Goal: Task Accomplishment & Management: Manage account settings

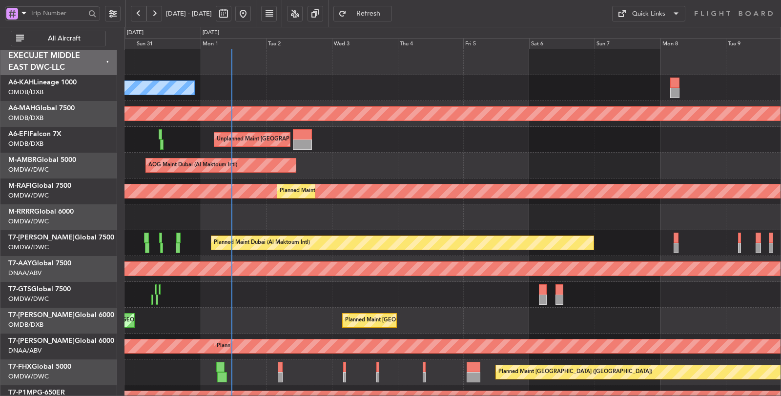
click at [260, 319] on div "Planned Maint Dubai (Dubai Intl) Planned Maint Dubai (Dubai Intl)" at bounding box center [453, 321] width 657 height 26
click at [48, 36] on span "All Aircraft" at bounding box center [64, 38] width 77 height 7
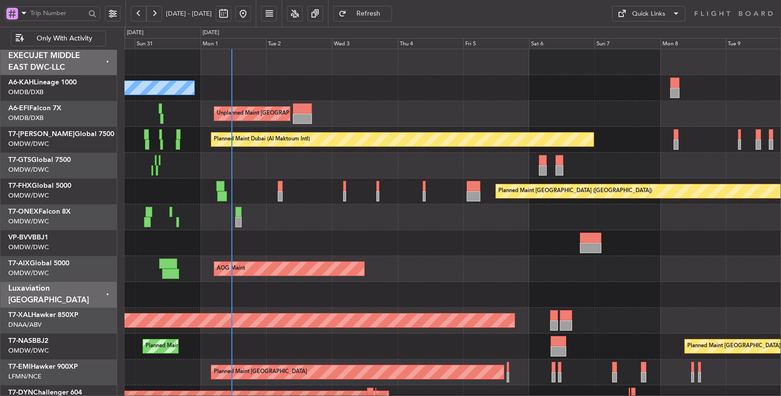
click at [23, 17] on span at bounding box center [24, 13] width 12 height 12
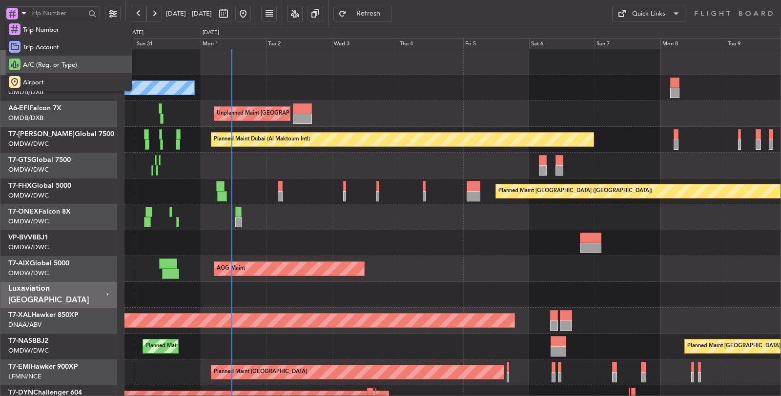
click at [37, 63] on span "A/C (Reg. or Type)" at bounding box center [50, 66] width 54 height 10
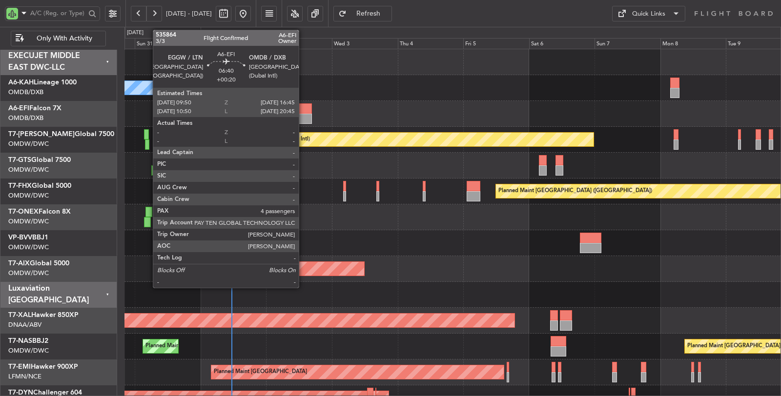
click at [304, 114] on div at bounding box center [302, 119] width 19 height 10
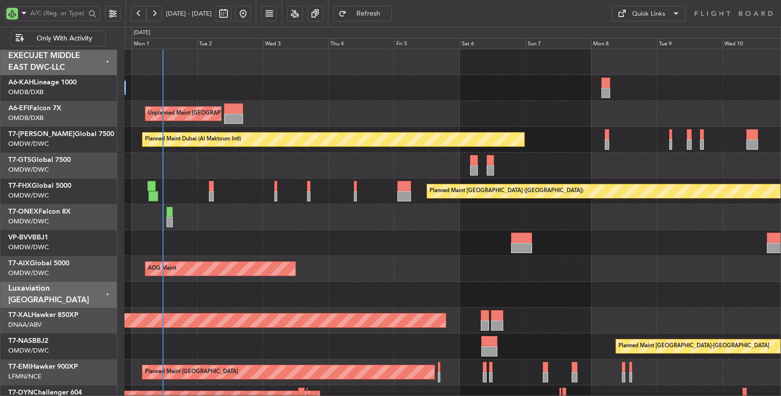
click at [228, 225] on div "Planned Maint Dubai (Al Maktoum Intl)" at bounding box center [453, 218] width 656 height 26
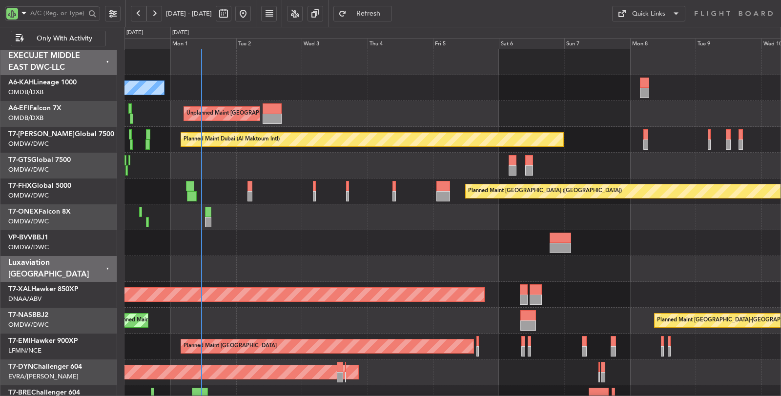
click at [227, 246] on div at bounding box center [453, 243] width 657 height 26
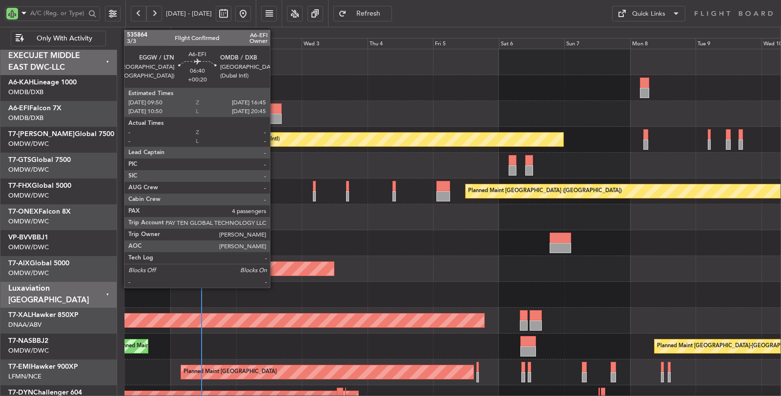
click at [275, 108] on div at bounding box center [272, 109] width 19 height 10
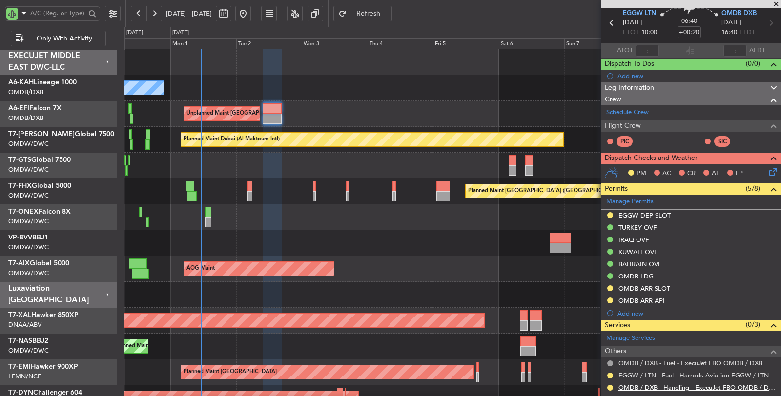
scroll to position [159, 0]
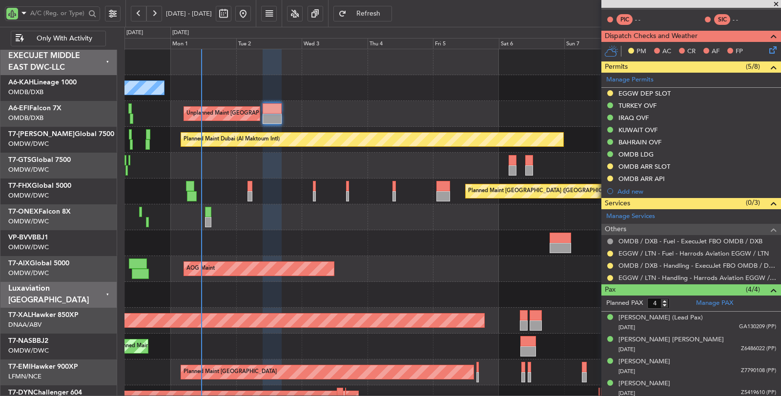
click at [270, 118] on div at bounding box center [272, 119] width 19 height 10
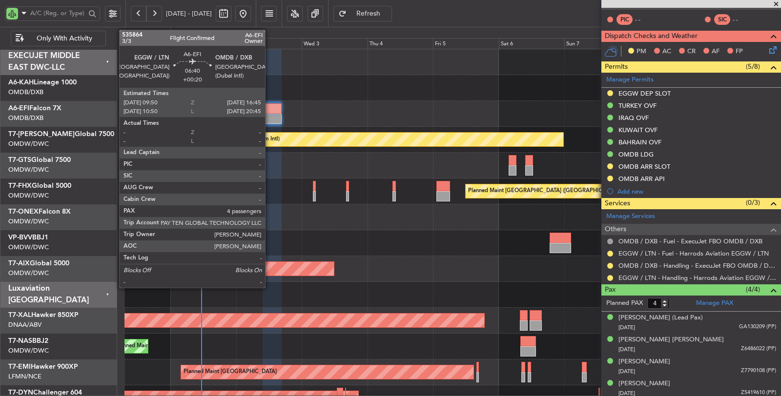
click at [270, 118] on div at bounding box center [272, 119] width 19 height 10
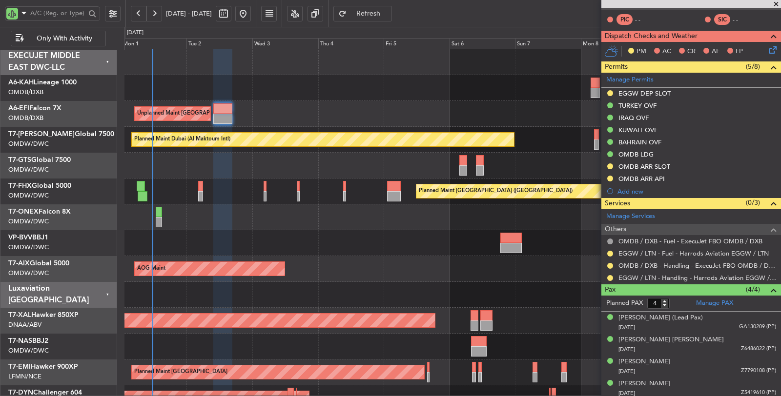
scroll to position [0, 0]
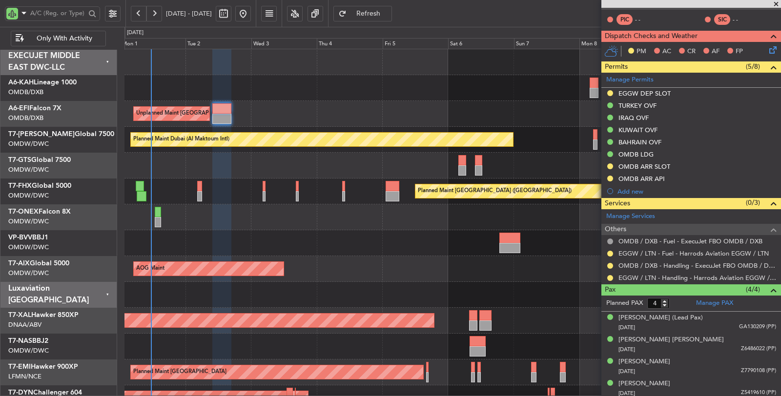
click at [197, 164] on div at bounding box center [453, 166] width 656 height 26
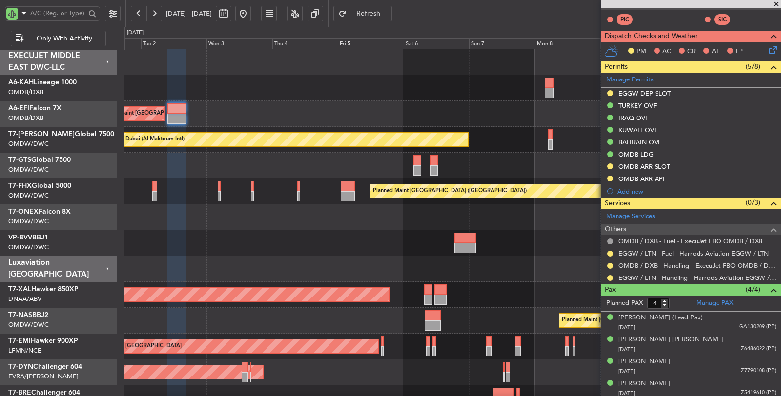
click at [363, 115] on div "Unplanned Maint [GEOGRAPHIC_DATA] ([GEOGRAPHIC_DATA])" at bounding box center [453, 114] width 656 height 26
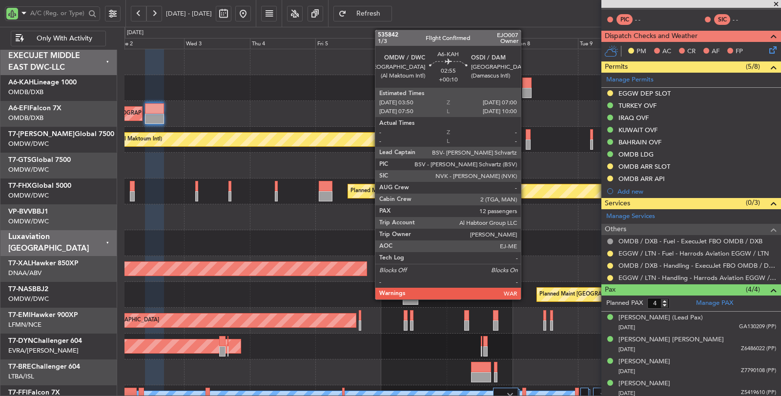
click at [526, 90] on div at bounding box center [526, 93] width 9 height 10
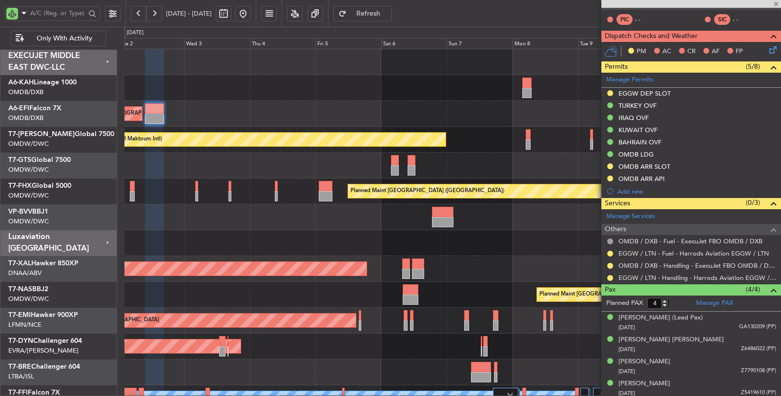
type input "+00:10"
type input "12"
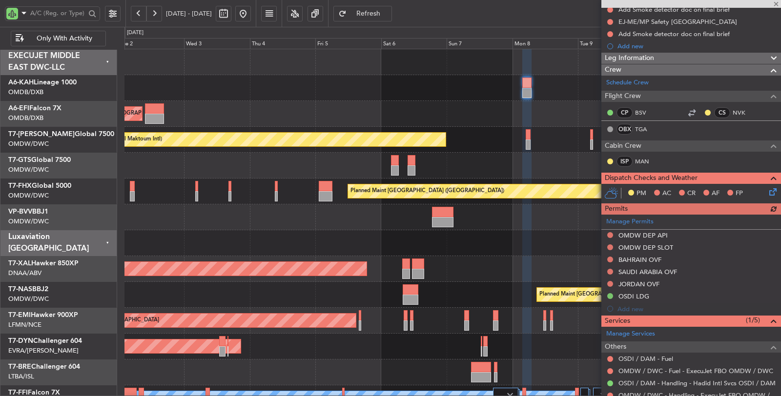
scroll to position [163, 0]
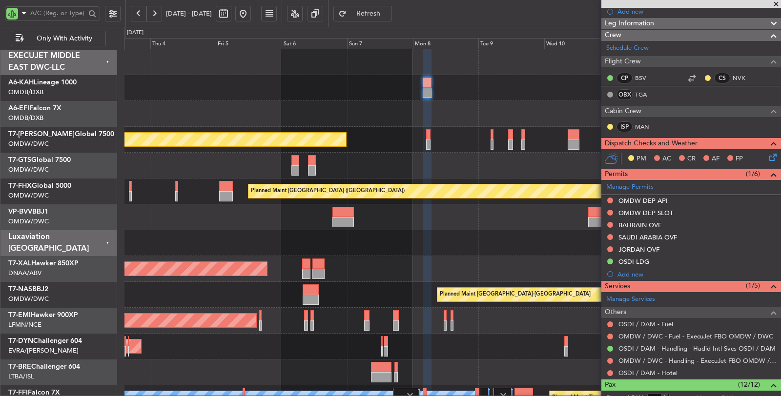
click at [451, 173] on div at bounding box center [453, 166] width 656 height 26
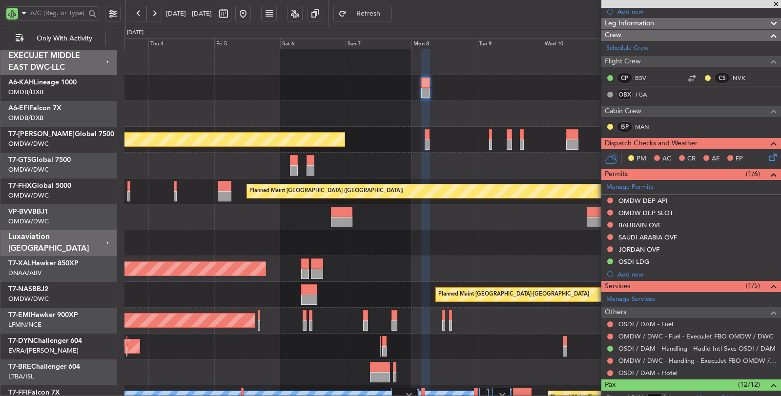
click at [408, 123] on div "Unplanned Maint [GEOGRAPHIC_DATA] ([GEOGRAPHIC_DATA])" at bounding box center [453, 114] width 657 height 26
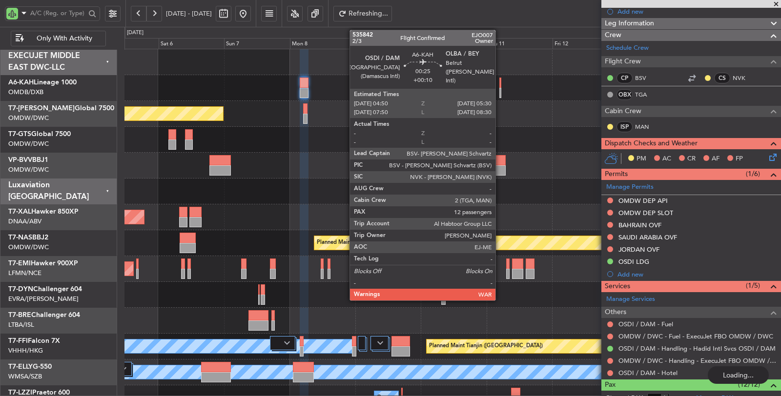
click at [501, 90] on div at bounding box center [501, 93] width 2 height 10
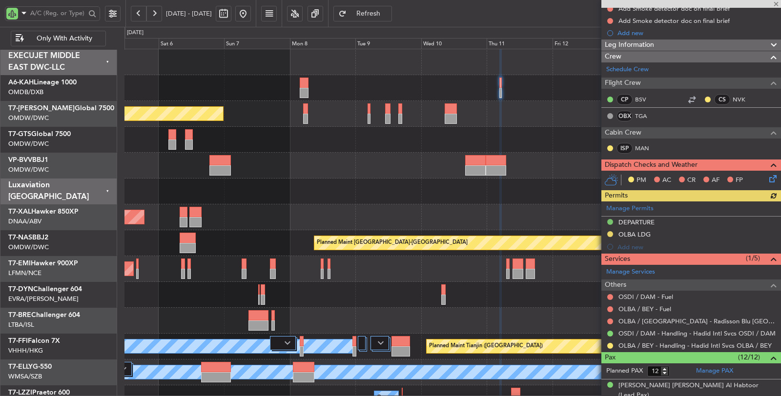
scroll to position [108, 0]
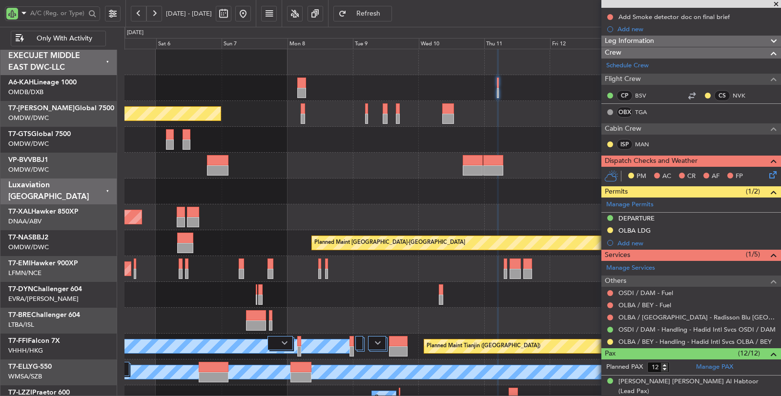
click at [433, 179] on div "Planned Maint Dubai (Al Maktoum Intl) Planned Maint Chester Planned Maint Basel…" at bounding box center [453, 269] width 656 height 440
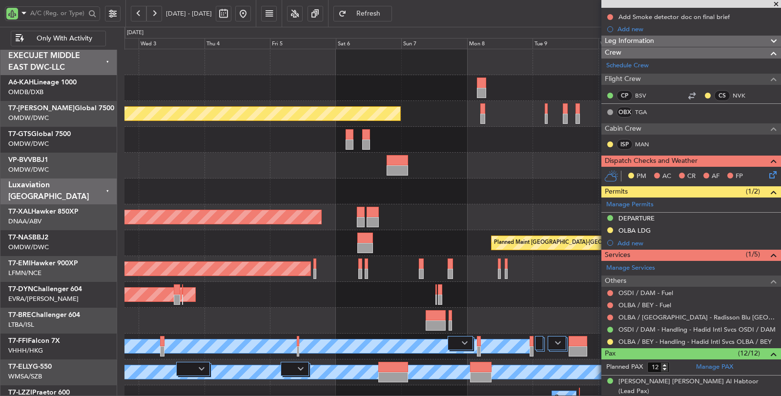
click at [550, 187] on div at bounding box center [453, 192] width 657 height 26
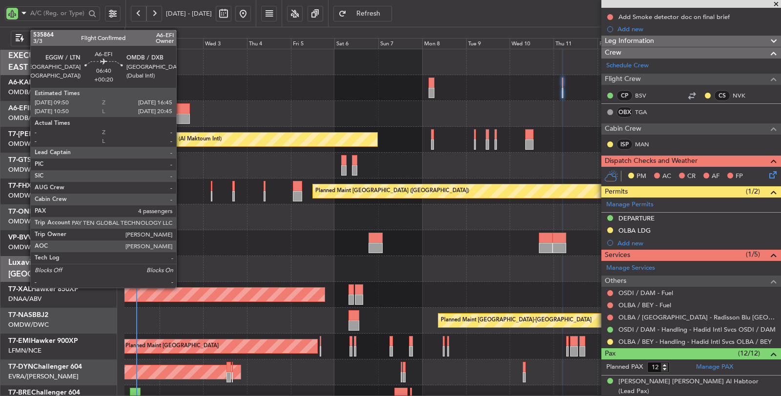
click at [181, 114] on div at bounding box center [183, 119] width 13 height 10
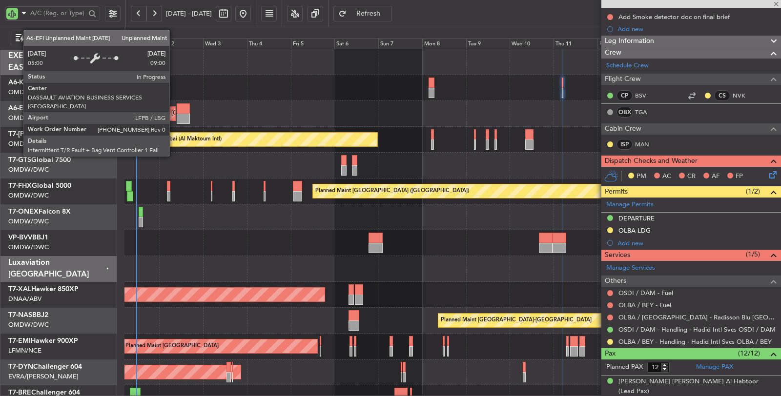
type input "+00:20"
type input "4"
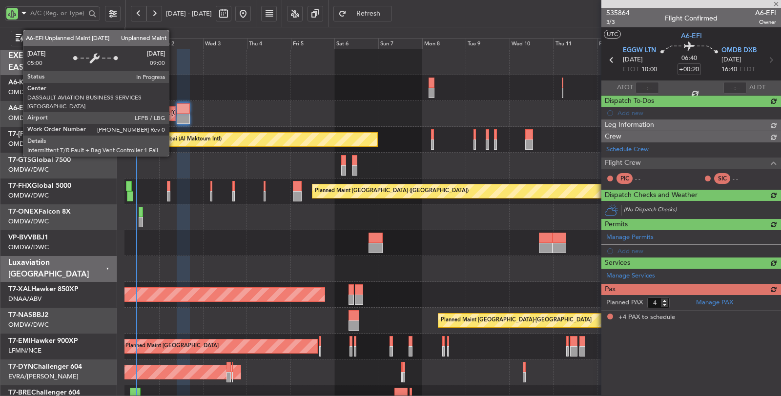
scroll to position [0, 0]
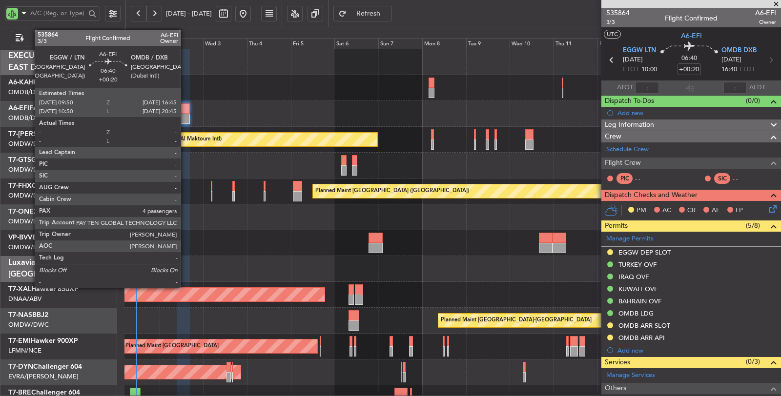
click at [186, 116] on div at bounding box center [183, 119] width 13 height 10
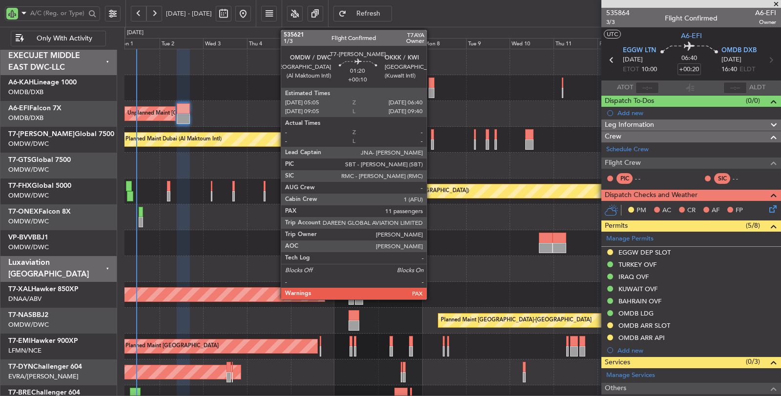
click at [432, 144] on div at bounding box center [432, 145] width 3 height 10
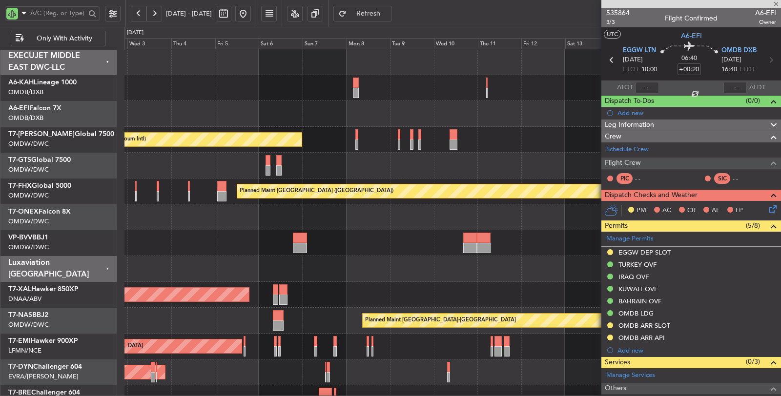
click at [365, 160] on div at bounding box center [453, 166] width 656 height 26
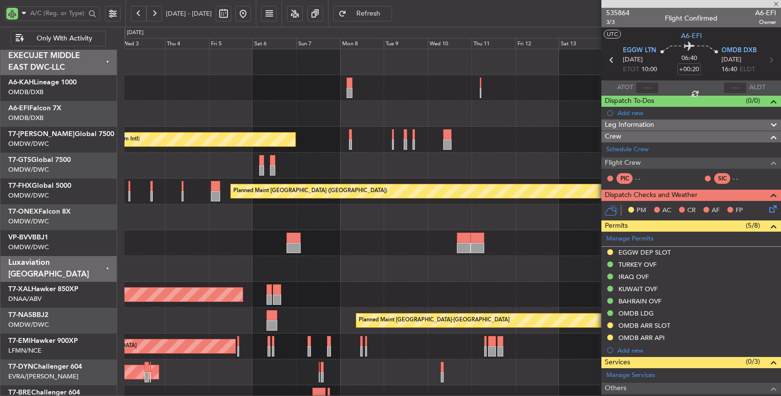
type input "+00:10"
type input "11"
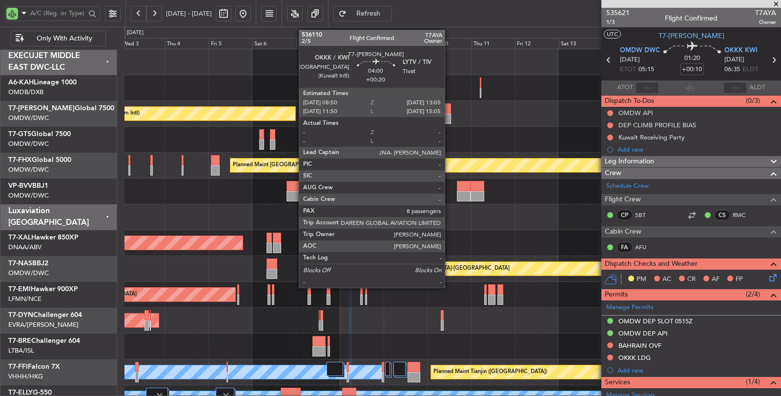
click at [450, 115] on div at bounding box center [447, 119] width 8 height 10
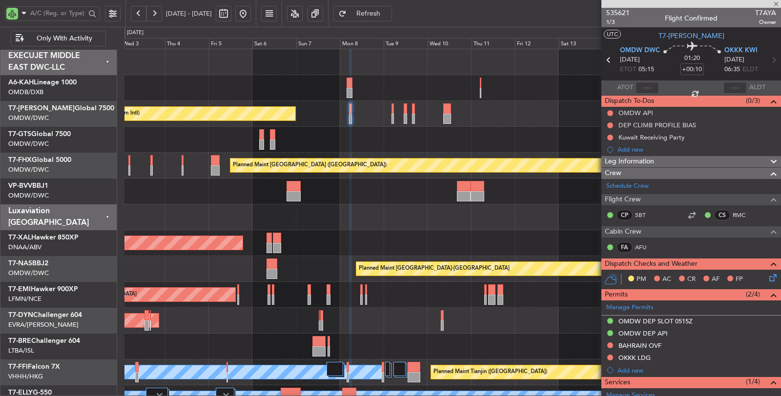
type input "+00:20"
type input "8"
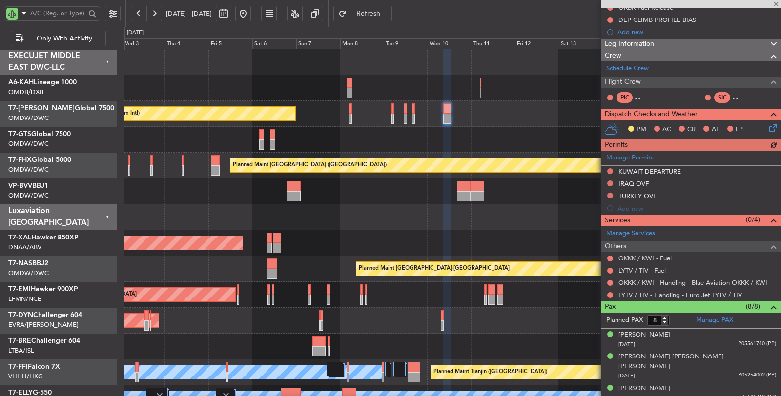
scroll to position [108, 0]
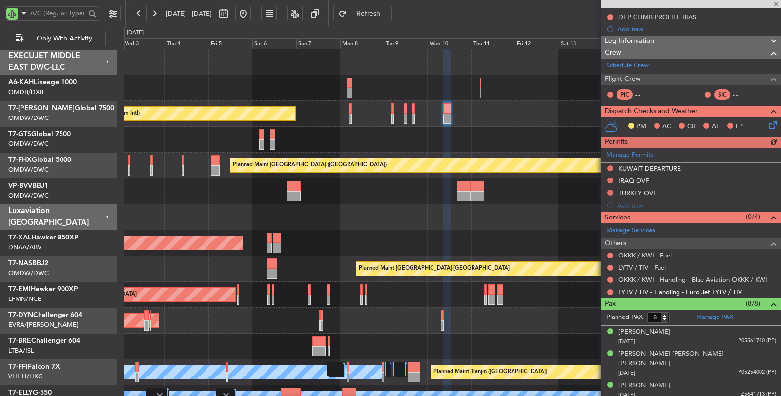
click at [692, 291] on link "LYTV / TIV - Handling - Euro Jet LYTV / TIV" at bounding box center [681, 292] width 124 height 8
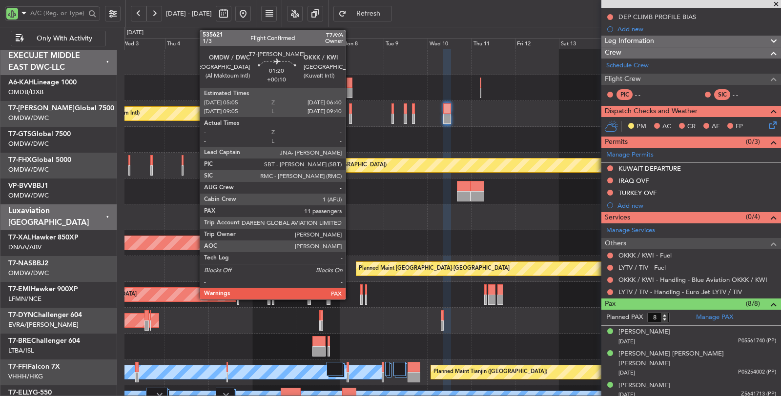
click at [351, 115] on div at bounding box center [350, 119] width 3 height 10
type input "+00:10"
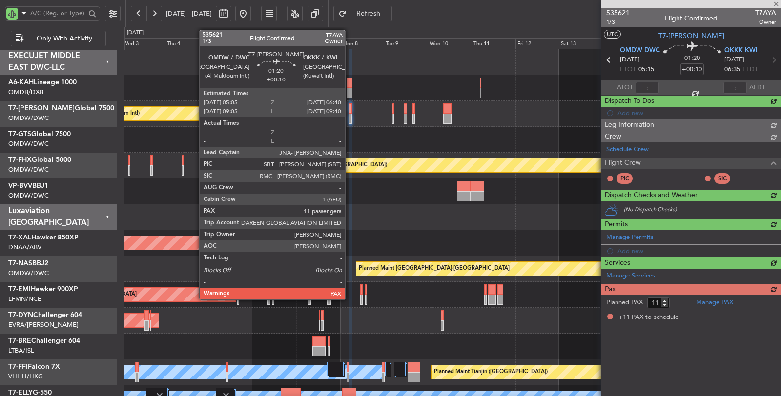
scroll to position [0, 0]
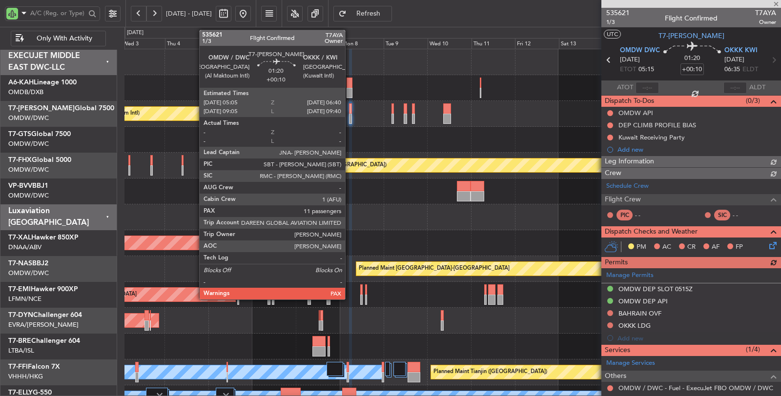
click at [350, 112] on div at bounding box center [350, 109] width 3 height 10
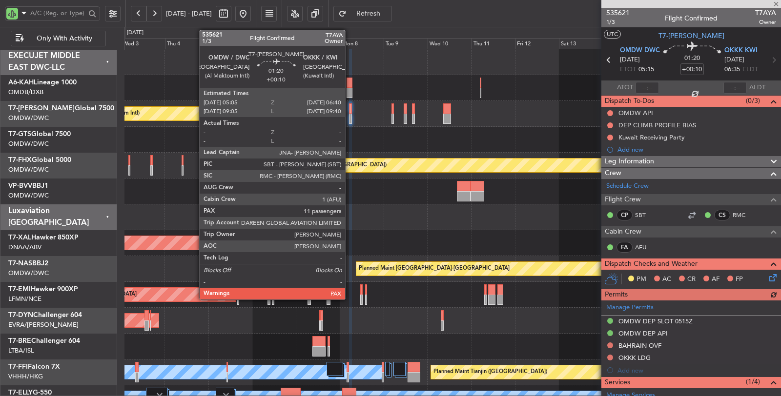
click at [350, 112] on div at bounding box center [350, 109] width 3 height 10
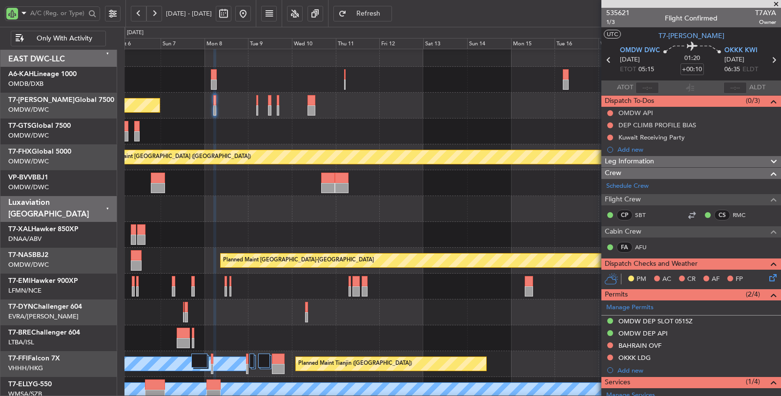
click at [271, 212] on div at bounding box center [453, 209] width 657 height 26
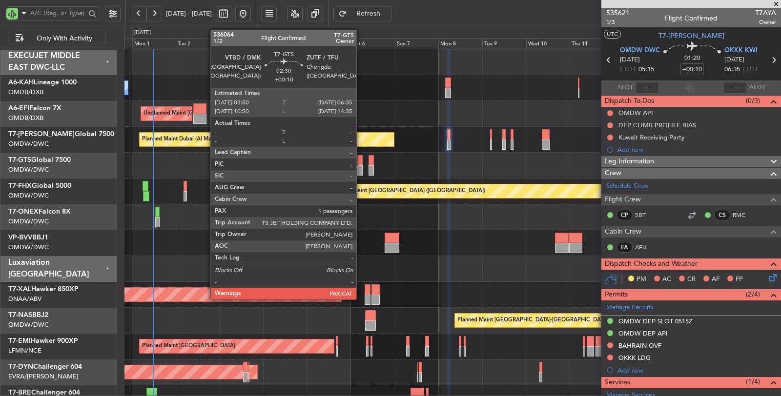
click at [361, 169] on div at bounding box center [359, 171] width 5 height 10
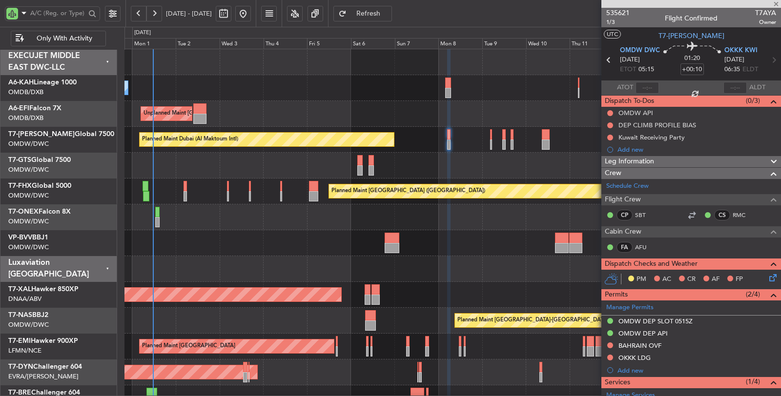
type input "1"
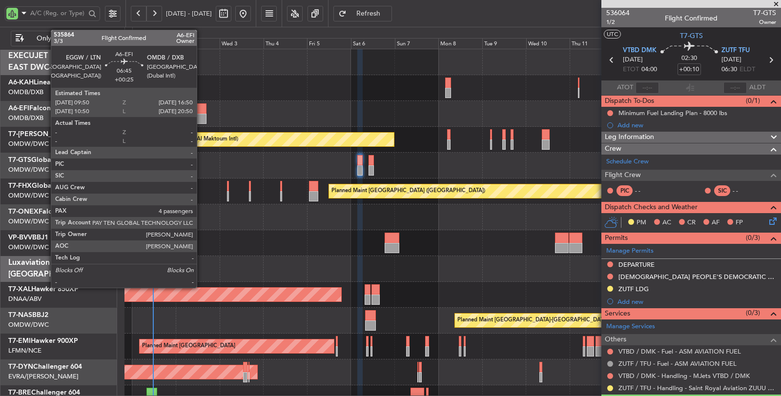
click at [202, 119] on div at bounding box center [199, 119] width 13 height 10
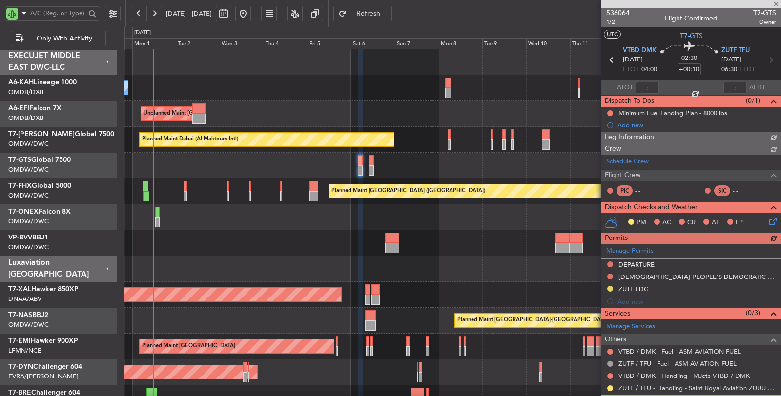
click at [387, 12] on span "Refresh" at bounding box center [369, 13] width 40 height 7
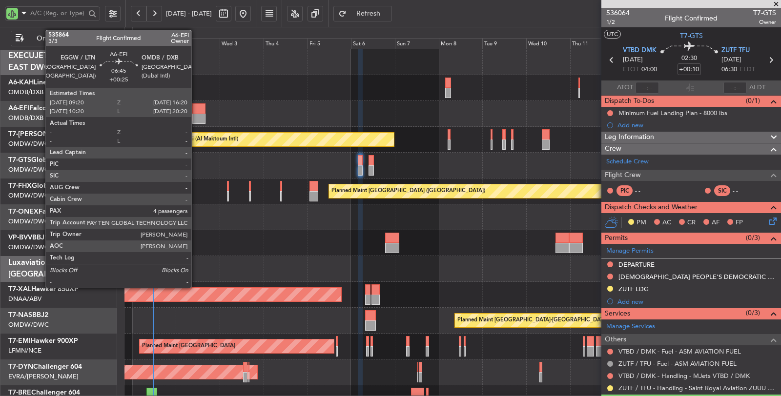
click at [196, 116] on div at bounding box center [198, 119] width 13 height 10
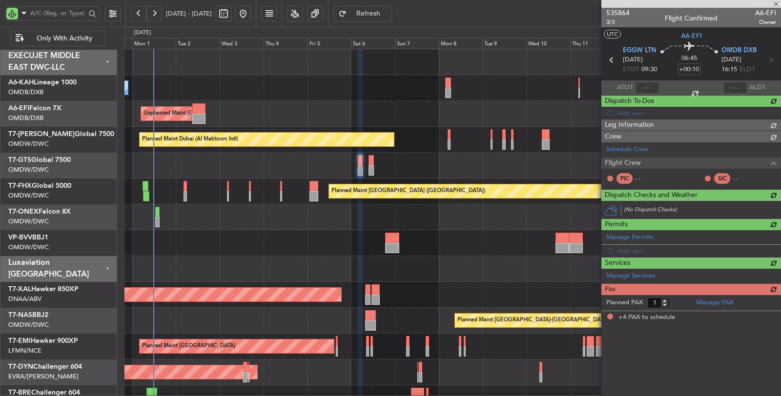
type input "+00:25"
type input "4"
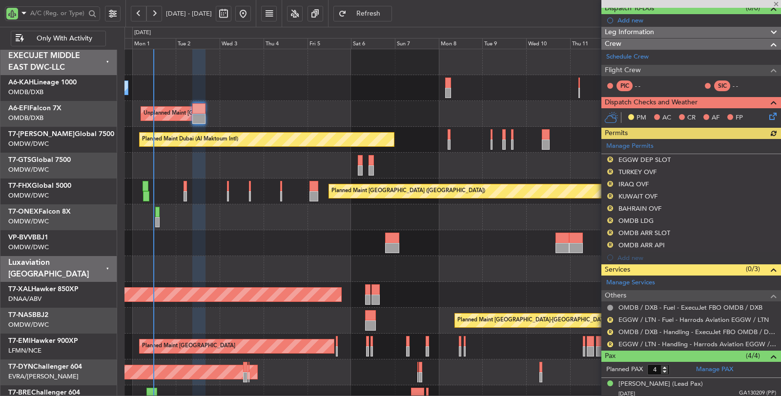
scroll to position [159, 0]
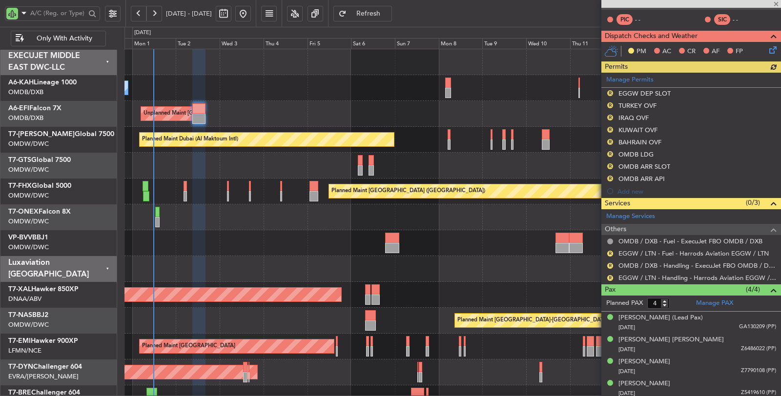
click at [609, 90] on div "Manage Permits R EGGW DEP SLOT R TURKEY OVF R IRAQ OVF R KUWAIT OVF R BAHRAIN O…" at bounding box center [692, 135] width 180 height 125
click at [609, 90] on button "R" at bounding box center [610, 93] width 6 height 6
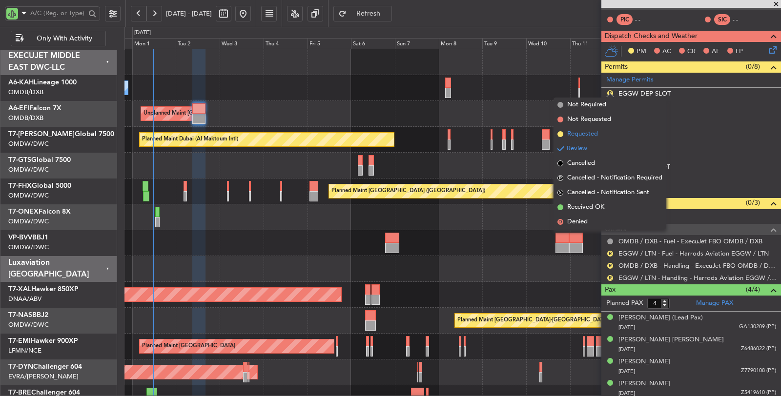
click at [602, 131] on li "Requested" at bounding box center [610, 134] width 113 height 15
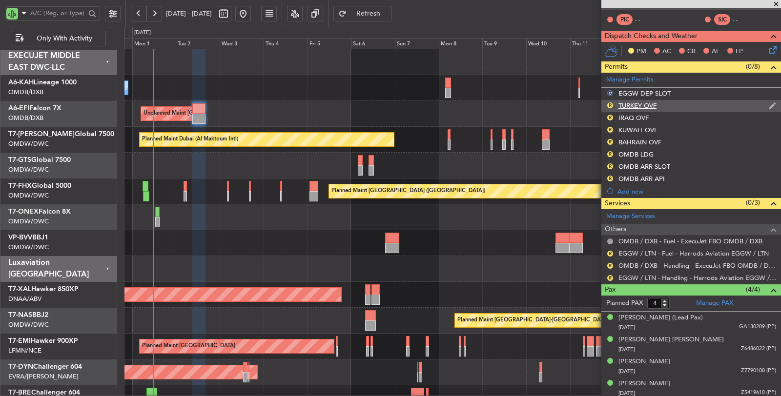
click at [632, 104] on div "TURKEY OVF" at bounding box center [638, 106] width 38 height 8
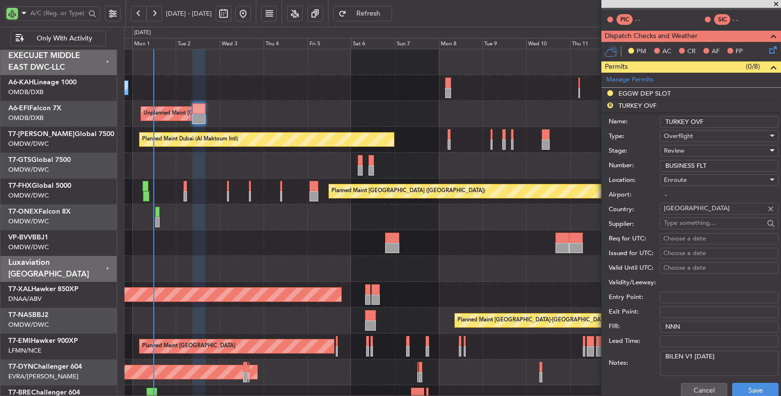
click at [690, 147] on div "Review" at bounding box center [716, 151] width 104 height 15
click at [689, 221] on span "Received OK" at bounding box center [716, 227] width 102 height 15
click at [738, 392] on button "Save" at bounding box center [755, 391] width 46 height 16
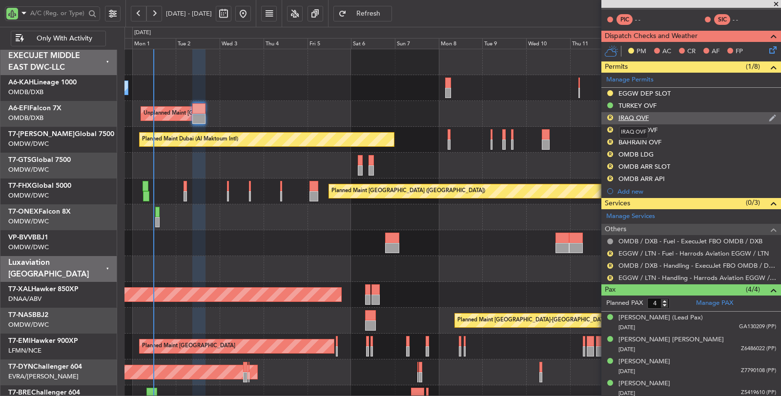
click at [641, 114] on div "IRAQ OVF" at bounding box center [634, 118] width 30 height 8
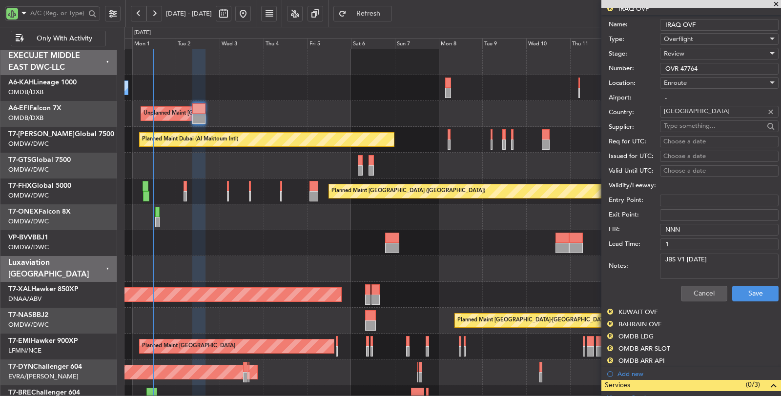
scroll to position [268, 0]
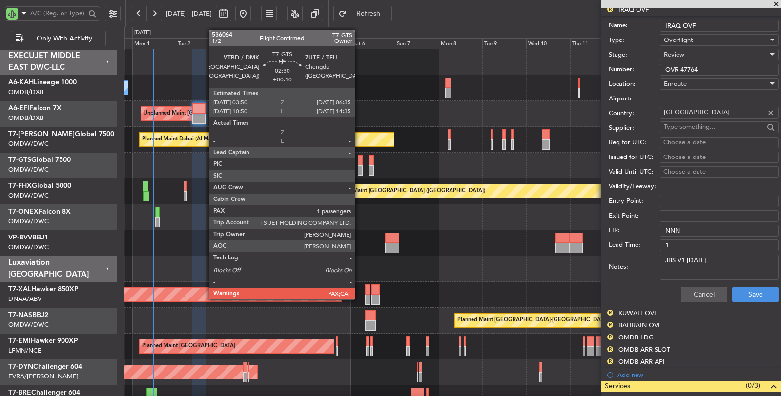
click at [360, 167] on div at bounding box center [360, 171] width 5 height 10
type input "+00:10"
type input "1"
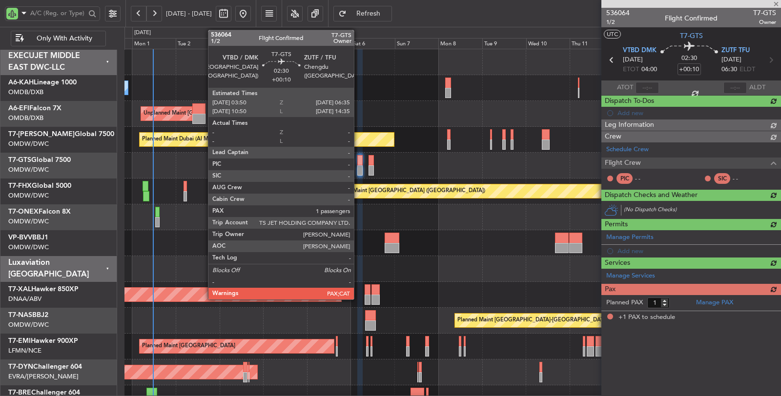
scroll to position [0, 0]
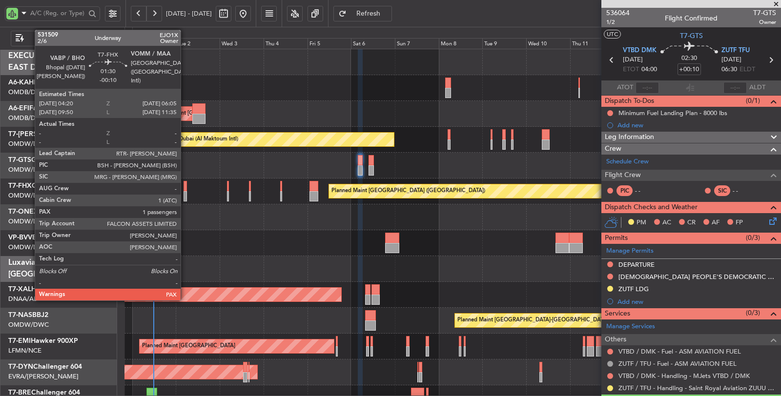
click at [186, 194] on div at bounding box center [185, 196] width 3 height 10
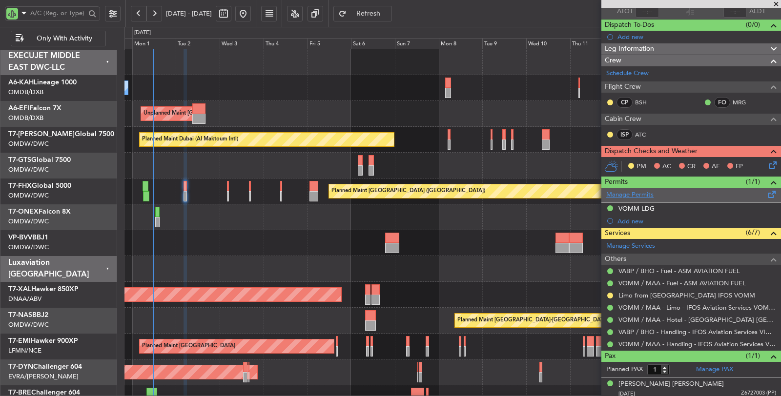
scroll to position [77, 0]
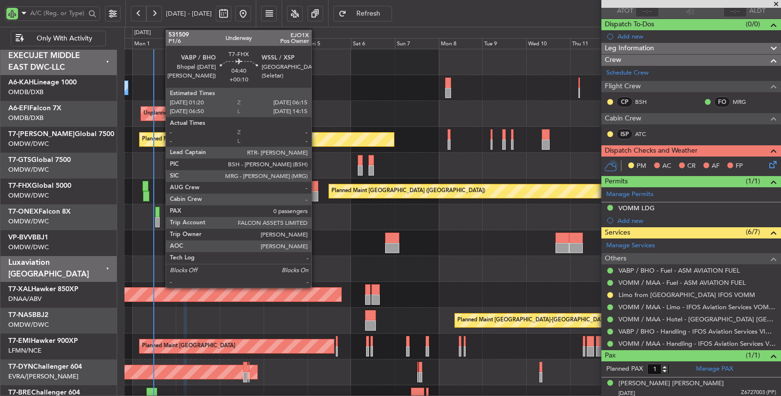
click at [316, 197] on div at bounding box center [314, 196] width 9 height 10
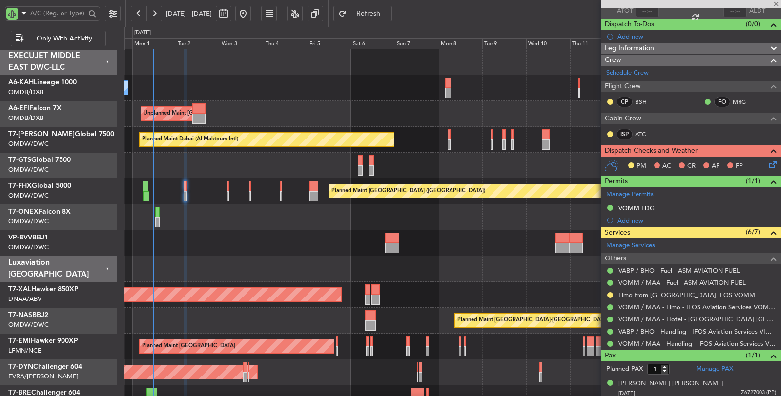
type input "+00:10"
type input "0"
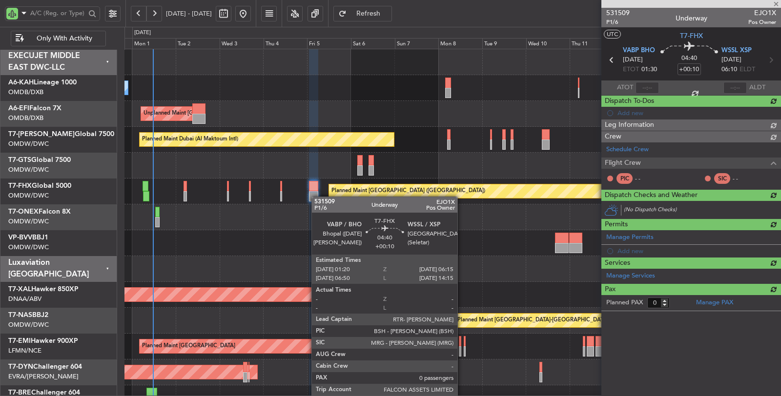
scroll to position [0, 0]
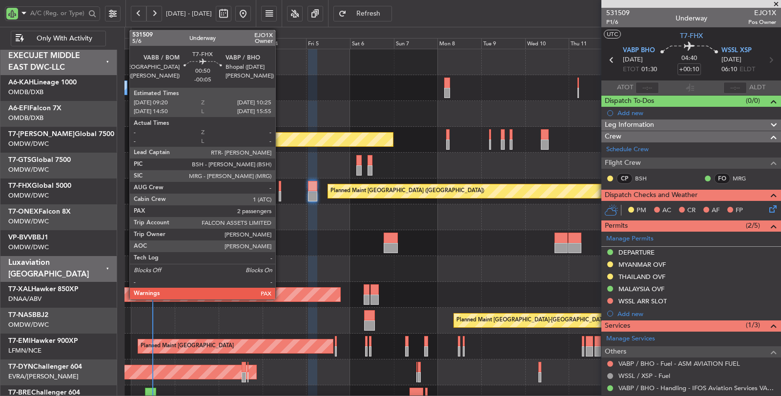
click at [280, 194] on div at bounding box center [280, 196] width 2 height 10
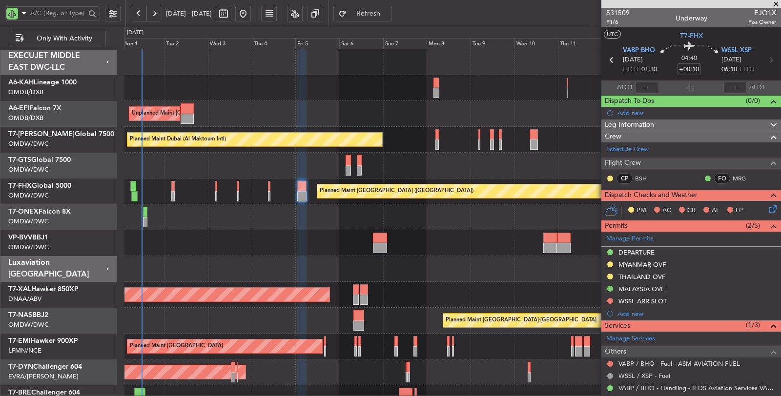
click at [289, 222] on div "Planned Maint Nurnberg Planned Maint Dubai (Al Maktoum Intl)" at bounding box center [453, 218] width 657 height 26
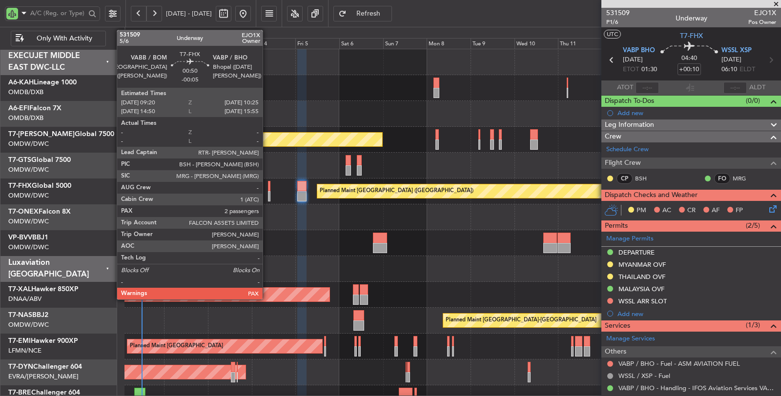
click at [268, 197] on div at bounding box center [269, 196] width 2 height 10
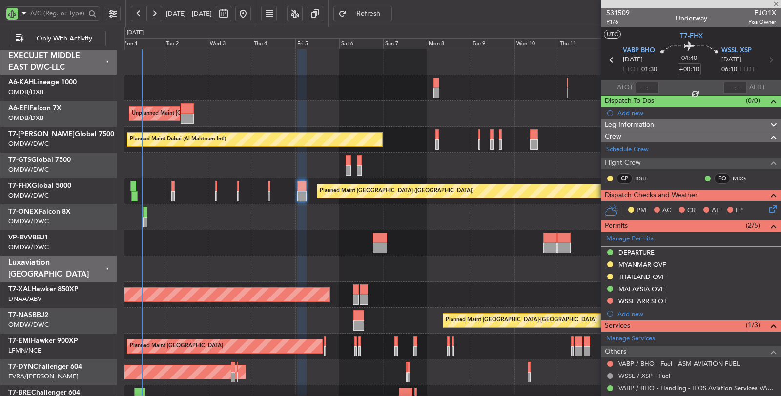
type input "-00:05"
type input "2"
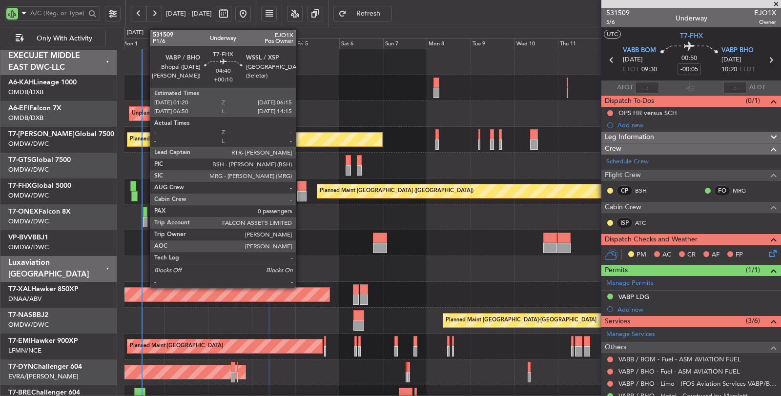
click at [301, 195] on div at bounding box center [301, 196] width 9 height 10
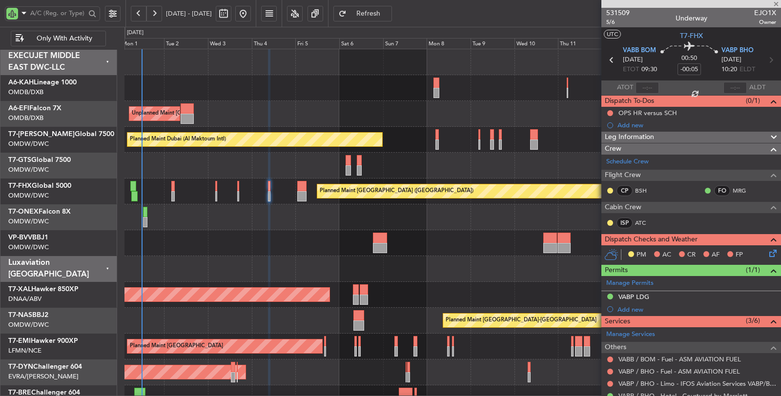
type input "+00:10"
type input "0"
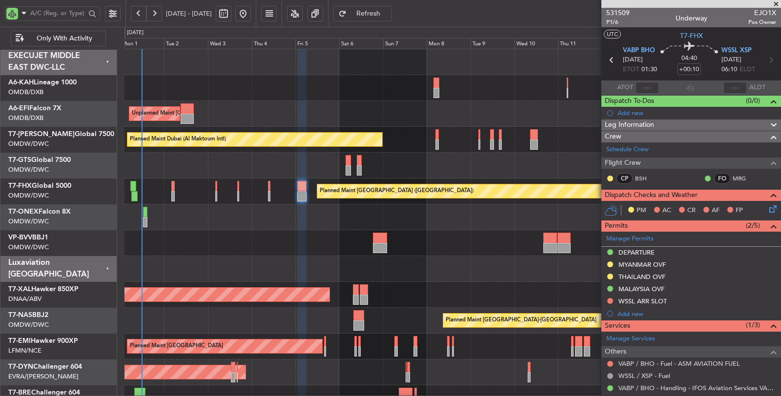
click at [329, 217] on div "Planned Maint Nurnberg Planned Maint Dubai (Al Maktoum Intl)" at bounding box center [453, 218] width 657 height 26
click at [727, 51] on span "WSSL XSP" at bounding box center [737, 51] width 30 height 10
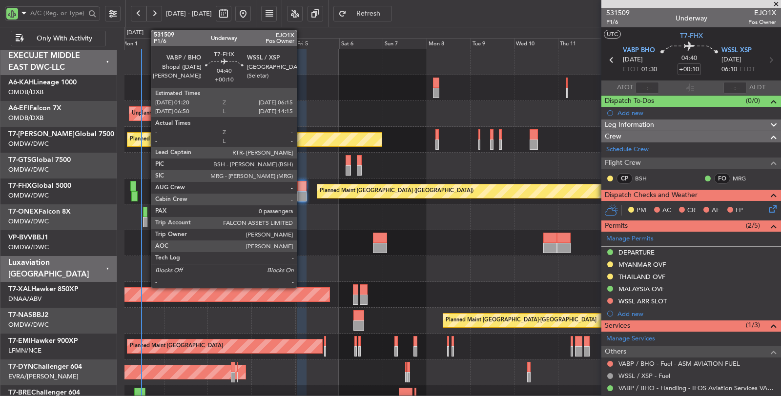
click at [302, 196] on div at bounding box center [301, 196] width 9 height 10
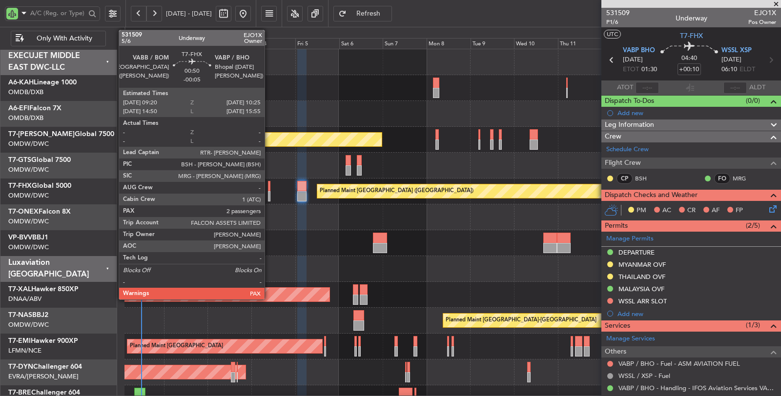
click at [270, 196] on div at bounding box center [269, 196] width 2 height 10
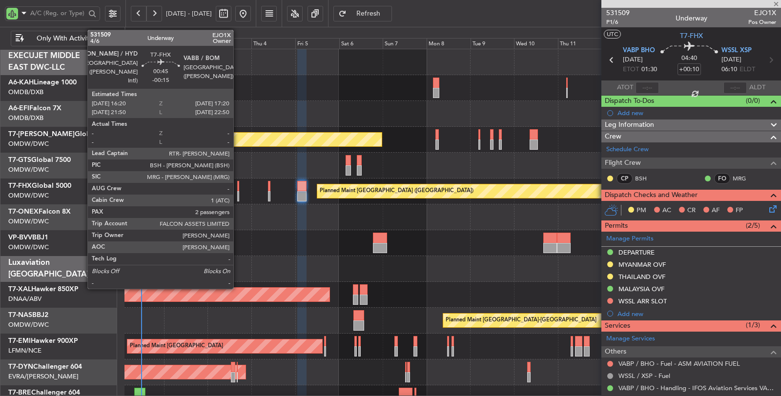
type input "-00:05"
type input "2"
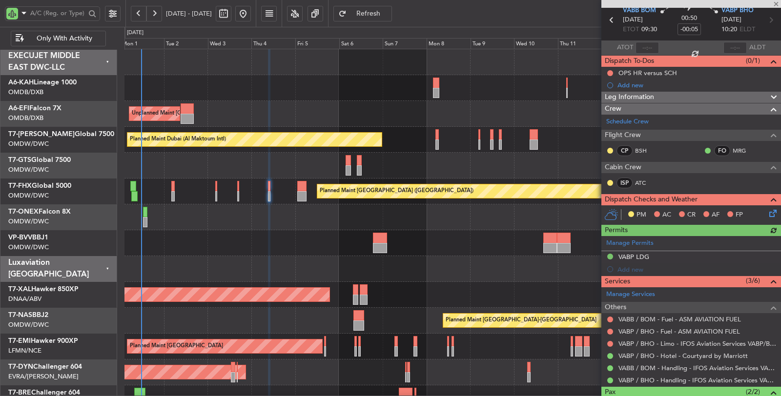
scroll to position [99, 0]
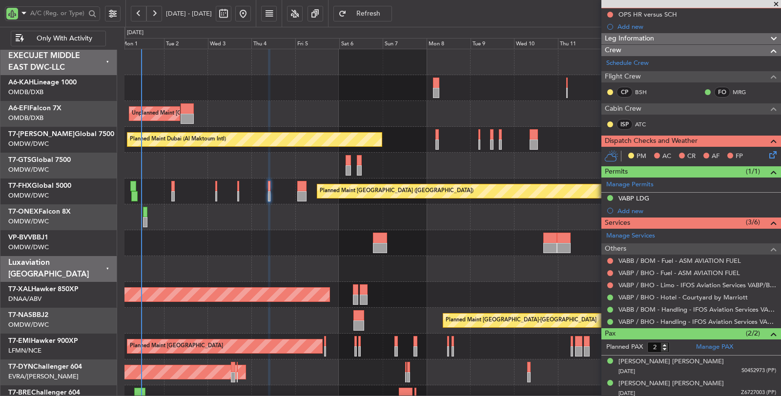
click at [208, 237] on div "Planned Maint Dubai (Al Maktoum Intl)" at bounding box center [453, 243] width 656 height 26
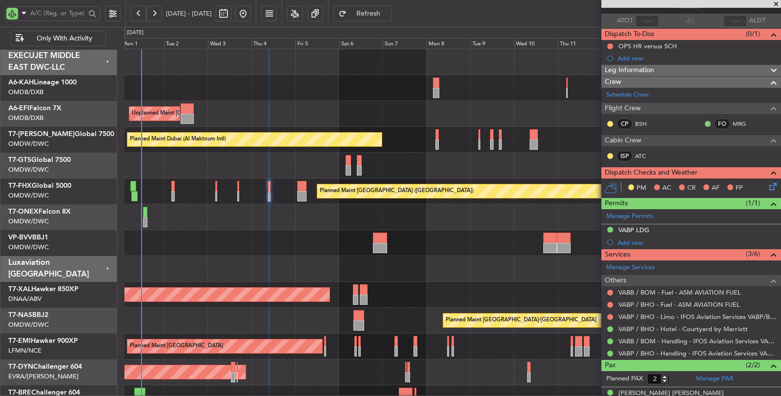
scroll to position [71, 0]
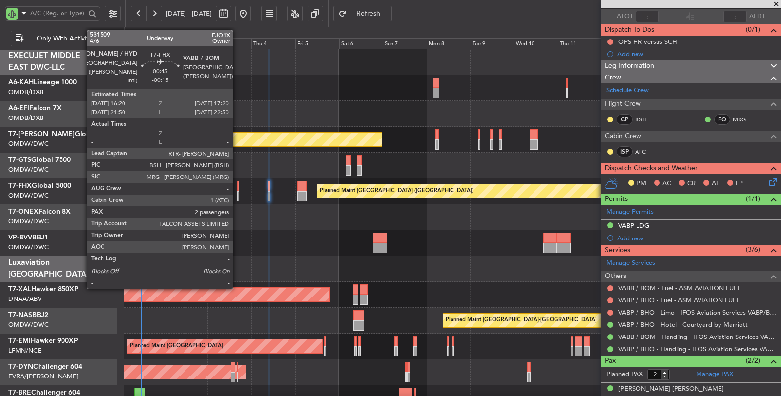
click at [238, 196] on div at bounding box center [238, 196] width 2 height 10
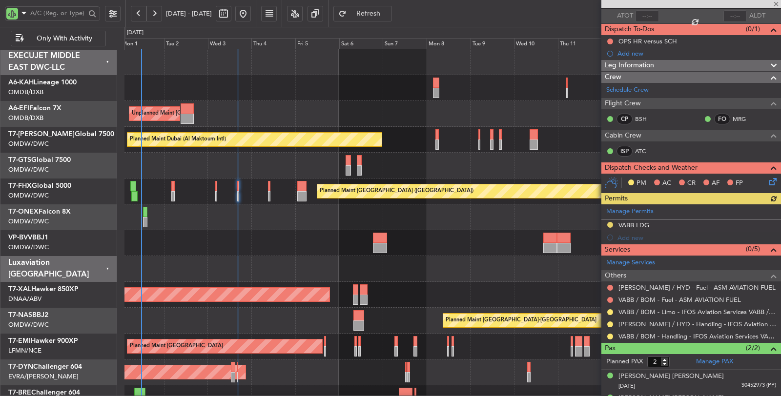
scroll to position [86, 0]
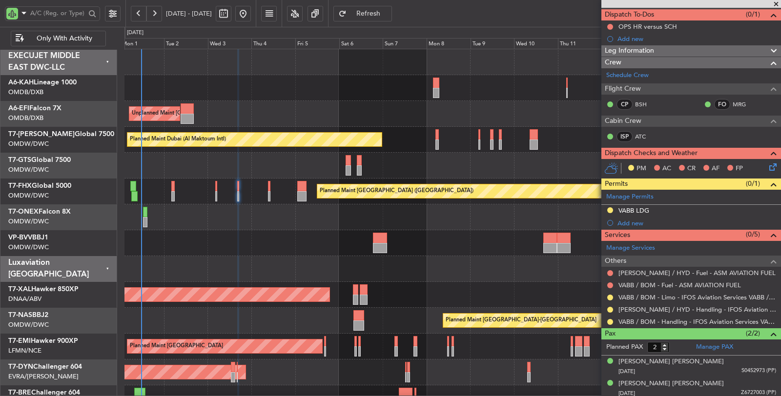
click at [191, 250] on div "Planned Maint Dubai (Al Maktoum Intl)" at bounding box center [453, 243] width 656 height 26
click at [217, 191] on div "Planned Maint [GEOGRAPHIC_DATA] ([GEOGRAPHIC_DATA])" at bounding box center [453, 192] width 656 height 26
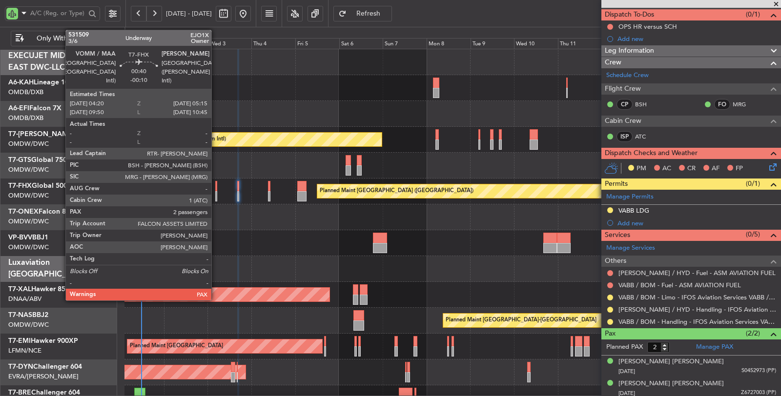
click at [216, 189] on div at bounding box center [216, 186] width 2 height 10
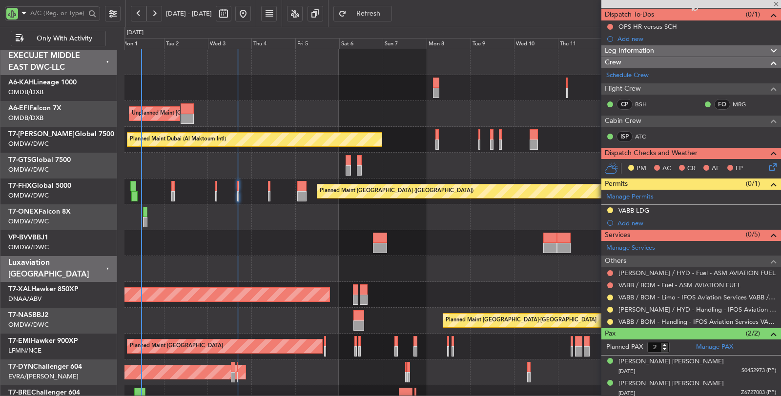
type input "-00:10"
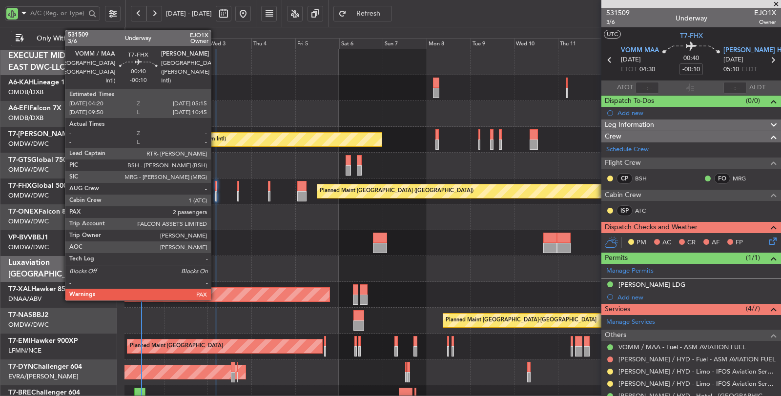
click at [216, 197] on div at bounding box center [216, 196] width 2 height 10
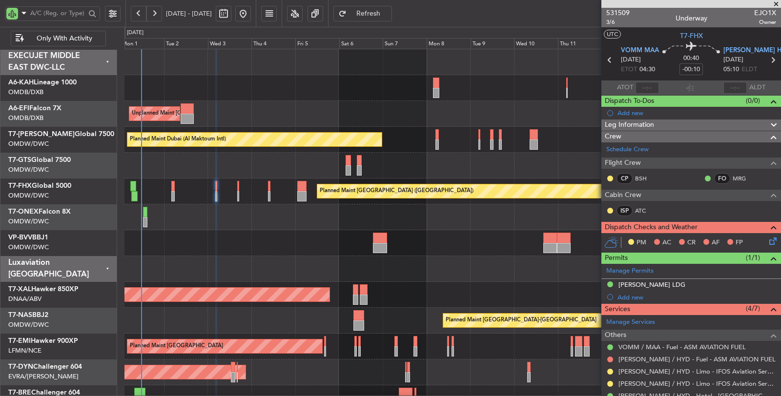
click at [184, 237] on div "Planned Maint Dubai (Al Maktoum Intl)" at bounding box center [453, 243] width 656 height 26
click at [216, 235] on div "Planned Maint Dubai (Al Maktoum Intl)" at bounding box center [453, 243] width 656 height 26
click at [197, 251] on div "Planned Maint Dubai (Al Maktoum Intl)" at bounding box center [453, 243] width 656 height 26
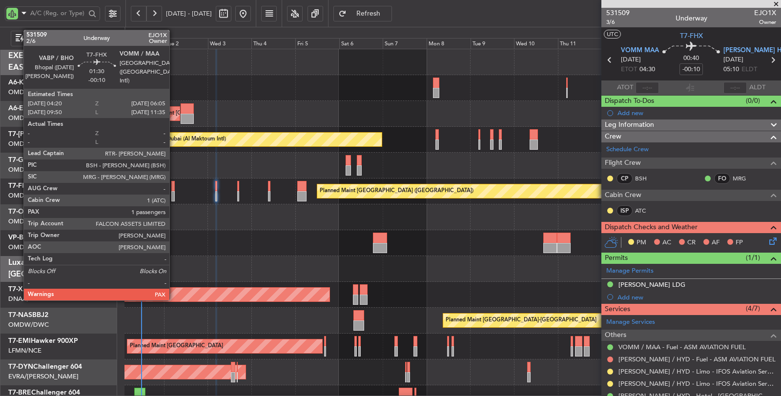
click at [174, 195] on div at bounding box center [172, 196] width 3 height 10
type input "1"
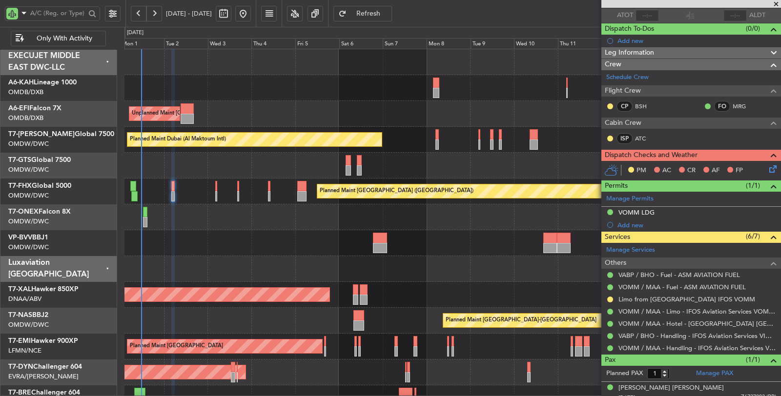
scroll to position [77, 0]
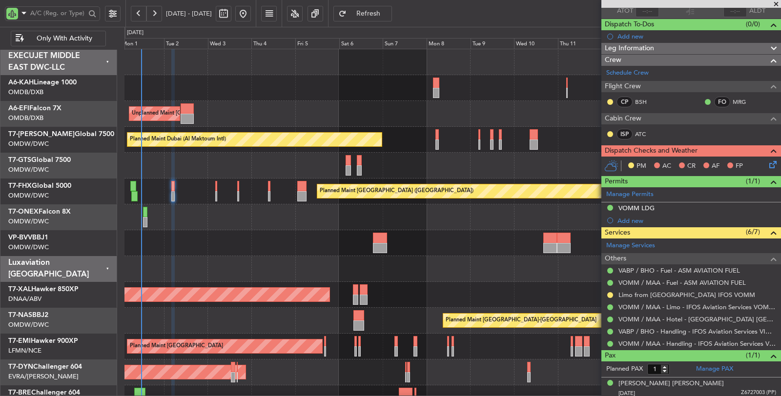
click at [239, 260] on div at bounding box center [453, 269] width 656 height 26
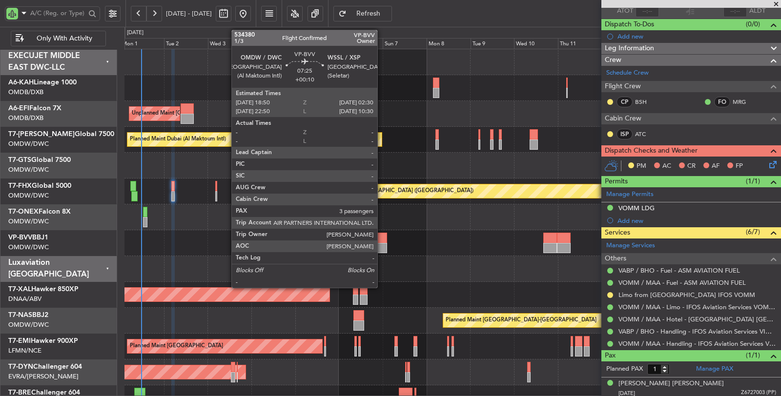
click at [382, 245] on div at bounding box center [380, 248] width 14 height 10
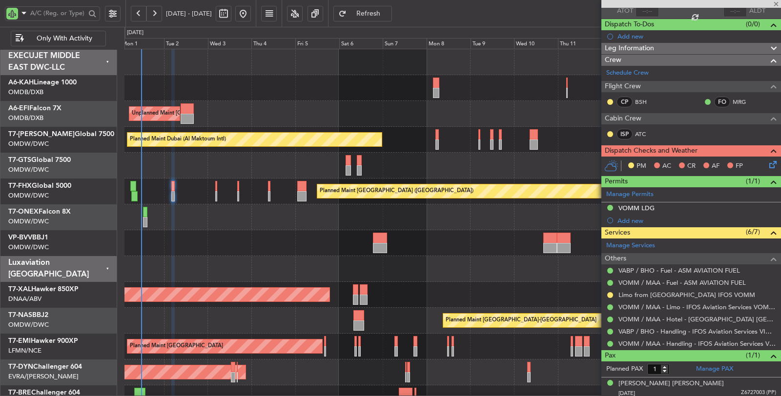
type input "+00:10"
type input "3"
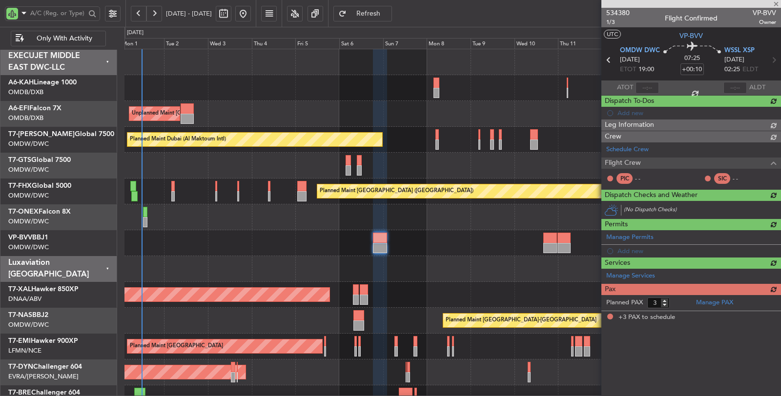
scroll to position [0, 0]
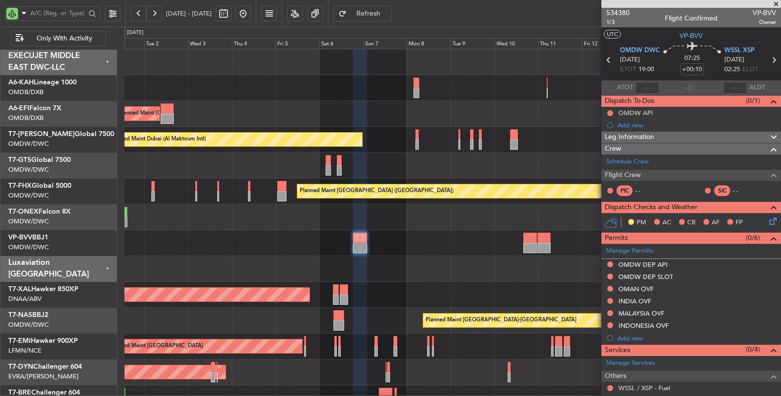
click at [444, 273] on div at bounding box center [453, 269] width 657 height 26
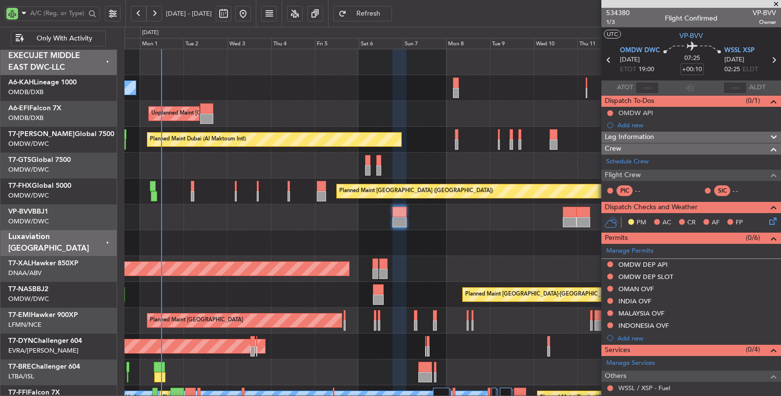
click at [349, 248] on div at bounding box center [453, 243] width 656 height 26
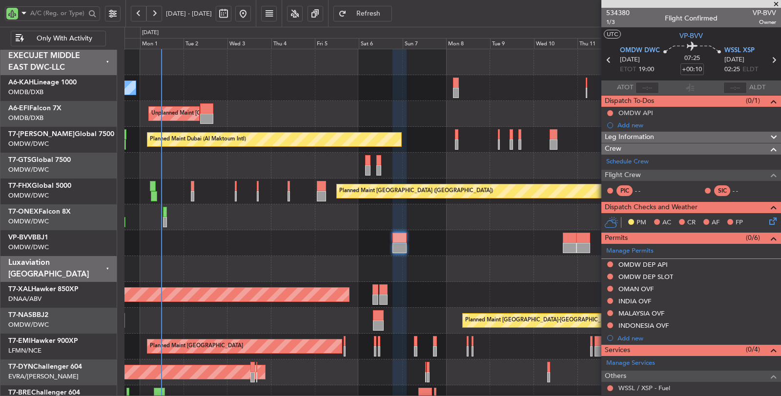
click at [358, 237] on div "Planned Maint Dubai (Al Maktoum Intl)" at bounding box center [453, 243] width 656 height 26
click at [327, 250] on div "Planned Maint Dubai (Al Maktoum Intl)" at bounding box center [453, 243] width 656 height 26
click at [326, 248] on div "Planned Maint Dubai (Al Maktoum Intl)" at bounding box center [453, 243] width 656 height 26
click at [436, 301] on div "Planned Maint [PERSON_NAME]" at bounding box center [453, 295] width 657 height 26
click at [378, 228] on div "Planned Maint Nurnberg Planned Maint Dubai (Al Maktoum Intl)" at bounding box center [453, 218] width 657 height 26
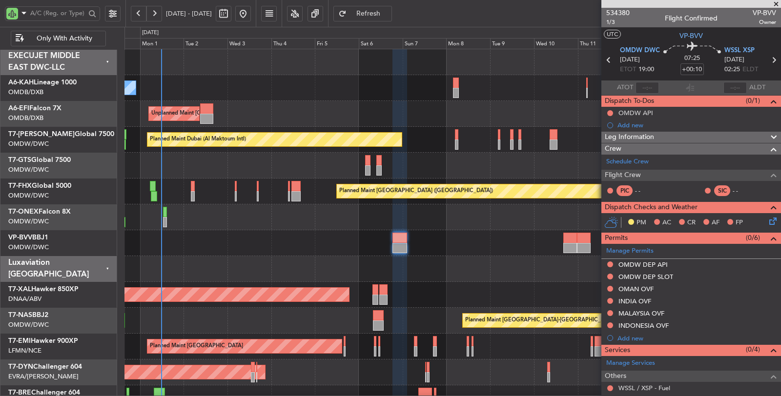
click at [439, 256] on div "No Crew Unplanned Maint Paris (Le Bourget) Planned Maint Dubai (Dubai Intl) Pla…" at bounding box center [453, 308] width 657 height 518
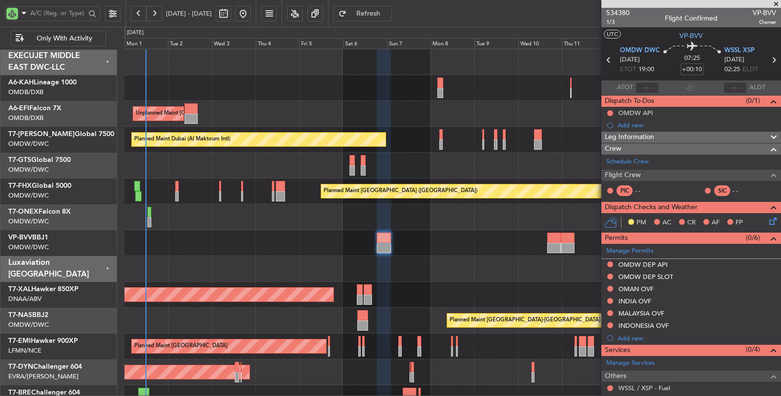
click at [309, 236] on div "Planned Maint Dubai (Al Maktoum Intl)" at bounding box center [453, 243] width 656 height 26
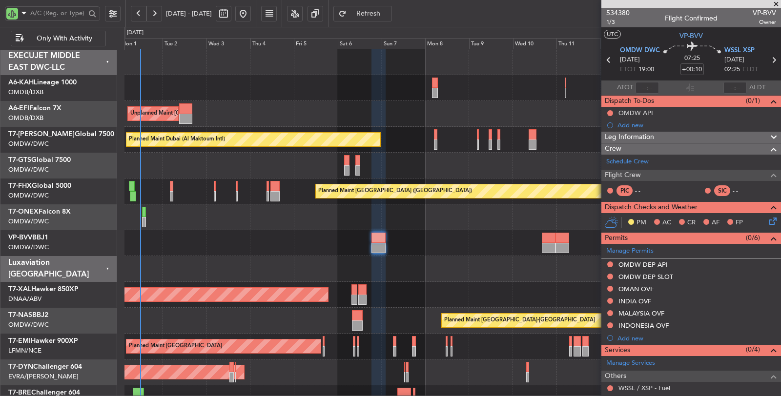
click at [255, 182] on div "No Crew Unplanned Maint Paris (Le Bourget) Planned Maint Dubai (Al Maktoum Intl…" at bounding box center [453, 308] width 656 height 518
click at [224, 193] on div "Planned Maint [GEOGRAPHIC_DATA] ([GEOGRAPHIC_DATA])" at bounding box center [453, 192] width 656 height 26
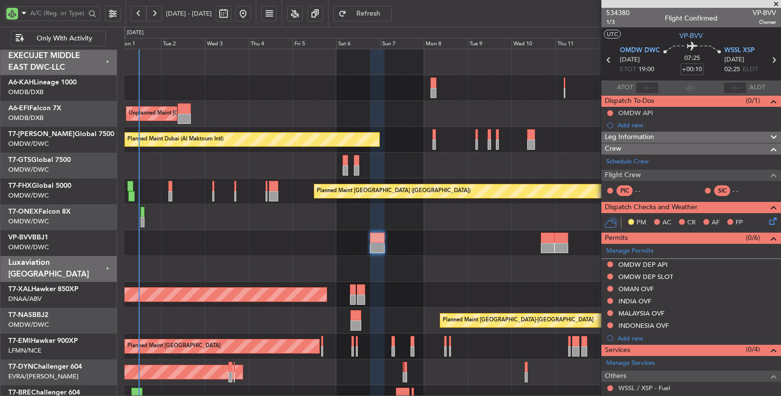
click at [242, 230] on div "Planned Maint Dubai (Al Maktoum Intl)" at bounding box center [453, 243] width 657 height 26
click at [304, 259] on div at bounding box center [453, 269] width 657 height 26
click at [308, 254] on div "Planned Maint Dubai (Al Maktoum Intl)" at bounding box center [453, 243] width 657 height 26
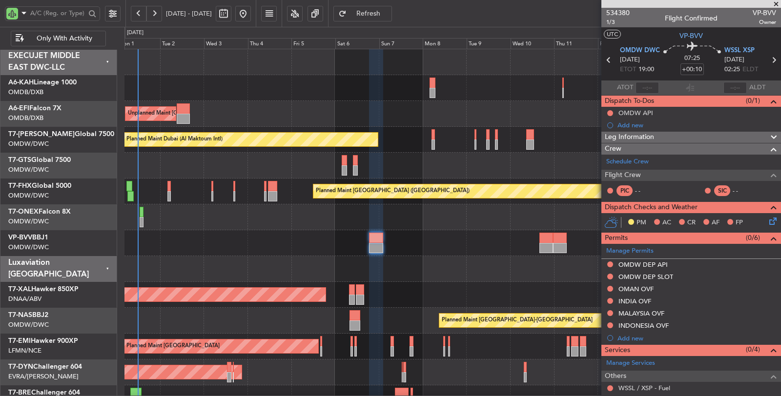
click at [149, 192] on div "Planned Maint [GEOGRAPHIC_DATA] ([GEOGRAPHIC_DATA])" at bounding box center [453, 192] width 656 height 26
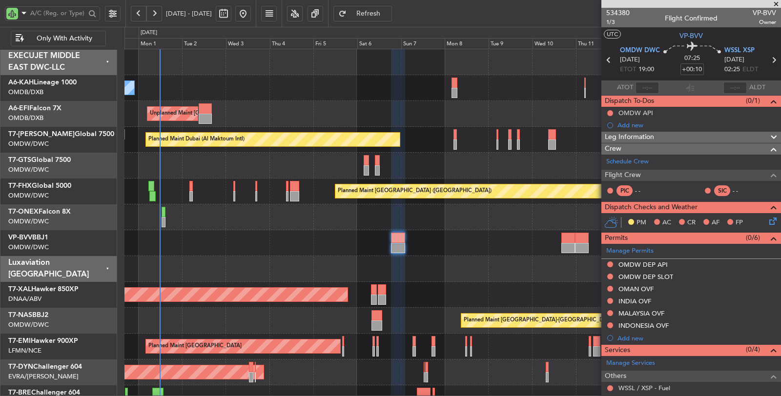
click at [176, 191] on div "Planned Maint [GEOGRAPHIC_DATA] ([GEOGRAPHIC_DATA])" at bounding box center [453, 192] width 656 height 26
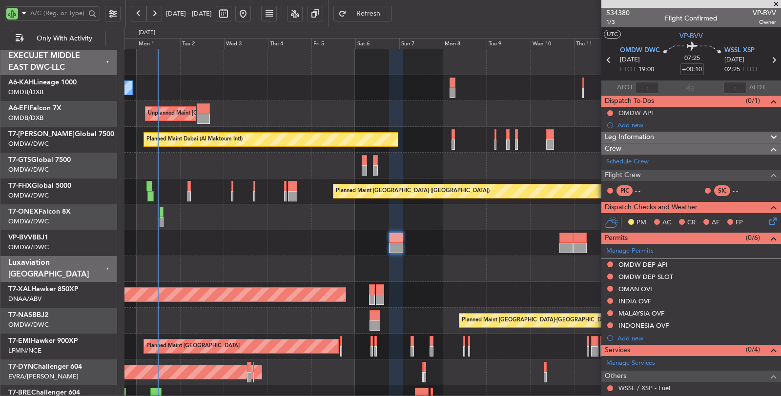
click at [240, 241] on div "Planned Maint Dubai (Al Maktoum Intl)" at bounding box center [453, 243] width 656 height 26
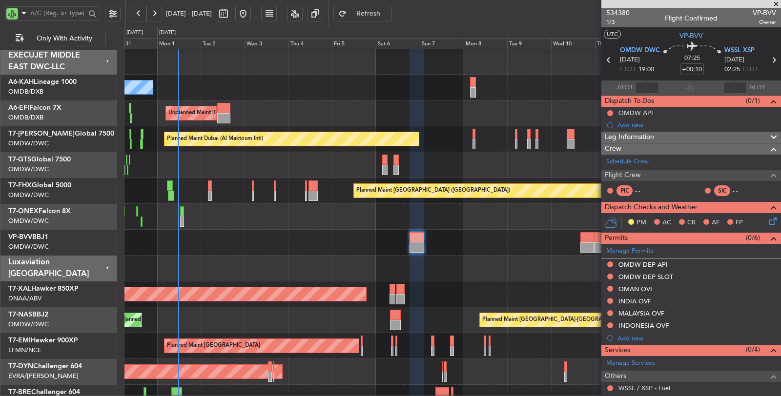
click at [198, 157] on div "Unplanned Maint [GEOGRAPHIC_DATA] (Seletar)" at bounding box center [453, 165] width 657 height 26
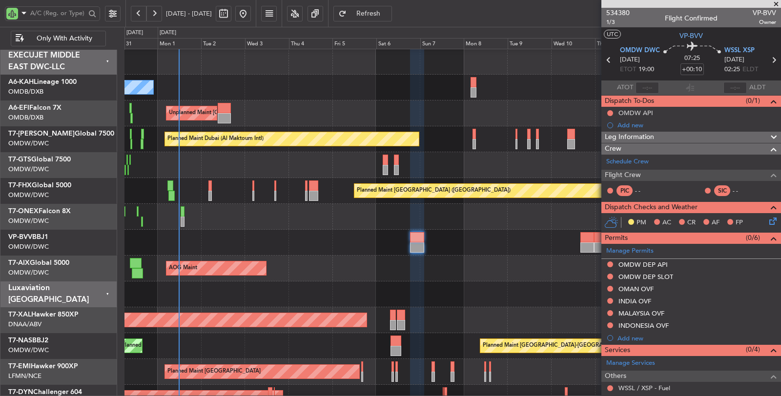
scroll to position [0, 0]
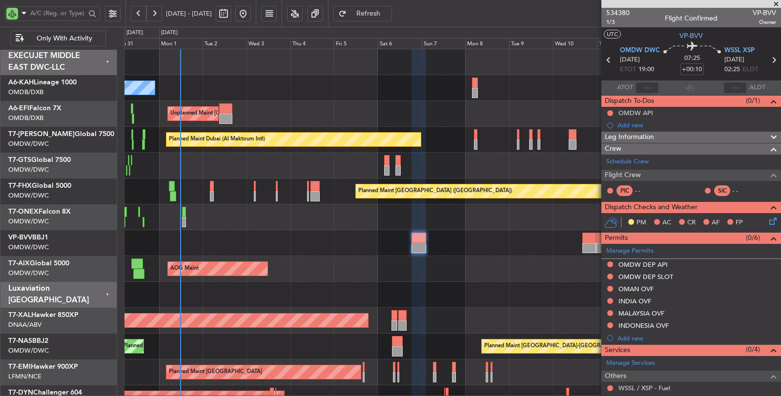
click at [191, 174] on div "Unplanned Maint [GEOGRAPHIC_DATA] (Seletar)" at bounding box center [453, 166] width 657 height 26
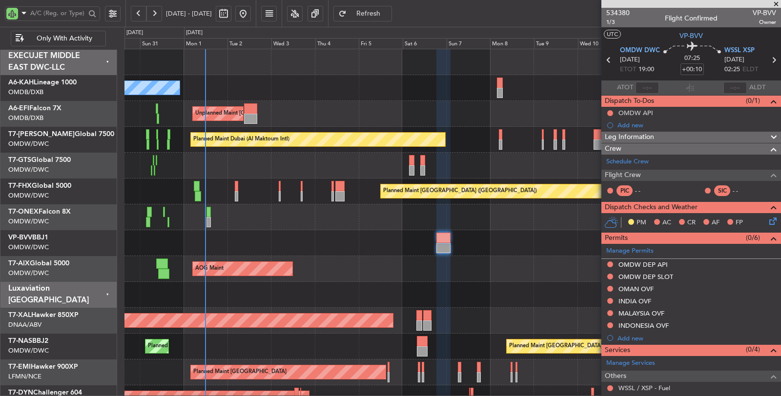
click at [176, 174] on div "Unplanned Maint [GEOGRAPHIC_DATA] (Seletar)" at bounding box center [453, 166] width 656 height 26
click at [278, 216] on div "Planned Maint Dubai (Al Maktoum Intl) Planned Maint Nurnberg" at bounding box center [453, 218] width 657 height 26
click at [216, 192] on div "Planned Maint [GEOGRAPHIC_DATA] ([GEOGRAPHIC_DATA])" at bounding box center [453, 192] width 656 height 26
click at [321, 192] on div "Planned Maint [GEOGRAPHIC_DATA] ([GEOGRAPHIC_DATA])" at bounding box center [453, 192] width 657 height 26
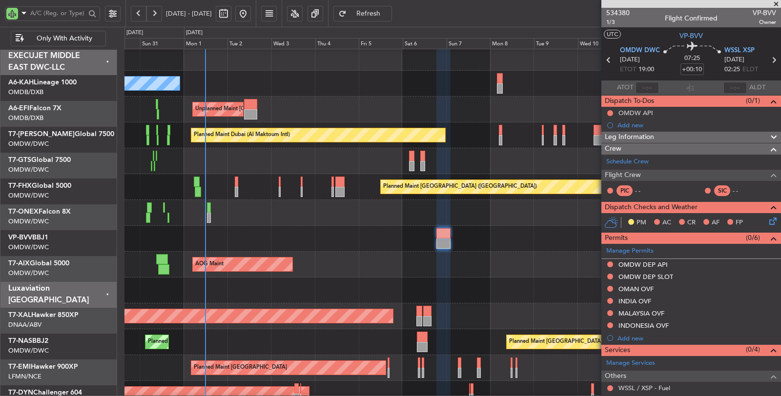
scroll to position [4, 0]
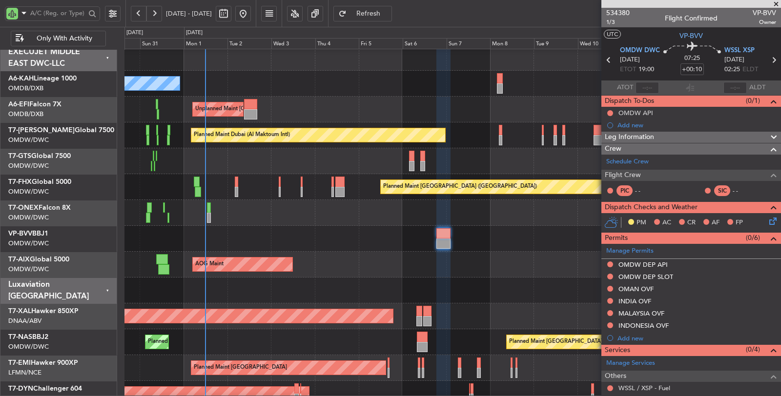
click at [307, 189] on div "Planned Maint [GEOGRAPHIC_DATA] ([GEOGRAPHIC_DATA])" at bounding box center [453, 187] width 656 height 26
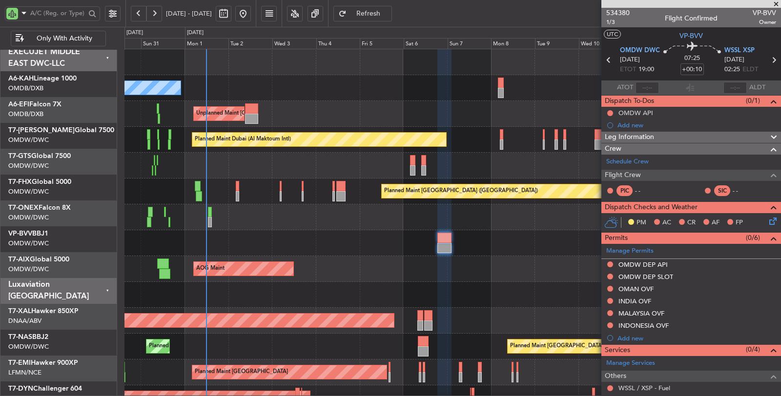
scroll to position [0, 0]
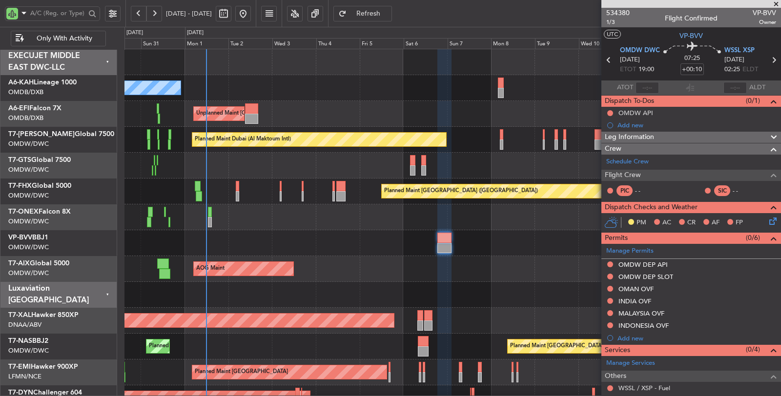
click at [307, 189] on div "Planned Maint [GEOGRAPHIC_DATA] ([GEOGRAPHIC_DATA])" at bounding box center [453, 192] width 656 height 26
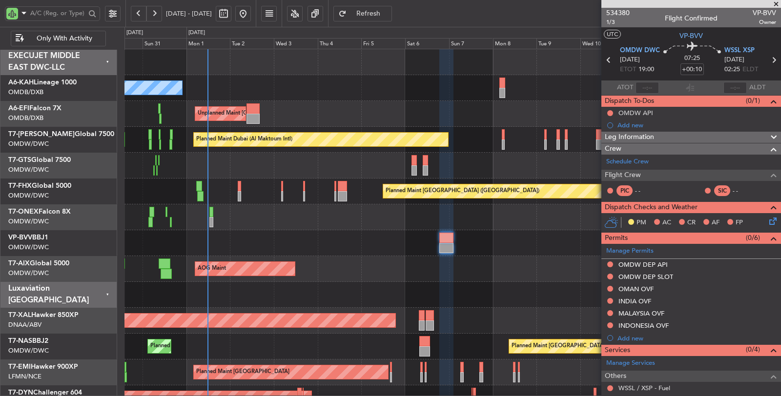
click at [311, 192] on div "Planned Maint [GEOGRAPHIC_DATA] ([GEOGRAPHIC_DATA])" at bounding box center [453, 192] width 657 height 26
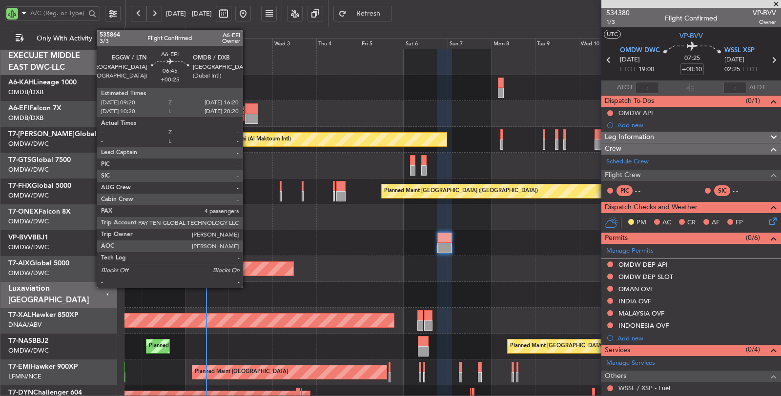
click at [248, 113] on div at bounding box center [251, 109] width 13 height 10
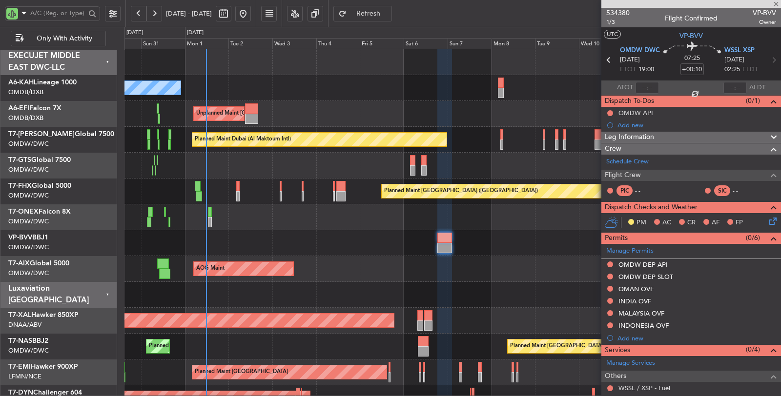
type input "+00:25"
type input "4"
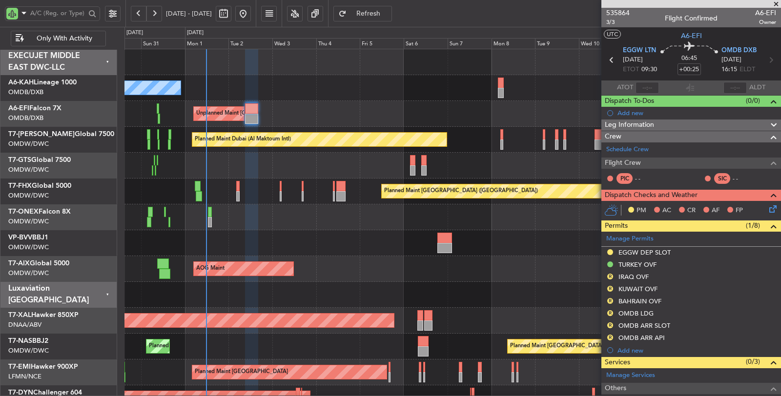
click at [645, 325] on div "OMDB ARR SLOT" at bounding box center [645, 326] width 52 height 8
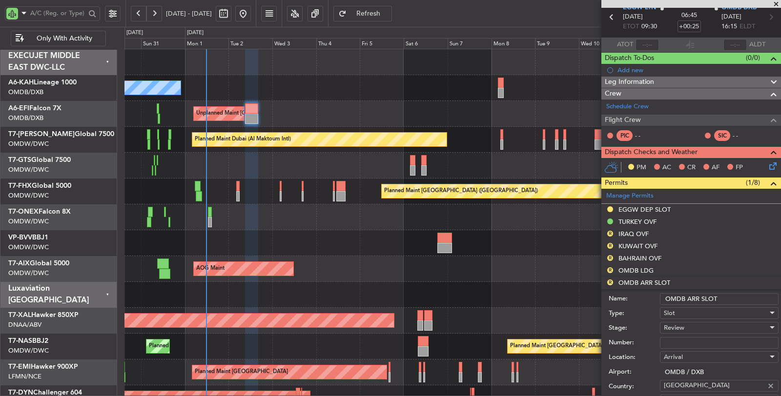
scroll to position [163, 0]
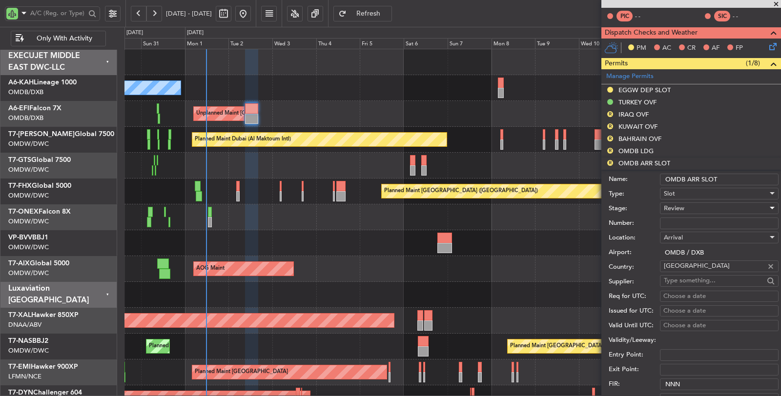
click at [677, 206] on span "Review" at bounding box center [674, 208] width 21 height 9
click at [683, 280] on span "Received OK" at bounding box center [716, 285] width 102 height 15
click at [685, 219] on input "Number:" at bounding box center [719, 224] width 119 height 12
paste input "KEJO146"
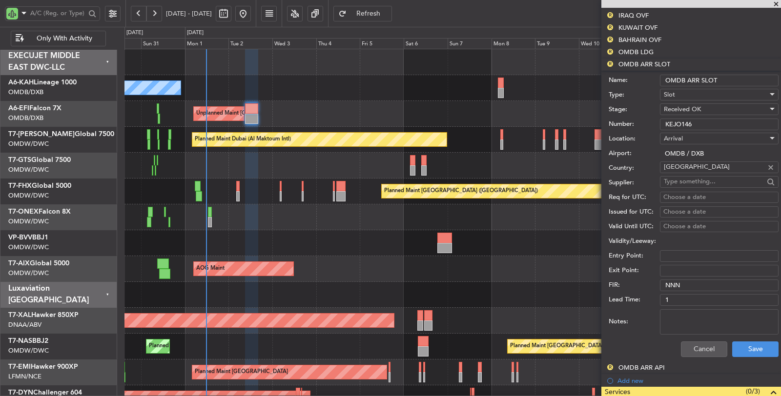
scroll to position [271, 0]
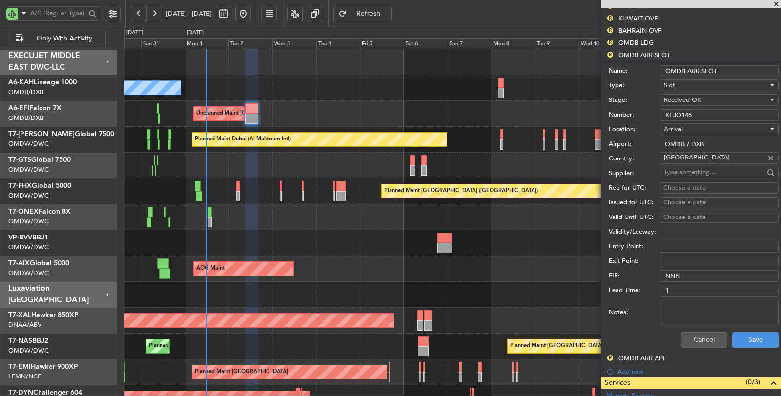
type input "KEJO146"
click at [674, 184] on div "Choose a date" at bounding box center [720, 189] width 112 height 10
select select "9"
select select "2025"
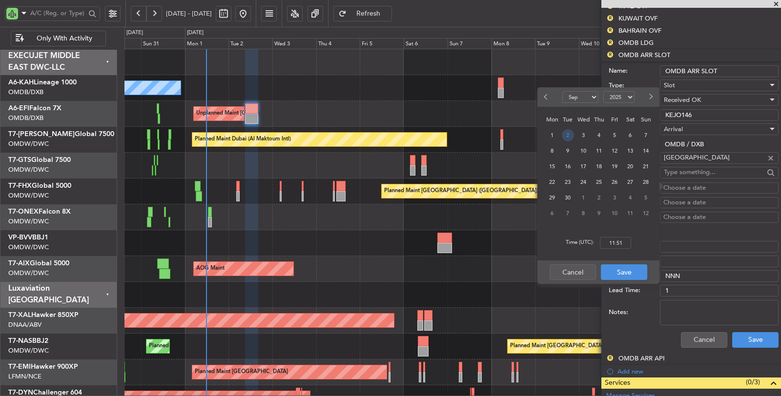
click at [569, 133] on span "2" at bounding box center [568, 135] width 12 height 12
click at [606, 242] on input "00:00" at bounding box center [615, 243] width 31 height 12
type input "16:20"
click at [621, 277] on button "Save" at bounding box center [624, 273] width 46 height 16
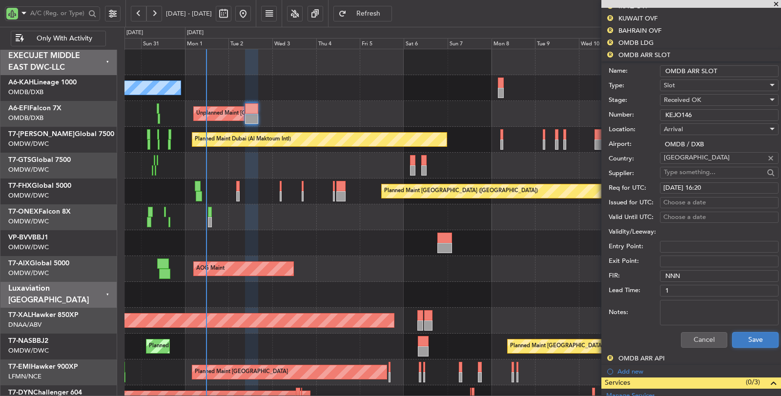
click at [739, 339] on button "Save" at bounding box center [755, 341] width 46 height 16
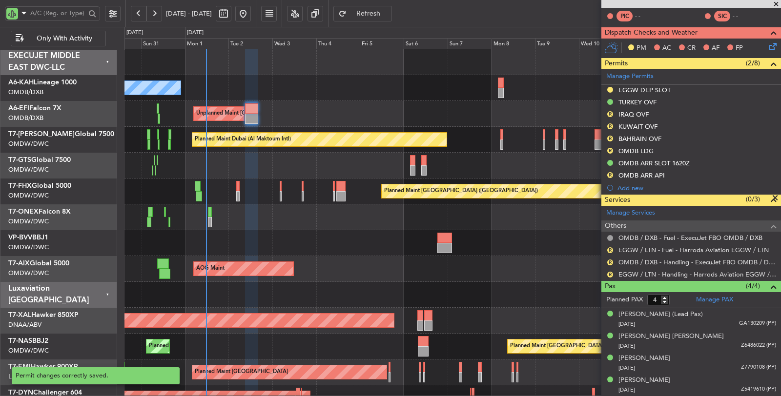
scroll to position [160, 0]
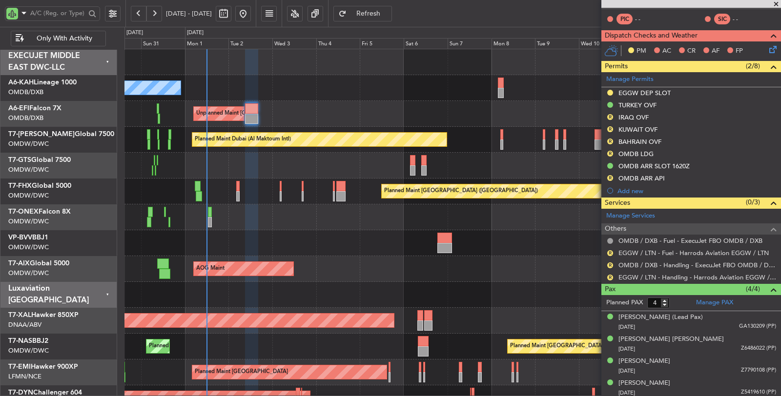
click at [347, 250] on div "Planned Maint Dubai (Al Maktoum Intl)" at bounding box center [453, 243] width 657 height 26
click at [338, 274] on div "AOG Maint Unplanned Maint Munich Oberpfaffenhofen" at bounding box center [453, 269] width 657 height 26
click at [253, 234] on div "Planned Maint Dubai (Al Maktoum Intl)" at bounding box center [453, 243] width 657 height 26
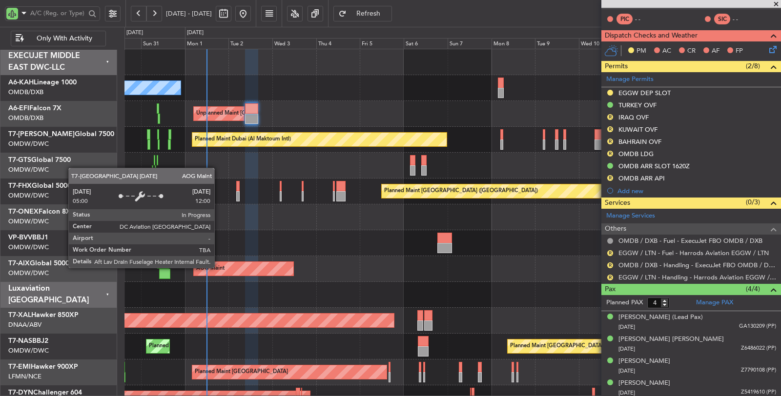
click at [229, 242] on div "Planned Maint Dubai (Al Maktoum Intl)" at bounding box center [453, 243] width 657 height 26
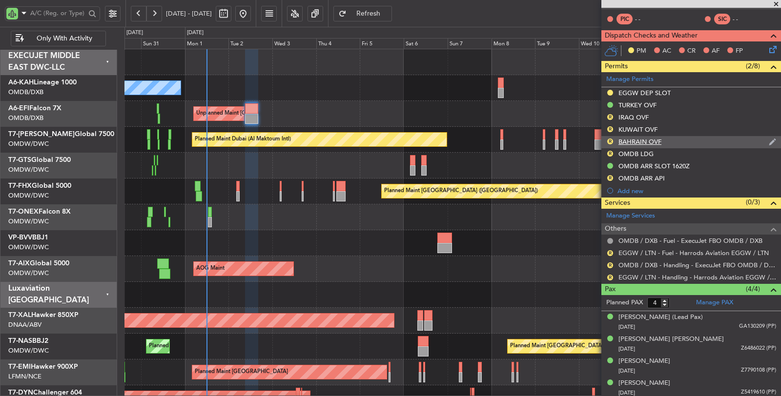
click at [628, 139] on div "BAHRAIN OVF" at bounding box center [640, 142] width 43 height 8
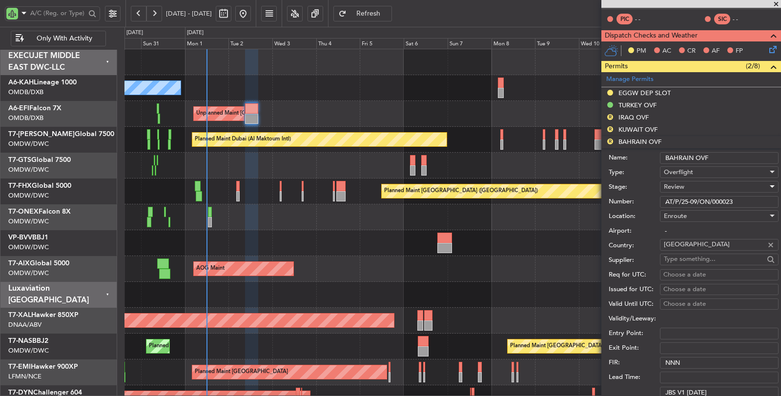
click at [693, 183] on div "Review" at bounding box center [716, 187] width 104 height 15
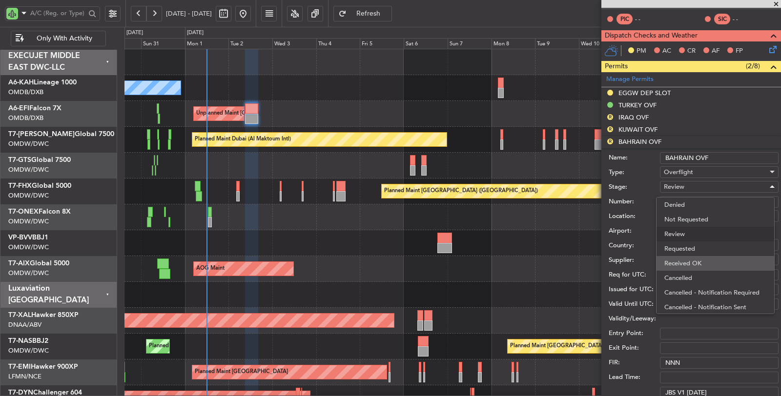
click at [698, 262] on span "Received OK" at bounding box center [716, 263] width 102 height 15
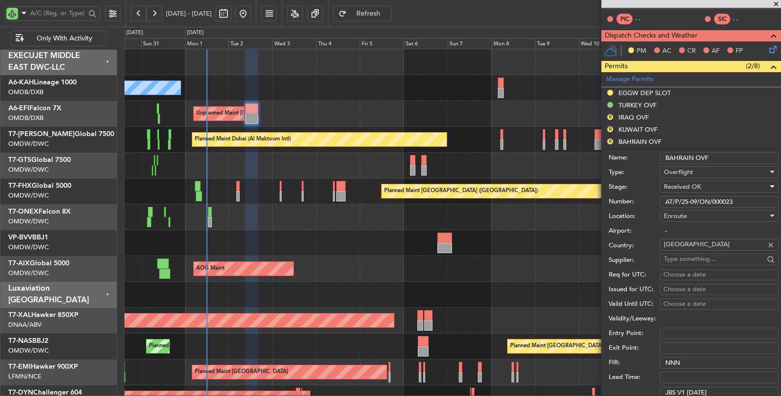
scroll to position [268, 0]
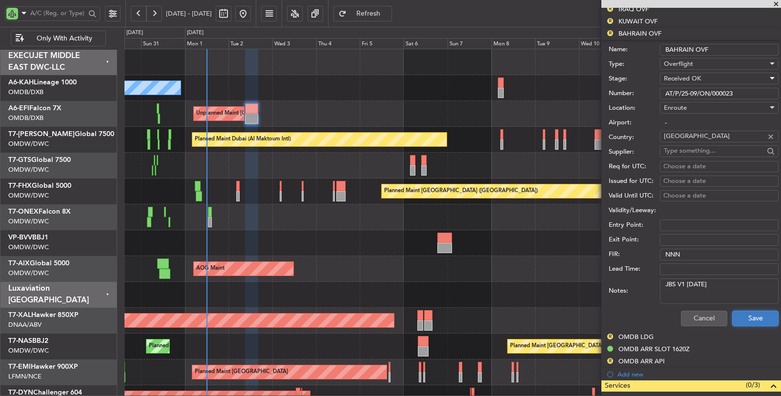
click at [740, 321] on button "Save" at bounding box center [755, 319] width 46 height 16
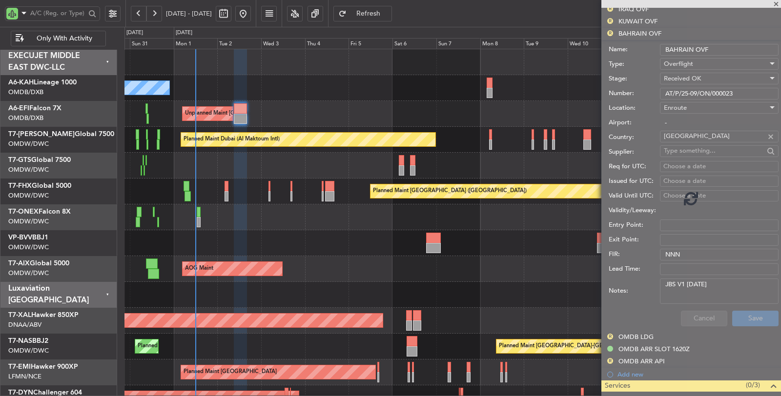
click at [268, 166] on div "Unplanned Maint [GEOGRAPHIC_DATA] (Seletar)" at bounding box center [453, 166] width 657 height 26
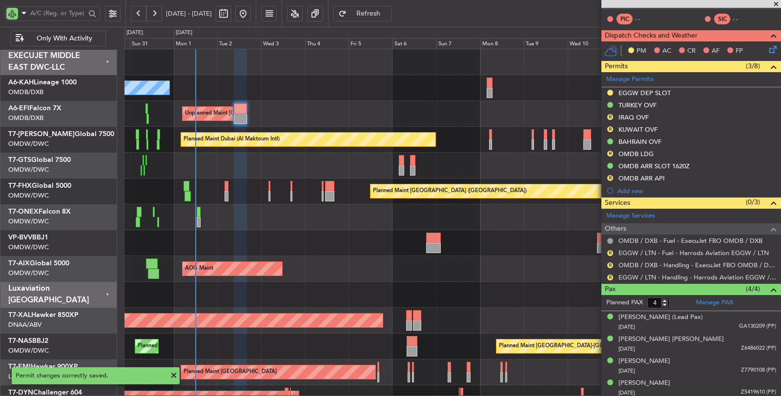
click at [222, 247] on div "Planned Maint Dubai (Al Maktoum Intl)" at bounding box center [453, 243] width 657 height 26
click at [627, 129] on div "KUWAIT OVF" at bounding box center [638, 129] width 39 height 8
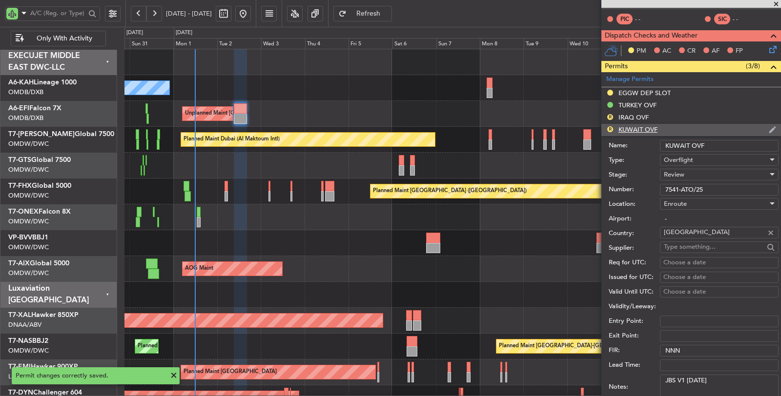
scroll to position [268, 0]
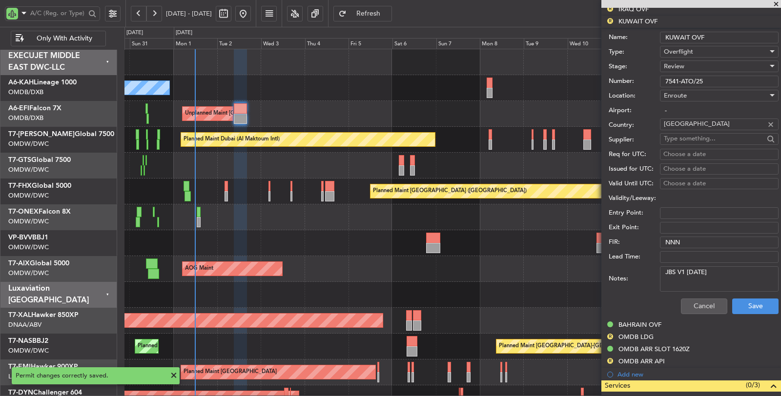
click at [689, 65] on div "Review" at bounding box center [716, 66] width 104 height 15
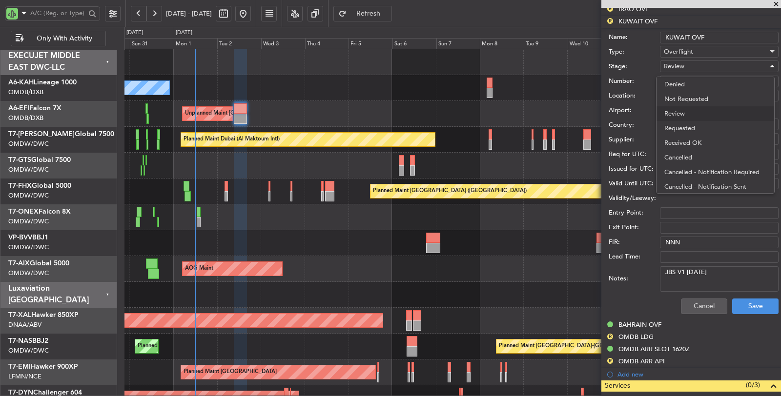
click at [689, 139] on span "Received OK" at bounding box center [716, 143] width 102 height 15
click at [742, 308] on button "Save" at bounding box center [755, 307] width 46 height 16
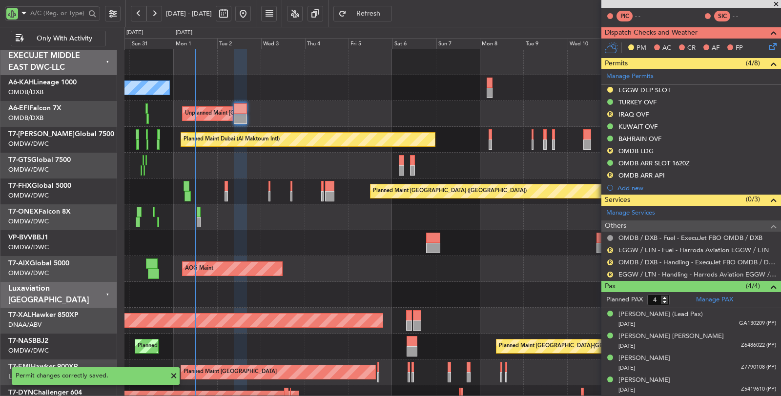
scroll to position [160, 0]
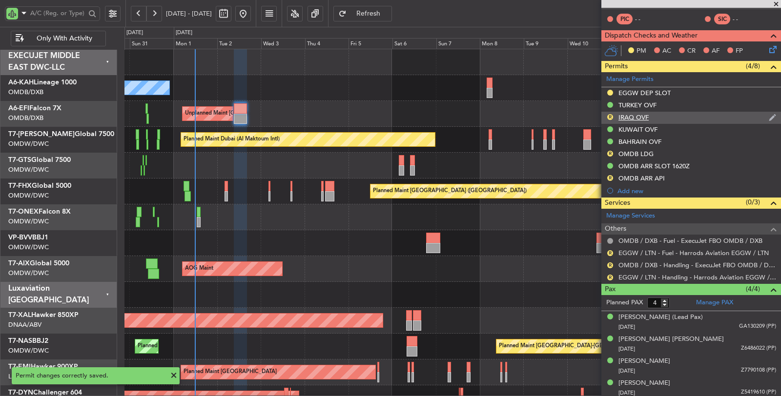
click at [640, 117] on div "IRAQ OVF" at bounding box center [634, 117] width 30 height 8
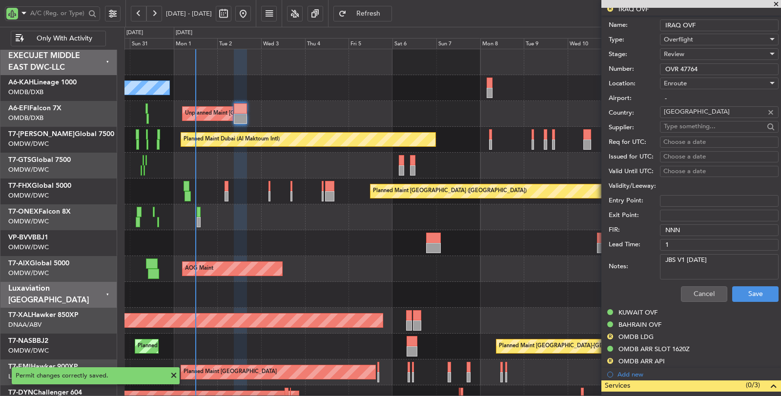
scroll to position [214, 0]
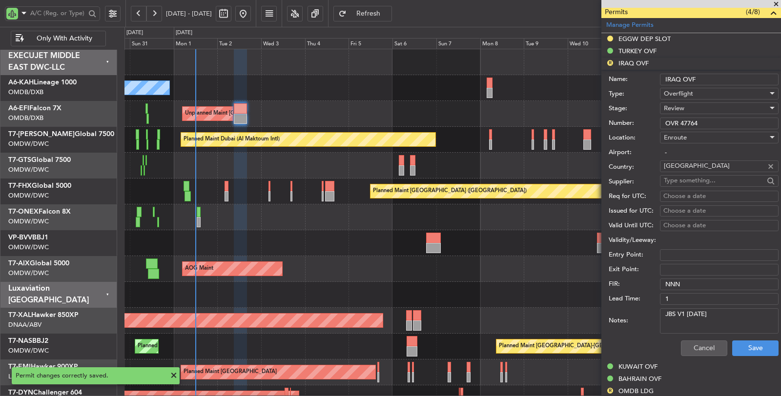
click at [683, 108] on span "Review" at bounding box center [674, 108] width 21 height 9
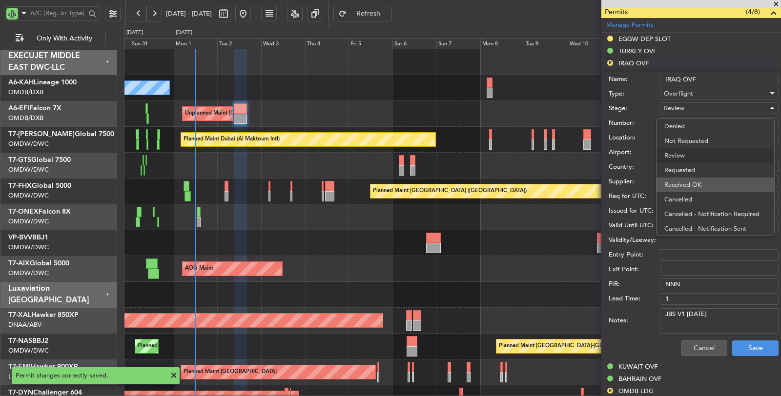
click at [697, 178] on span "Received OK" at bounding box center [716, 185] width 102 height 15
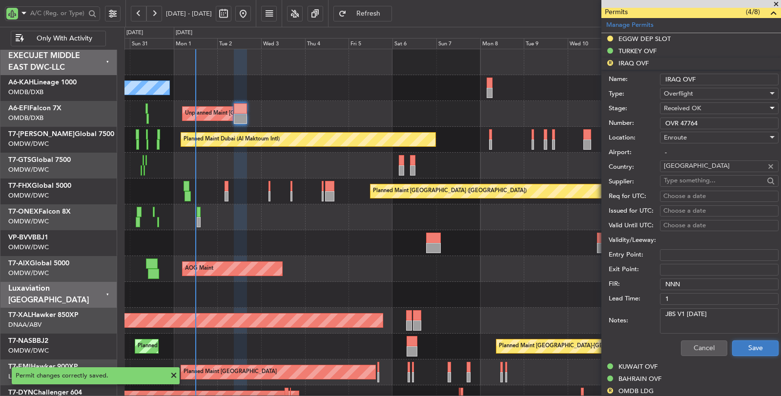
click at [733, 346] on button "Save" at bounding box center [755, 349] width 46 height 16
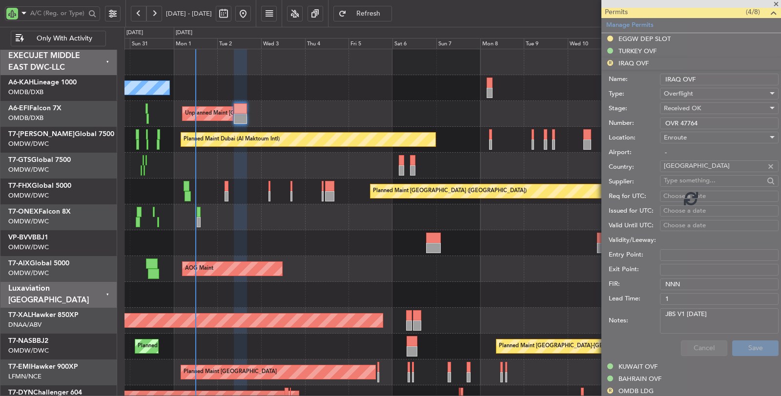
click at [259, 227] on div "Planned Maint Dubai (Al Maktoum Intl) Planned Maint Nurnberg" at bounding box center [453, 218] width 657 height 26
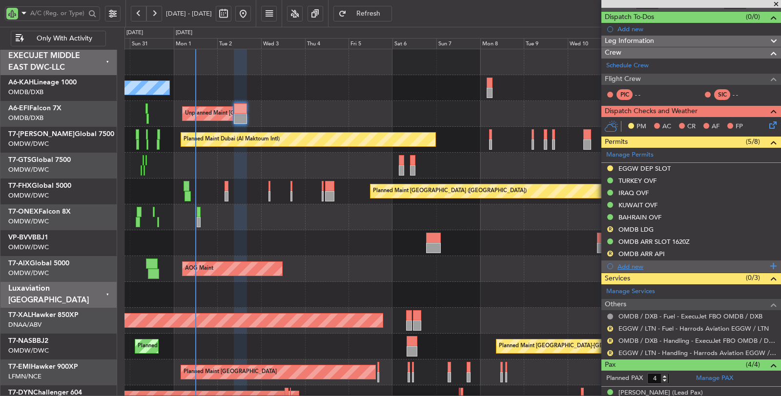
scroll to position [51, 0]
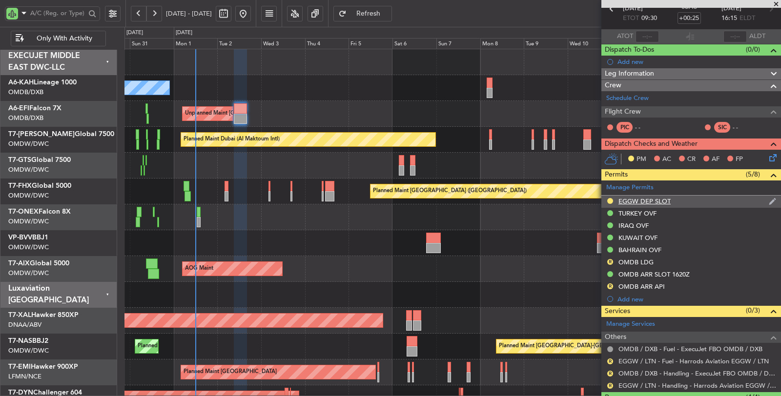
click at [650, 199] on div "EGGW DEP SLOT" at bounding box center [645, 201] width 52 height 8
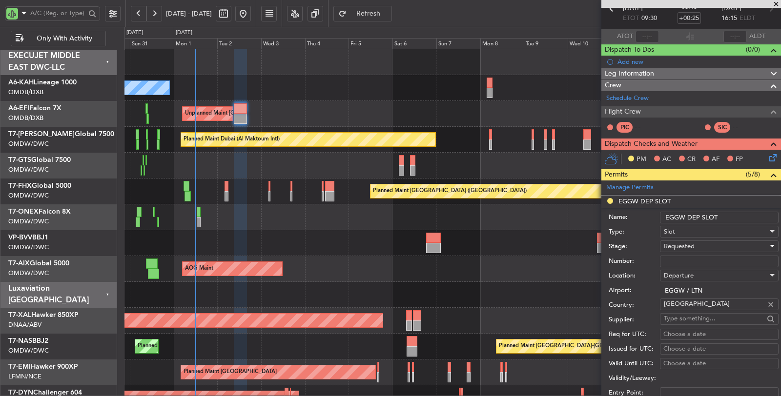
click at [677, 245] on span "Requested" at bounding box center [679, 246] width 31 height 9
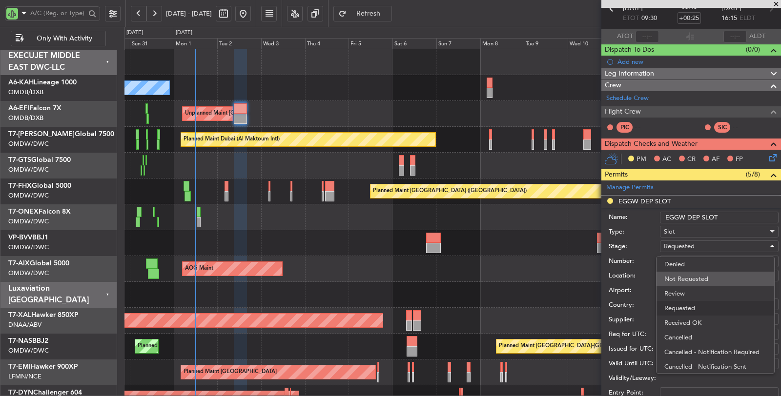
scroll to position [4, 0]
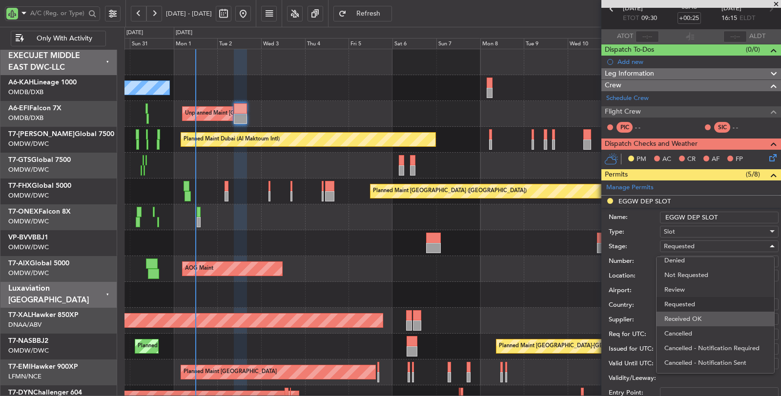
click at [679, 315] on span "Received OK" at bounding box center [716, 319] width 102 height 15
click at [676, 259] on input "Number:" at bounding box center [719, 262] width 119 height 12
paste input "MVI115"
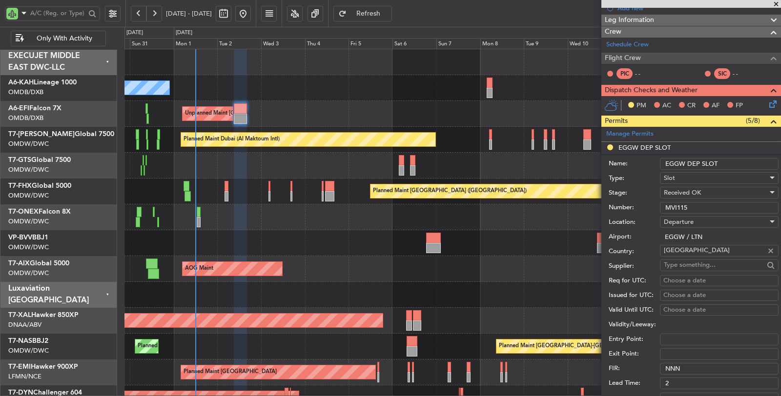
scroll to position [105, 0]
type input "MVI115"
click at [683, 278] on div "Choose a date" at bounding box center [720, 281] width 112 height 10
select select "9"
select select "2025"
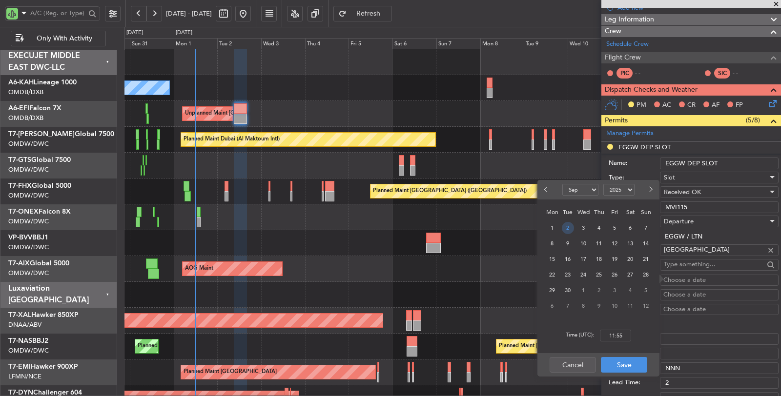
click at [568, 228] on span "2" at bounding box center [568, 228] width 12 height 12
click at [605, 338] on input "00:00" at bounding box center [615, 336] width 31 height 12
type input "09:30"
click at [624, 363] on button "Save" at bounding box center [624, 365] width 46 height 16
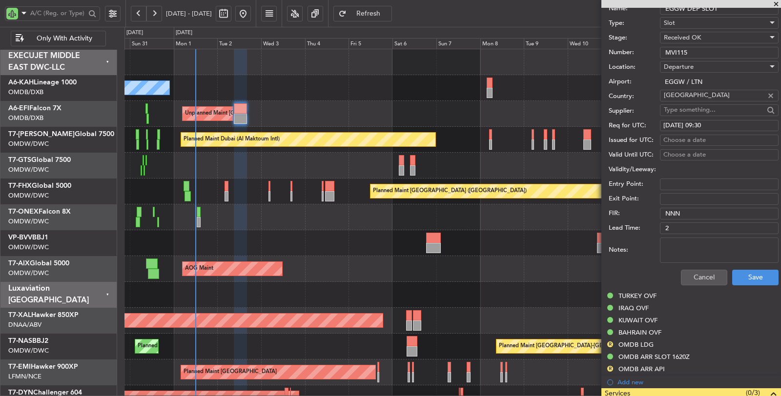
scroll to position [268, 0]
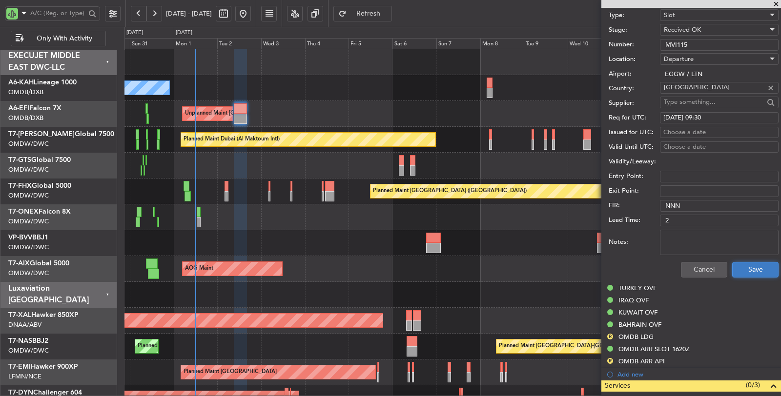
click at [737, 267] on button "Save" at bounding box center [755, 270] width 46 height 16
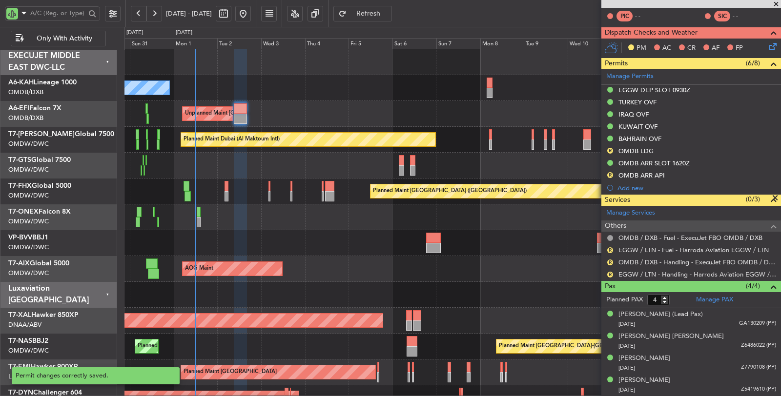
scroll to position [0, 0]
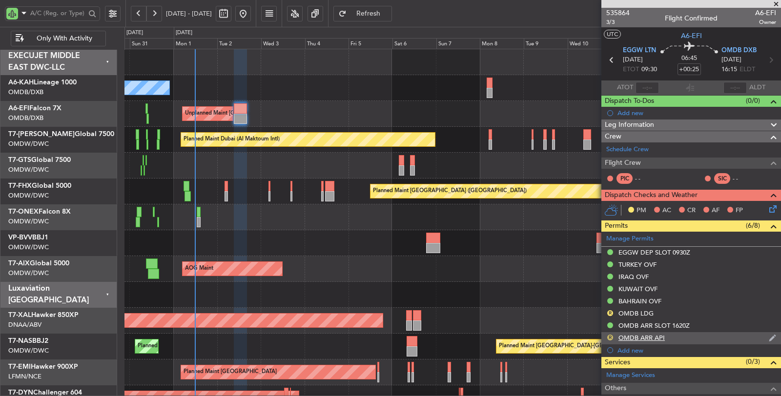
click at [608, 335] on button "R" at bounding box center [610, 338] width 6 height 6
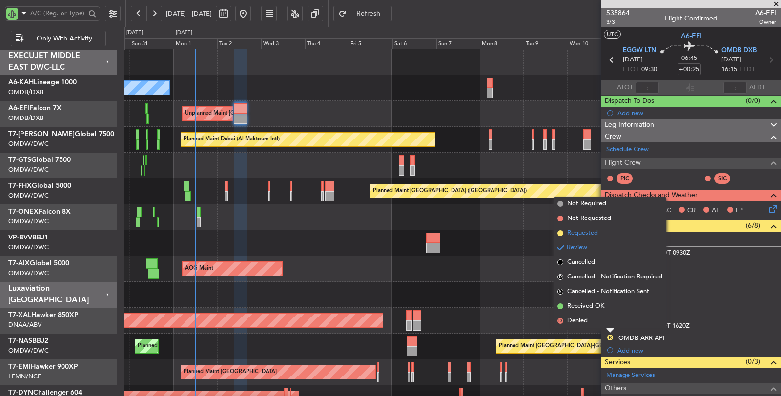
click at [583, 232] on span "Requested" at bounding box center [582, 234] width 31 height 10
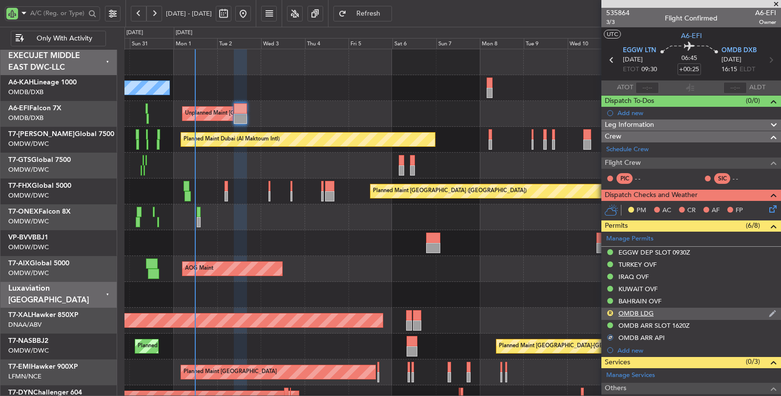
click at [631, 313] on div "OMDB LDG" at bounding box center [636, 314] width 35 height 8
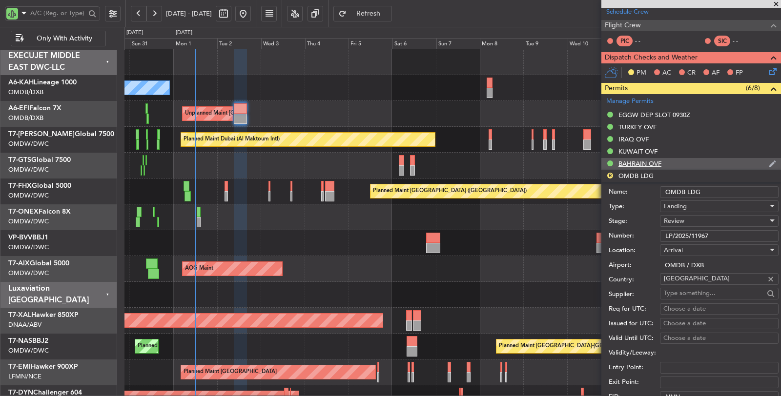
scroll to position [163, 0]
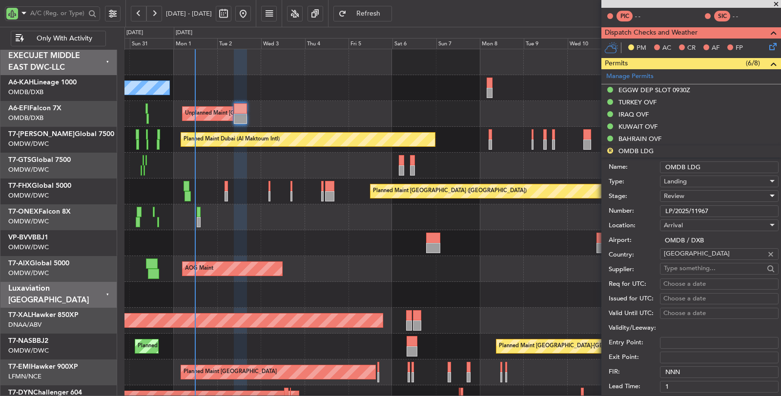
click at [687, 190] on div "Review" at bounding box center [716, 196] width 104 height 15
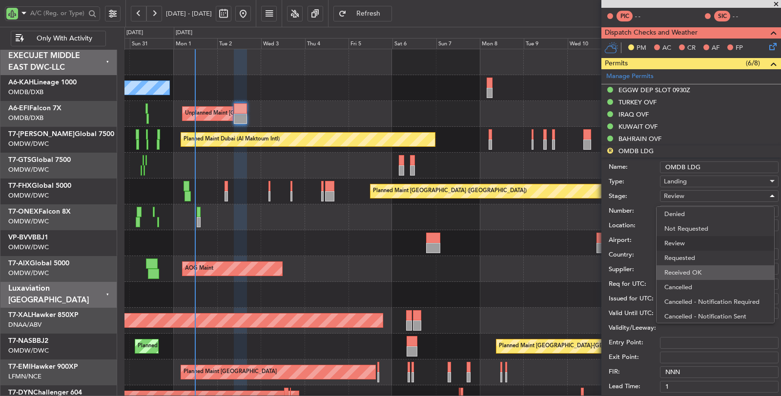
click at [689, 269] on span "Received OK" at bounding box center [716, 273] width 102 height 15
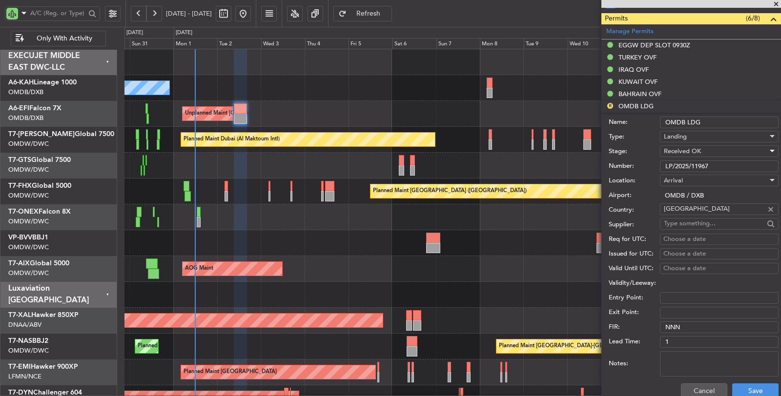
scroll to position [271, 0]
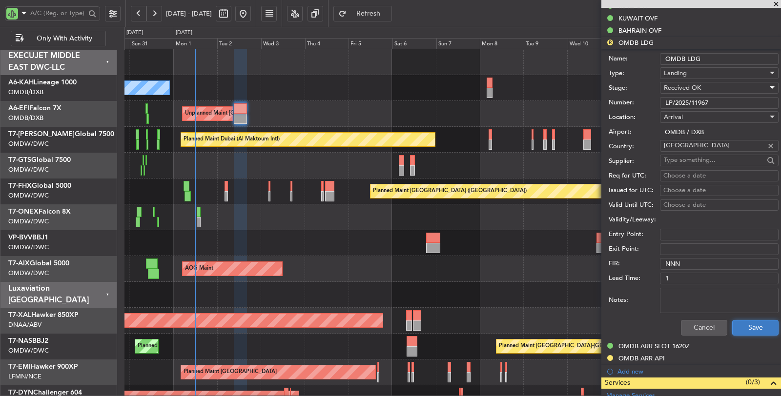
click at [733, 324] on button "Save" at bounding box center [755, 328] width 46 height 16
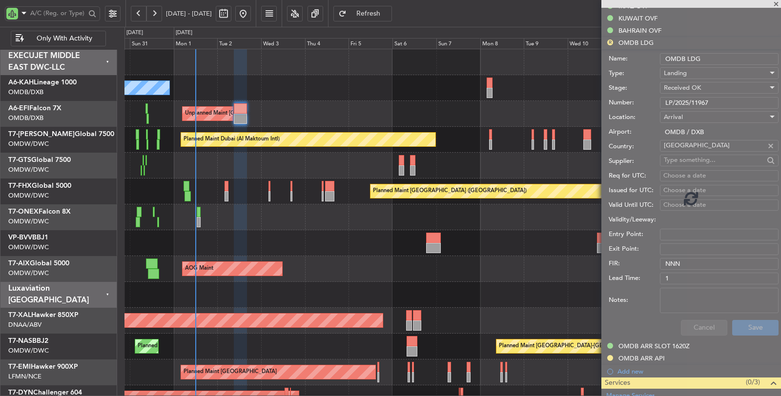
scroll to position [160, 0]
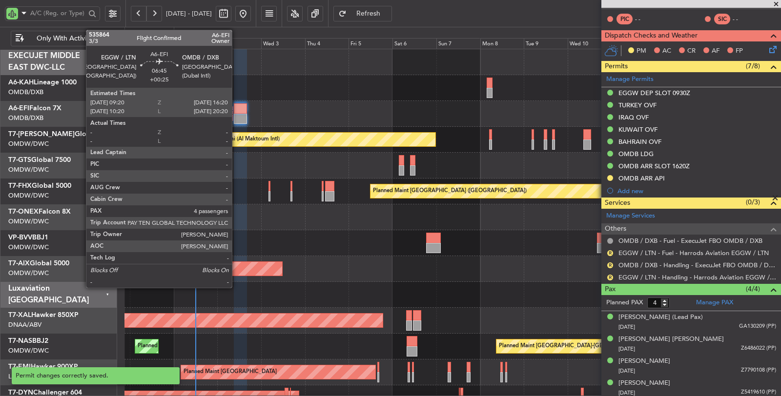
click at [237, 118] on div at bounding box center [240, 119] width 13 height 10
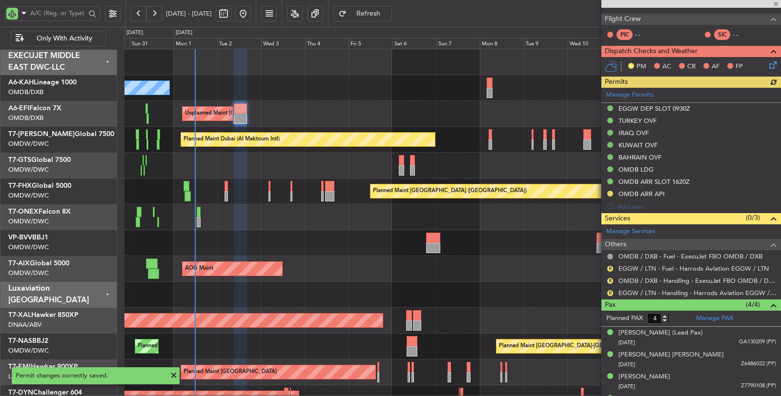
scroll to position [159, 0]
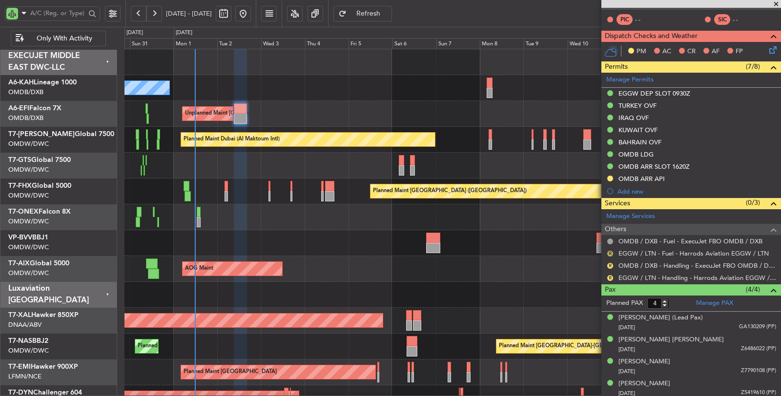
click at [608, 251] on button "R" at bounding box center [610, 254] width 6 height 6
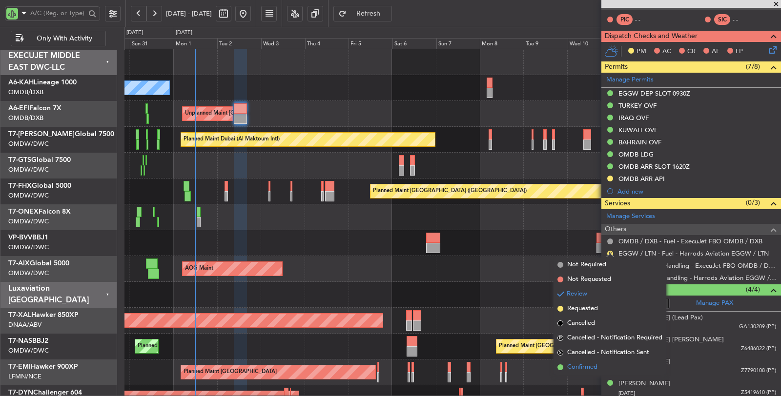
click at [583, 366] on span "Confirmed" at bounding box center [582, 368] width 30 height 10
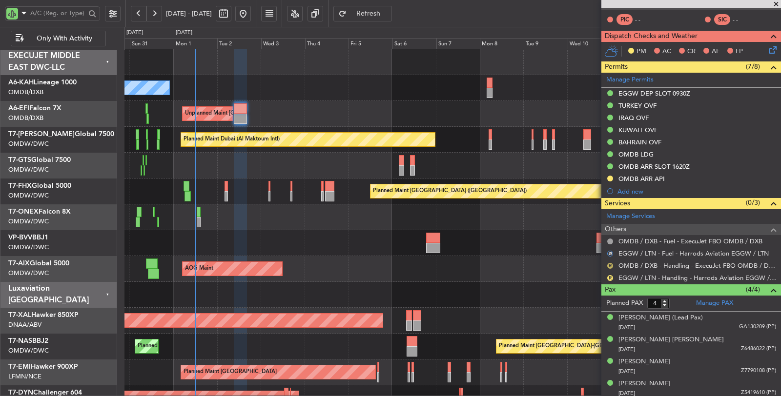
click at [609, 264] on button "R" at bounding box center [610, 266] width 6 height 6
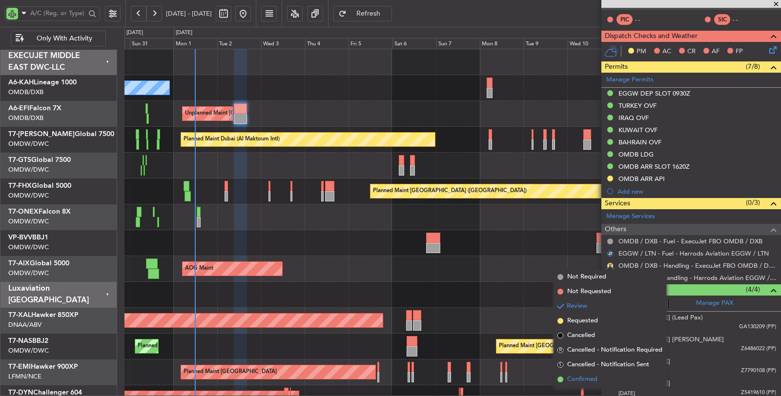
click at [595, 378] on span "Confirmed" at bounding box center [582, 380] width 30 height 10
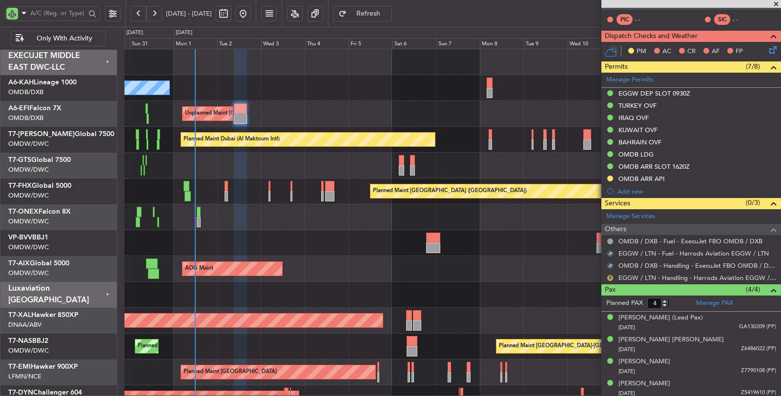
click at [611, 276] on button "R" at bounding box center [610, 278] width 6 height 6
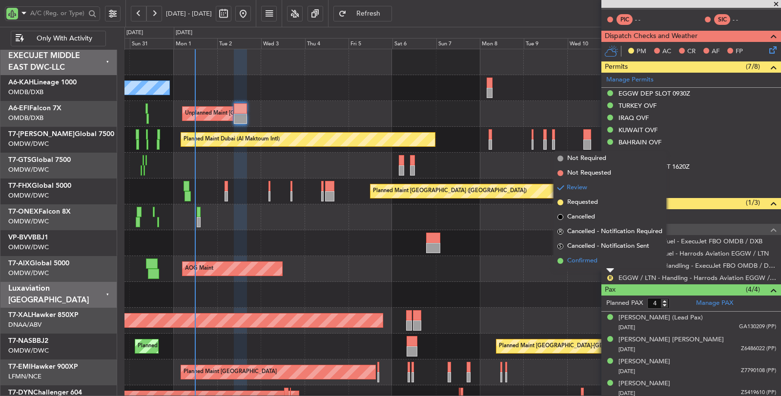
click at [584, 262] on span "Confirmed" at bounding box center [582, 261] width 30 height 10
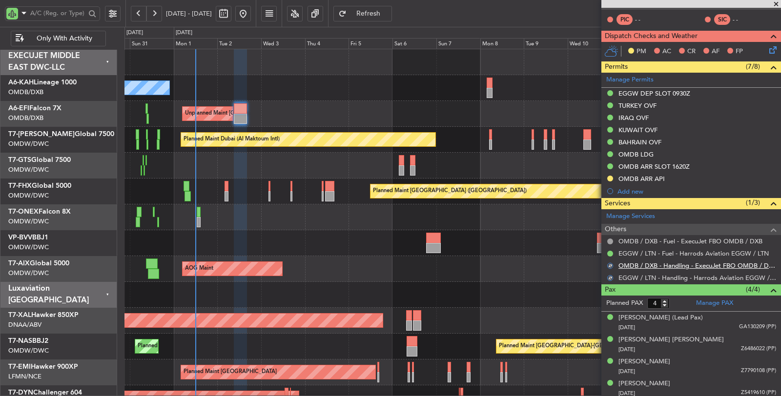
click at [684, 264] on link "OMDB / DXB - Handling - ExecuJet FBO OMDB / DXB" at bounding box center [698, 266] width 158 height 8
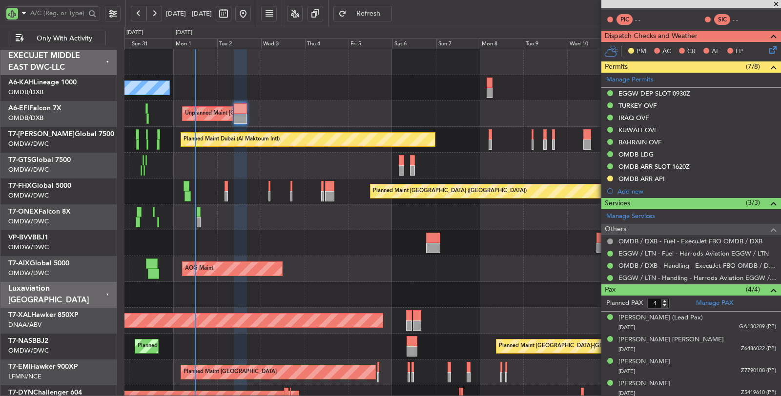
click at [260, 198] on div "Planned Maint [GEOGRAPHIC_DATA] ([GEOGRAPHIC_DATA])" at bounding box center [453, 192] width 656 height 26
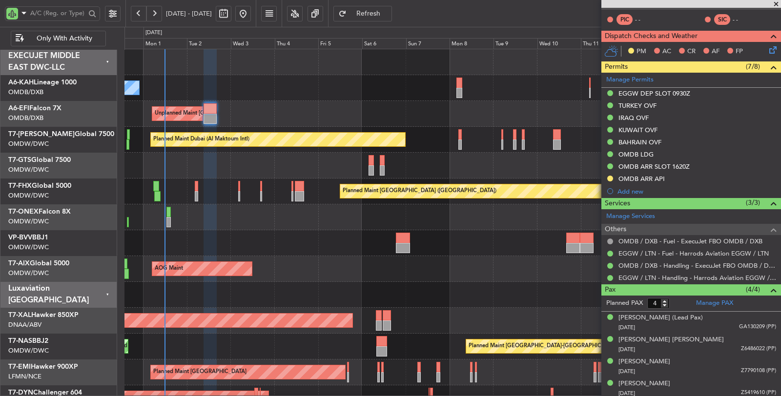
click at [278, 266] on div "AOG Maint Unplanned Maint Munich Oberpfaffenhofen" at bounding box center [453, 269] width 656 height 26
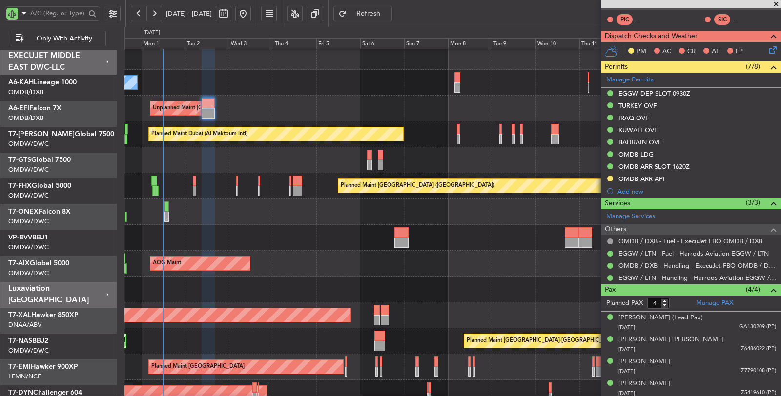
scroll to position [5, 0]
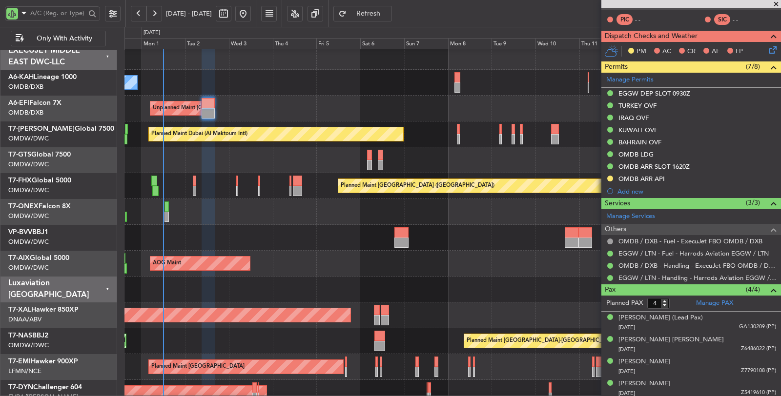
click at [175, 215] on div "Planned Maint Nurnberg Planned Maint Dubai (Al Maktoum Intl)" at bounding box center [453, 212] width 657 height 26
click at [194, 235] on div "Planned Maint Dubai (Al Maktoum Intl)" at bounding box center [453, 238] width 657 height 26
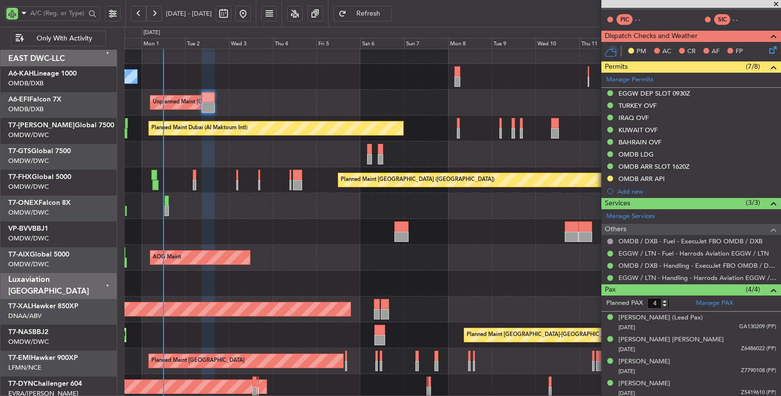
scroll to position [11, 0]
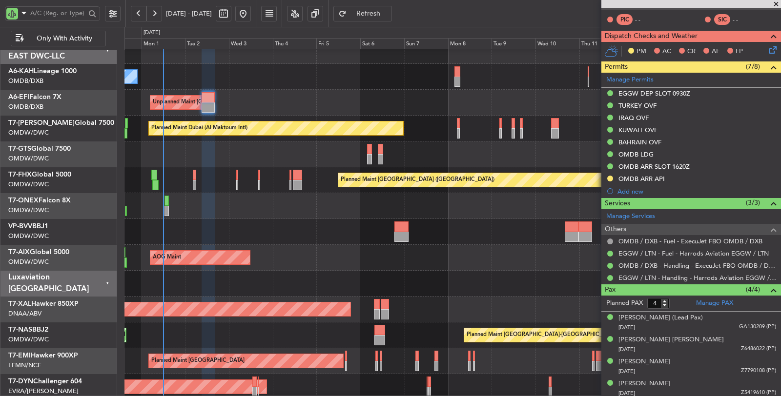
click at [177, 208] on div "Planned Maint Nurnberg Planned Maint Dubai (Al Maktoum Intl)" at bounding box center [453, 206] width 657 height 26
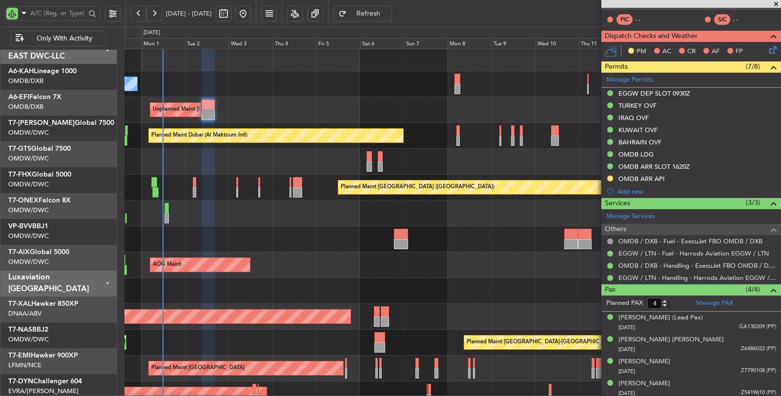
scroll to position [4, 0]
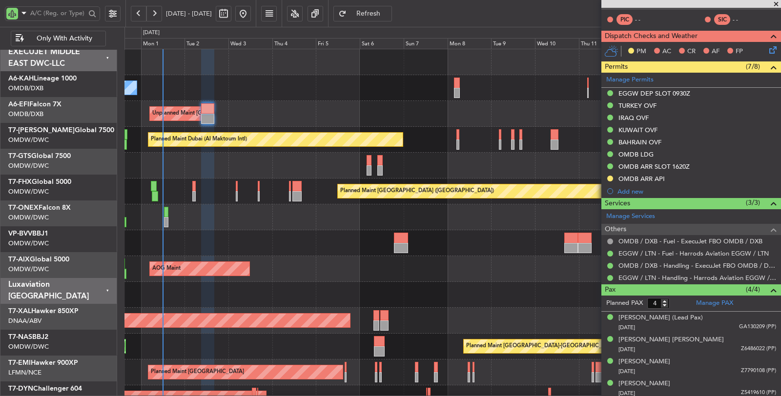
click at [220, 238] on div "Planned Maint Dubai (Al Maktoum Intl)" at bounding box center [453, 243] width 657 height 26
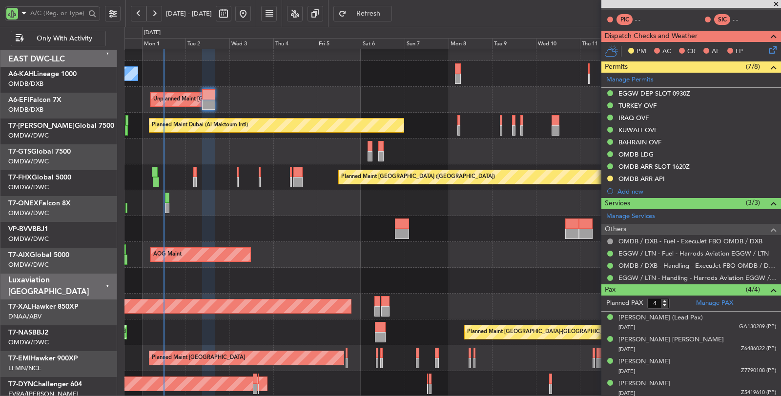
scroll to position [14, 0]
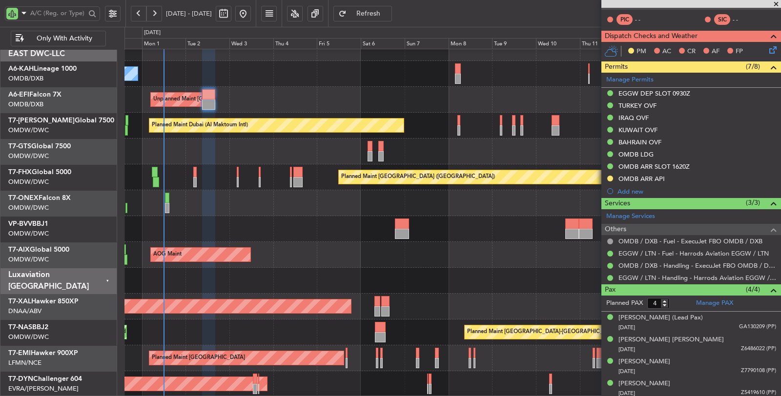
click at [221, 234] on div "Planned Maint Dubai (Al Maktoum Intl)" at bounding box center [453, 229] width 657 height 26
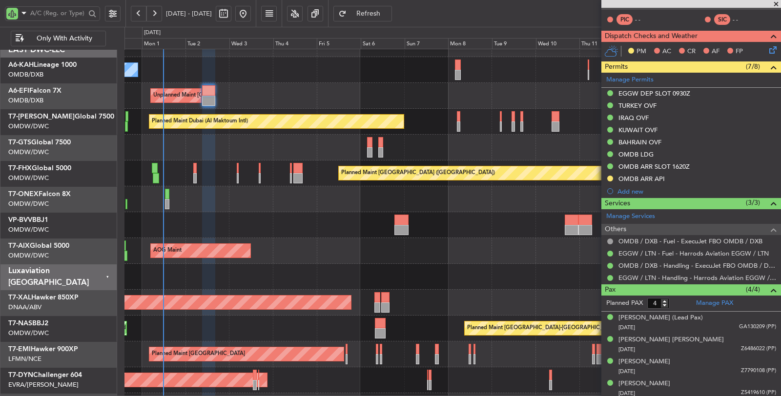
click at [209, 227] on div "Planned Maint Dubai (Al Maktoum Intl)" at bounding box center [453, 225] width 656 height 26
click at [193, 226] on div "Planned Maint Dubai (Al Maktoum Intl)" at bounding box center [453, 225] width 657 height 26
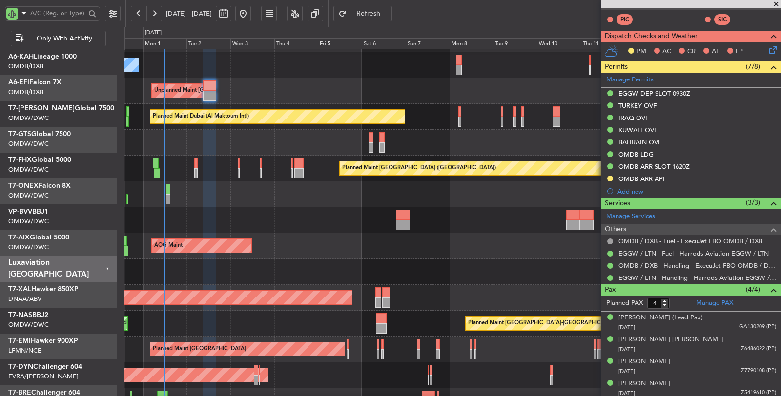
scroll to position [21, 0]
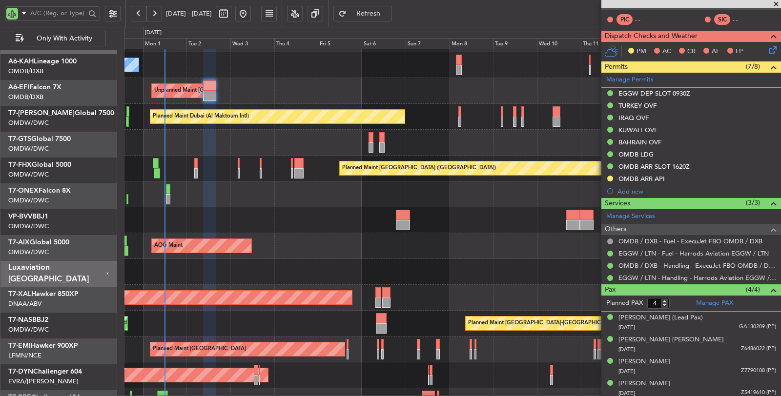
click at [176, 222] on div "Planned Maint Dubai (Al Maktoum Intl)" at bounding box center [453, 221] width 657 height 26
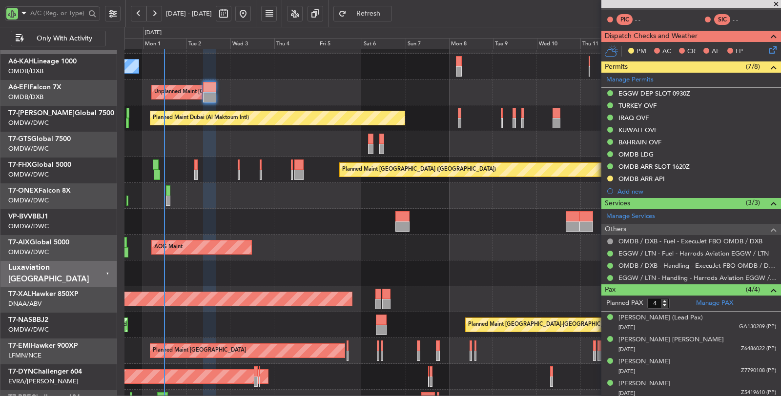
click at [332, 250] on div "AOG Maint Unplanned Maint Munich Oberpfaffenhofen" at bounding box center [453, 248] width 656 height 26
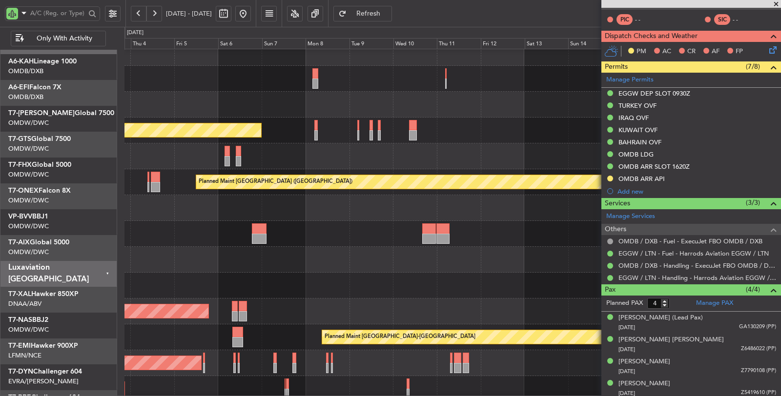
scroll to position [9, 0]
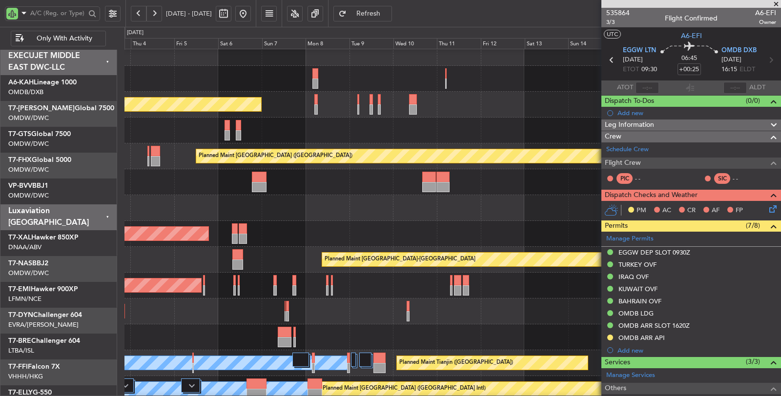
scroll to position [159, 0]
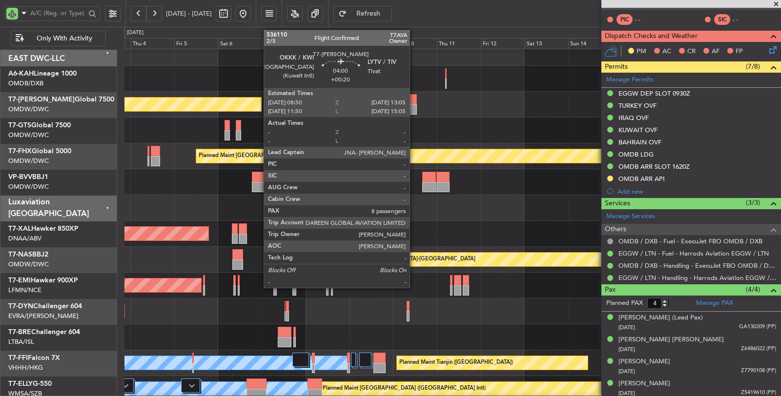
click at [415, 104] on div at bounding box center [413, 109] width 8 height 10
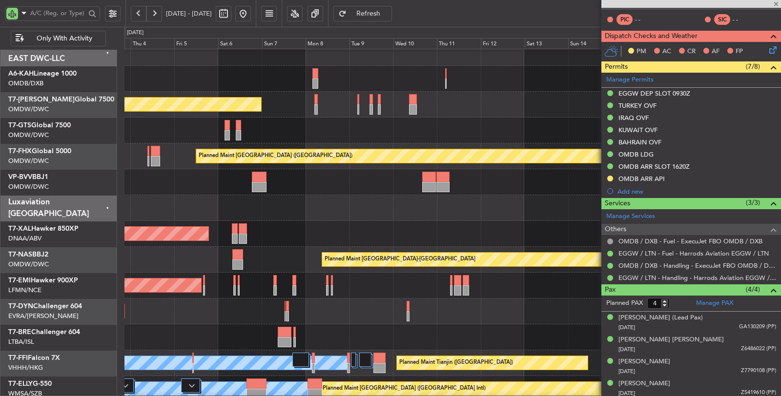
scroll to position [0, 0]
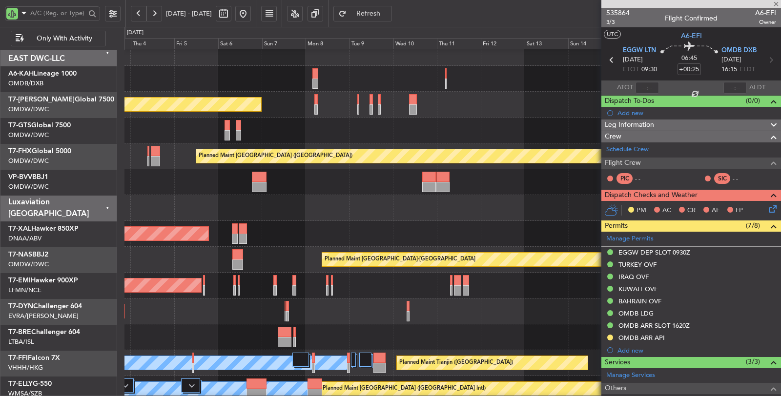
type input "+00:20"
type input "8"
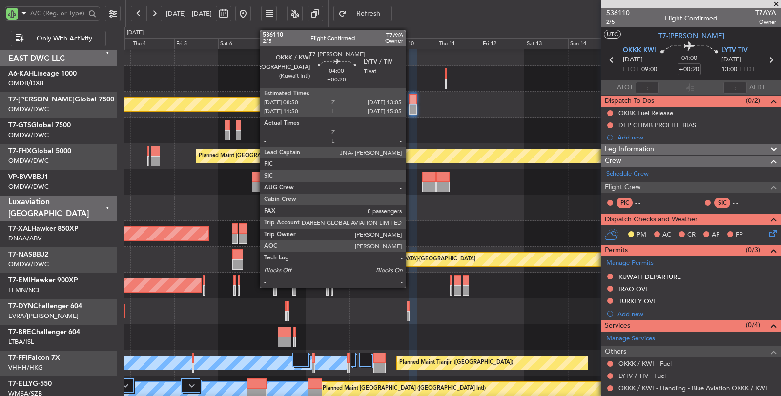
click at [413, 105] on div at bounding box center [413, 109] width 8 height 10
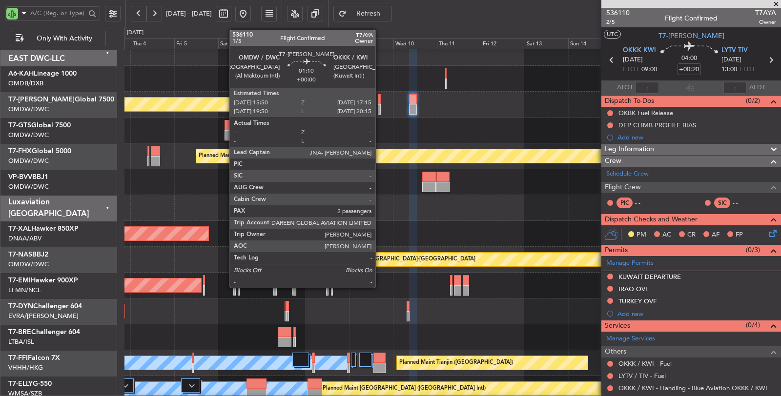
click at [380, 106] on div at bounding box center [379, 109] width 3 height 10
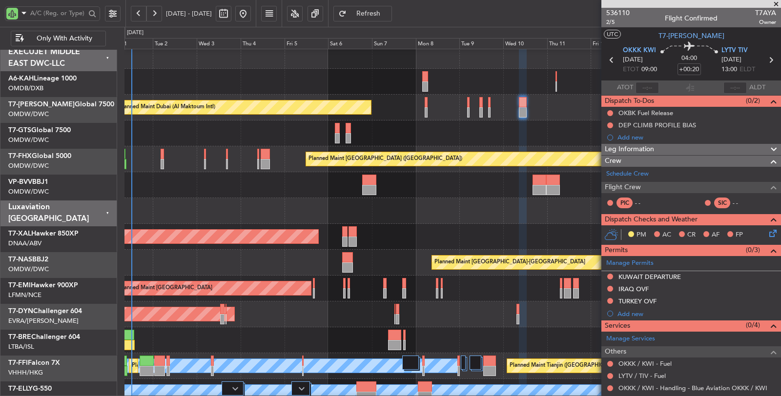
click at [416, 207] on div at bounding box center [453, 211] width 657 height 26
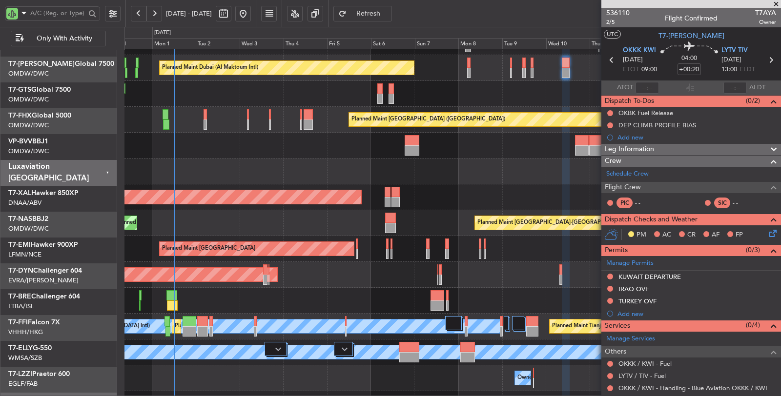
scroll to position [45, 0]
click at [264, 163] on div at bounding box center [453, 172] width 656 height 26
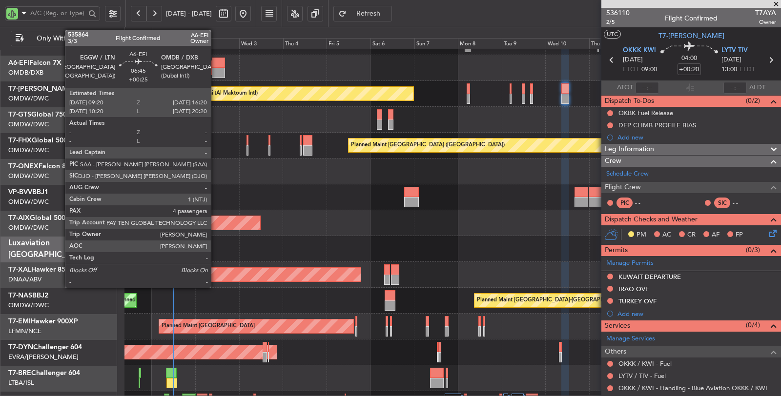
click at [216, 65] on div at bounding box center [218, 63] width 13 height 10
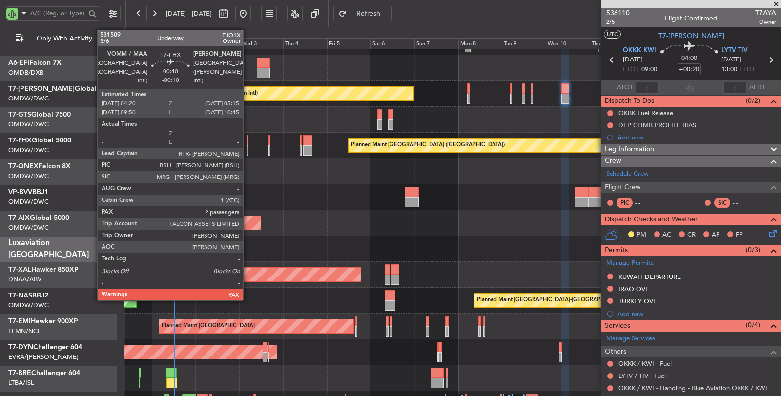
click at [248, 144] on div at bounding box center [248, 140] width 2 height 10
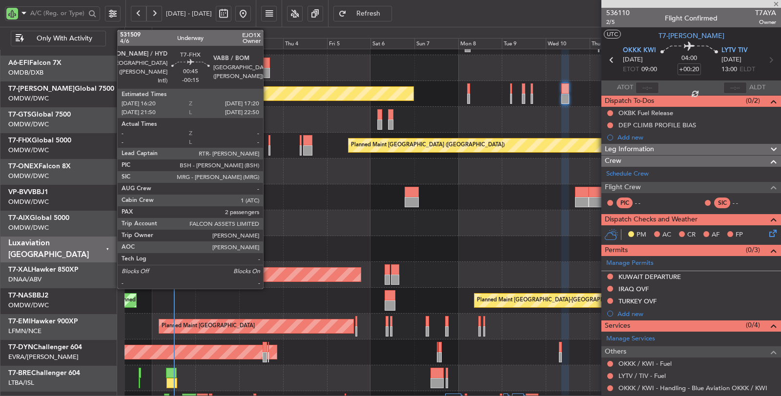
click at [269, 144] on div at bounding box center [270, 140] width 2 height 10
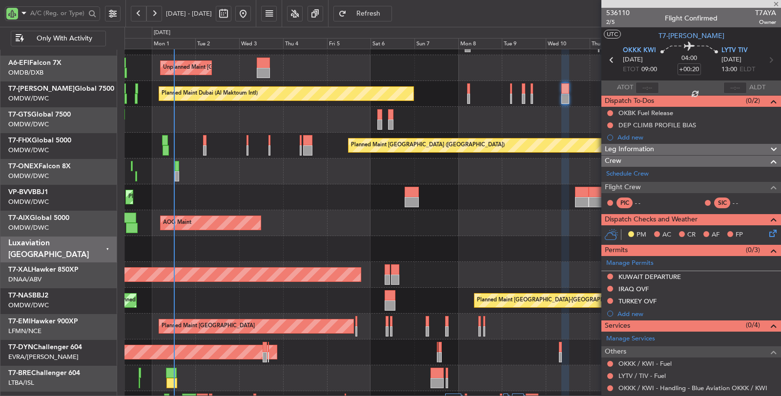
type input "-00:15"
type input "2"
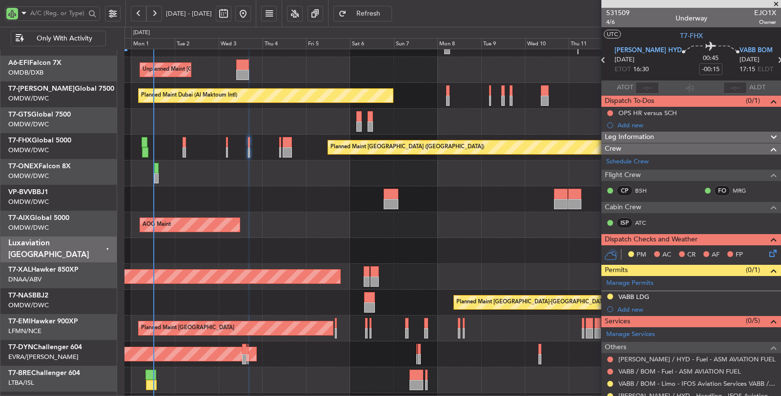
scroll to position [43, 0]
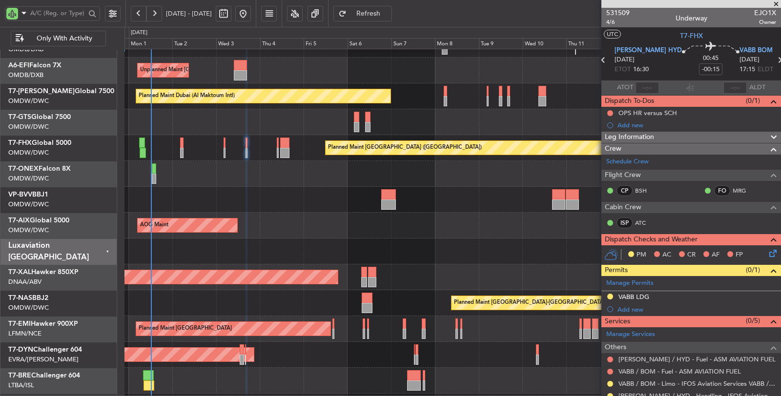
click at [425, 181] on div "Planned Maint Nurnberg Planned Maint Dubai (Al Maktoum Intl)" at bounding box center [453, 174] width 656 height 26
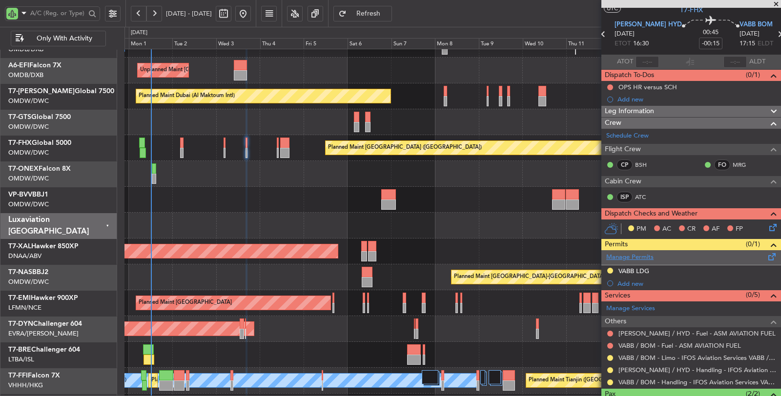
scroll to position [86, 0]
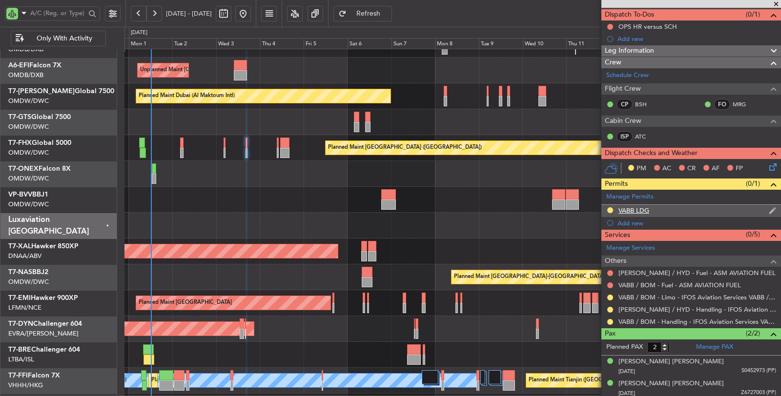
click at [642, 210] on div "VABB LDG" at bounding box center [634, 211] width 31 height 8
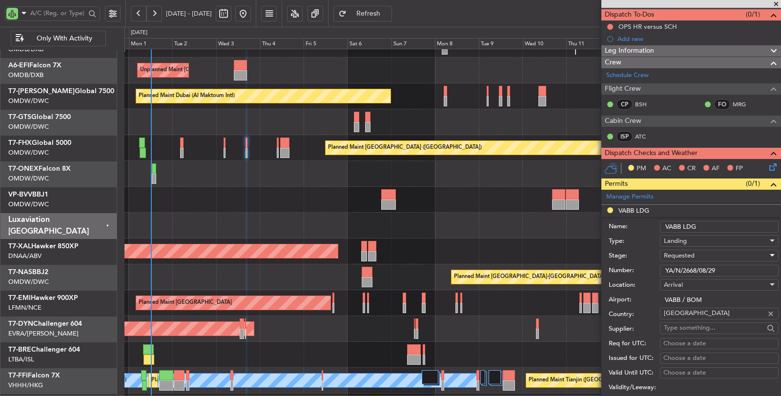
click at [689, 252] on span "Requested" at bounding box center [679, 255] width 31 height 9
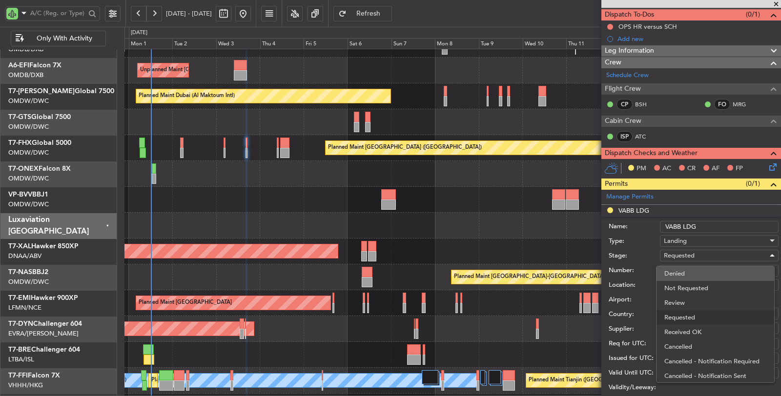
scroll to position [4, 0]
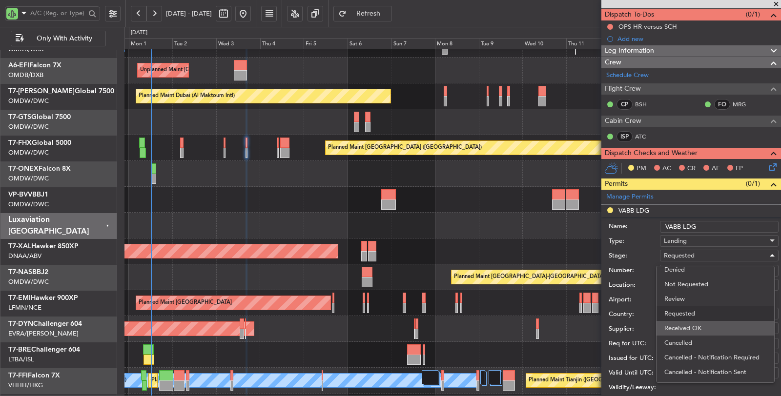
click at [696, 326] on span "Received OK" at bounding box center [716, 328] width 102 height 15
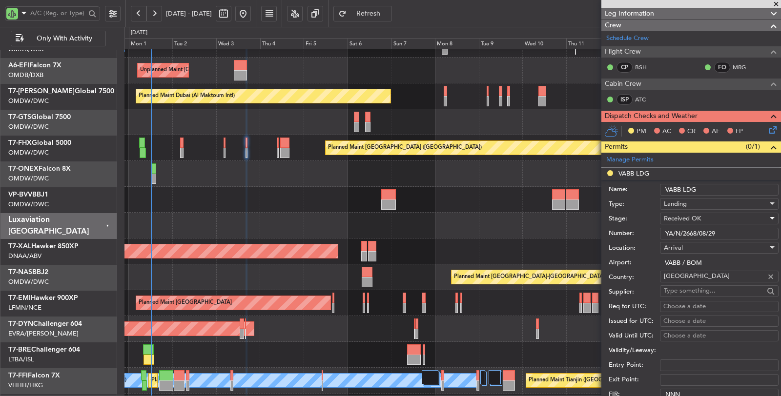
scroll to position [249, 0]
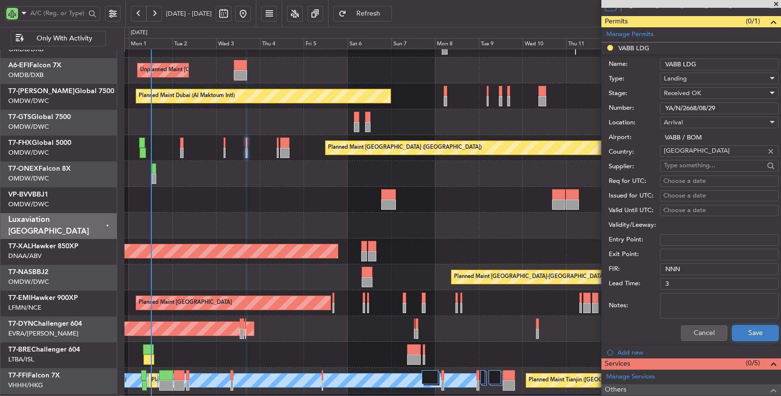
click at [751, 328] on button "Save" at bounding box center [755, 334] width 46 height 16
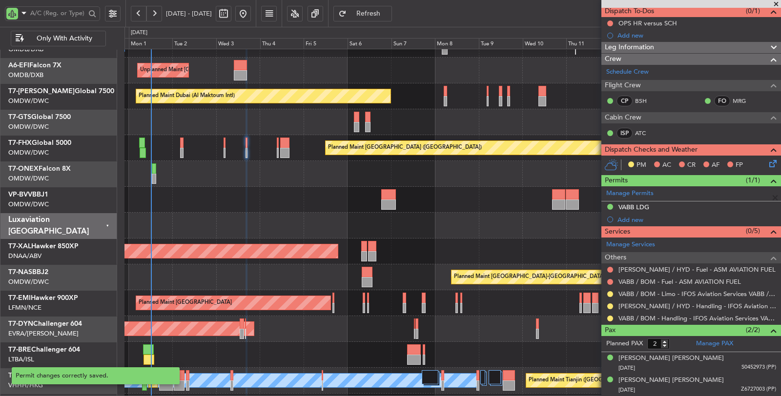
scroll to position [86, 0]
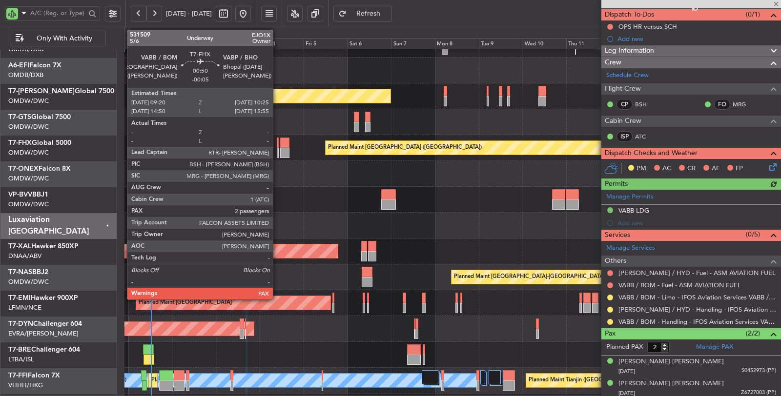
click at [278, 153] on div at bounding box center [278, 153] width 2 height 10
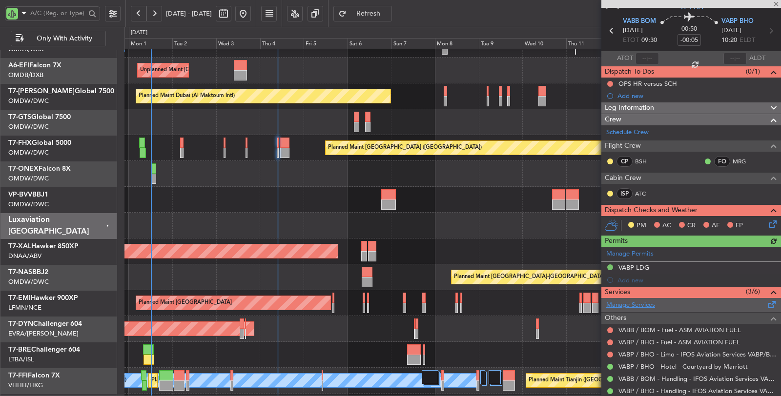
scroll to position [99, 0]
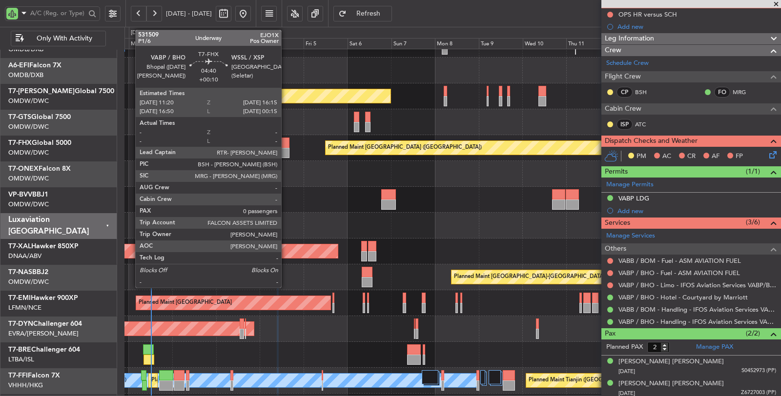
click at [286, 147] on div at bounding box center [284, 143] width 9 height 10
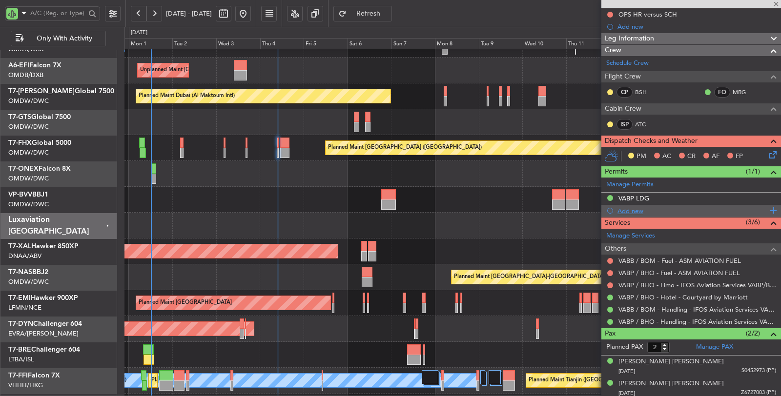
type input "+00:10"
type input "0"
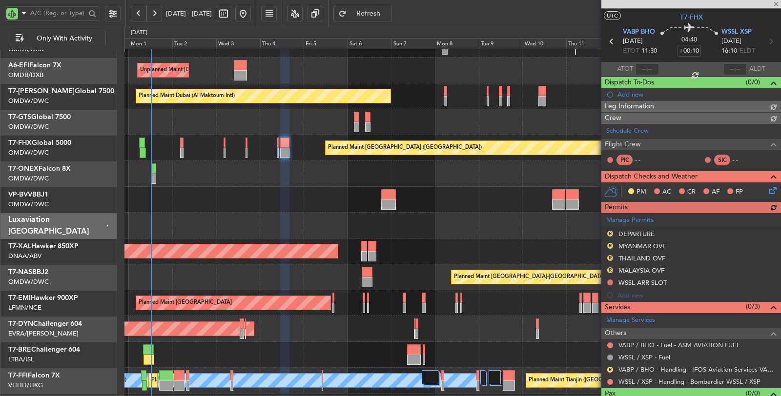
scroll to position [35, 0]
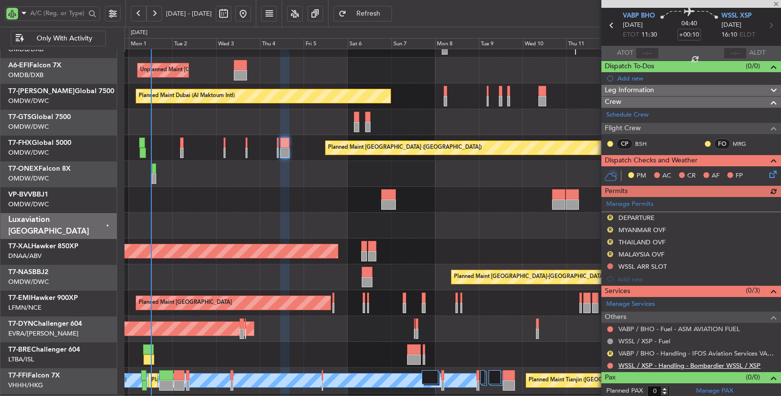
click at [672, 363] on link "WSSL / XSP - Handling - Bombardier WSSL / XSP" at bounding box center [690, 366] width 142 height 8
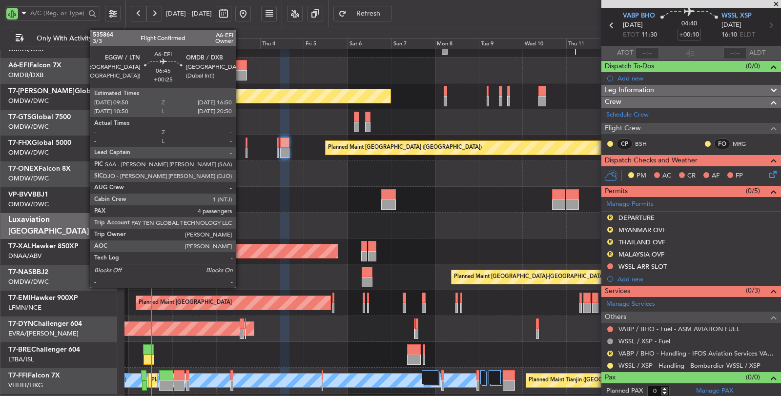
click at [241, 72] on div at bounding box center [240, 75] width 13 height 10
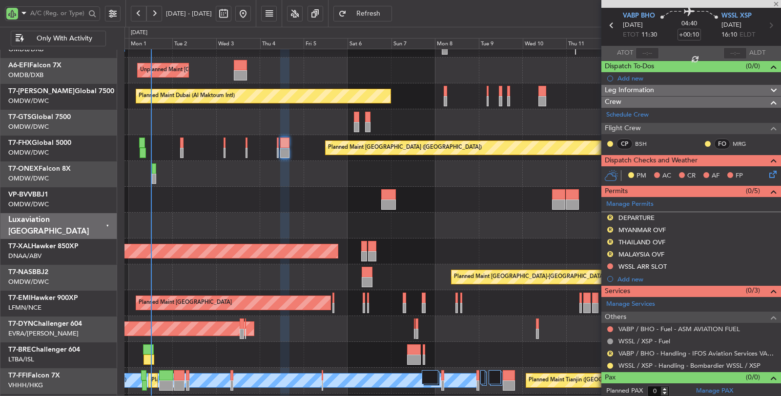
type input "+00:25"
type input "4"
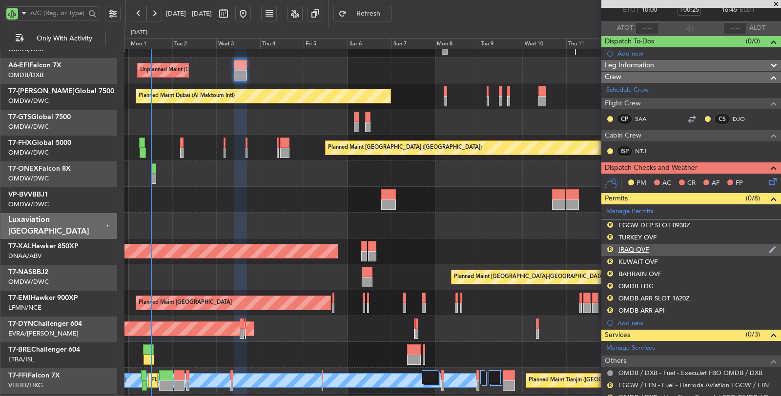
scroll to position [163, 0]
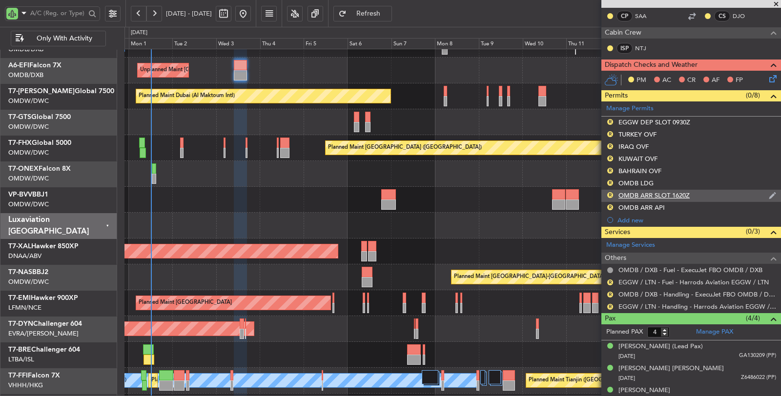
click at [667, 191] on div "OMDB ARR SLOT 1620Z" at bounding box center [654, 195] width 71 height 8
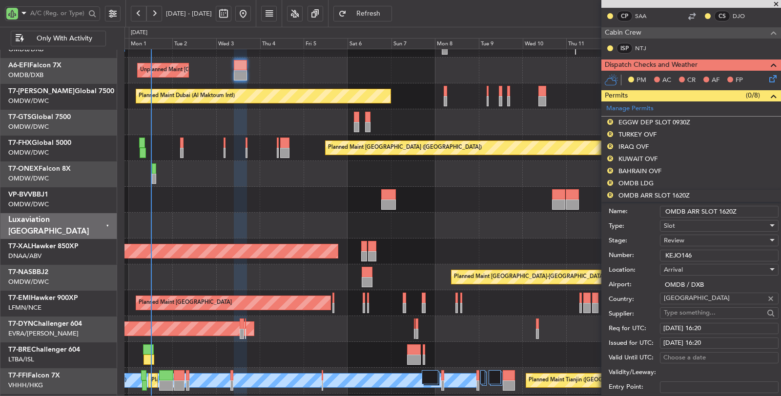
click at [682, 238] on span "Review" at bounding box center [674, 240] width 21 height 9
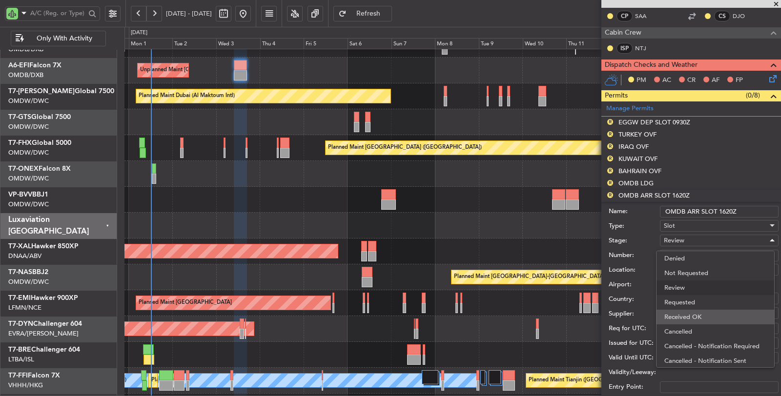
click at [685, 313] on span "Received OK" at bounding box center [716, 317] width 102 height 15
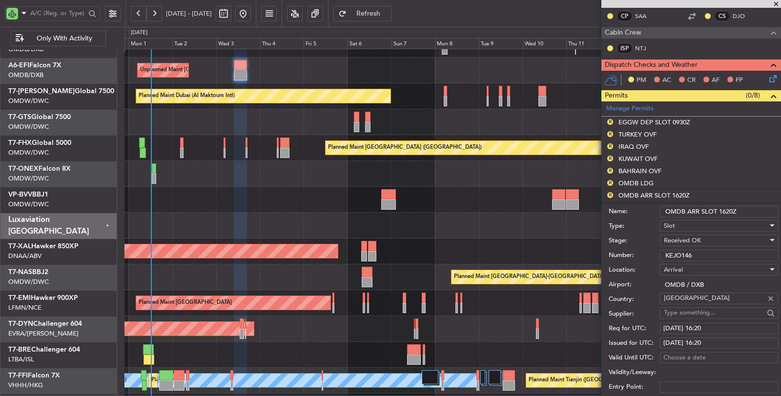
drag, startPoint x: 701, startPoint y: 252, endPoint x: 636, endPoint y: 257, distance: 65.1
click at [636, 257] on div "Number: KEJO146" at bounding box center [694, 256] width 170 height 15
paste input "text"
type input "KEJO146"
click at [724, 209] on input "OMDB ARR SLOT 1620Z" at bounding box center [719, 212] width 119 height 12
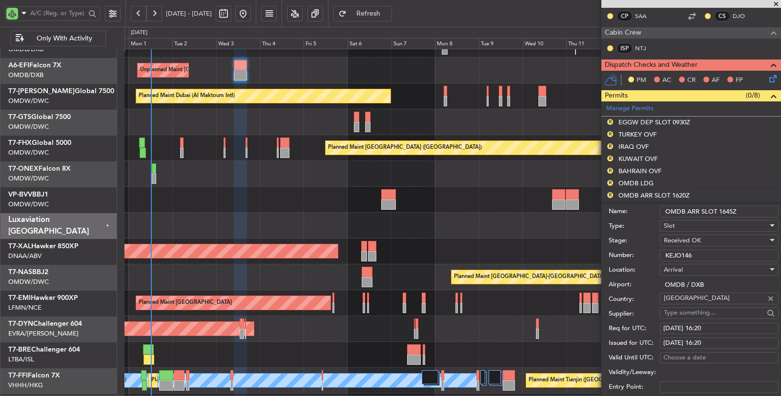
type input "OMDB ARR SLOT 1645Z"
click at [730, 328] on div "02/09/2025 16:20" at bounding box center [720, 329] width 112 height 10
select select "9"
select select "2025"
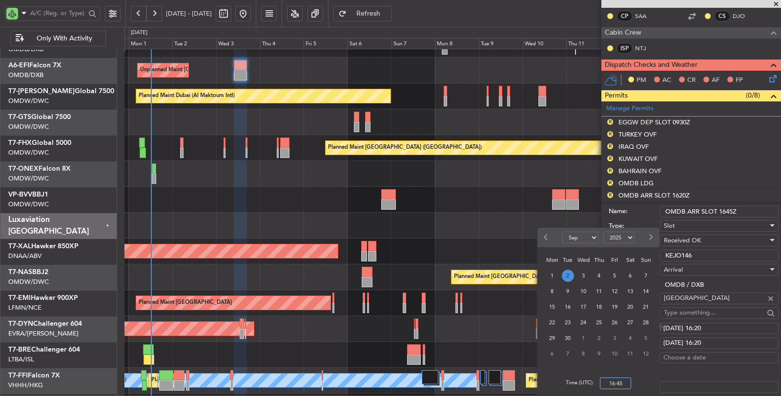
scroll to position [217, 0]
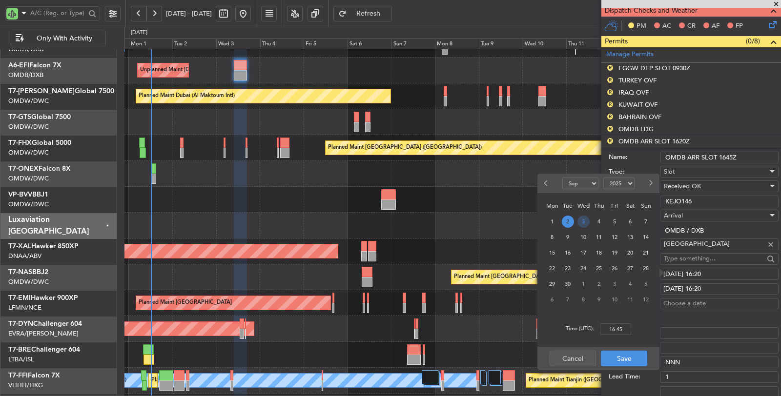
click at [580, 223] on span "3" at bounding box center [584, 222] width 12 height 12
click at [608, 332] on input "00:00" at bounding box center [615, 330] width 31 height 12
type input "16:45"
click at [621, 357] on button "Save" at bounding box center [624, 359] width 46 height 16
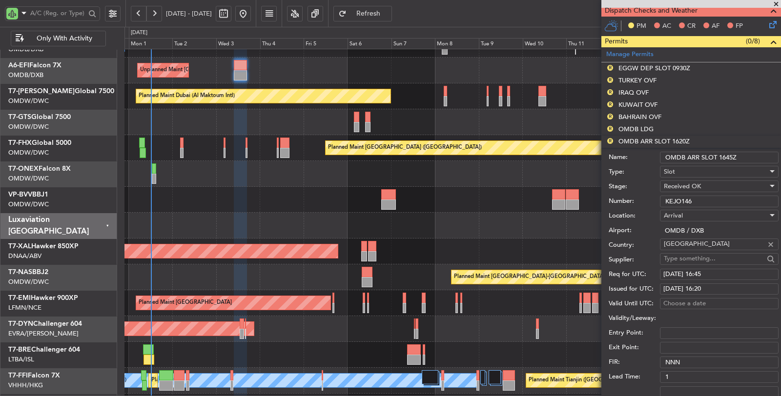
click at [683, 285] on div "02/09/2025 16:20" at bounding box center [720, 290] width 112 height 10
select select "9"
select select "2025"
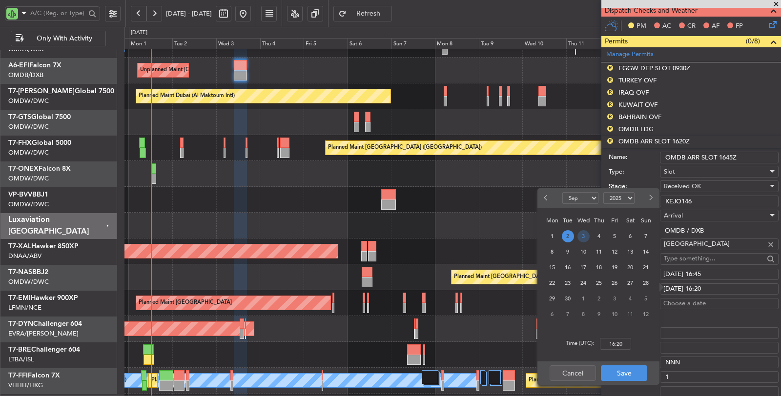
click at [581, 238] on span "3" at bounding box center [584, 236] width 12 height 12
type input "16:45"
click at [625, 374] on button "Save" at bounding box center [624, 374] width 46 height 16
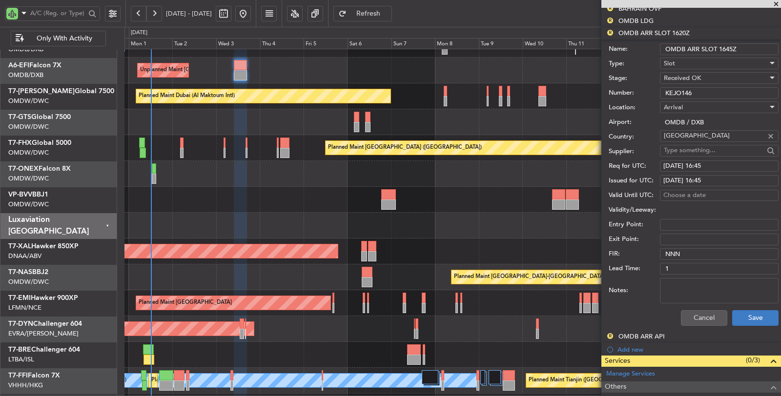
scroll to position [325, 0]
click at [736, 313] on button "Save" at bounding box center [755, 319] width 46 height 16
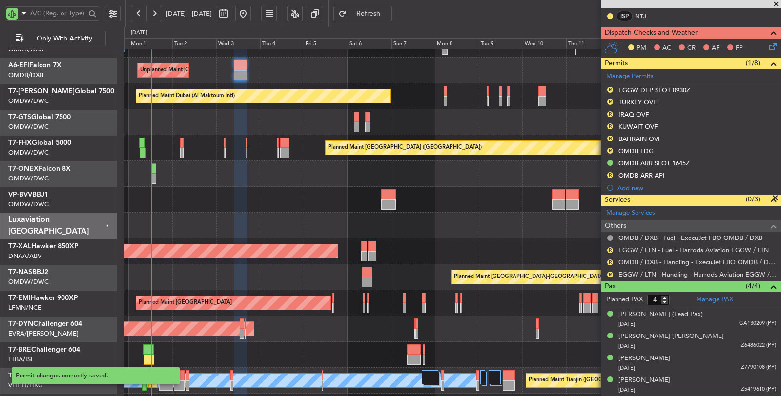
scroll to position [191, 0]
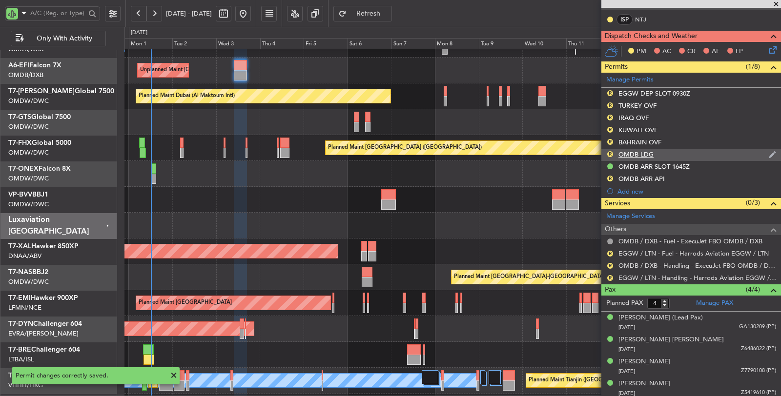
click at [636, 152] on div "OMDB LDG" at bounding box center [636, 154] width 35 height 8
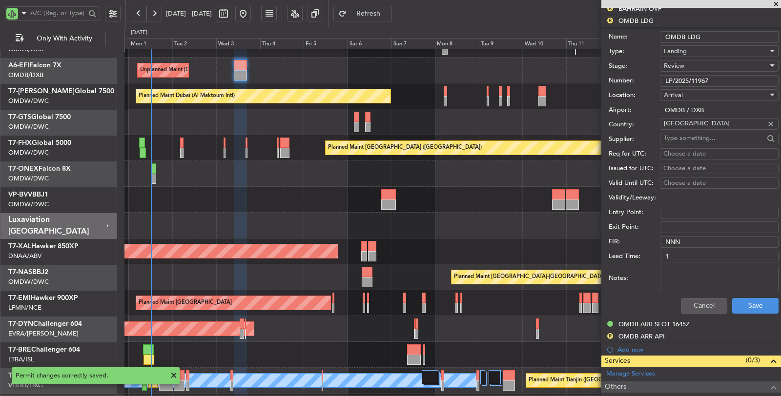
click at [698, 60] on div "Review" at bounding box center [716, 66] width 104 height 15
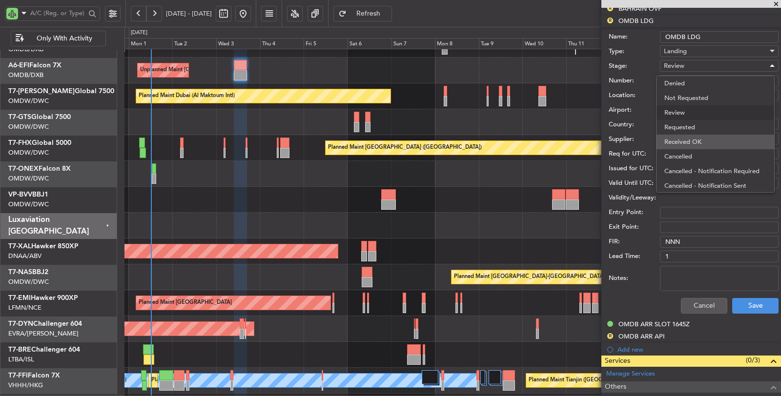
click at [697, 145] on span "Received OK" at bounding box center [716, 142] width 102 height 15
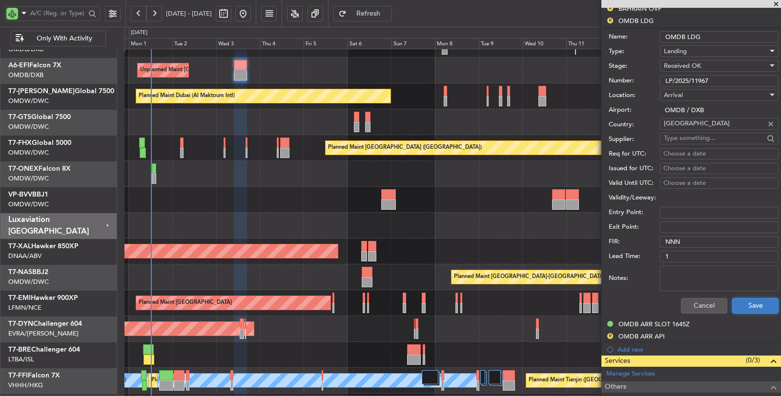
click at [736, 305] on button "Save" at bounding box center [755, 306] width 46 height 16
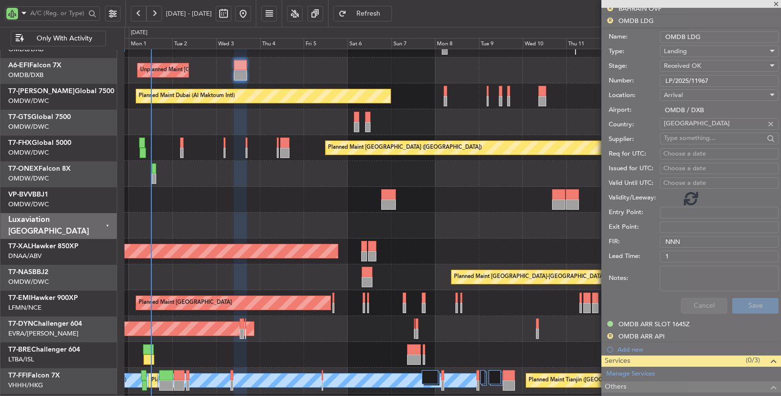
scroll to position [191, 0]
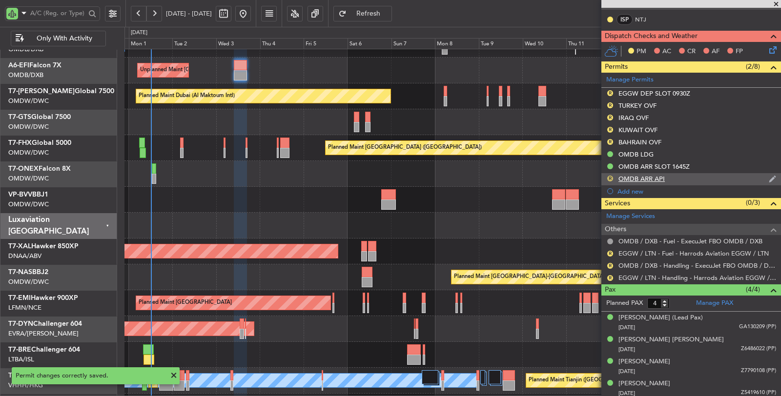
click at [610, 176] on button "R" at bounding box center [610, 179] width 6 height 6
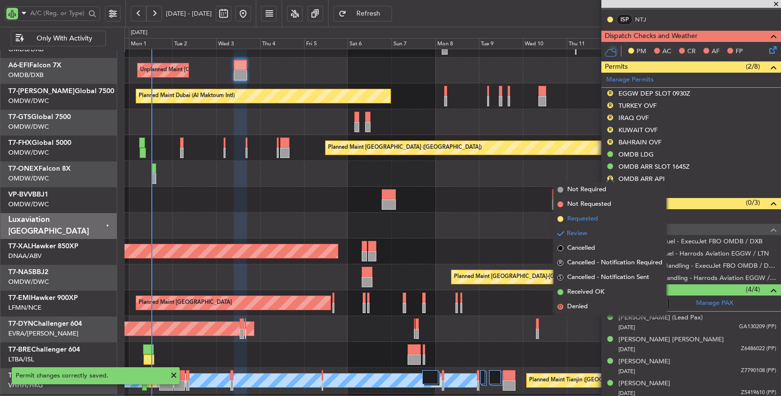
click at [603, 216] on li "Requested" at bounding box center [610, 219] width 113 height 15
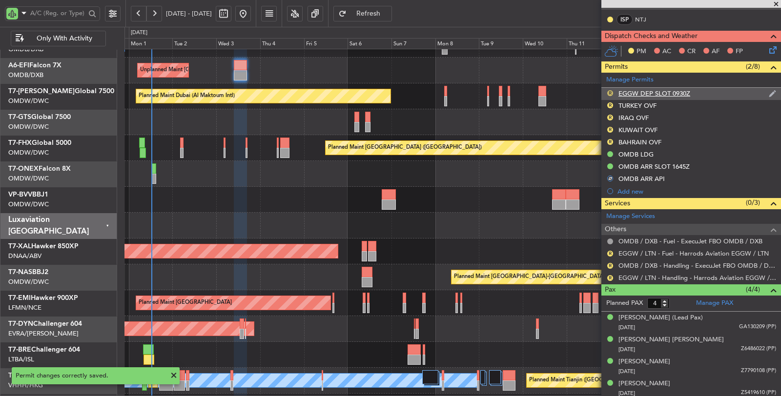
click at [611, 90] on button "R" at bounding box center [610, 93] width 6 height 6
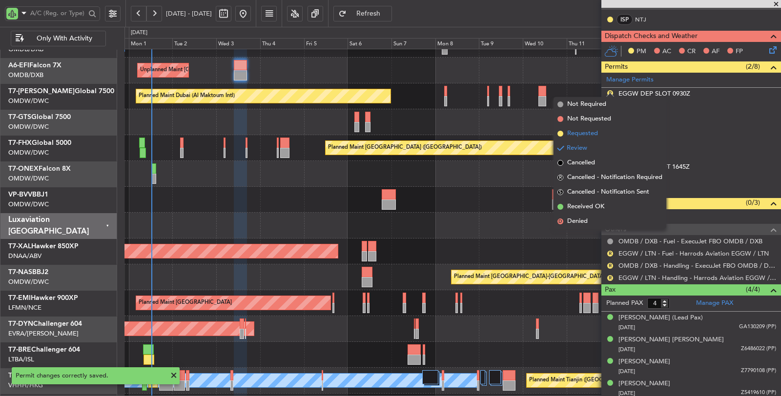
click at [604, 133] on li "Requested" at bounding box center [610, 133] width 113 height 15
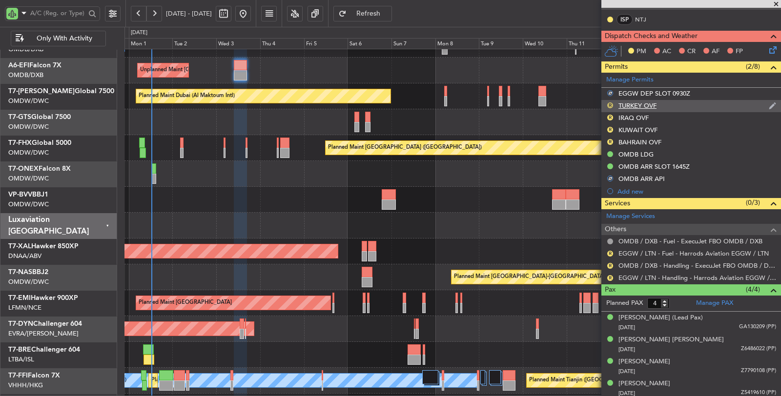
click at [611, 103] on button "R" at bounding box center [610, 106] width 6 height 6
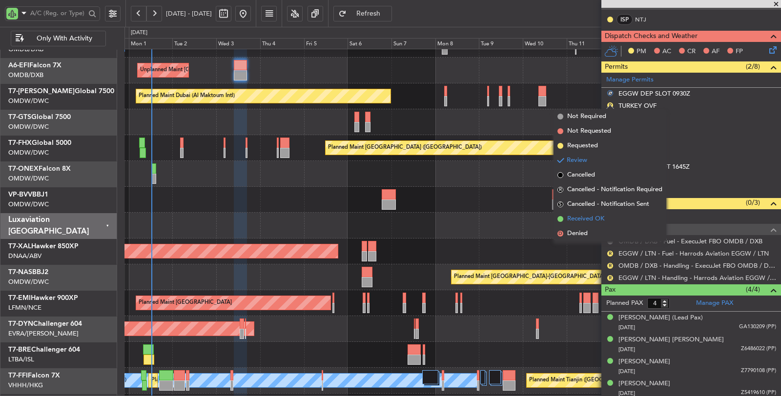
click at [592, 216] on span "Received OK" at bounding box center [585, 219] width 37 height 10
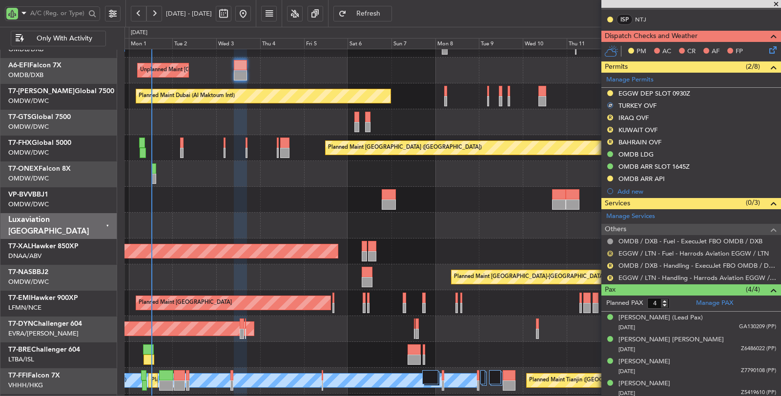
click at [611, 251] on button "R" at bounding box center [610, 254] width 6 height 6
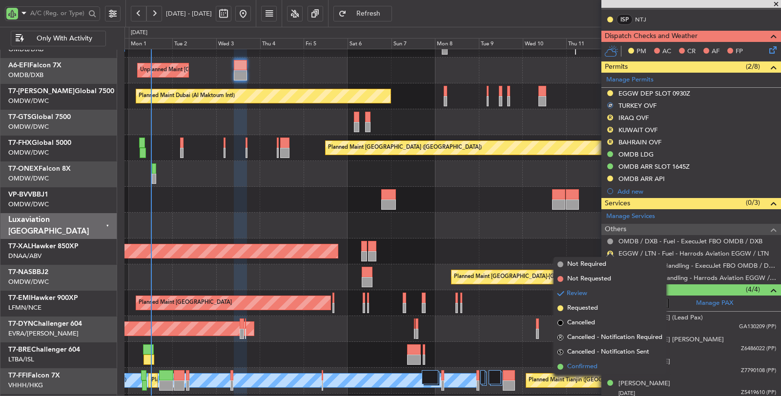
click at [581, 365] on span "Confirmed" at bounding box center [582, 367] width 30 height 10
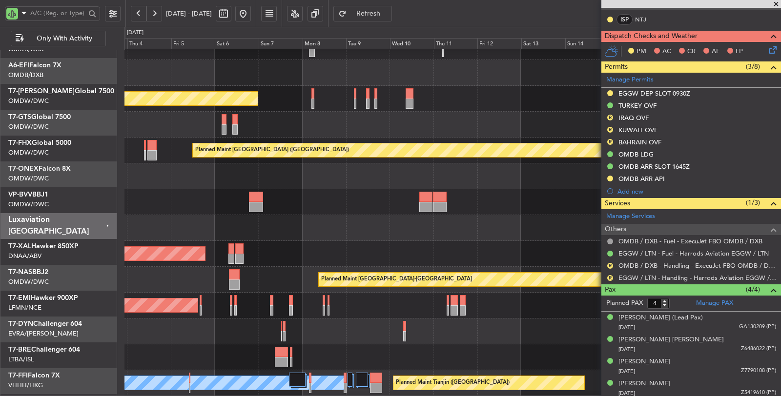
scroll to position [41, 0]
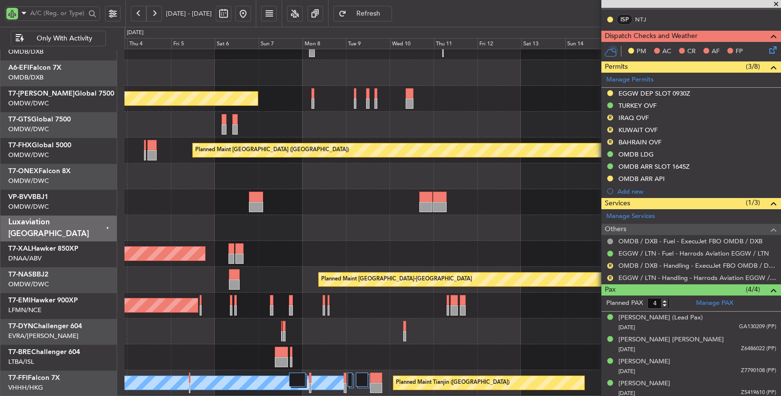
click at [306, 225] on div at bounding box center [453, 228] width 656 height 26
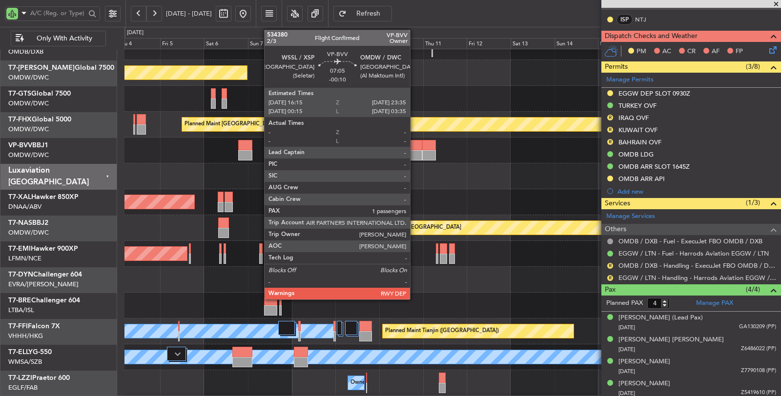
click at [415, 150] on div at bounding box center [416, 155] width 14 height 10
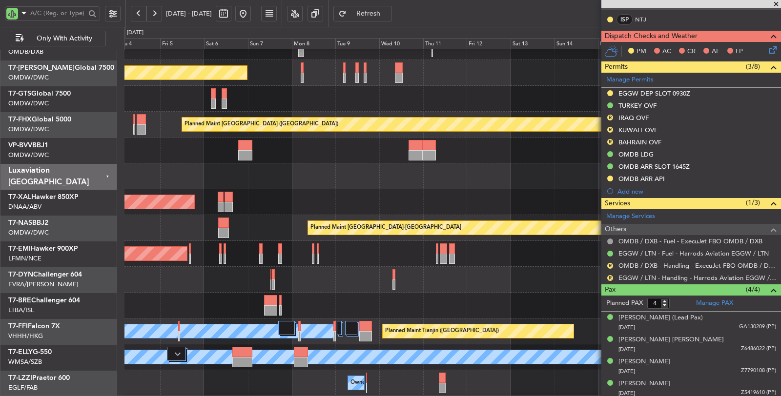
scroll to position [0, 0]
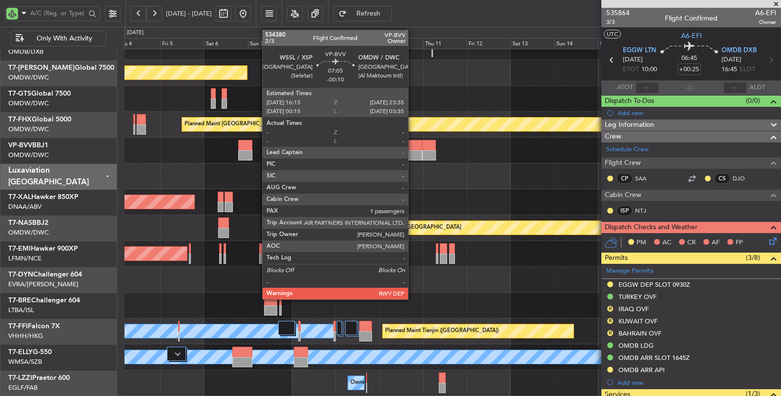
click at [415, 150] on div at bounding box center [416, 155] width 14 height 10
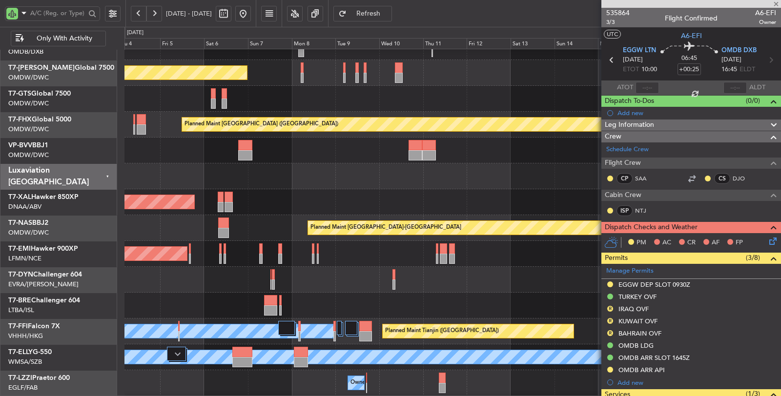
type input "-00:10"
type input "1"
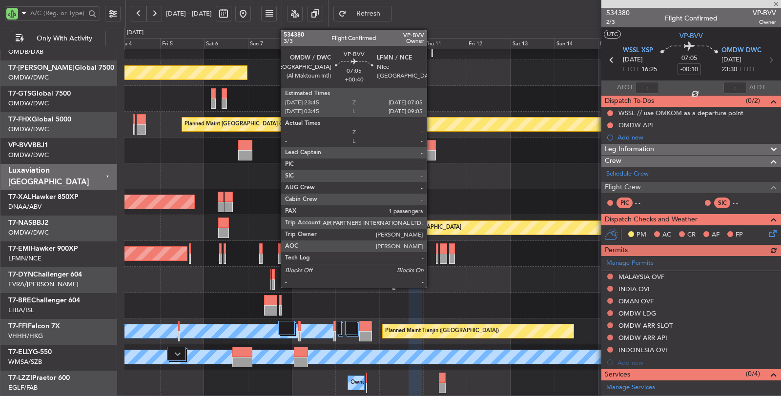
click at [432, 154] on div at bounding box center [429, 155] width 14 height 10
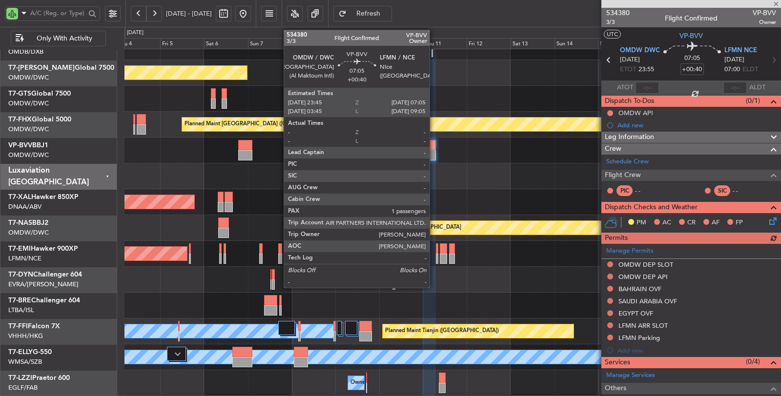
click at [432, 150] on div at bounding box center [429, 155] width 14 height 10
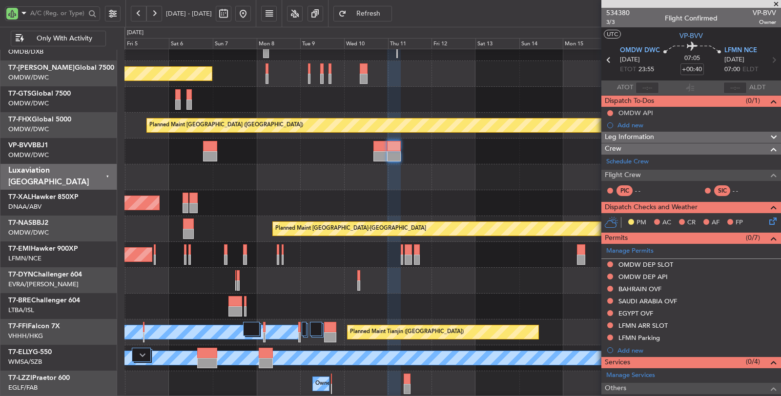
scroll to position [38, 0]
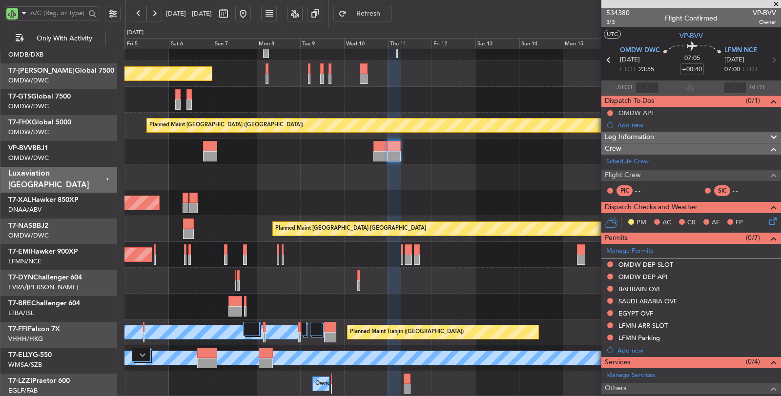
click at [388, 183] on div at bounding box center [453, 178] width 657 height 26
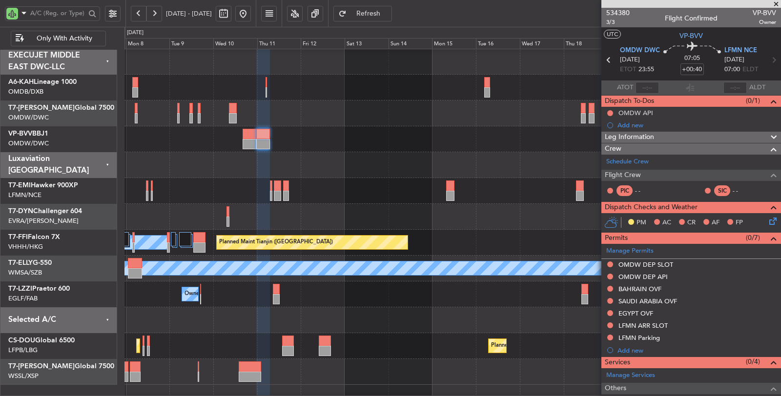
scroll to position [0, 0]
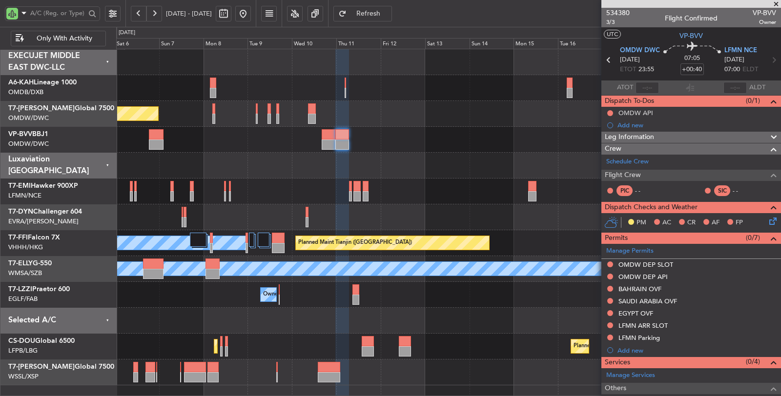
click at [503, 173] on div at bounding box center [448, 166] width 665 height 26
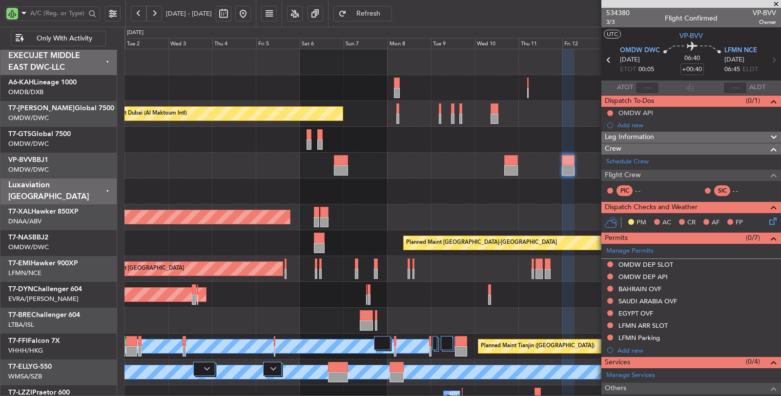
click at [352, 84] on div "No Crew Planned Maint Dubai (Al Maktoum Intl) AOG Maint Dubai (Al Maktoum Intl)…" at bounding box center [453, 269] width 656 height 440
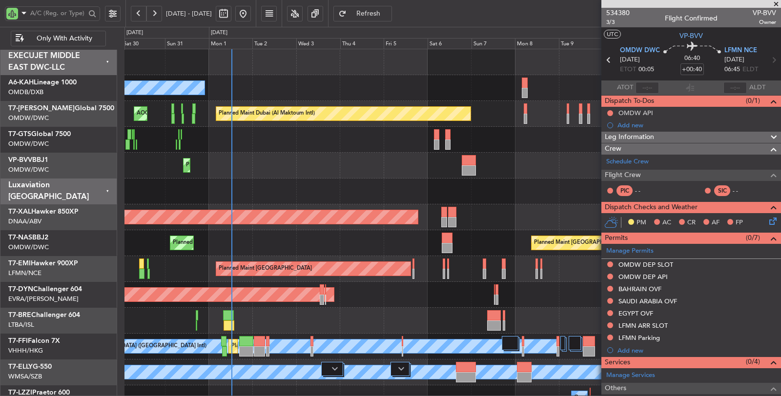
click at [398, 89] on div "No Crew" at bounding box center [453, 88] width 656 height 26
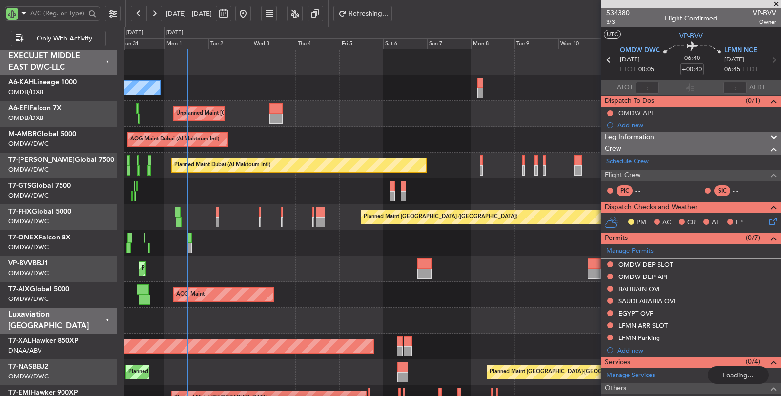
click at [265, 97] on div "No Crew" at bounding box center [453, 88] width 656 height 26
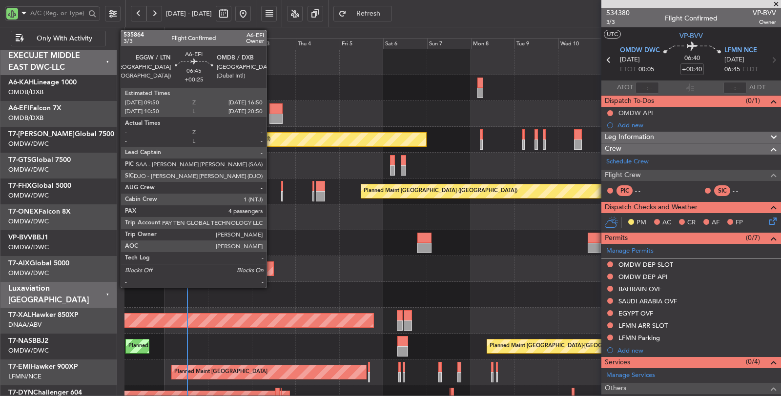
click at [271, 114] on div at bounding box center [276, 119] width 13 height 10
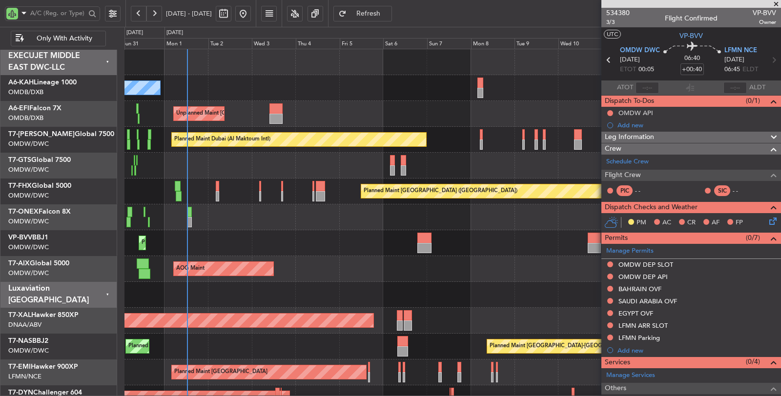
click at [389, 15] on span "Refresh" at bounding box center [369, 13] width 40 height 7
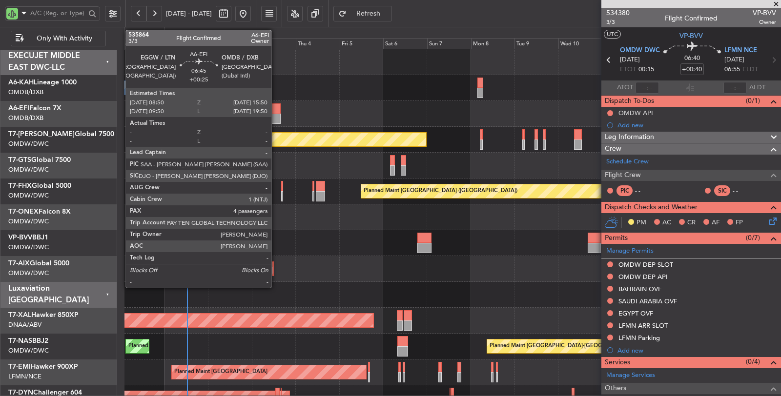
click at [280, 116] on div "Unplanned Maint Paris (Le Bourget) Planned Maint Dubai (Dubai Intl)" at bounding box center [453, 114] width 656 height 26
click at [276, 113] on div at bounding box center [274, 109] width 13 height 10
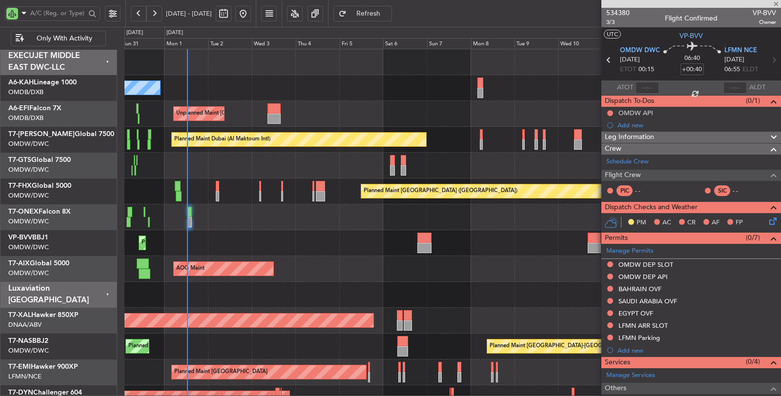
type input "+00:25"
type input "4"
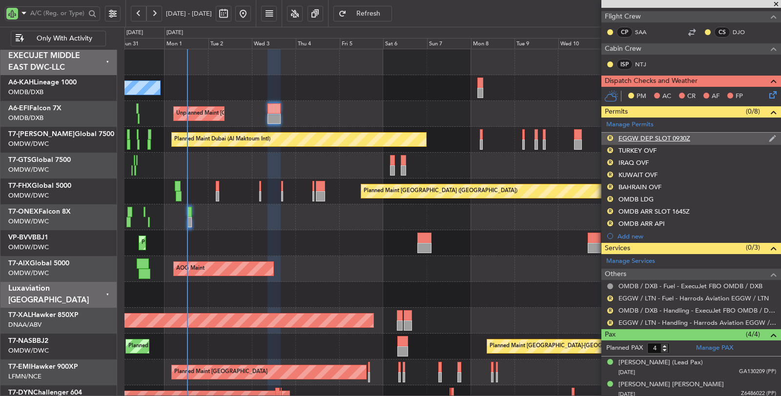
scroll to position [191, 0]
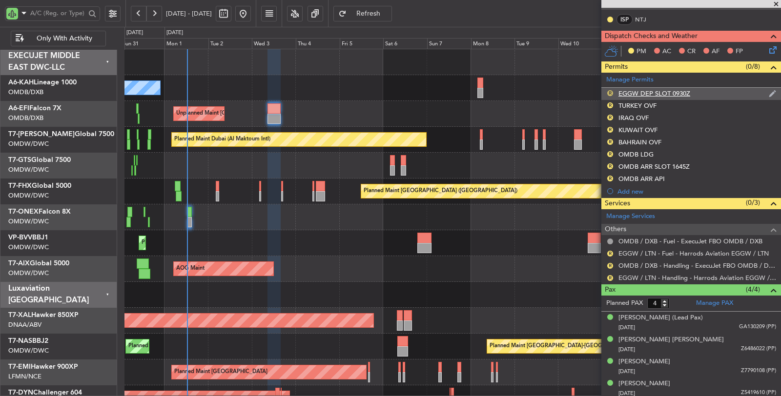
click at [610, 90] on button "R" at bounding box center [610, 93] width 6 height 6
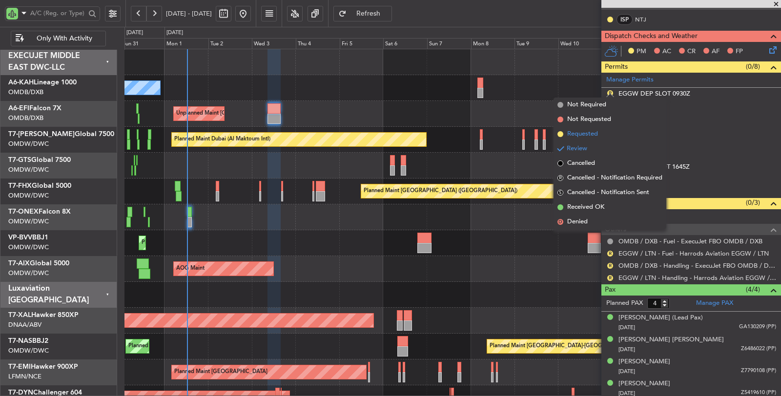
click at [603, 132] on li "Requested" at bounding box center [610, 134] width 113 height 15
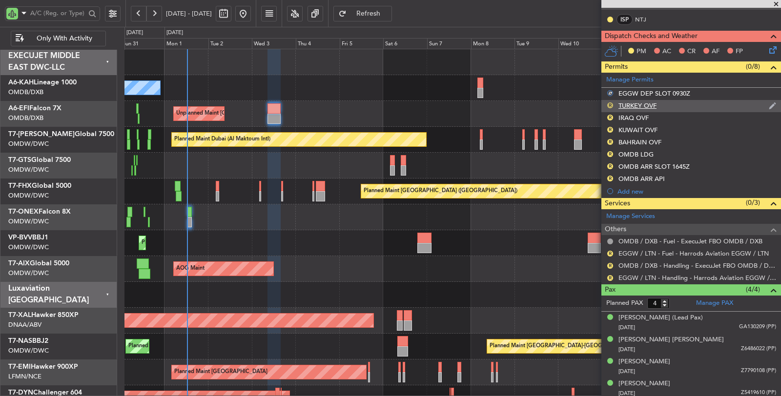
click at [611, 104] on button "R" at bounding box center [610, 106] width 6 height 6
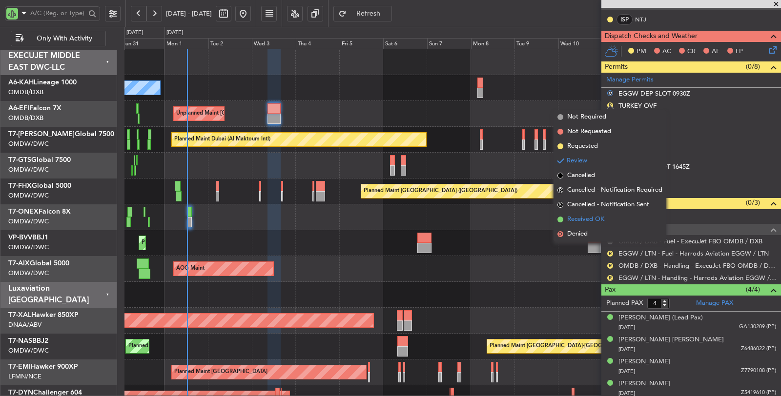
click at [597, 217] on span "Received OK" at bounding box center [585, 220] width 37 height 10
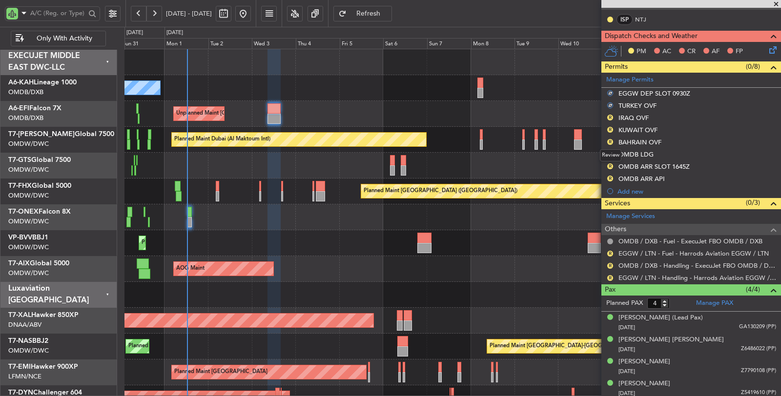
click at [608, 152] on div "Review" at bounding box center [610, 155] width 21 height 12
click at [611, 151] on button "R" at bounding box center [610, 154] width 6 height 6
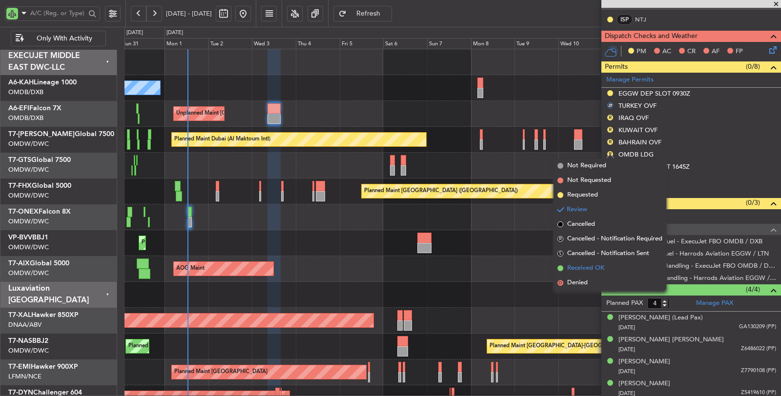
click at [588, 265] on span "Received OK" at bounding box center [585, 269] width 37 height 10
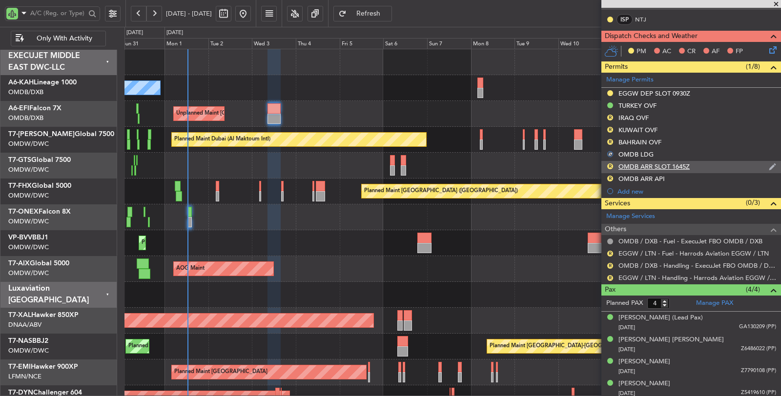
click at [607, 164] on div "R" at bounding box center [610, 167] width 8 height 8
click at [609, 164] on button "R" at bounding box center [610, 167] width 6 height 6
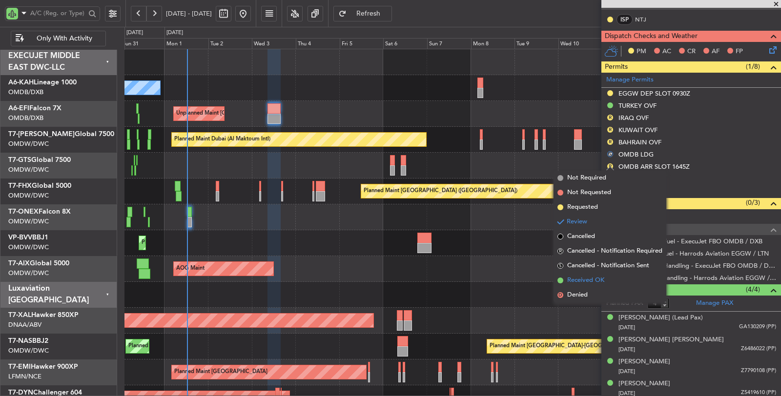
click at [592, 278] on span "Received OK" at bounding box center [585, 281] width 37 height 10
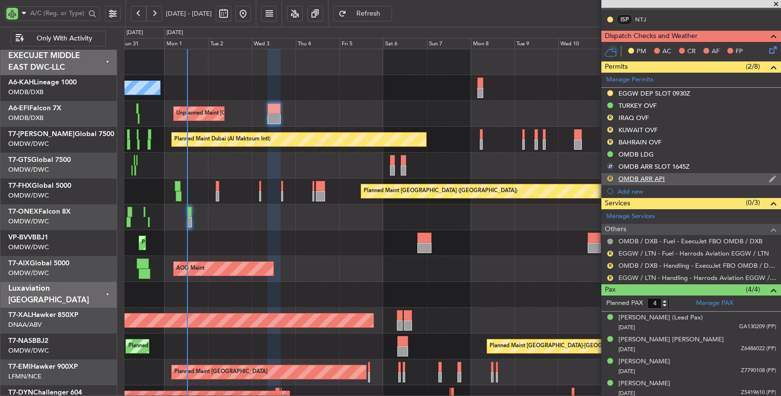
click at [612, 176] on button "R" at bounding box center [610, 179] width 6 height 6
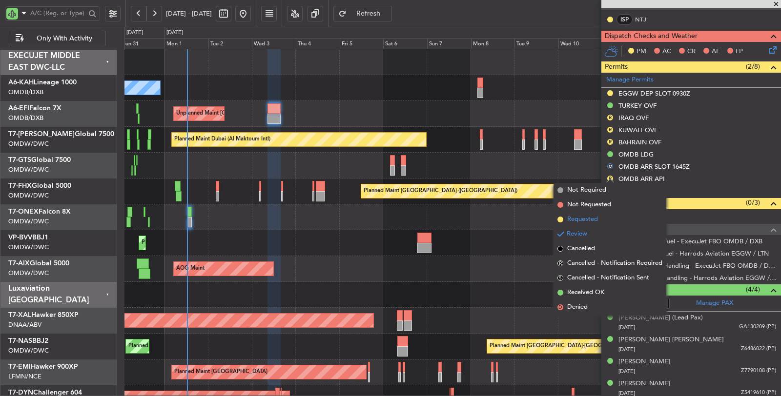
click at [599, 219] on li "Requested" at bounding box center [610, 219] width 113 height 15
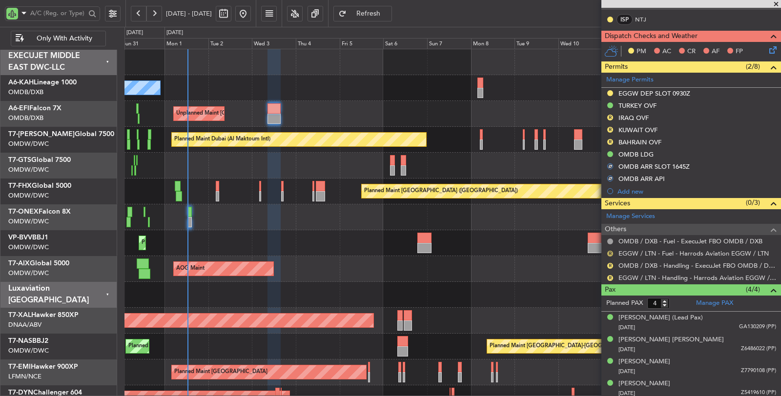
click at [609, 251] on button "R" at bounding box center [610, 254] width 6 height 6
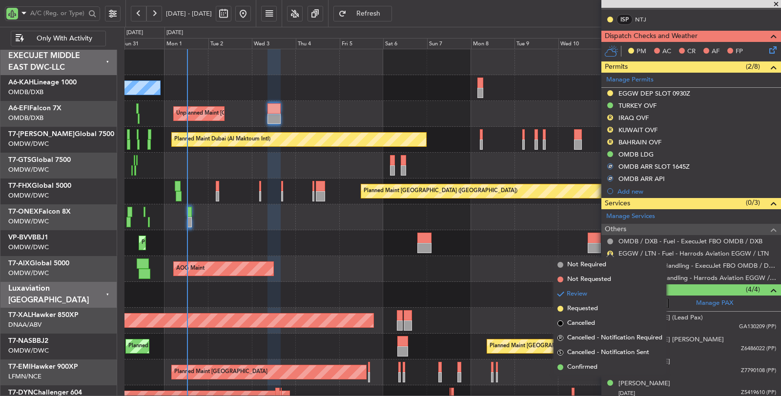
drag, startPoint x: 592, startPoint y: 369, endPoint x: 593, endPoint y: 362, distance: 6.9
click at [592, 367] on span "Confirmed" at bounding box center [582, 368] width 30 height 10
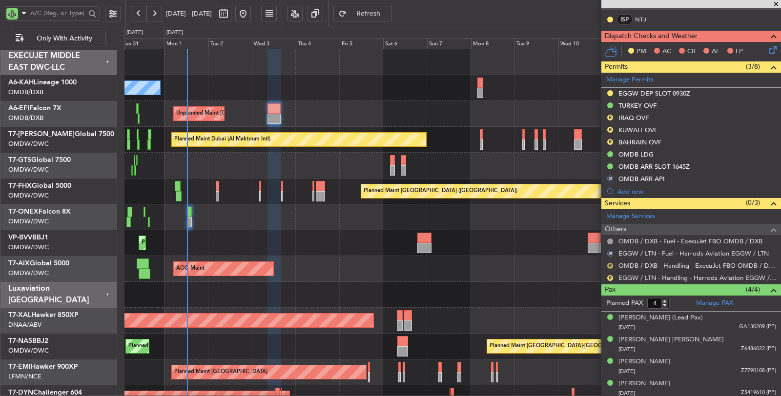
click at [609, 263] on button "R" at bounding box center [610, 266] width 6 height 6
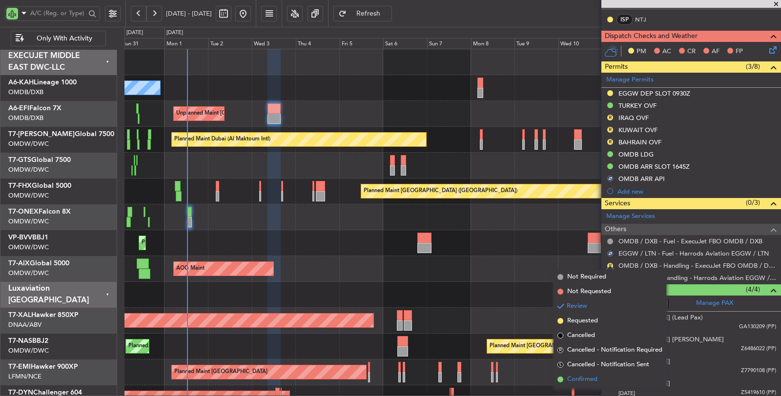
click at [599, 375] on li "Confirmed" at bounding box center [610, 380] width 113 height 15
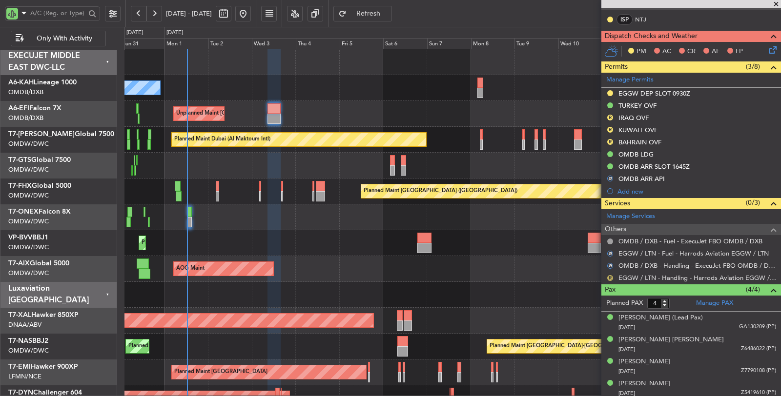
click at [611, 276] on button "R" at bounding box center [610, 278] width 6 height 6
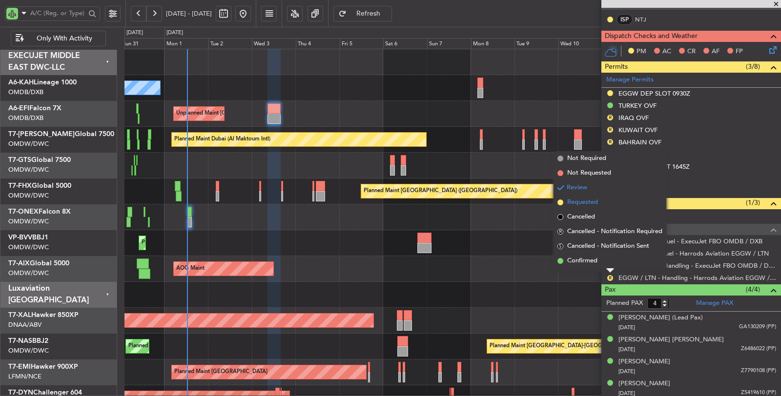
click at [578, 203] on span "Requested" at bounding box center [582, 203] width 31 height 10
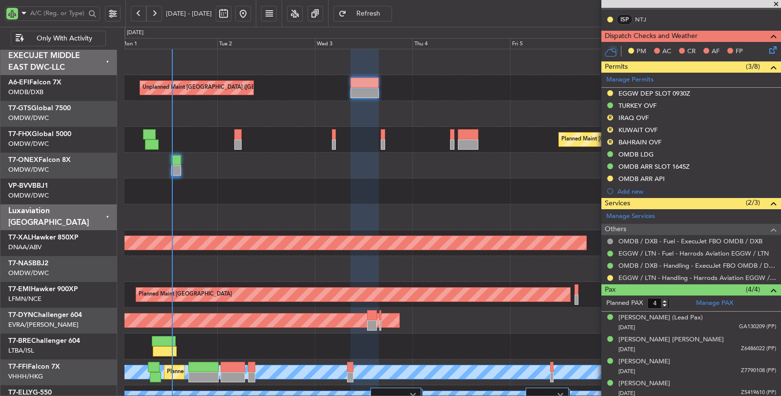
click at [267, 216] on div at bounding box center [453, 218] width 657 height 26
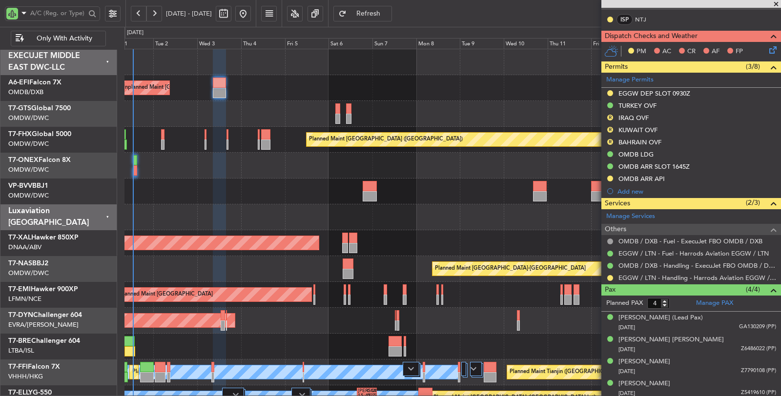
click at [304, 189] on div "Planned Maint Dubai (Al Maktoum Intl)" at bounding box center [453, 192] width 657 height 26
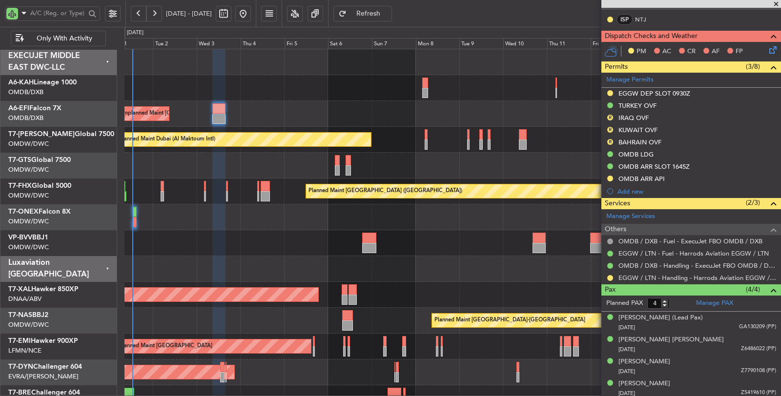
scroll to position [0, 0]
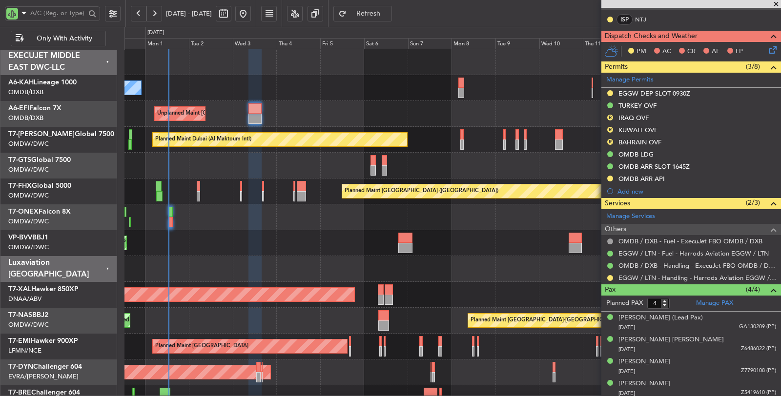
click at [435, 212] on div "No Crew Unplanned Maint Paris (Le Bourget) Planned Maint Dubai (Dubai Intl) Pla…" at bounding box center [453, 308] width 656 height 518
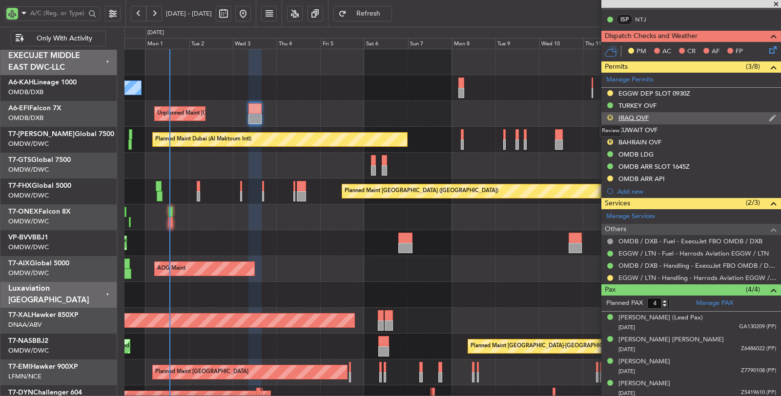
click at [609, 115] on button "R" at bounding box center [610, 118] width 6 height 6
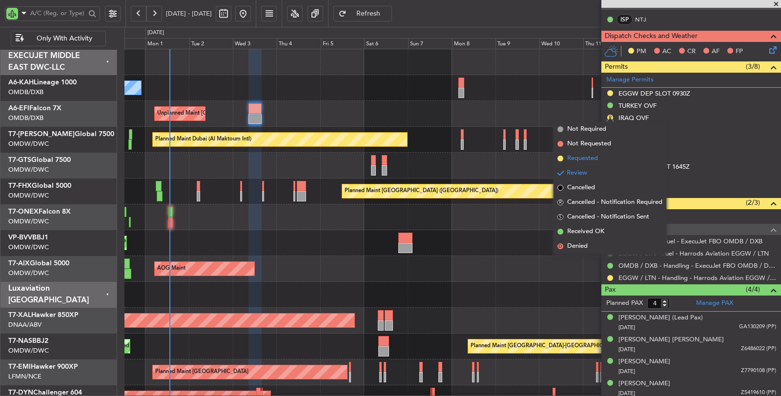
click at [598, 156] on span "Requested" at bounding box center [582, 159] width 31 height 10
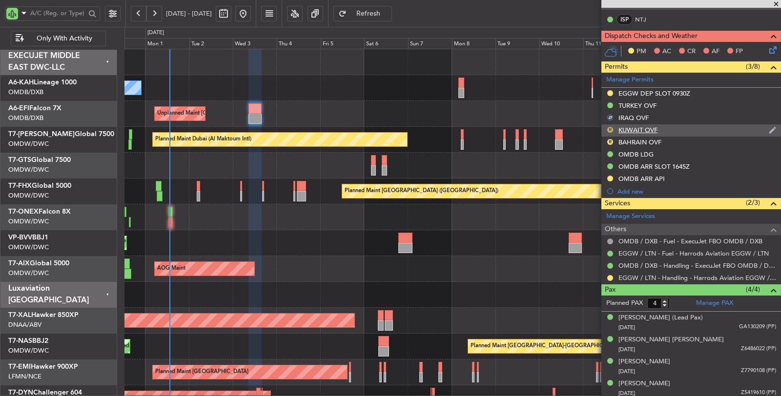
click at [611, 128] on button "R" at bounding box center [610, 130] width 6 height 6
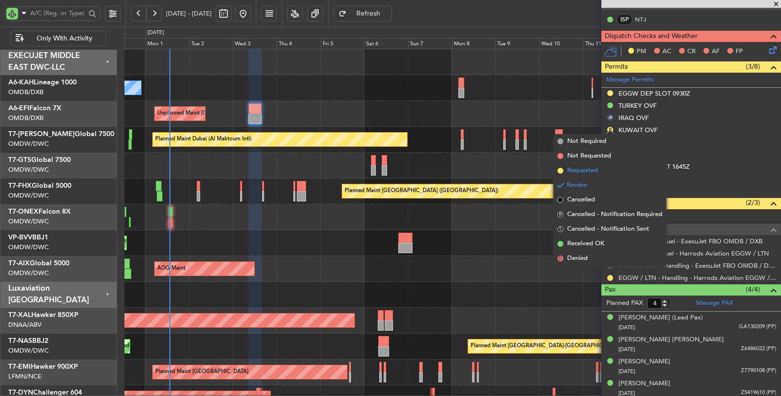
click at [597, 168] on span "Requested" at bounding box center [582, 171] width 31 height 10
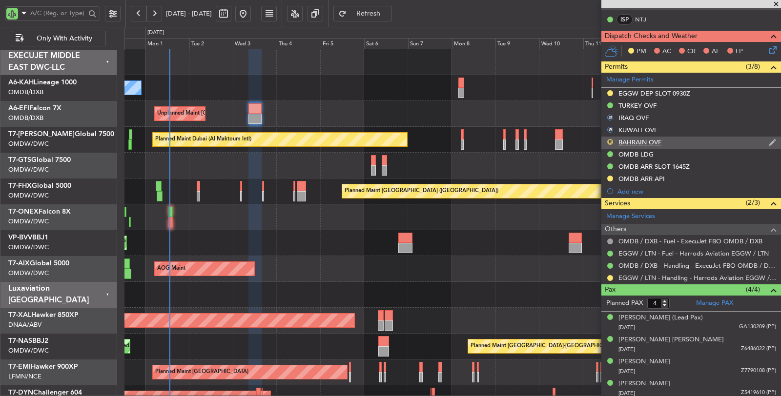
click at [609, 139] on button "R" at bounding box center [610, 142] width 6 height 6
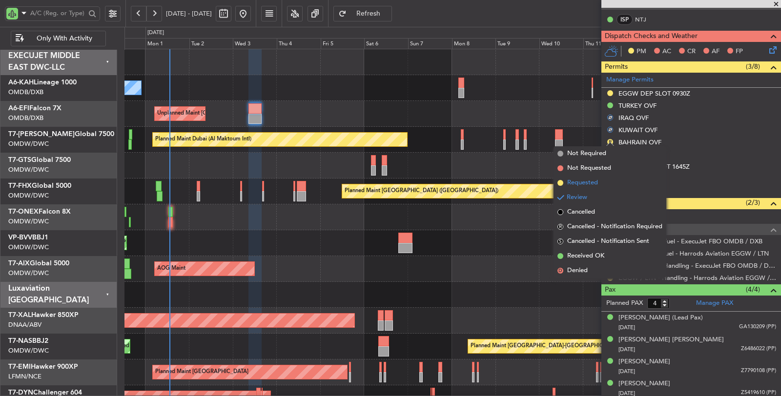
click at [602, 182] on li "Requested" at bounding box center [610, 183] width 113 height 15
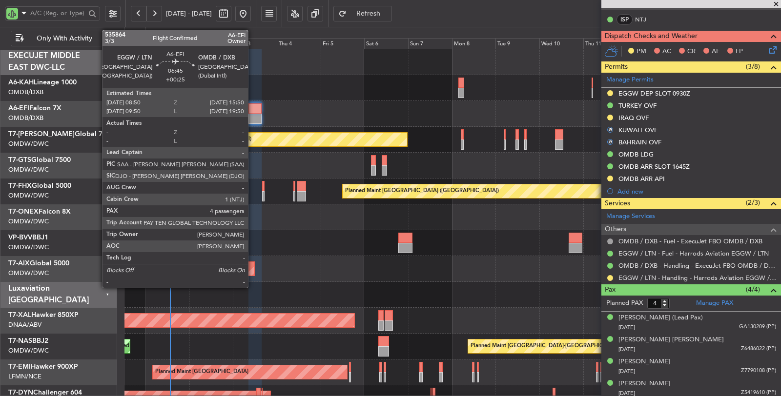
click at [252, 114] on div at bounding box center [255, 119] width 13 height 10
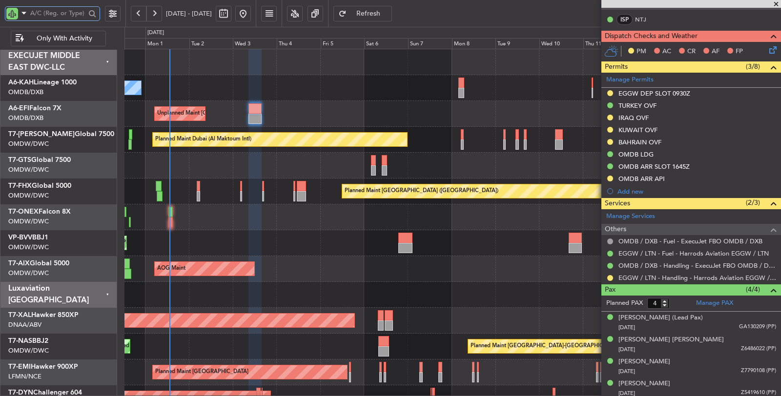
click at [69, 16] on input "text" at bounding box center [57, 13] width 55 height 15
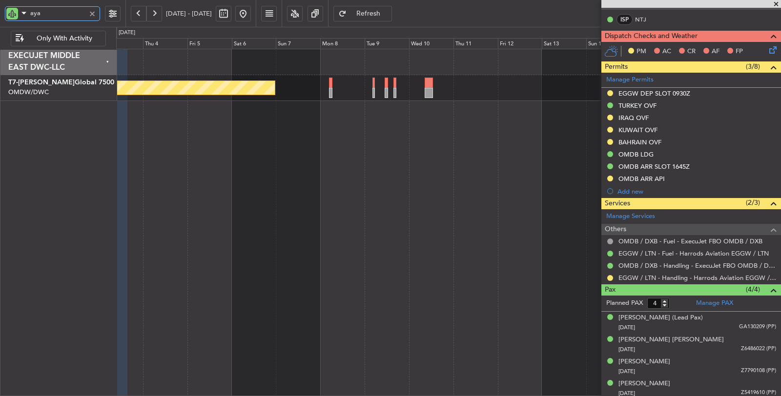
click at [316, 123] on div "Planned Maint Dubai (Al Maktoum Intl)" at bounding box center [449, 223] width 666 height 348
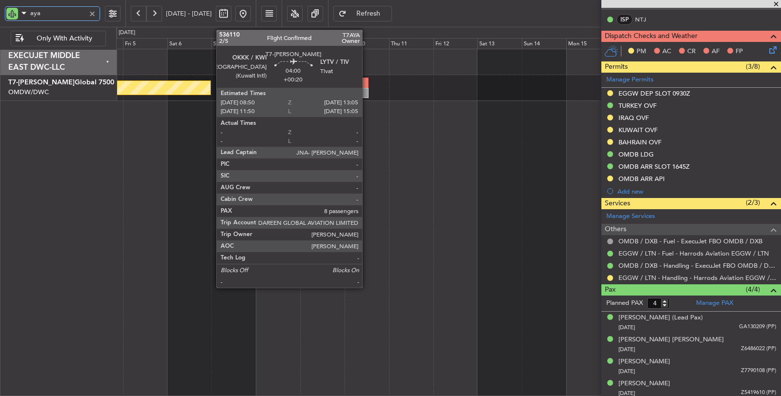
click at [367, 83] on div at bounding box center [364, 83] width 8 height 10
type input "aya"
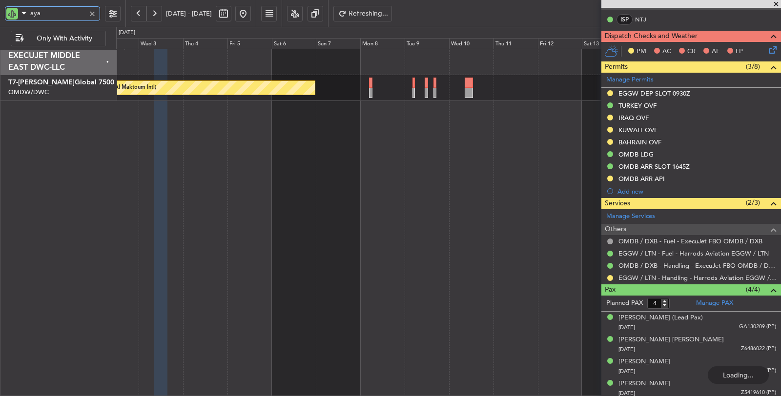
click at [343, 177] on div "Planned Maint Dubai (Al Maktoum Intl) AOG Maint Dubai (Al Maktoum Intl)" at bounding box center [449, 223] width 666 height 348
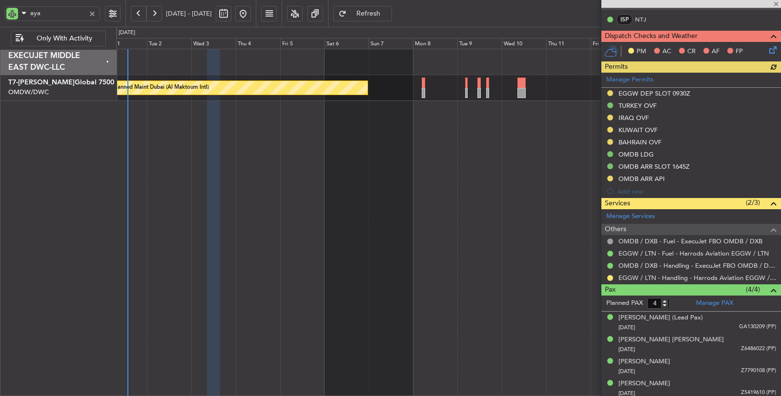
click at [93, 15] on div at bounding box center [92, 13] width 11 height 11
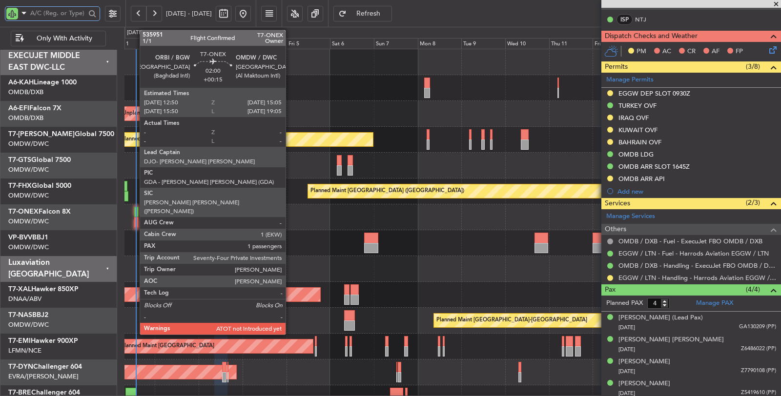
click at [135, 221] on div at bounding box center [136, 222] width 4 height 10
click at [135, 222] on div at bounding box center [136, 222] width 4 height 10
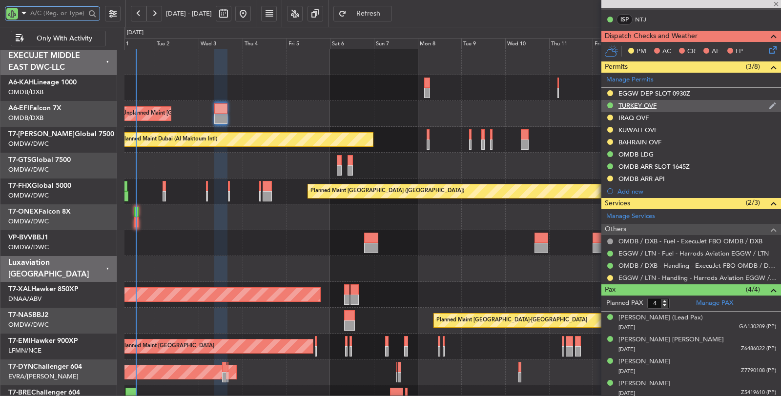
type input "+00:15"
type input "1"
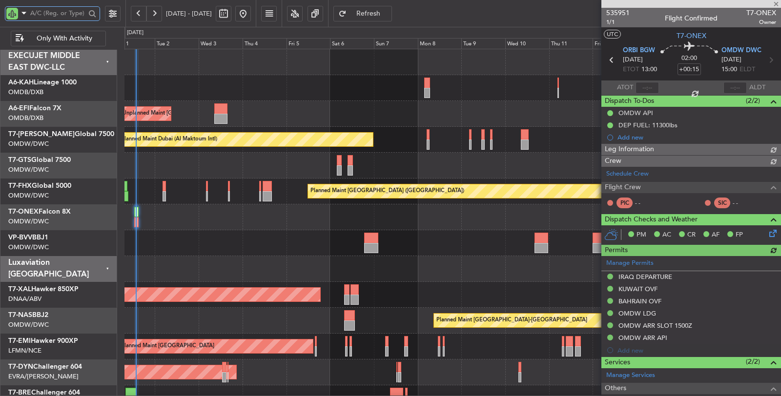
type input "Rohit Roy (ROY)"
type input "7150"
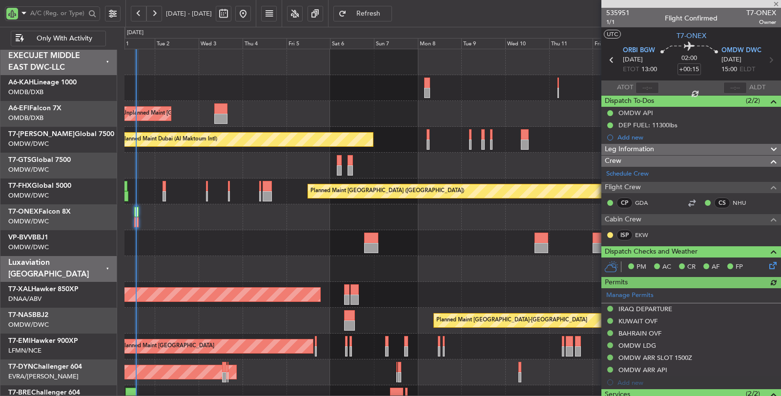
click at [644, 83] on div at bounding box center [647, 88] width 23 height 12
click at [647, 86] on div at bounding box center [647, 88] width 23 height 12
click at [647, 86] on input "text" at bounding box center [647, 88] width 23 height 12
type input "13:33"
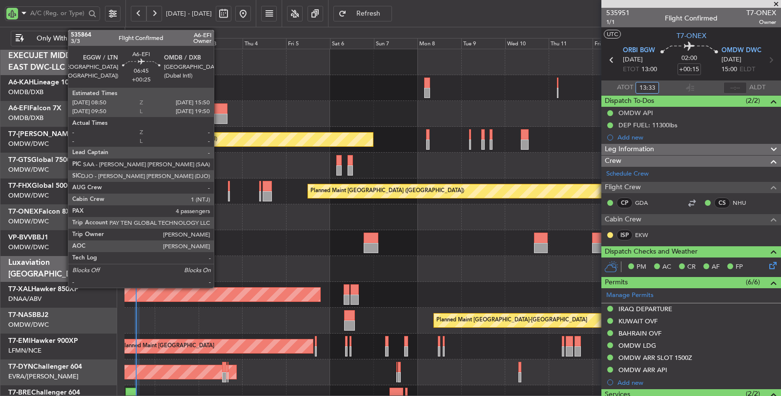
click at [219, 114] on div at bounding box center [220, 119] width 13 height 10
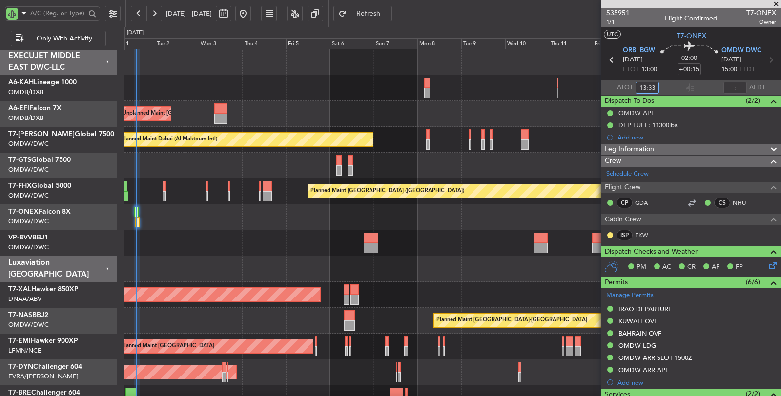
click at [228, 116] on div "Unplanned Maint [GEOGRAPHIC_DATA] ([GEOGRAPHIC_DATA])" at bounding box center [453, 114] width 656 height 26
click at [221, 116] on div at bounding box center [220, 119] width 13 height 10
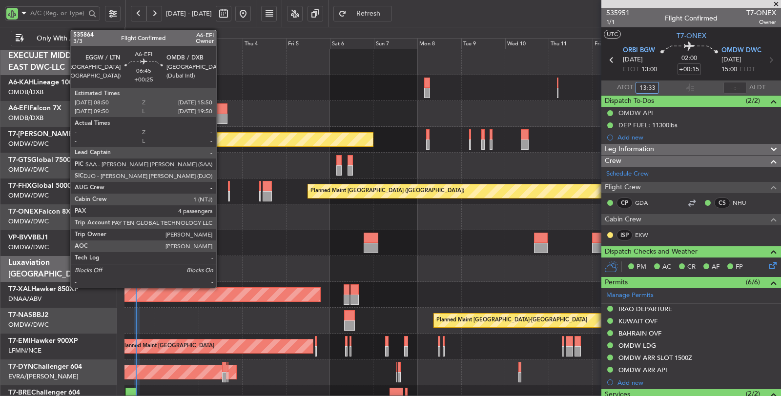
click at [221, 116] on div at bounding box center [220, 119] width 13 height 10
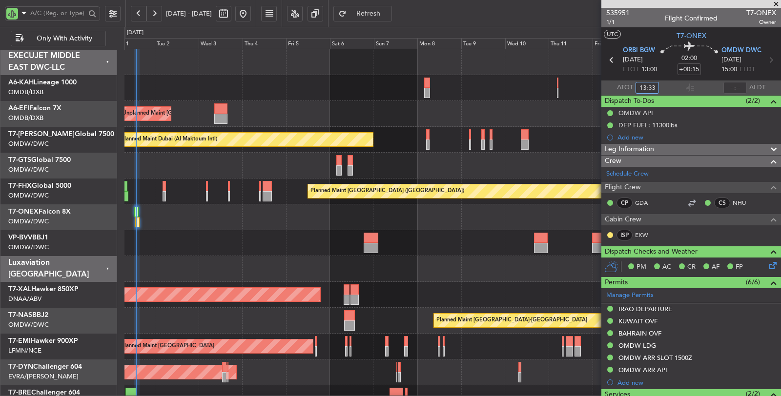
click at [252, 101] on div "Unplanned Maint [GEOGRAPHIC_DATA] ([GEOGRAPHIC_DATA])" at bounding box center [453, 114] width 656 height 26
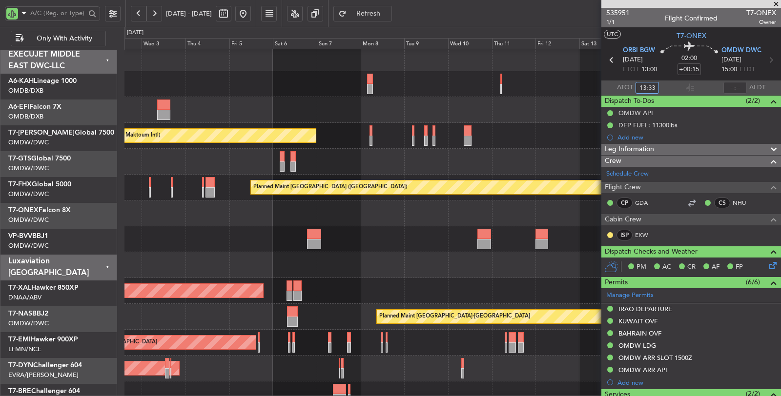
click at [267, 114] on div "Unplanned Maint [GEOGRAPHIC_DATA] ([GEOGRAPHIC_DATA])" at bounding box center [453, 110] width 657 height 26
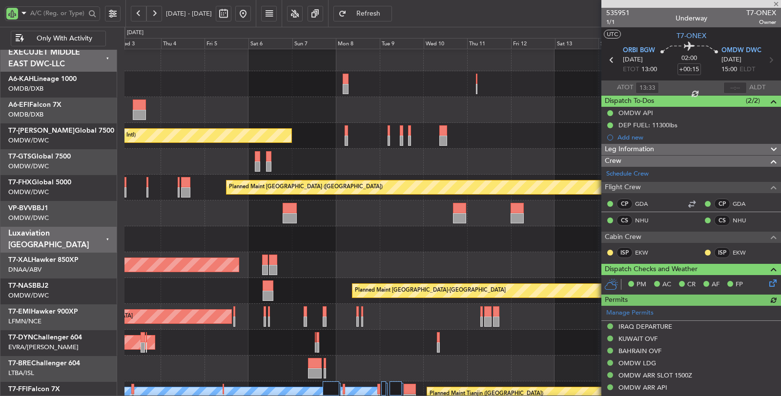
type input "Rohit Roy (ROY)"
type input "7150"
type input "Rohit Roy (ROY)"
type input "7150"
type input "Rohit Roy (ROY)"
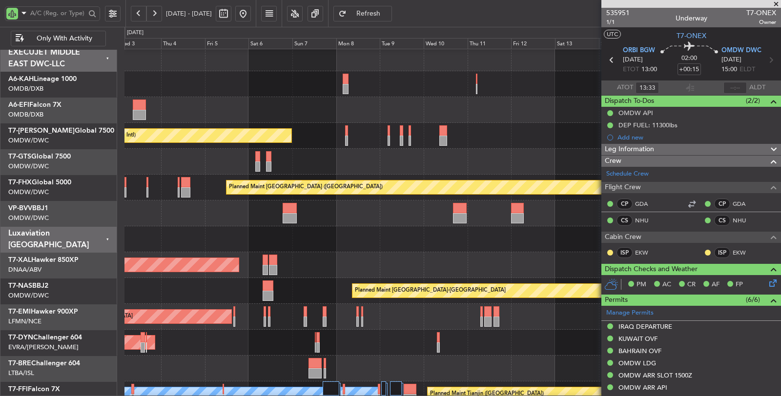
type input "7150"
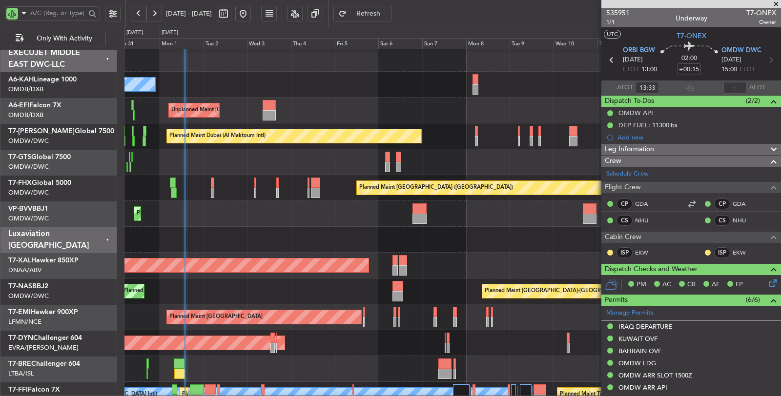
scroll to position [0, 0]
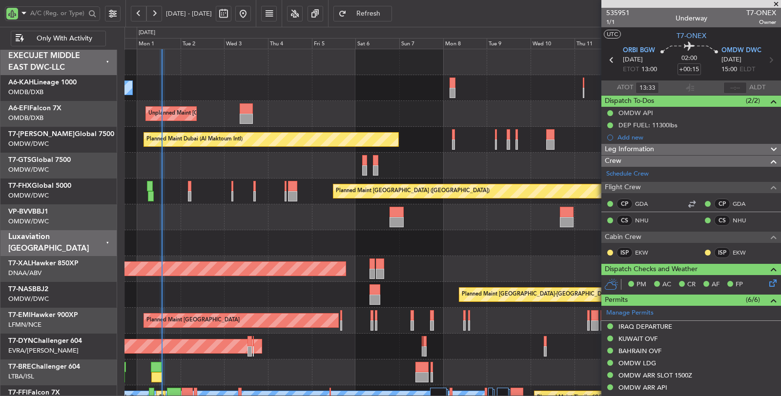
click at [422, 252] on div at bounding box center [453, 243] width 657 height 26
click at [311, 259] on div "Planned Maint [PERSON_NAME]" at bounding box center [453, 269] width 657 height 26
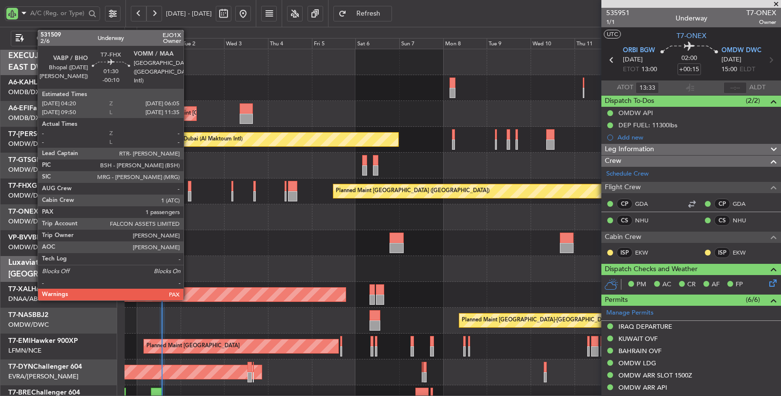
click at [188, 195] on div at bounding box center [189, 196] width 3 height 10
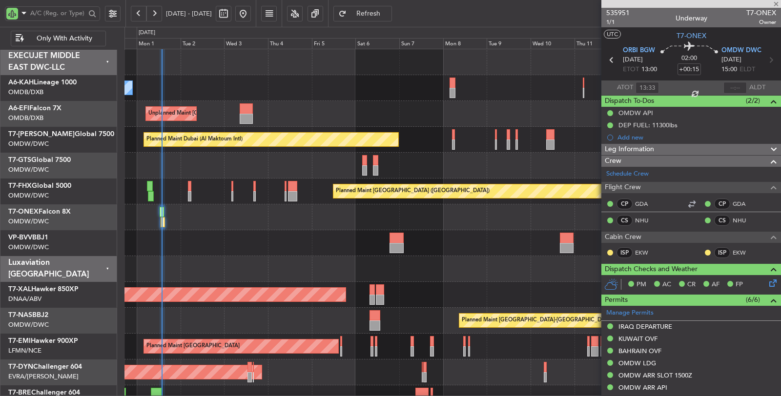
type input "-00:10"
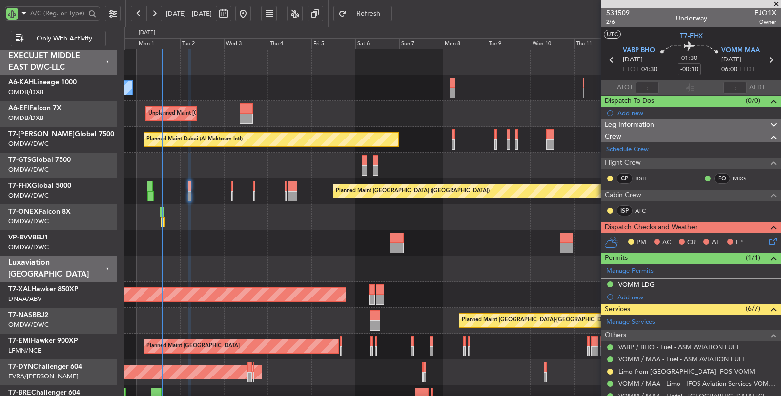
click at [291, 109] on div "Unplanned Maint Paris (Le Bourget) Planned Maint Dubai (Dubai Intl)" at bounding box center [453, 114] width 656 height 26
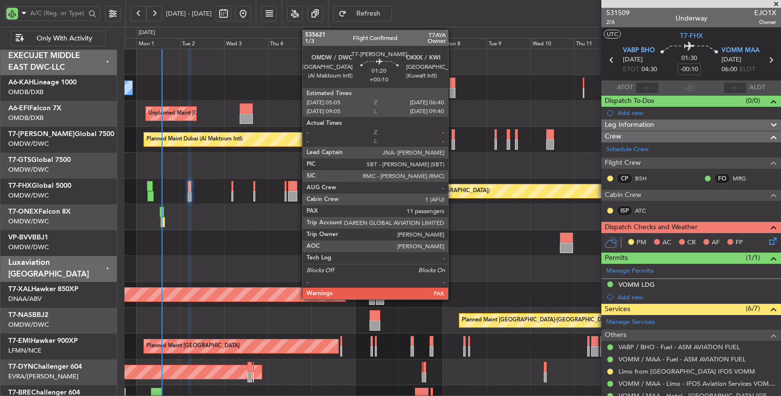
click at [453, 145] on div at bounding box center [453, 145] width 3 height 10
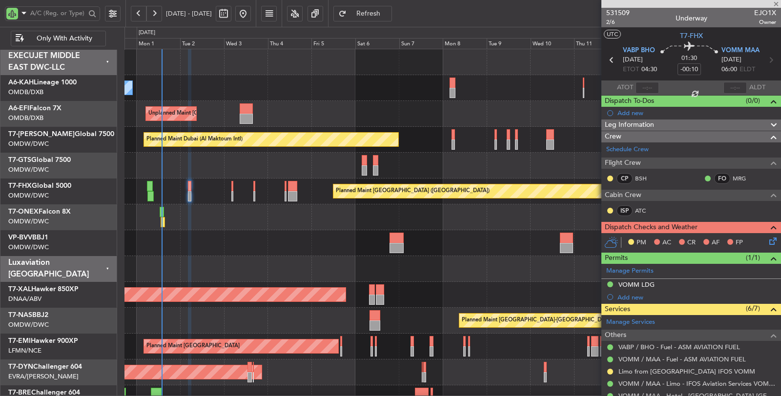
type input "+00:10"
type input "11"
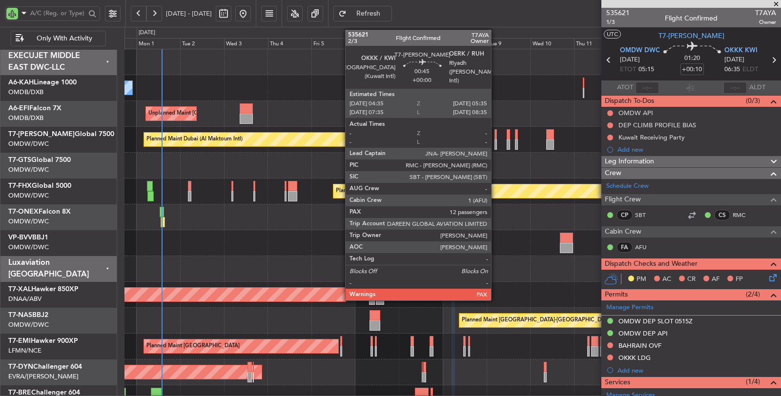
click at [496, 144] on div at bounding box center [496, 145] width 2 height 10
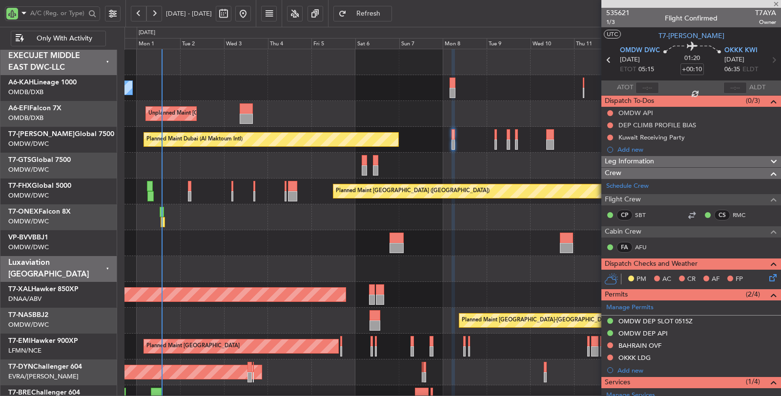
type input "12"
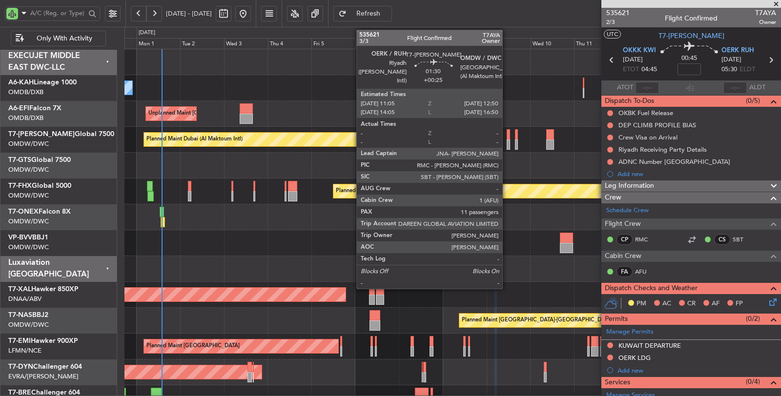
click at [507, 145] on div at bounding box center [508, 145] width 3 height 10
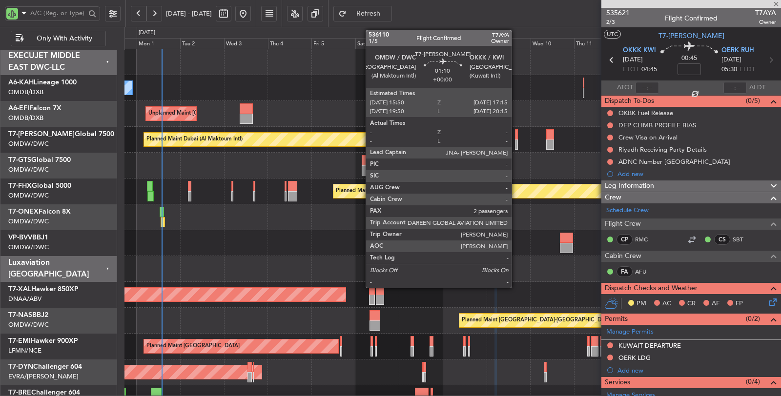
type input "+00:25"
type input "11"
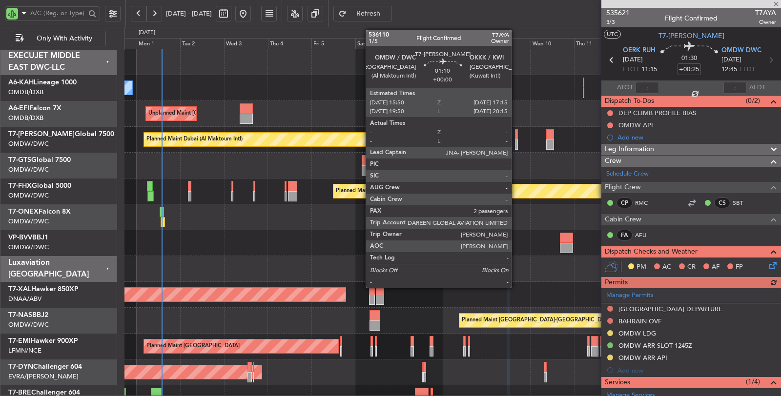
click at [517, 147] on div at bounding box center [516, 145] width 3 height 10
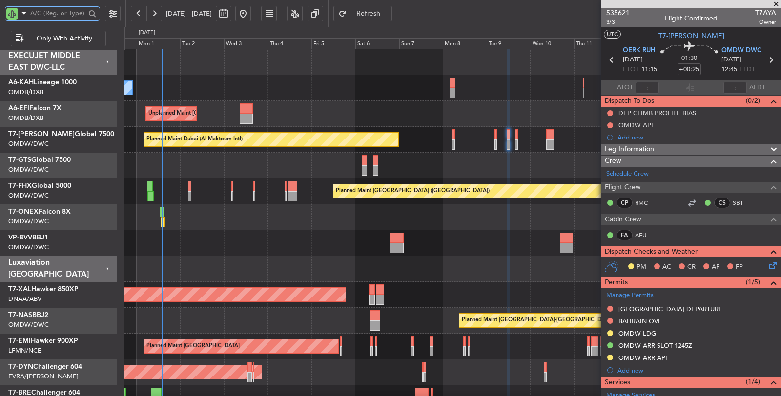
click at [47, 15] on input "text" at bounding box center [57, 13] width 55 height 15
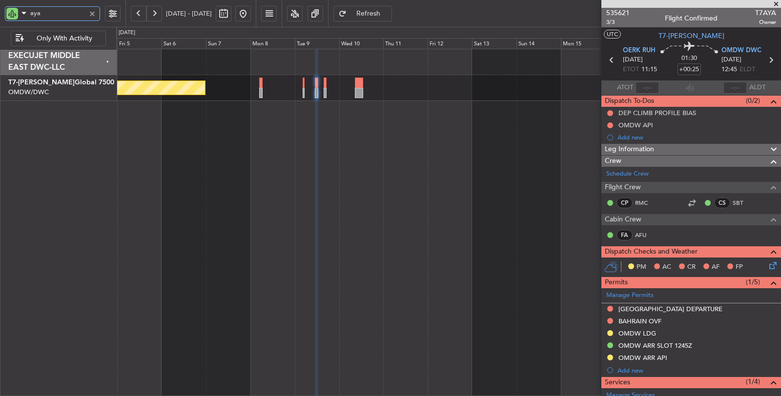
click at [164, 144] on div "Planned Maint Dubai (Al Maktoum Intl)" at bounding box center [449, 223] width 666 height 348
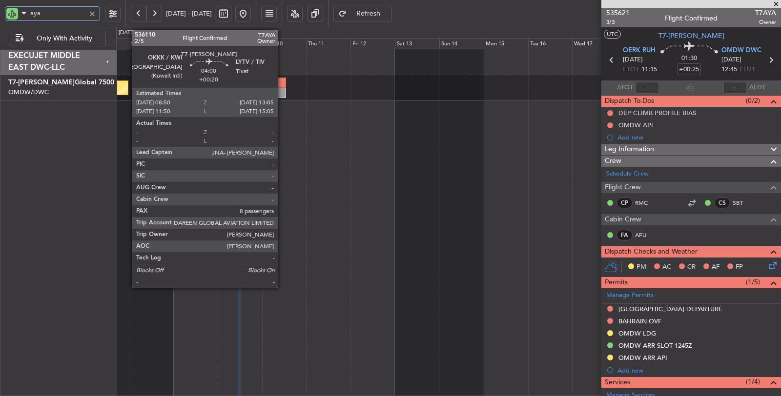
click at [283, 91] on div at bounding box center [282, 93] width 8 height 10
type input "aya"
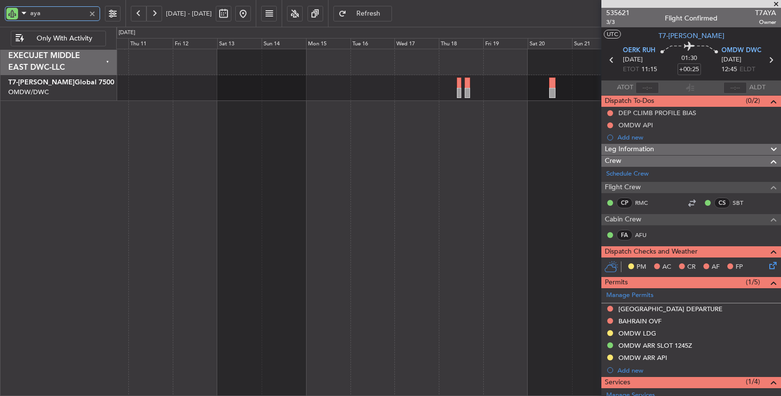
click at [298, 118] on div "Planned Maint Dubai (Al Maktoum Intl)" at bounding box center [449, 223] width 666 height 348
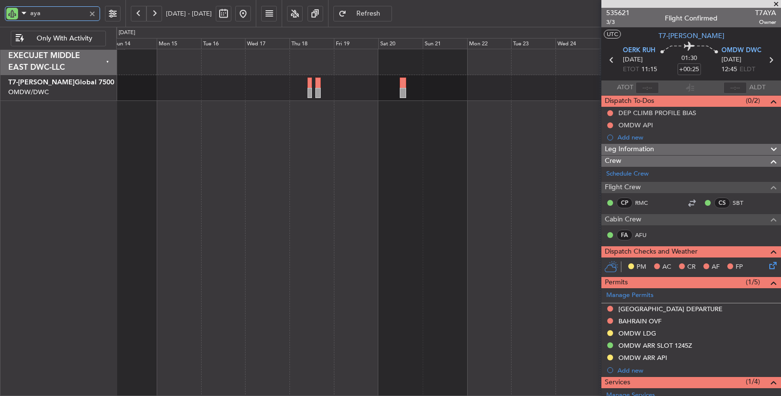
click at [281, 129] on div at bounding box center [449, 223] width 666 height 348
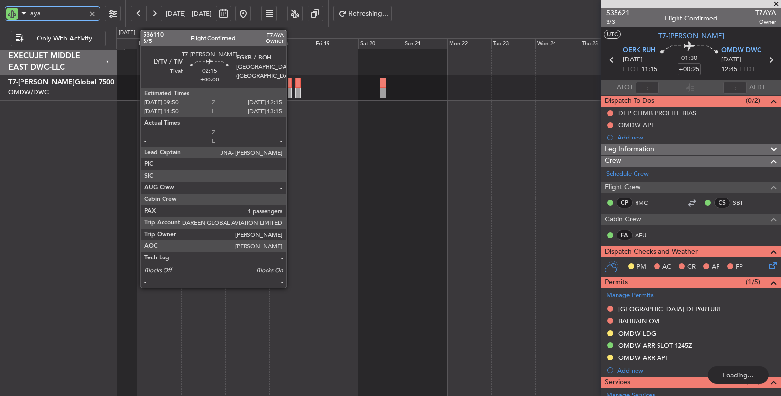
click at [291, 96] on div at bounding box center [290, 93] width 5 height 10
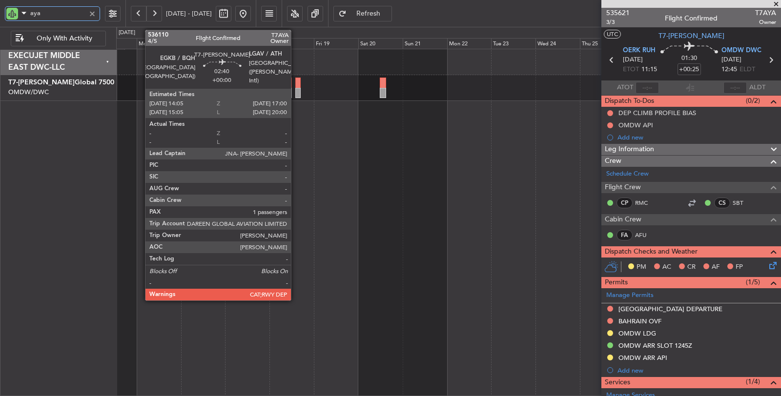
click at [297, 93] on div at bounding box center [298, 93] width 6 height 10
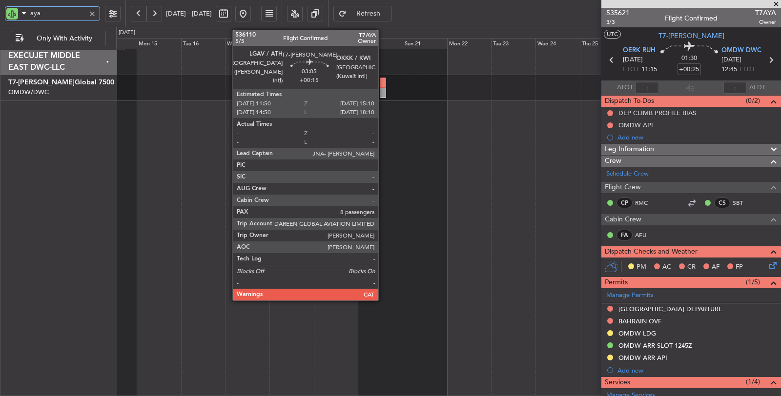
click at [383, 91] on div at bounding box center [383, 93] width 6 height 10
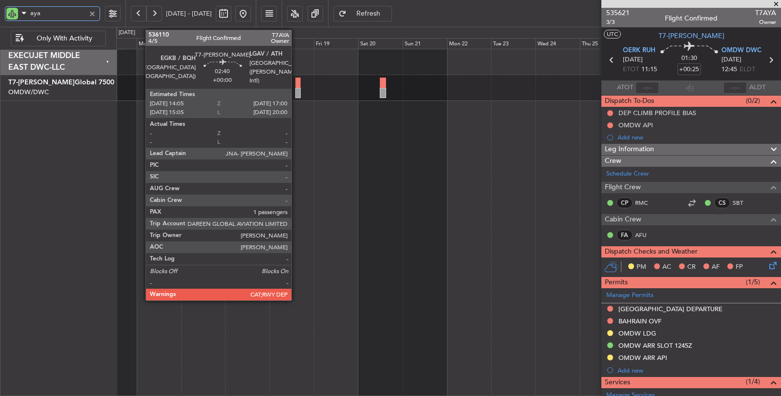
click at [296, 88] on div at bounding box center [298, 93] width 6 height 10
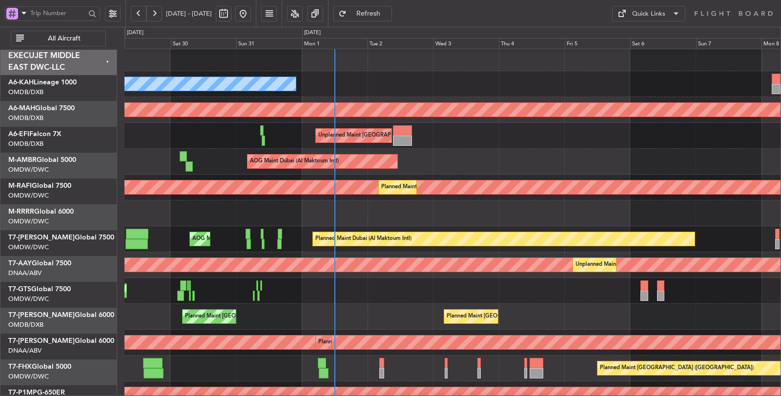
click at [248, 133] on div "Unplanned Maint Paris (Le Bourget) Planned Maint Dubai (Dubai Intl)" at bounding box center [453, 136] width 656 height 26
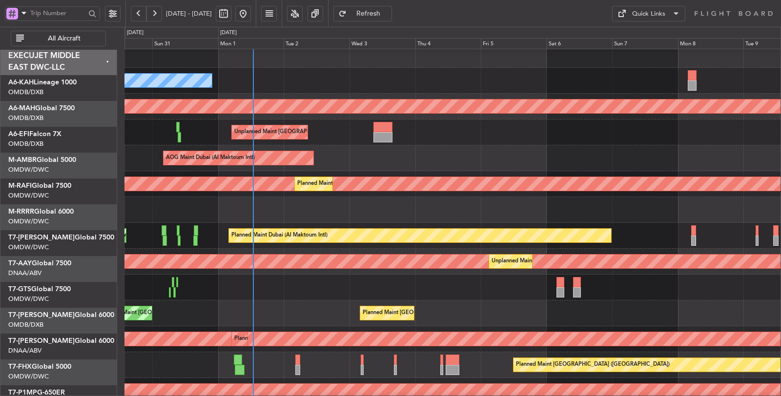
scroll to position [10, 0]
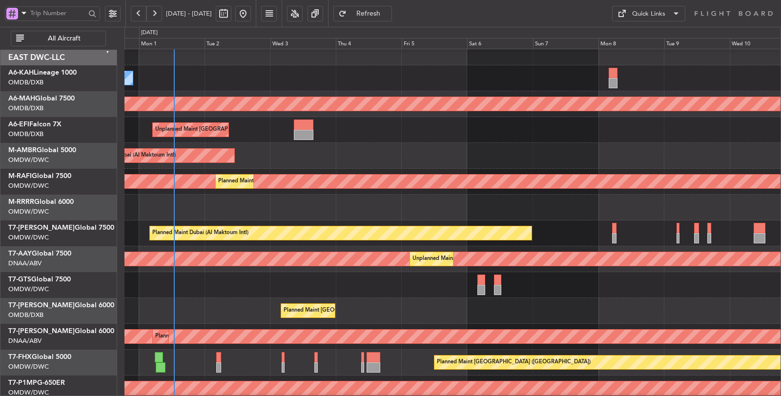
click at [284, 208] on div at bounding box center [453, 208] width 656 height 26
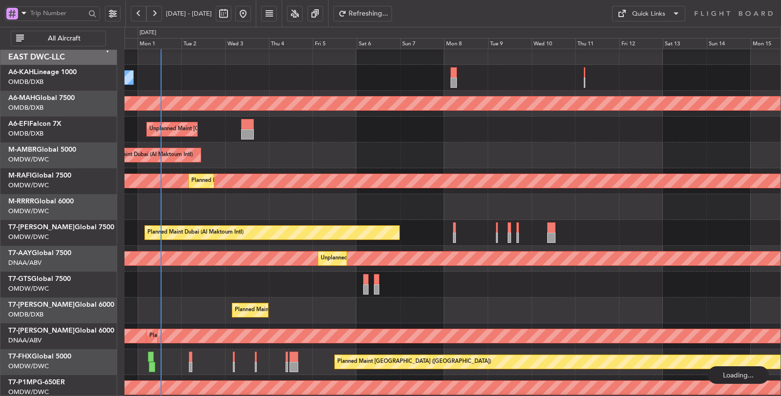
scroll to position [8, 0]
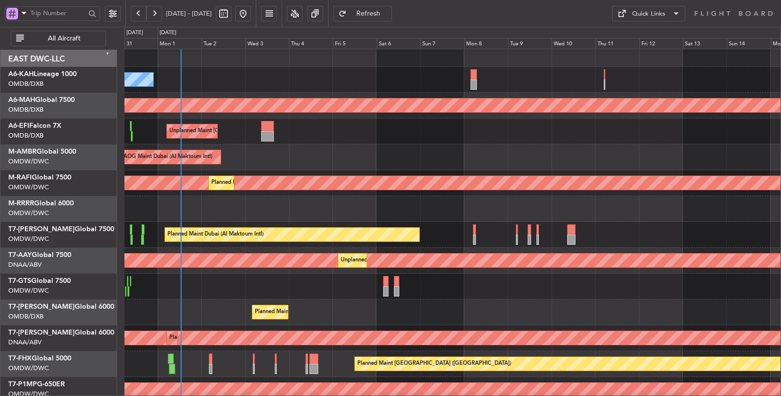
click at [22, 13] on span at bounding box center [24, 13] width 12 height 12
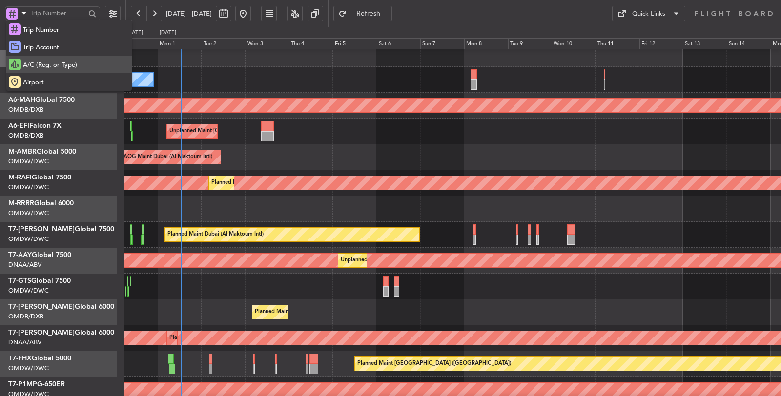
click at [38, 66] on span "A/C (Reg. or Type)" at bounding box center [50, 66] width 54 height 10
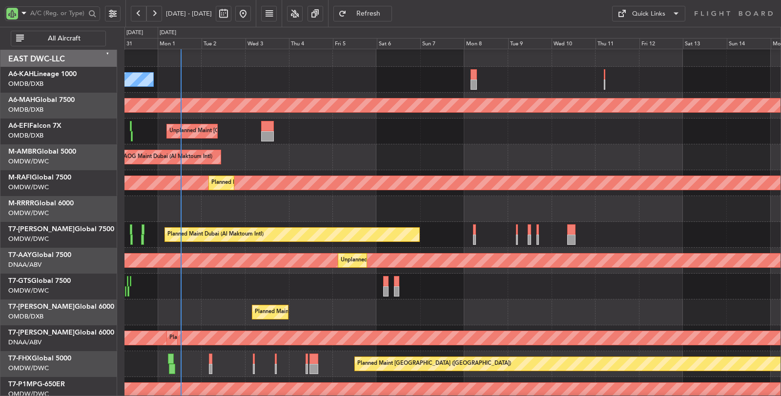
click at [51, 37] on span "All Aircraft" at bounding box center [64, 38] width 77 height 7
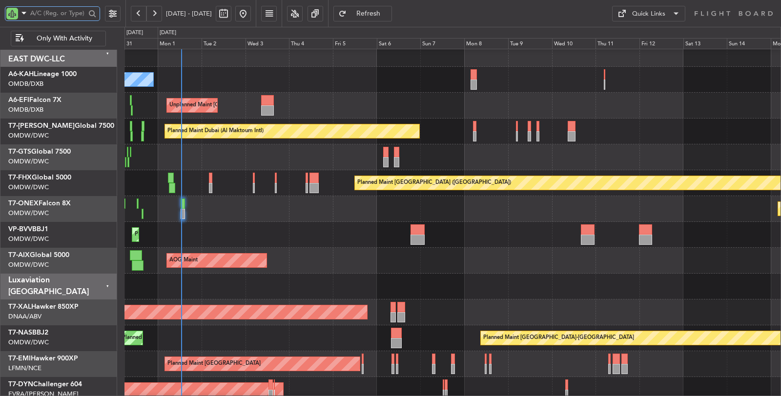
click at [58, 10] on input "text" at bounding box center [57, 13] width 55 height 15
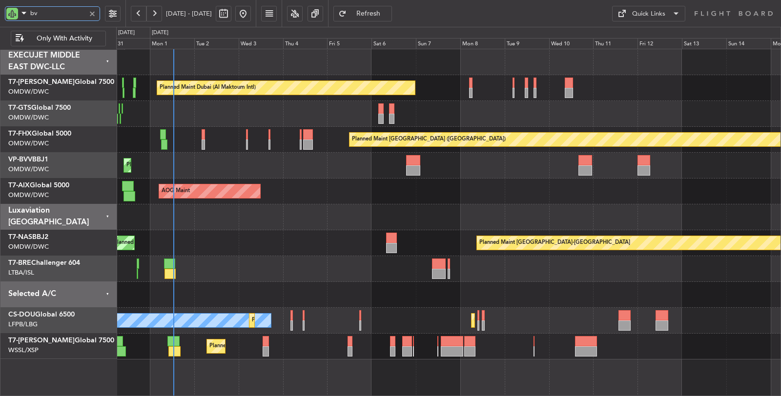
scroll to position [0, 0]
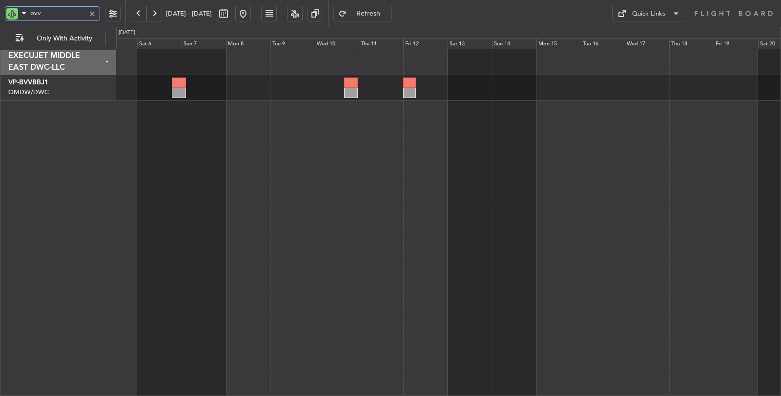
click at [267, 125] on div at bounding box center [449, 223] width 666 height 348
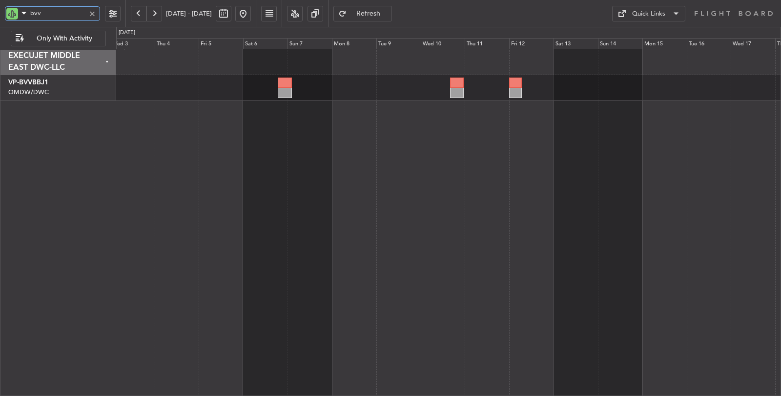
click at [438, 113] on div "Planned Maint Dubai (Al Maktoum Intl)" at bounding box center [449, 223] width 666 height 348
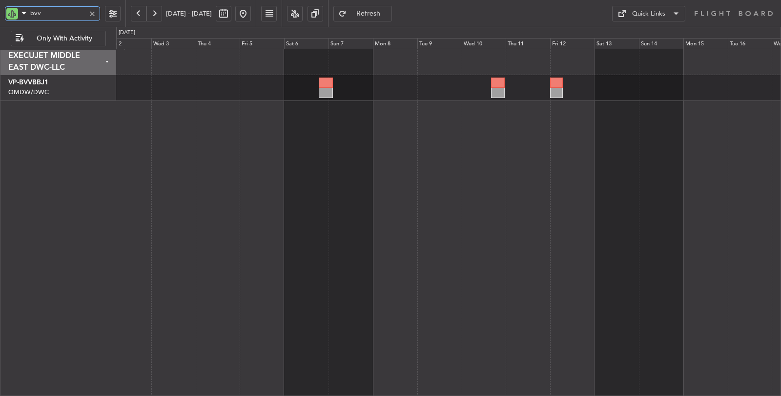
type input "bvv"
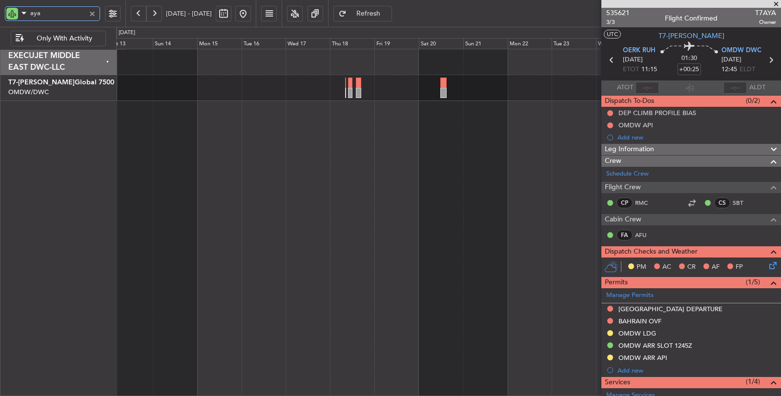
click at [401, 119] on div at bounding box center [449, 223] width 666 height 348
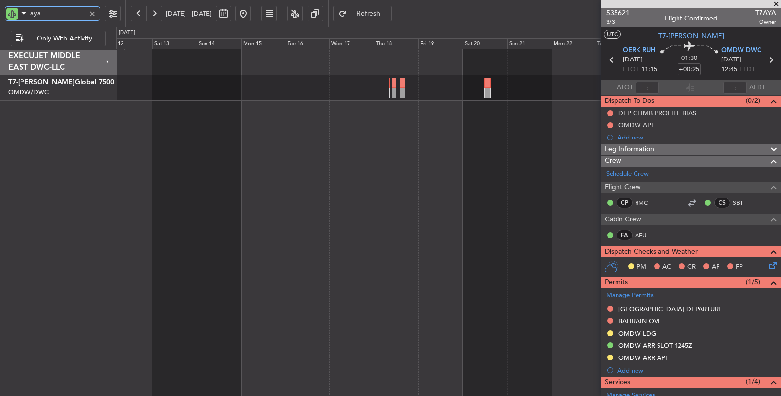
click at [460, 118] on div at bounding box center [449, 223] width 666 height 348
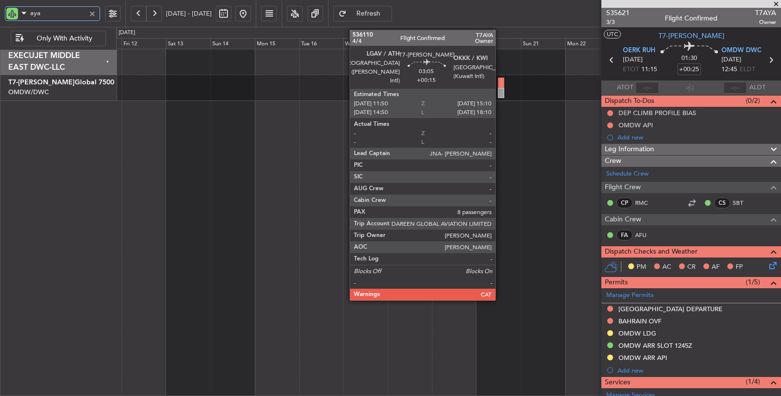
click at [501, 95] on div at bounding box center [501, 93] width 6 height 10
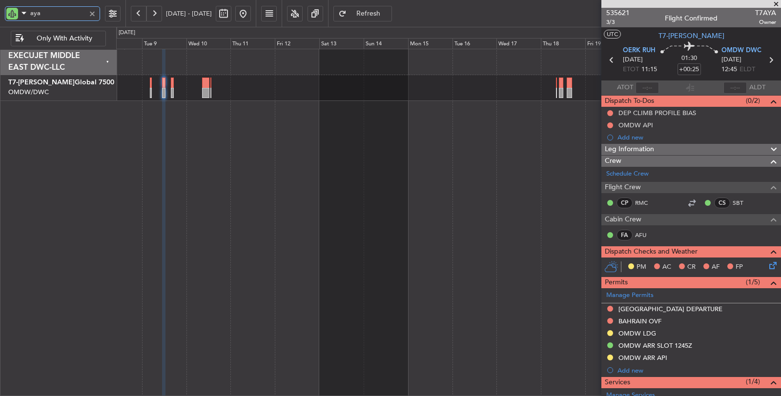
click at [385, 93] on div "Planned Maint Dubai (Al Maktoum Intl)" at bounding box center [448, 88] width 665 height 26
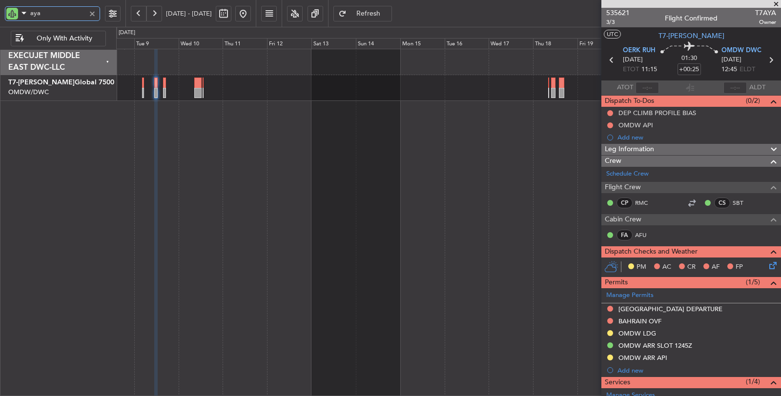
click at [189, 114] on div "Planned Maint Dubai (Al Maktoum Intl)" at bounding box center [449, 223] width 666 height 348
click at [382, 12] on span "Refresh" at bounding box center [369, 13] width 40 height 7
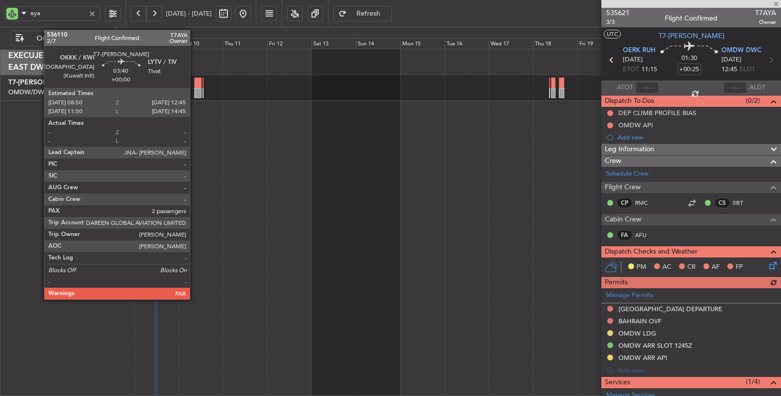
click at [195, 94] on div at bounding box center [197, 93] width 7 height 10
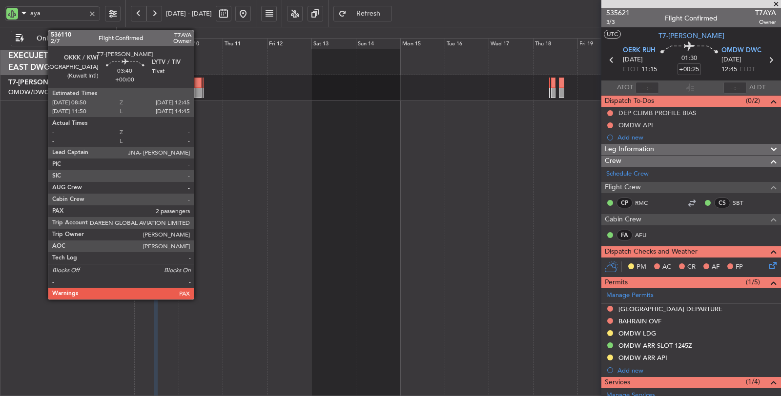
click at [199, 95] on div at bounding box center [197, 93] width 7 height 10
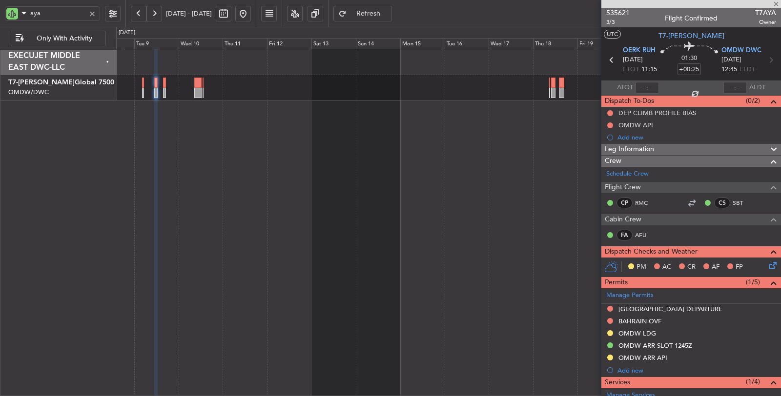
type input "2"
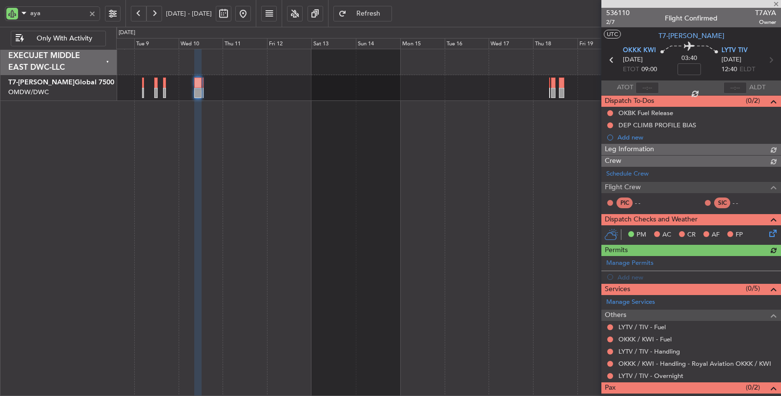
scroll to position [23, 0]
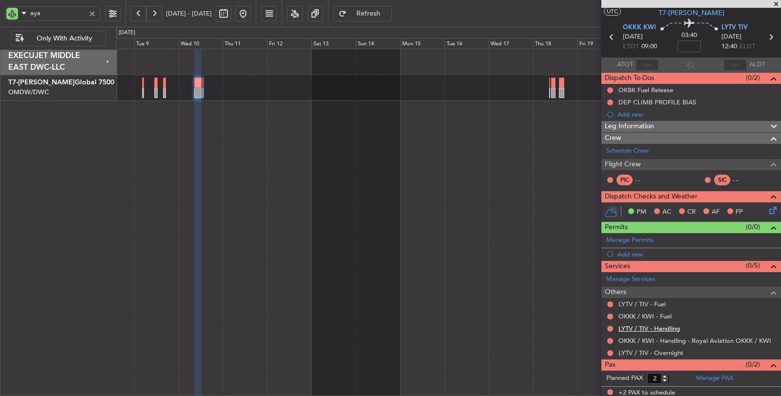
click at [655, 328] on link "LYTV / TIV - Handling" at bounding box center [650, 329] width 62 height 8
click at [635, 313] on div "LYTV / TIV - Fuel" at bounding box center [642, 319] width 43 height 12
click at [661, 315] on link "OKKK / KWI - Fuel" at bounding box center [645, 317] width 53 height 8
click at [650, 301] on link "LYTV / TIV - Fuel" at bounding box center [642, 304] width 47 height 8
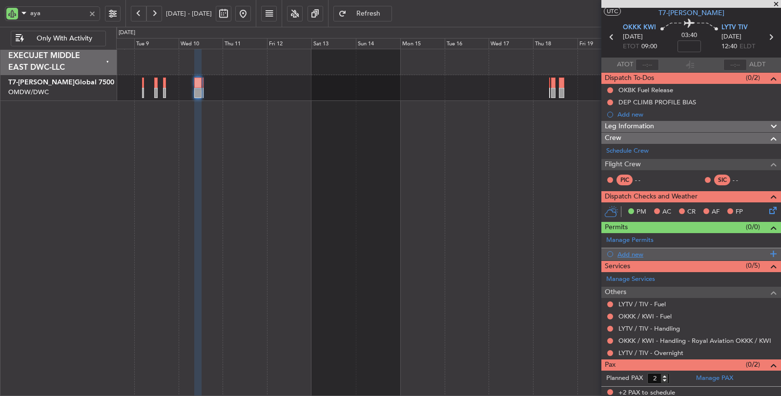
click at [638, 252] on div "Add new" at bounding box center [693, 254] width 150 height 8
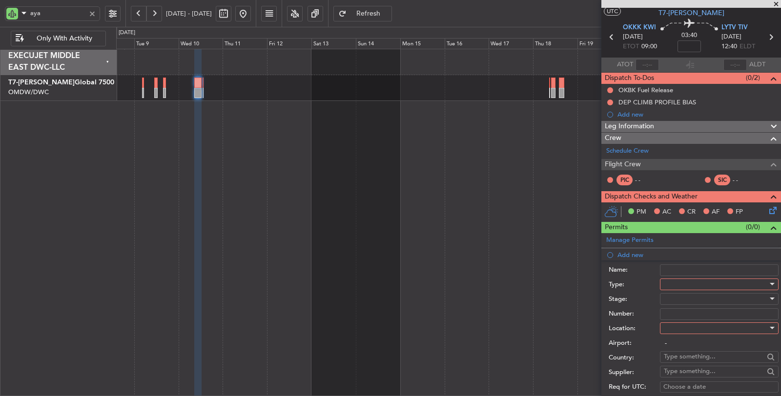
scroll to position [240, 0]
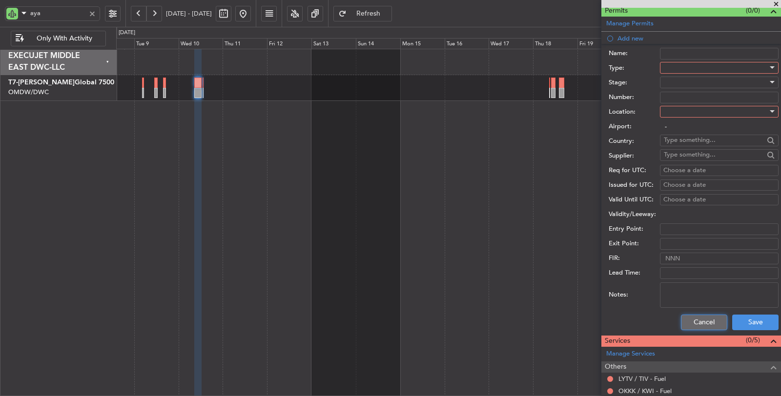
click at [691, 323] on button "Cancel" at bounding box center [704, 323] width 46 height 16
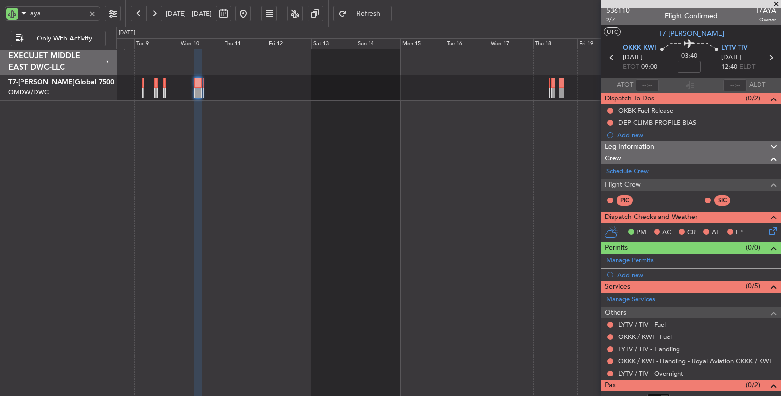
scroll to position [0, 0]
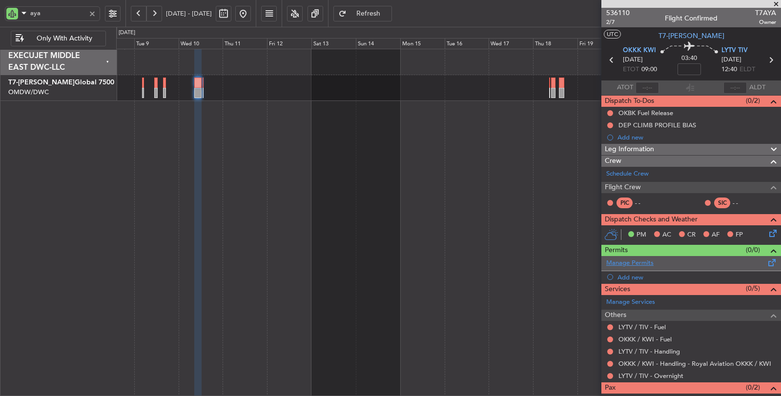
click at [627, 262] on link "Manage Permits" at bounding box center [629, 264] width 47 height 10
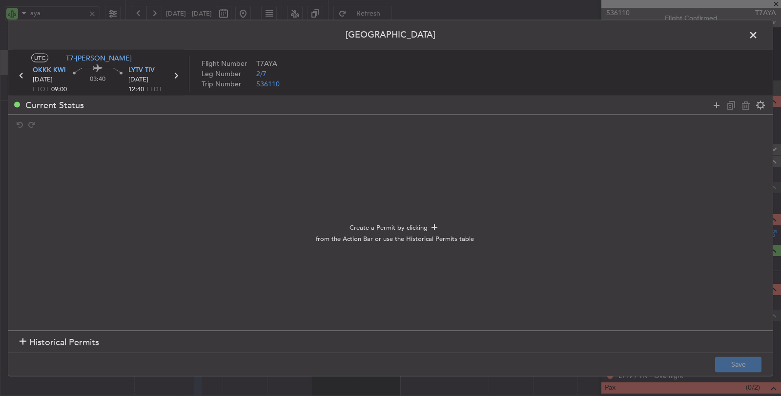
click at [26, 338] on h1 "Historical Permits" at bounding box center [60, 342] width 80 height 13
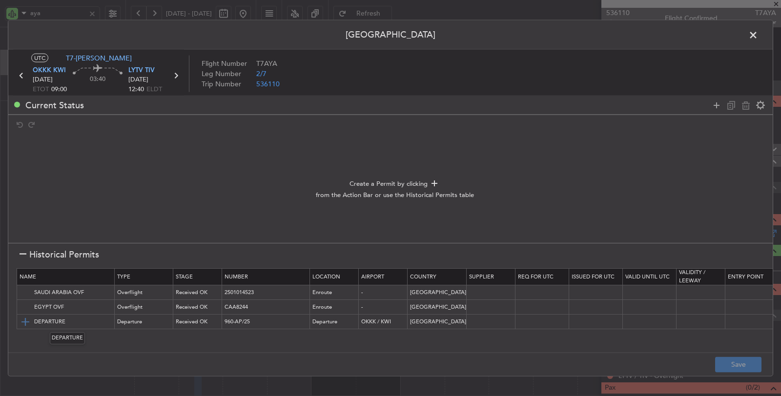
click at [21, 321] on img at bounding box center [26, 322] width 12 height 12
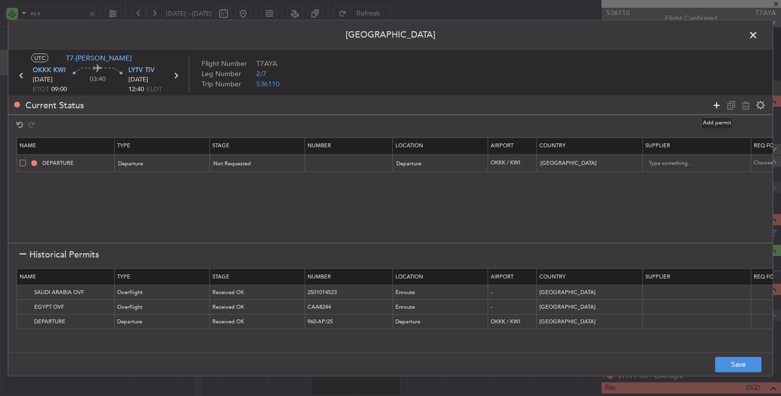
click at [720, 102] on icon at bounding box center [717, 105] width 12 height 12
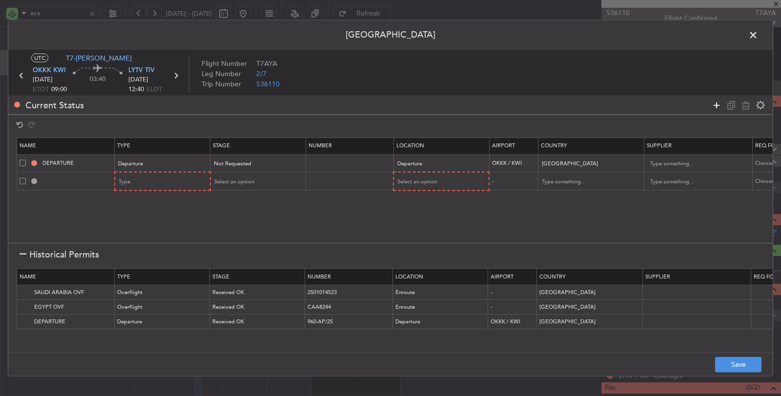
click at [720, 102] on icon at bounding box center [717, 105] width 12 height 12
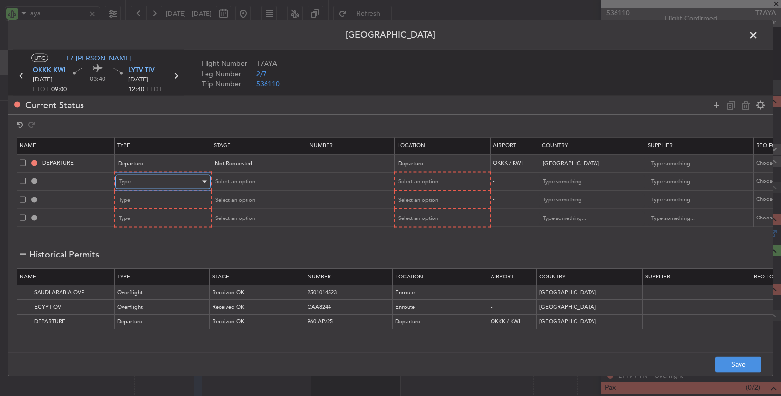
click at [149, 178] on div "Type" at bounding box center [159, 182] width 81 height 15
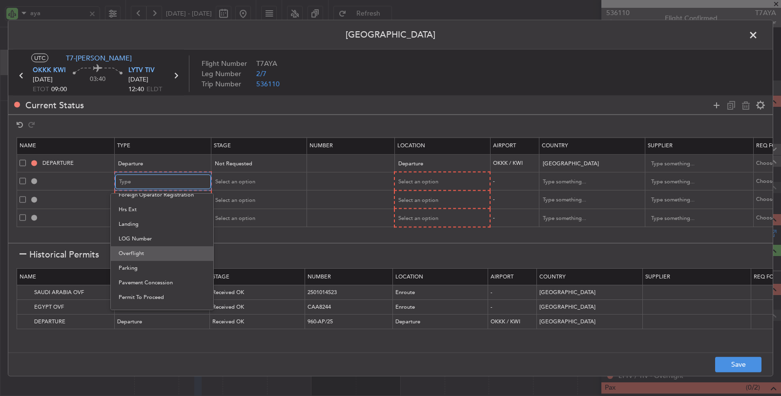
scroll to position [217, 0]
click at [141, 252] on span "Overflight" at bounding box center [162, 248] width 87 height 15
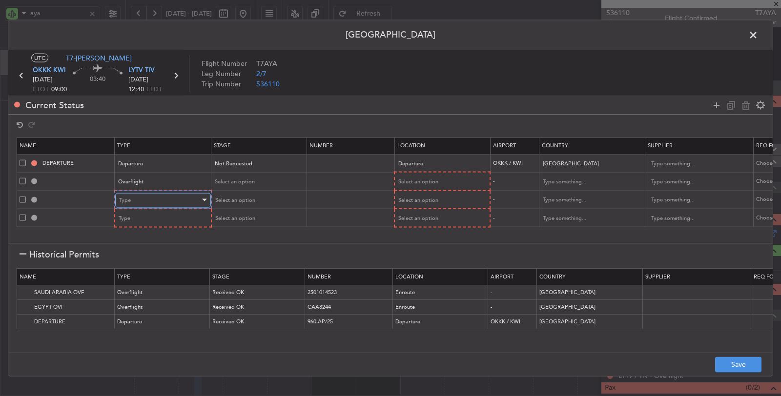
click at [145, 196] on div "Type" at bounding box center [159, 200] width 81 height 15
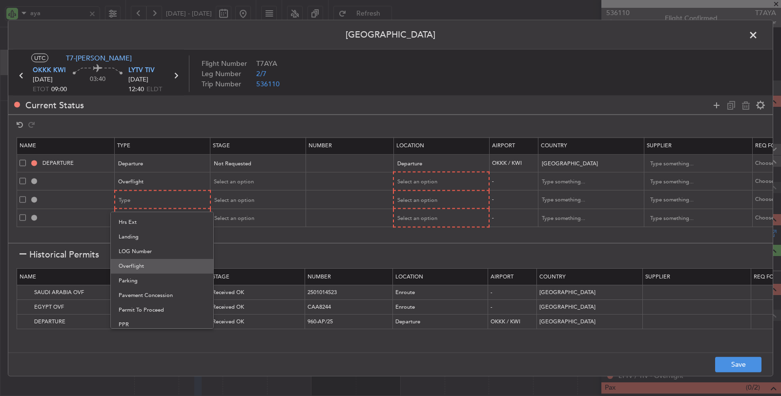
click at [137, 261] on span "Overflight" at bounding box center [162, 266] width 87 height 15
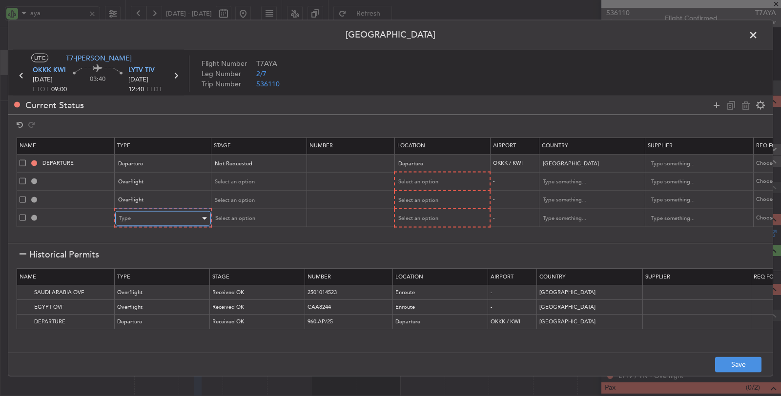
click at [148, 220] on div "Type" at bounding box center [159, 218] width 81 height 15
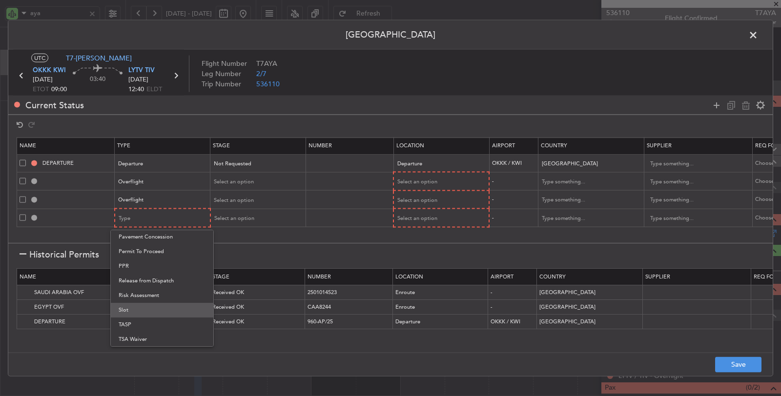
click at [143, 308] on span "Slot" at bounding box center [162, 310] width 87 height 15
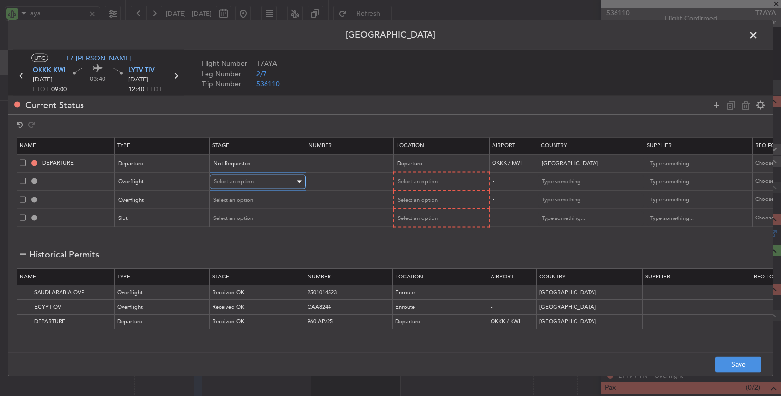
click at [232, 180] on span "Select an option" at bounding box center [234, 181] width 40 height 7
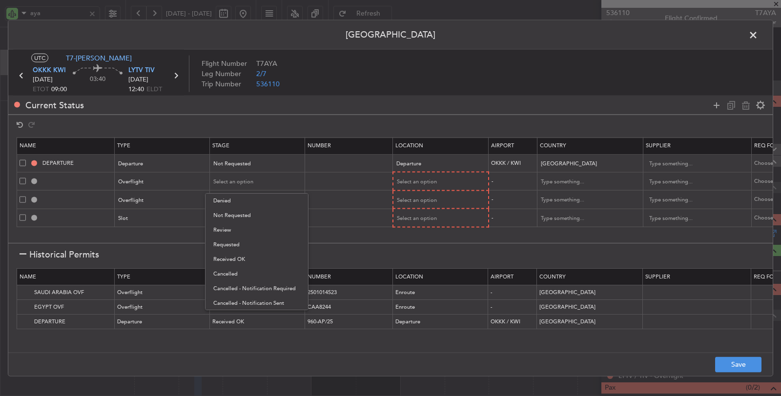
drag, startPoint x: 238, startPoint y: 213, endPoint x: 242, endPoint y: 200, distance: 13.4
click at [238, 213] on span "Not Requested" at bounding box center [256, 216] width 87 height 15
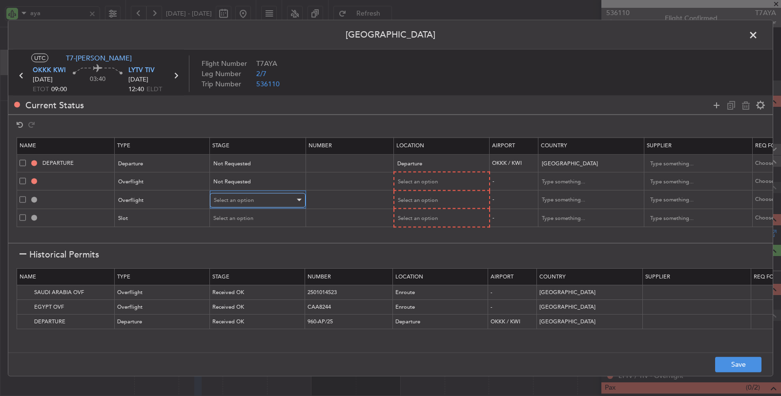
click at [242, 196] on span "Select an option" at bounding box center [234, 199] width 40 height 7
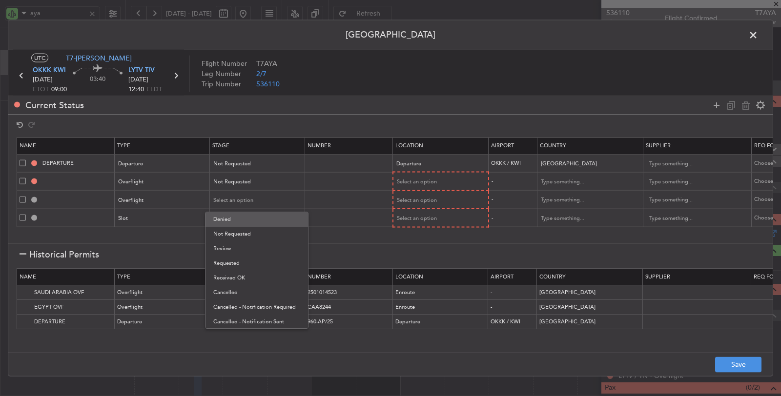
click at [240, 221] on span "Denied" at bounding box center [256, 219] width 87 height 15
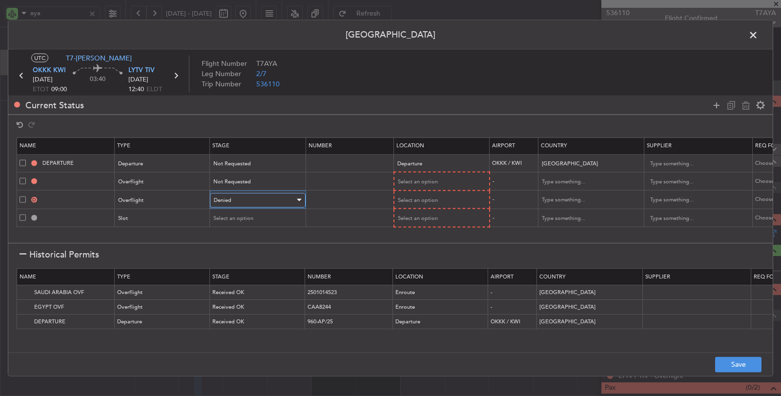
click at [241, 202] on div "Denied" at bounding box center [254, 200] width 81 height 15
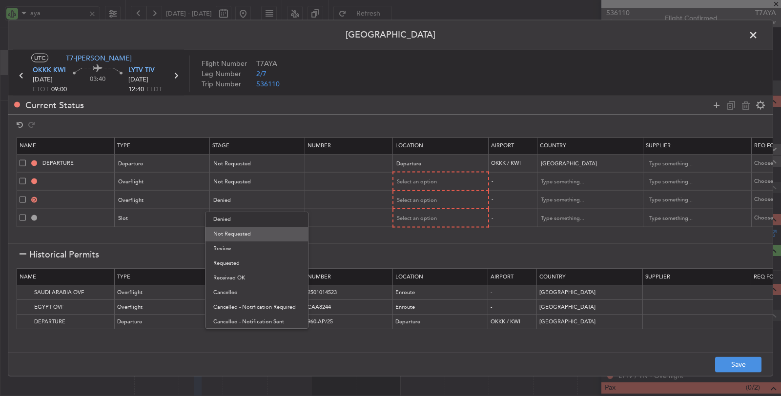
click at [238, 233] on span "Not Requested" at bounding box center [256, 234] width 87 height 15
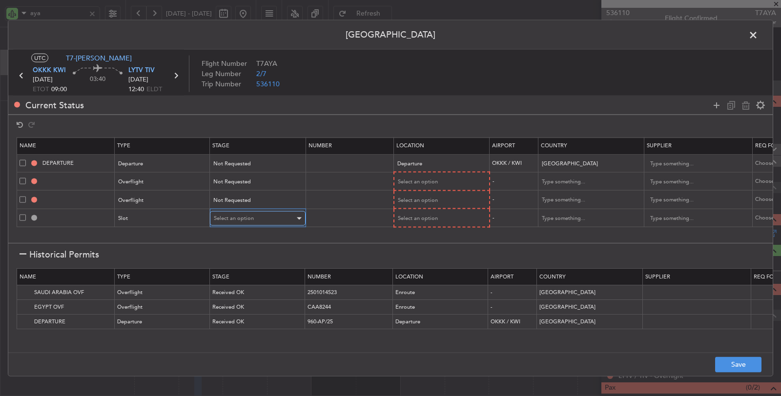
click at [240, 217] on span "Select an option" at bounding box center [234, 218] width 40 height 7
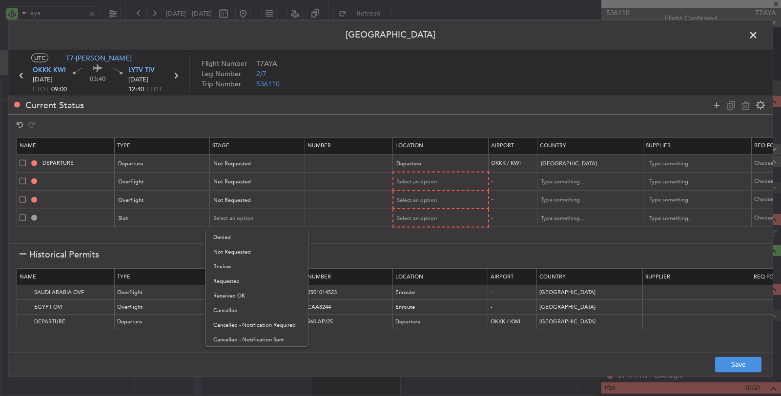
click at [237, 250] on span "Not Requested" at bounding box center [256, 252] width 87 height 15
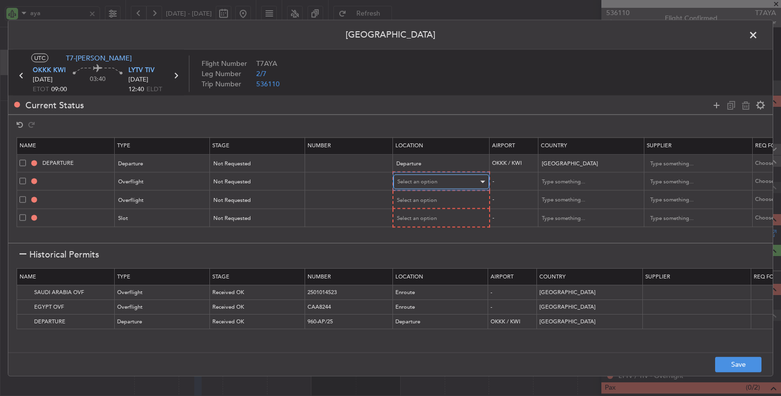
click at [420, 177] on div "Select an option" at bounding box center [437, 182] width 81 height 15
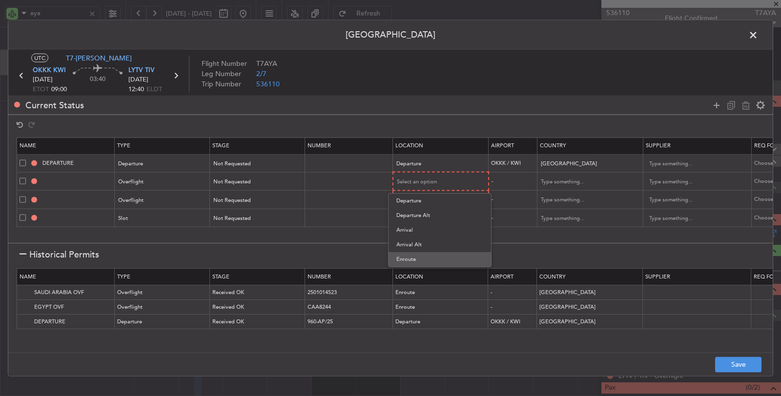
click at [414, 255] on span "Enroute" at bounding box center [439, 259] width 87 height 15
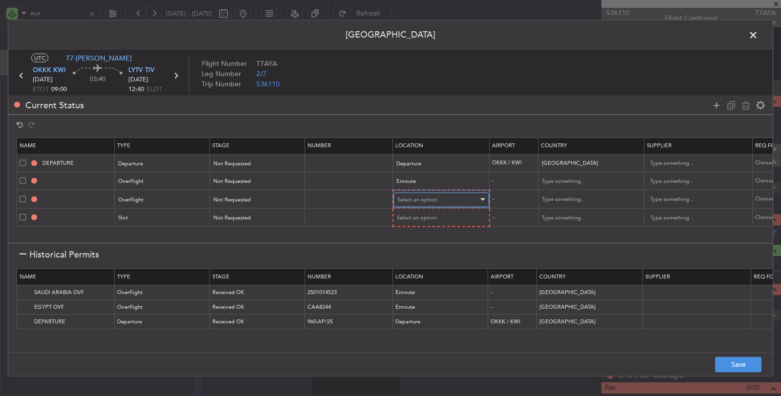
click at [416, 193] on div "Select an option" at bounding box center [437, 199] width 81 height 15
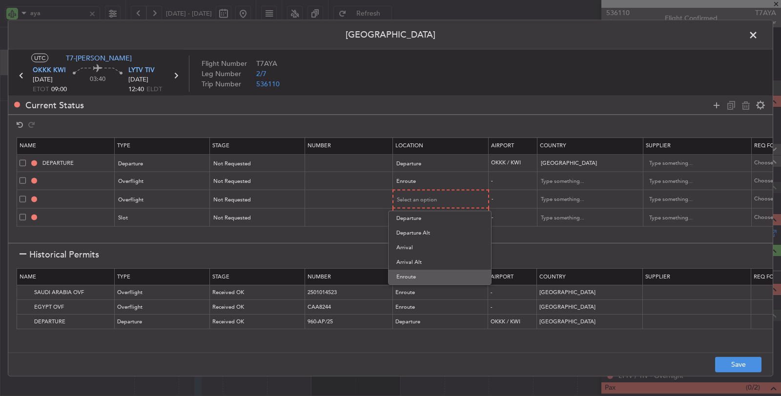
click at [409, 276] on span "Enroute" at bounding box center [439, 277] width 87 height 15
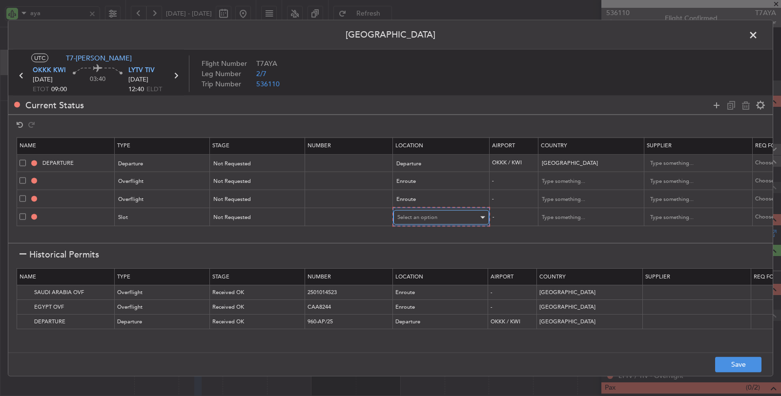
click at [416, 215] on span "Select an option" at bounding box center [417, 217] width 40 height 7
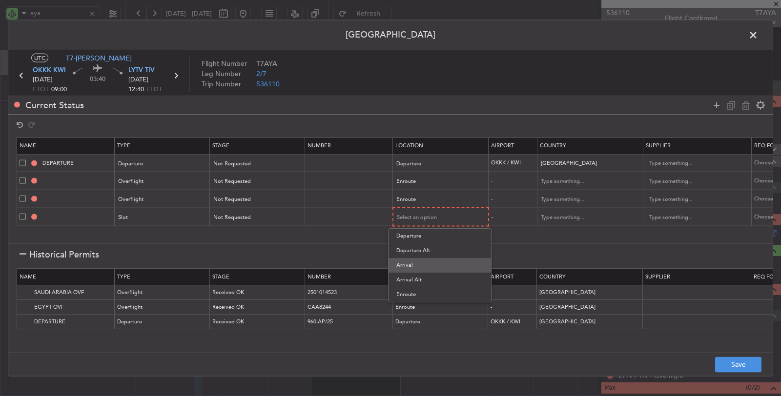
click at [414, 263] on span "Arrival" at bounding box center [439, 265] width 87 height 15
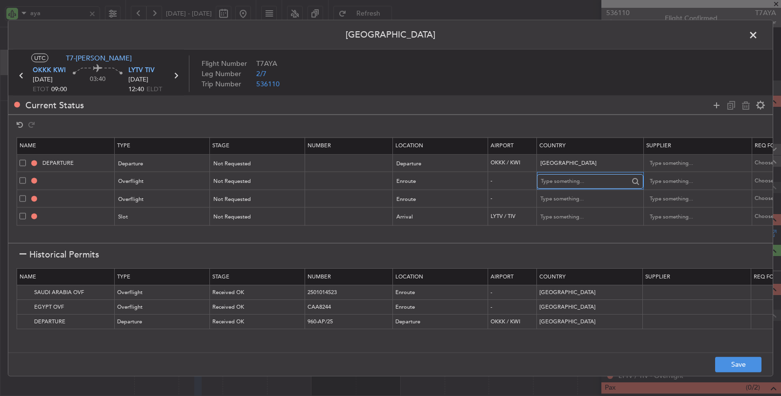
click at [554, 182] on input "text" at bounding box center [585, 181] width 88 height 15
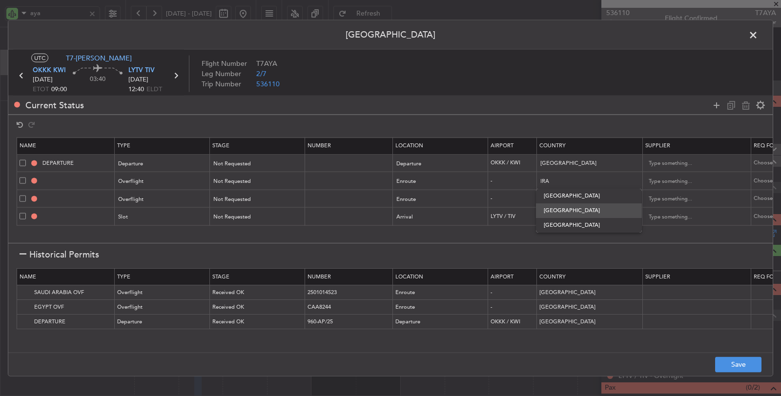
click at [562, 210] on span "Iraq" at bounding box center [589, 211] width 90 height 15
type input "Iraq"
click at [563, 196] on input "text" at bounding box center [585, 199] width 88 height 15
click at [577, 212] on span "Turkey" at bounding box center [589, 214] width 90 height 15
type input "Turkey"
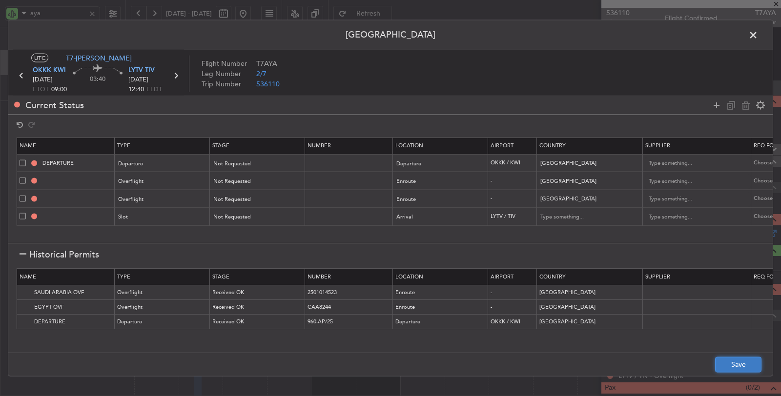
click at [735, 363] on button "Save" at bounding box center [738, 365] width 46 height 16
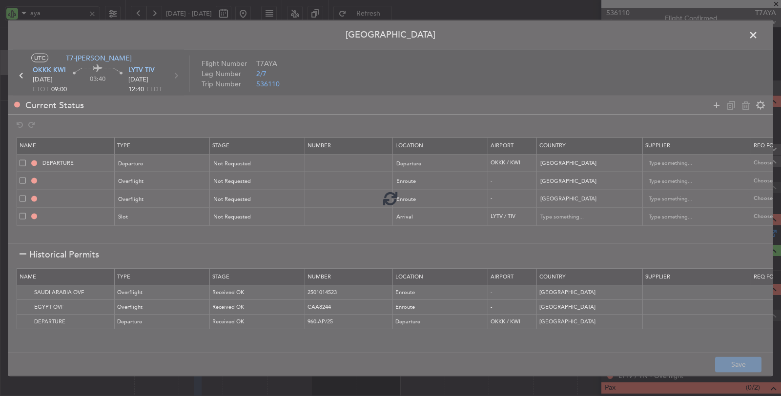
type input "KUWAIT DEPARTURE"
type input "NNN"
type input "IRAQ OVF"
type input "NNN"
type input "1"
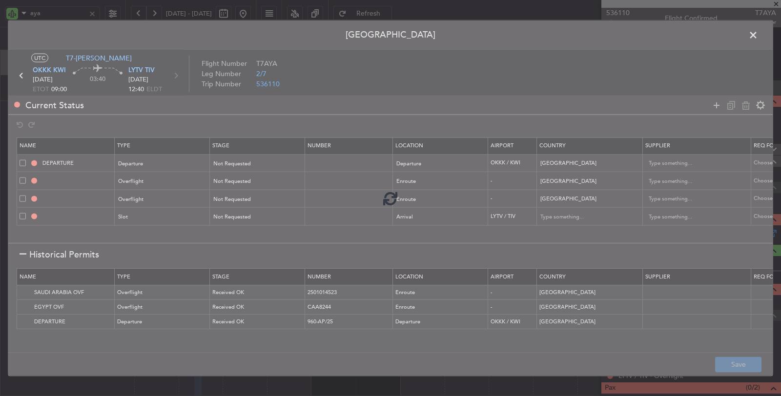
type input "TURKEY OVF"
type input "NNN"
type input "LYTV ARR SLOT"
type input "Montenegro"
type input "NNN"
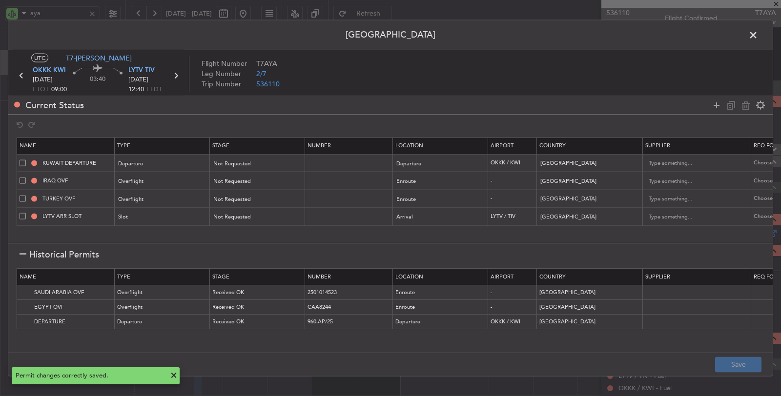
type input "+00:15"
click at [177, 76] on icon at bounding box center [175, 75] width 13 height 13
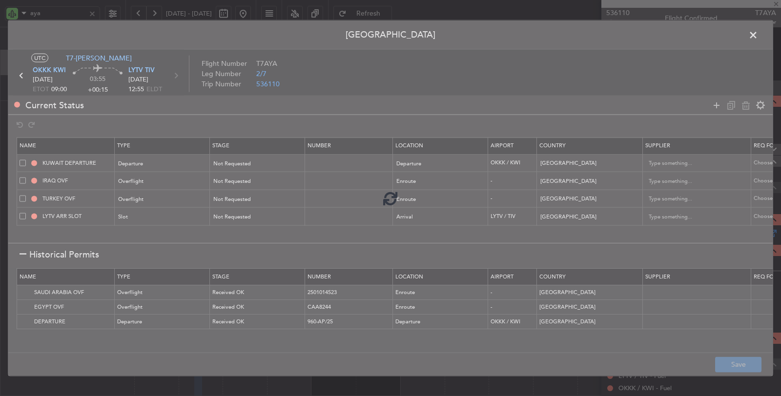
type input "0"
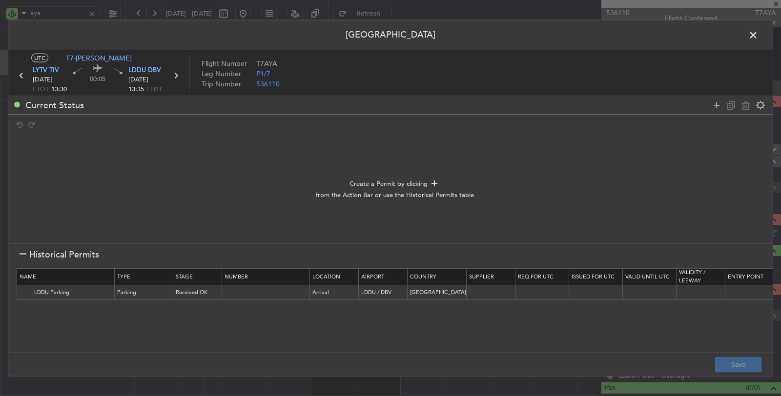
click at [719, 104] on icon at bounding box center [717, 105] width 12 height 12
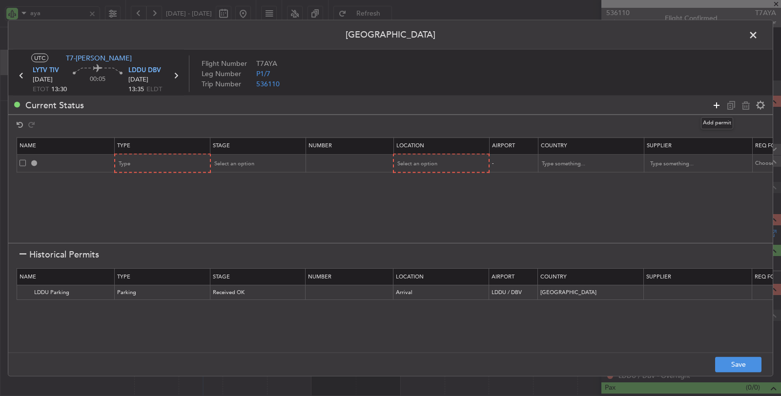
click at [719, 105] on icon at bounding box center [717, 105] width 12 height 12
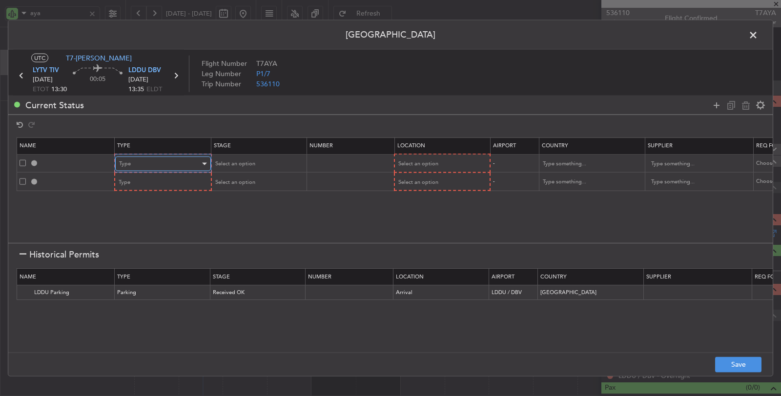
click at [143, 164] on div "Type" at bounding box center [159, 164] width 81 height 15
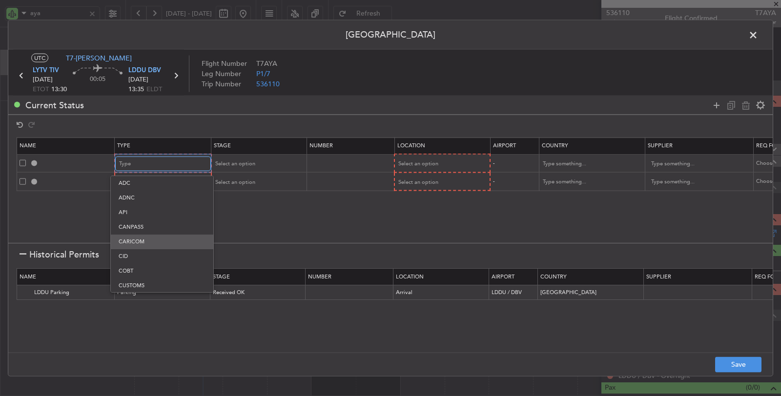
scroll to position [54, 0]
click at [144, 241] on span "Departure" at bounding box center [162, 246] width 87 height 15
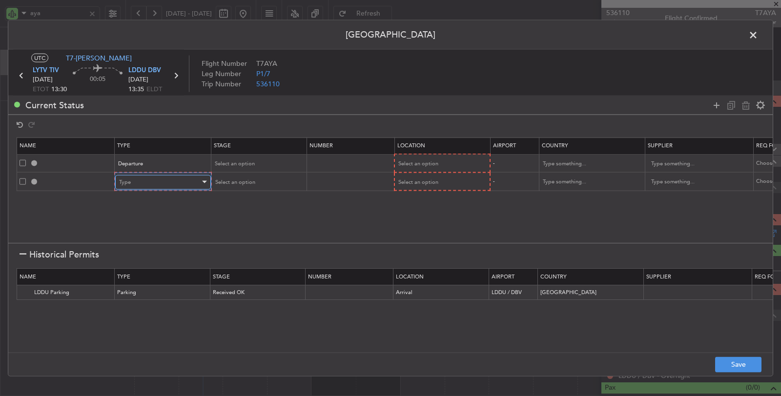
click at [155, 179] on div "Type" at bounding box center [159, 182] width 81 height 15
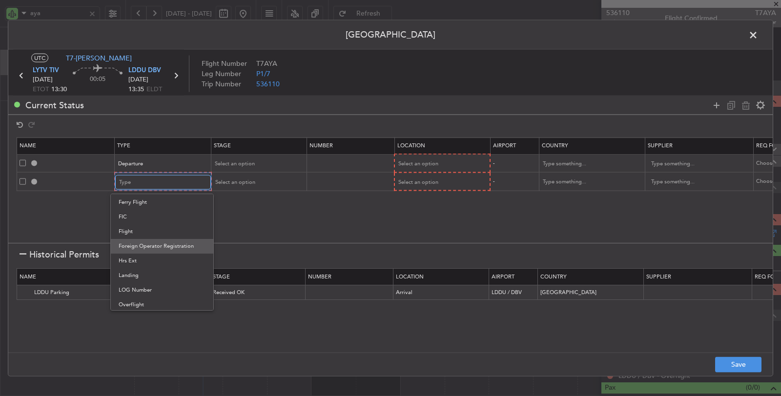
scroll to position [163, 0]
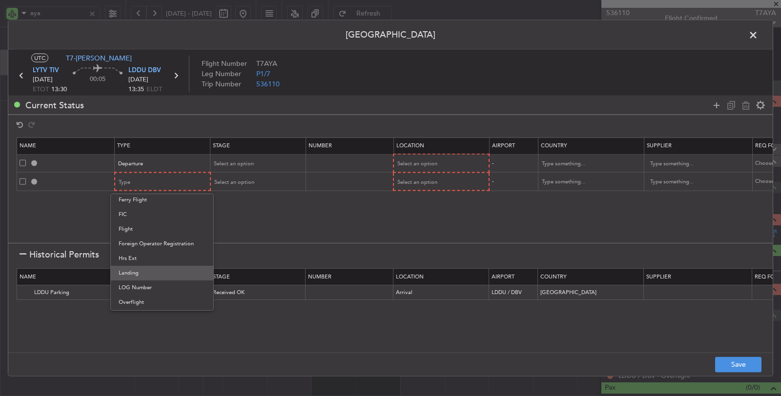
click at [144, 271] on span "Landing" at bounding box center [162, 273] width 87 height 15
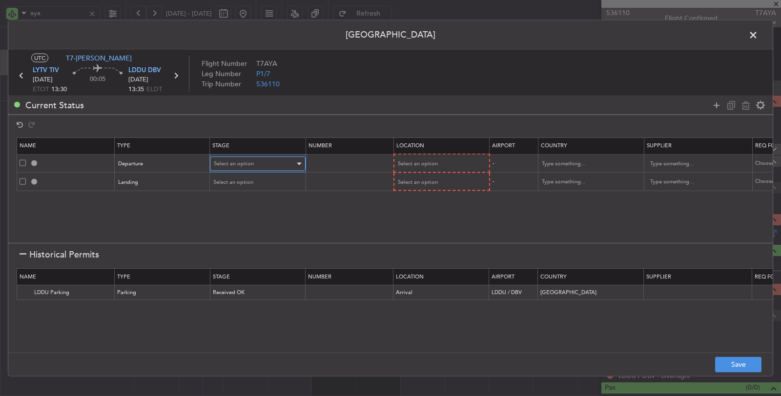
click at [250, 161] on span "Select an option" at bounding box center [234, 163] width 40 height 7
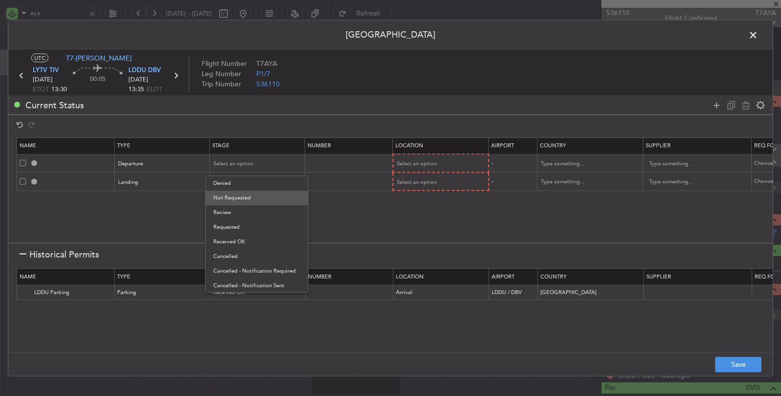
click at [247, 197] on span "Not Requested" at bounding box center [256, 198] width 87 height 15
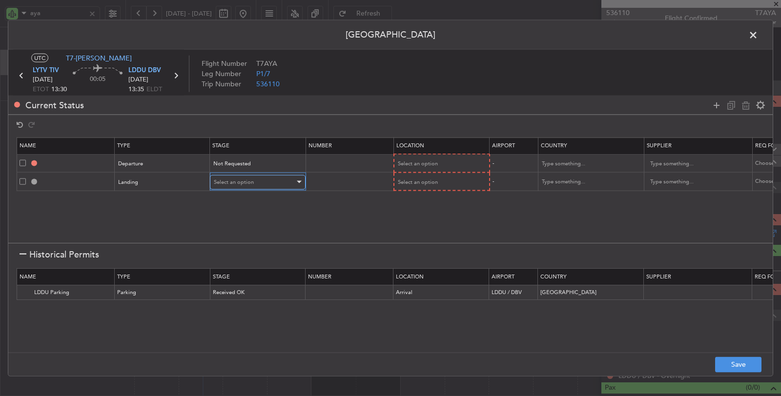
click at [249, 178] on span "Select an option" at bounding box center [234, 181] width 40 height 7
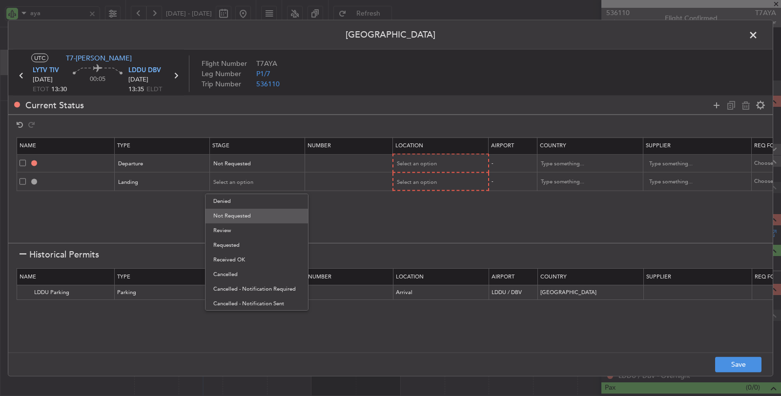
click at [243, 213] on span "Not Requested" at bounding box center [256, 216] width 87 height 15
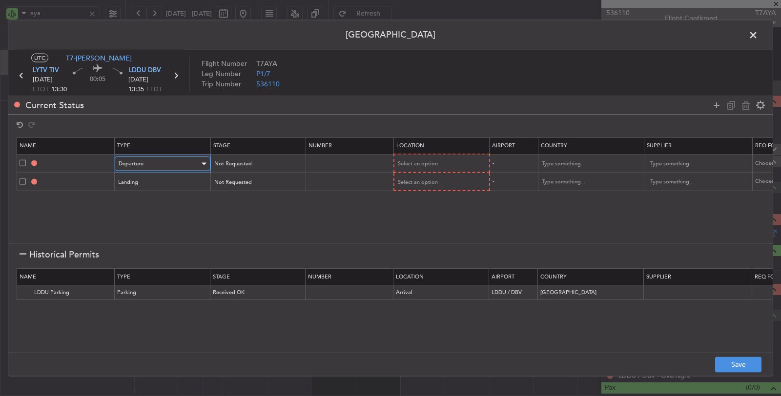
click at [160, 162] on div "Departure" at bounding box center [159, 164] width 81 height 15
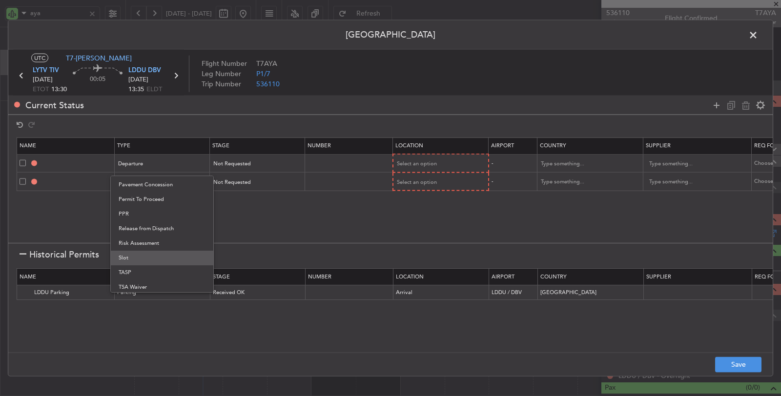
click at [135, 255] on span "Slot" at bounding box center [162, 258] width 87 height 15
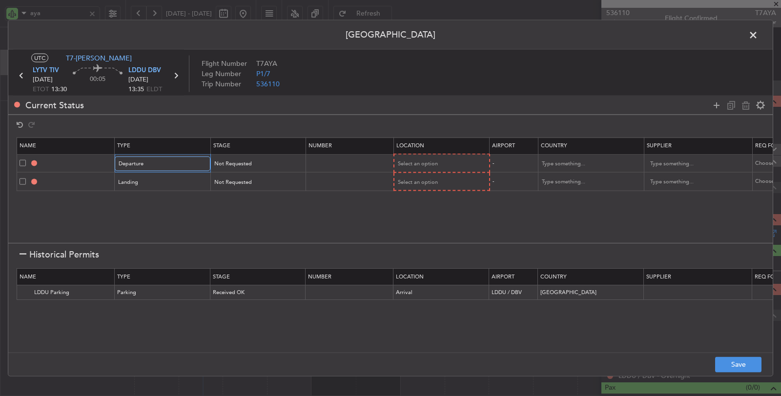
scroll to position [293, 0]
click at [143, 179] on div "Landing" at bounding box center [159, 182] width 81 height 15
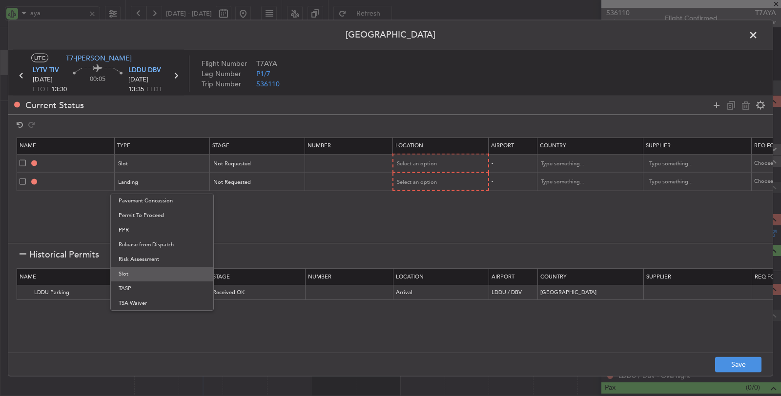
click at [130, 270] on span "Slot" at bounding box center [162, 274] width 87 height 15
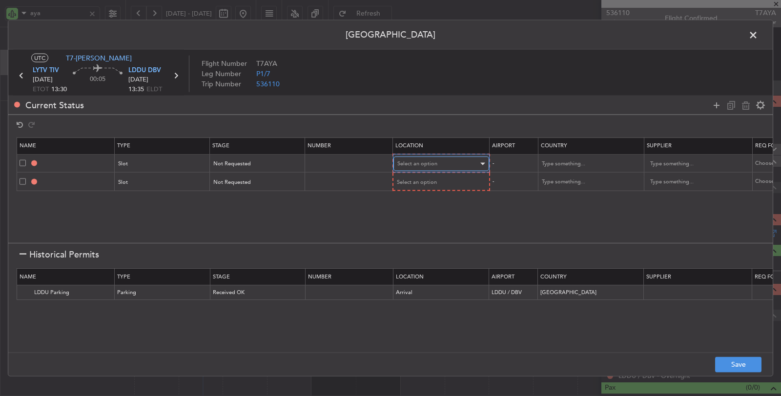
click at [418, 160] on span "Select an option" at bounding box center [417, 163] width 40 height 7
click at [417, 184] on span "Departure" at bounding box center [439, 183] width 87 height 15
click at [417, 184] on span "Select an option" at bounding box center [417, 181] width 40 height 7
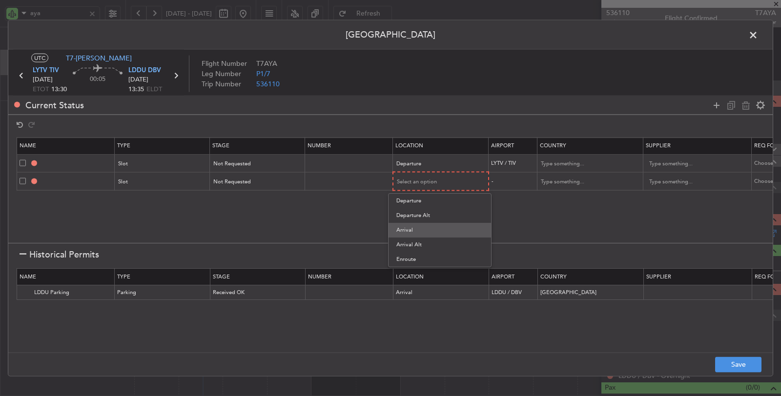
click at [409, 228] on span "Arrival" at bounding box center [439, 230] width 87 height 15
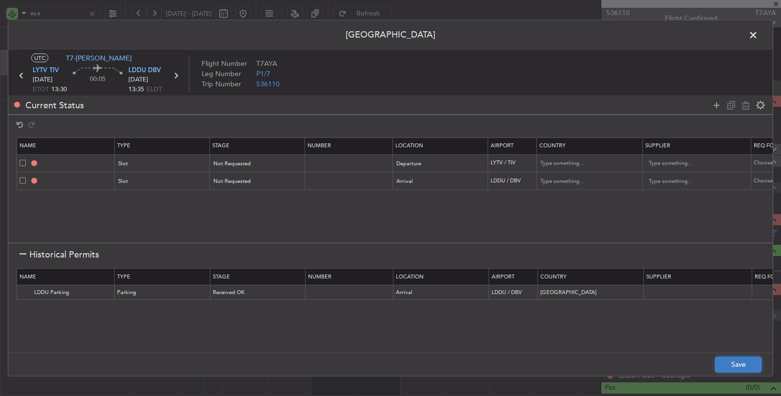
click at [725, 359] on button "Save" at bounding box center [738, 365] width 46 height 16
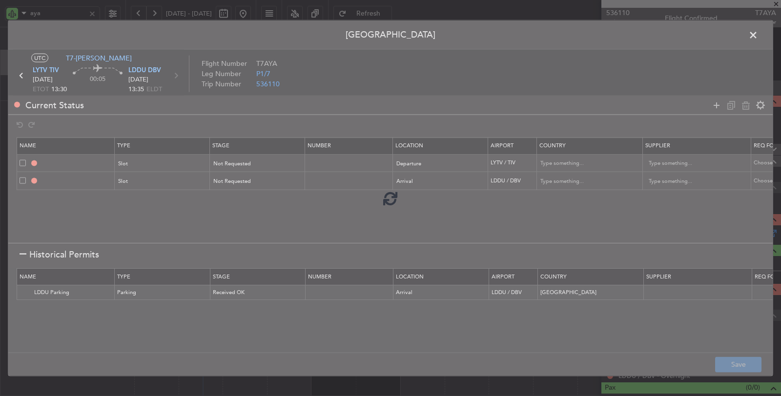
type input "LYTV DEP SLOT"
type input "Montenegro"
type input "NNN"
type input "LDDU ARR SLOT"
type input "Croatia"
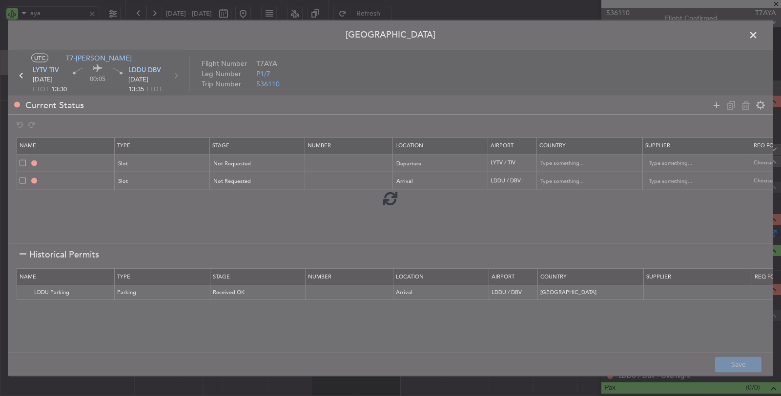
type input "NNN"
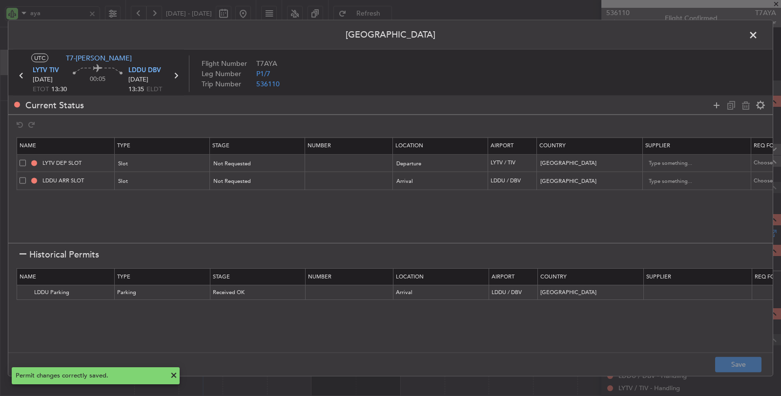
click at [179, 74] on icon at bounding box center [175, 75] width 13 height 13
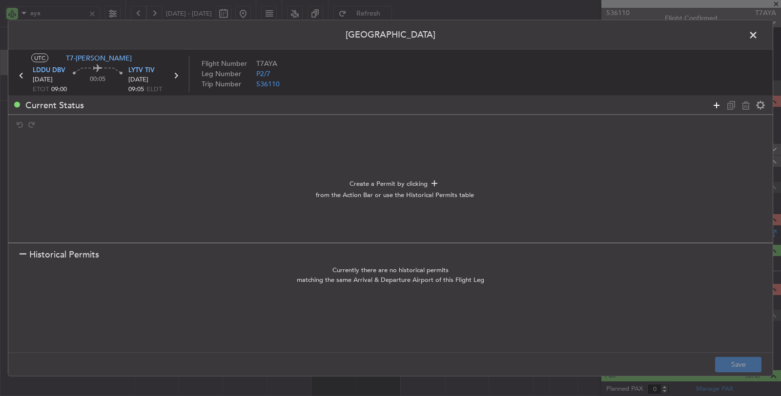
click at [715, 105] on icon at bounding box center [717, 105] width 12 height 12
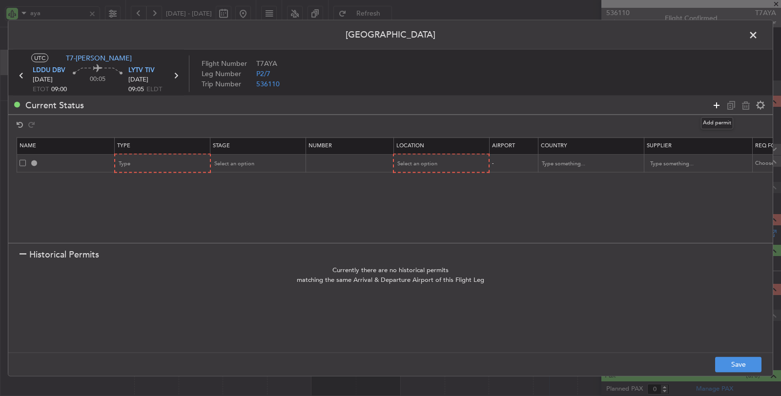
click at [715, 105] on icon at bounding box center [717, 105] width 12 height 12
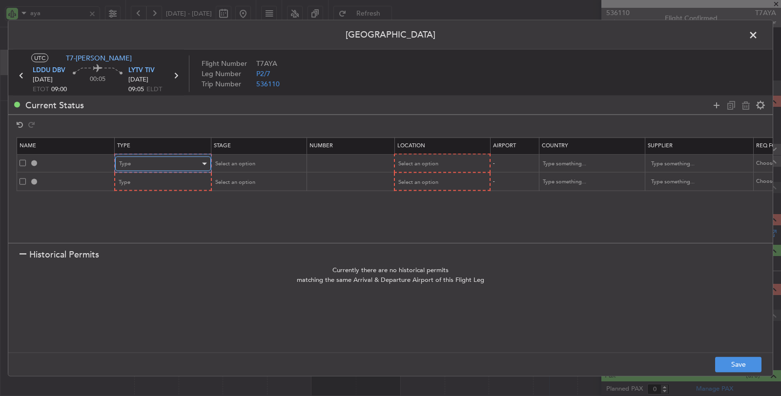
click at [165, 164] on div "Type" at bounding box center [159, 164] width 81 height 15
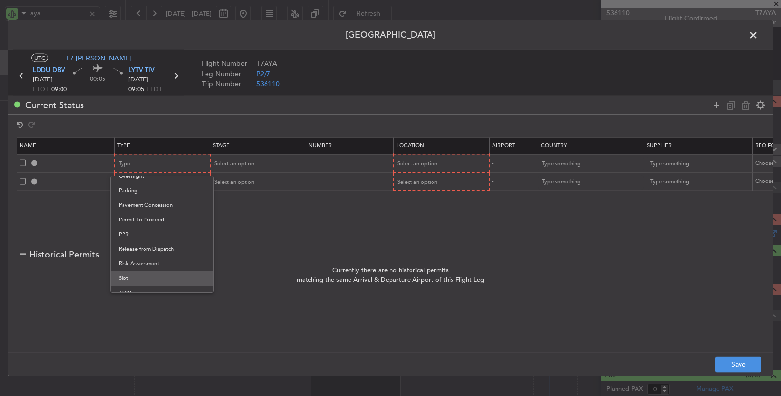
click at [137, 276] on span "Slot" at bounding box center [162, 278] width 87 height 15
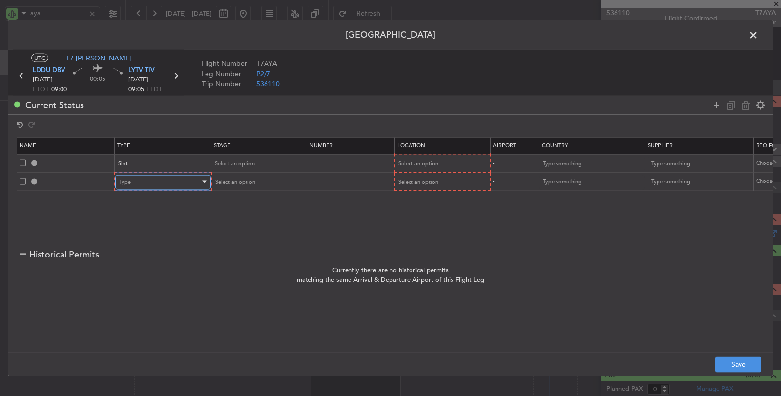
click at [148, 182] on div "Type" at bounding box center [159, 182] width 81 height 15
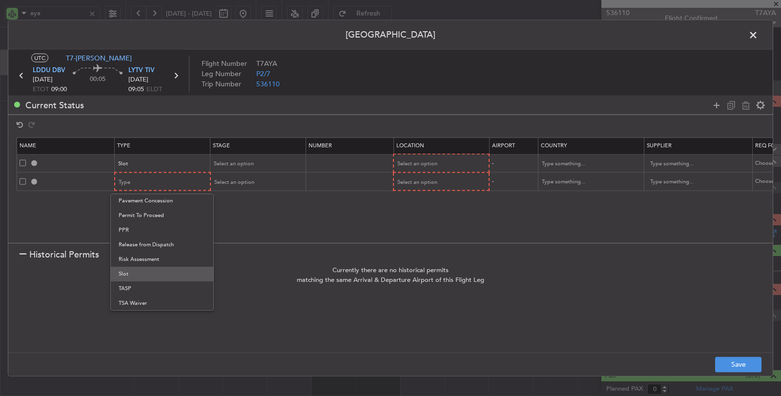
click at [142, 273] on span "Slot" at bounding box center [162, 274] width 87 height 15
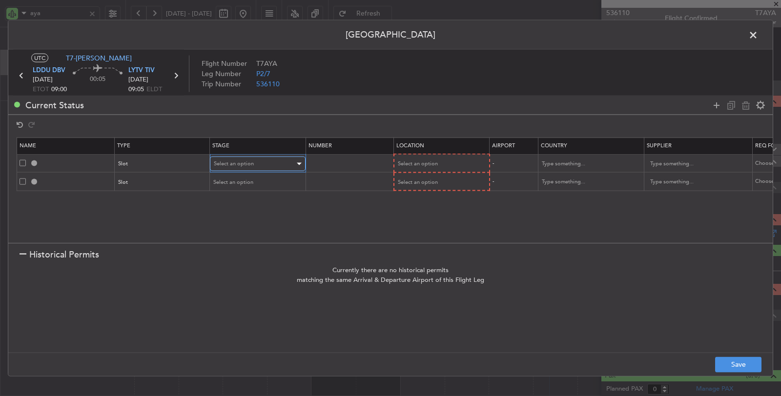
click at [254, 167] on div "Select an option" at bounding box center [254, 164] width 81 height 15
drag, startPoint x: 251, startPoint y: 197, endPoint x: 253, endPoint y: 189, distance: 7.6
click at [251, 197] on span "Not Requested" at bounding box center [256, 198] width 87 height 15
click at [254, 178] on div "Select an option" at bounding box center [254, 182] width 81 height 15
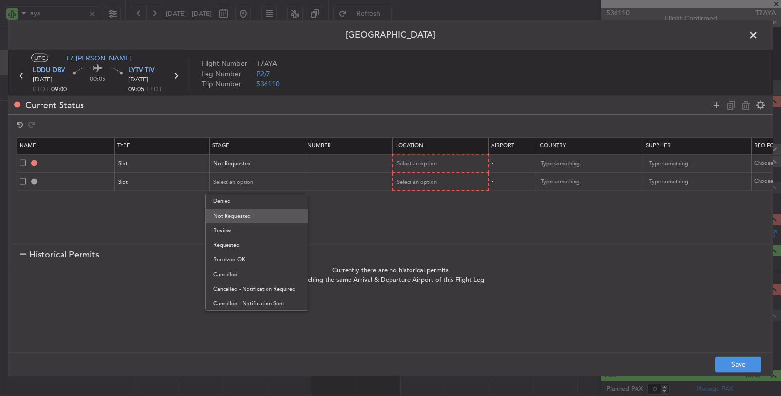
click at [251, 213] on span "Not Requested" at bounding box center [256, 216] width 87 height 15
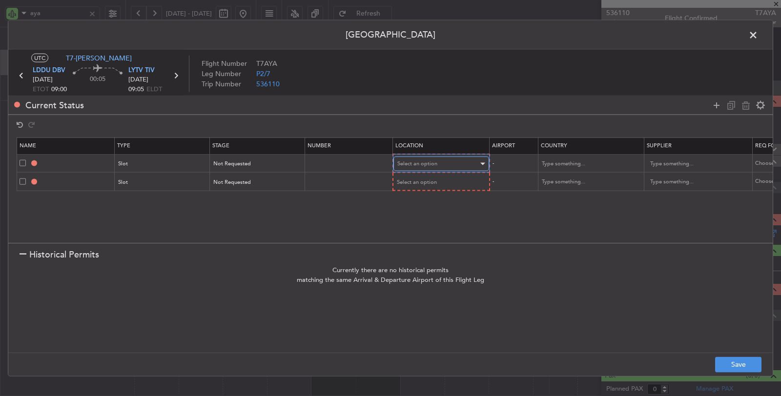
click at [433, 162] on span "Select an option" at bounding box center [417, 163] width 40 height 7
click at [430, 186] on span "Departure" at bounding box center [439, 183] width 87 height 15
click at [430, 185] on div "Select an option" at bounding box center [437, 182] width 81 height 15
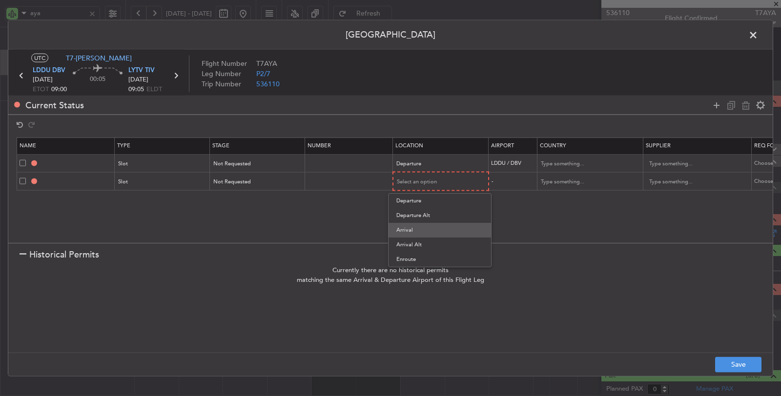
click at [422, 230] on span "Arrival" at bounding box center [439, 230] width 87 height 15
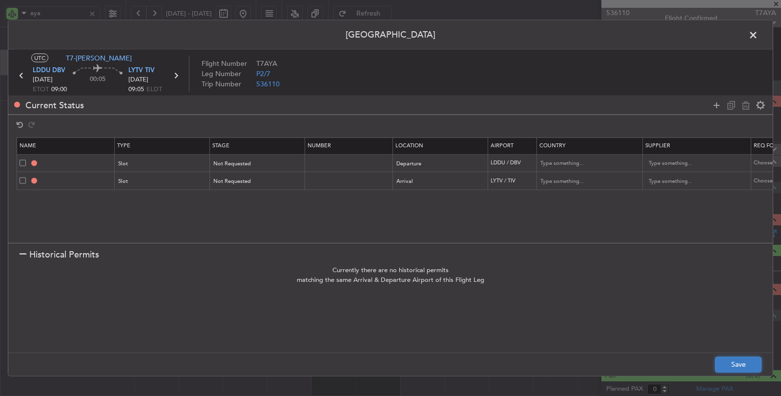
click at [729, 362] on button "Save" at bounding box center [738, 365] width 46 height 16
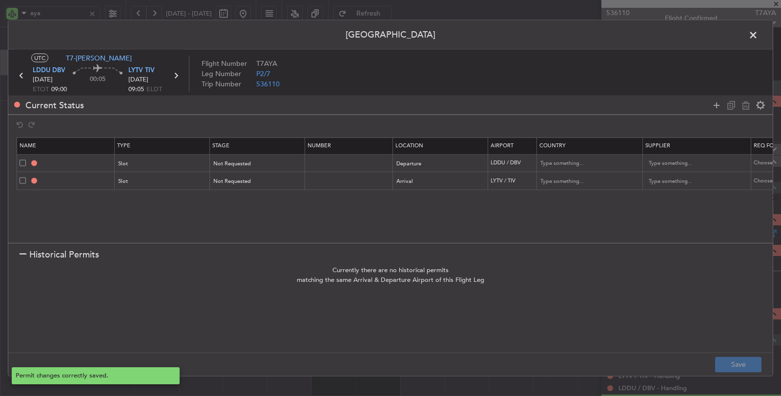
type input "LDDU DEP SLOT"
type input "Croatia"
type input "NNN"
type input "LYTV ARR SLOT"
type input "Montenegro"
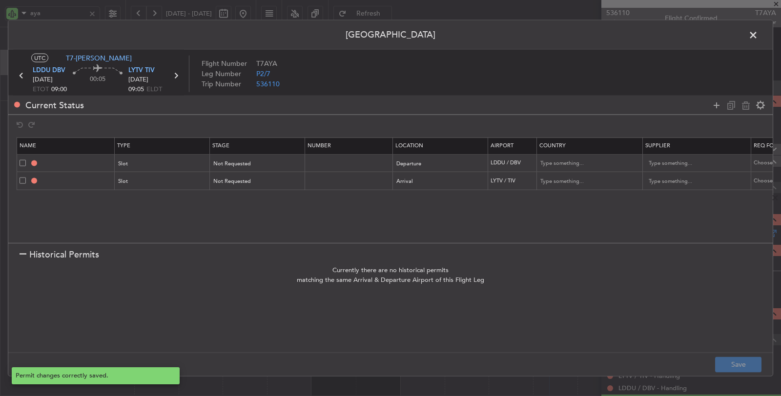
type input "NNN"
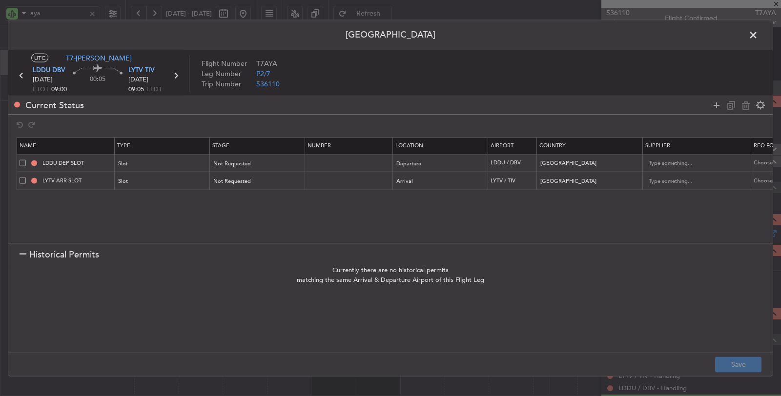
click at [758, 33] on span at bounding box center [758, 38] width 0 height 20
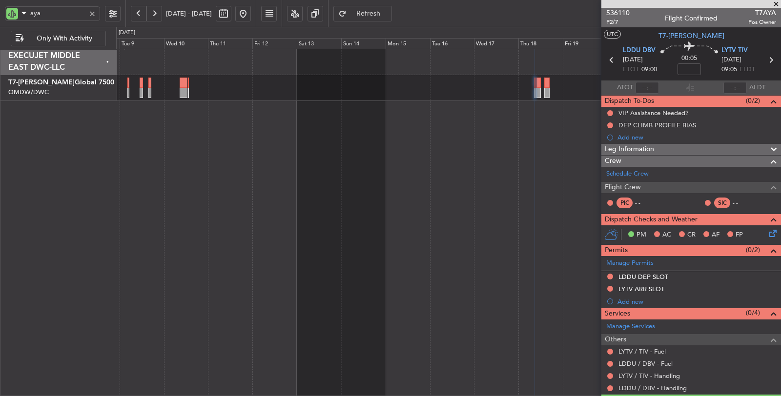
click at [479, 150] on div "Planned Maint Dubai (Al Maktoum Intl)" at bounding box center [449, 223] width 666 height 348
click at [651, 387] on link "LDDU / DBV - Handling" at bounding box center [653, 388] width 68 height 8
click at [633, 373] on mat-tooltip-component "LDDU / DBV - Handling" at bounding box center [652, 369] width 75 height 26
click at [666, 374] on link "LYTV / TIV - Handling" at bounding box center [650, 376] width 62 height 8
click at [649, 363] on div "LYTV / TIV - Handling" at bounding box center [649, 363] width 0 height 0
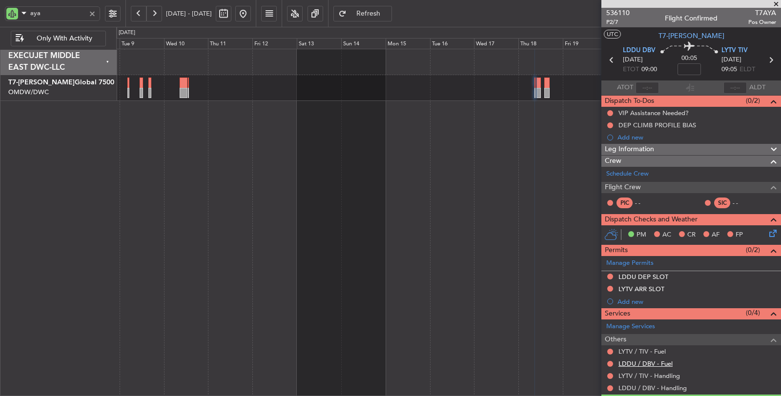
click at [665, 363] on link "LDDU / DBV - Fuel" at bounding box center [646, 364] width 54 height 8
click at [654, 352] on link "LYTV / TIV - Fuel" at bounding box center [642, 352] width 47 height 8
click at [609, 62] on icon at bounding box center [611, 60] width 13 height 13
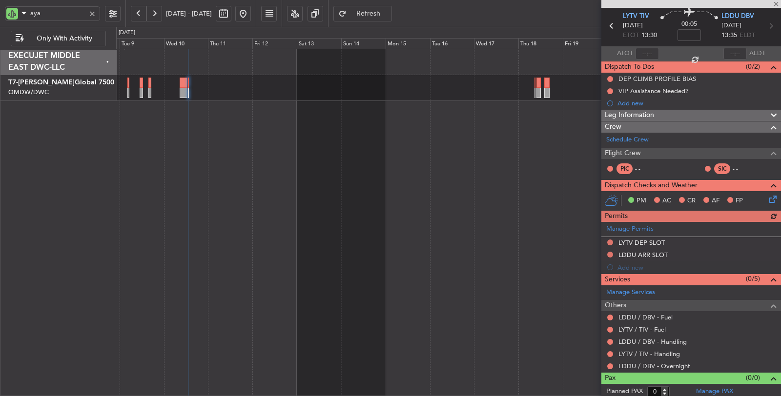
scroll to position [35, 0]
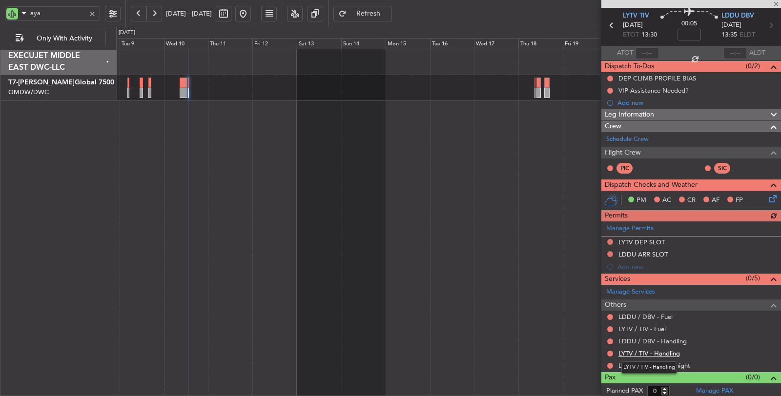
click at [658, 353] on link "LYTV / TIV - Handling" at bounding box center [650, 354] width 62 height 8
click at [641, 338] on link "LDDU / DBV - Handling" at bounding box center [653, 341] width 68 height 8
click at [637, 326] on link "LYTV / TIV - Fuel" at bounding box center [642, 329] width 47 height 8
click at [638, 316] on link "LDDU / DBV - Fuel" at bounding box center [646, 317] width 54 height 8
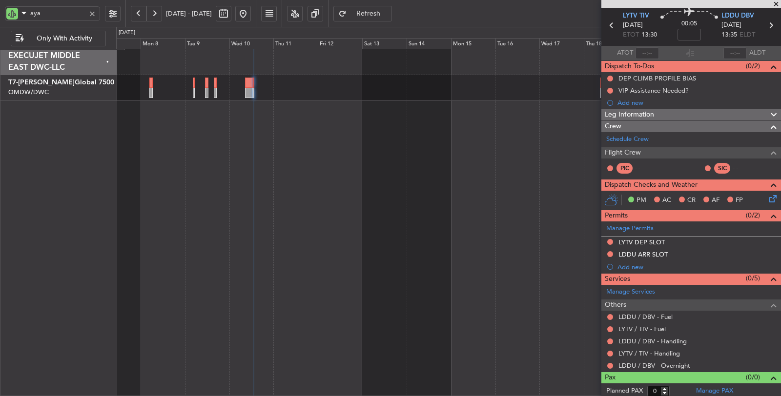
click at [231, 114] on div "Planned Maint Dubai (Al Maktoum Intl)" at bounding box center [449, 223] width 666 height 348
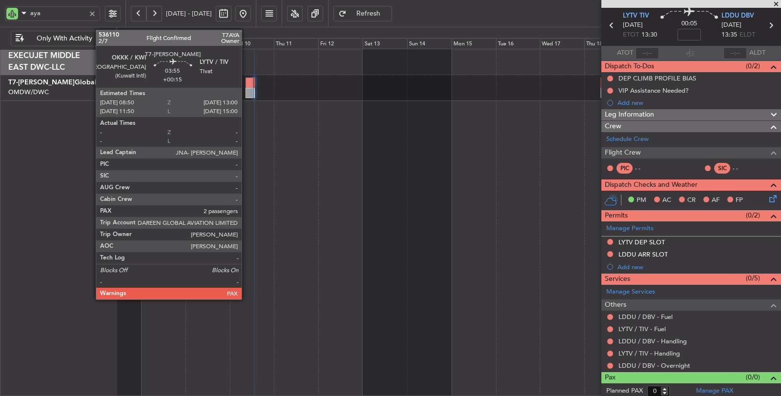
click at [247, 90] on div at bounding box center [250, 93] width 8 height 10
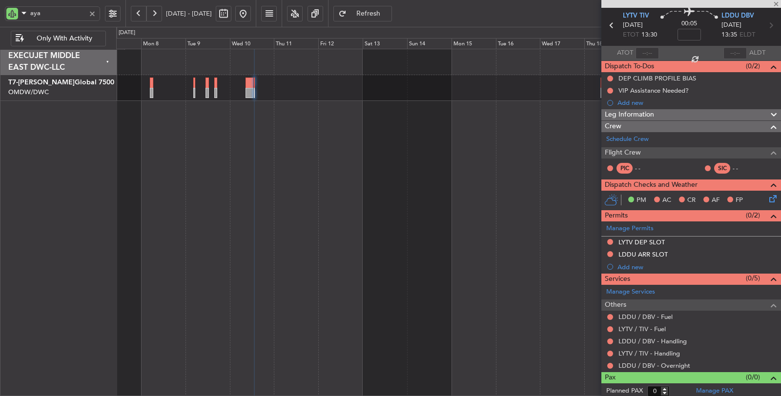
type input "+00:15"
type input "2"
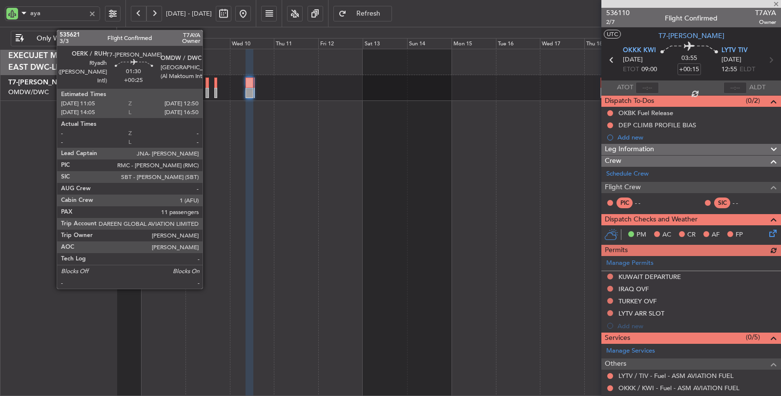
click at [208, 95] on div at bounding box center [207, 93] width 3 height 10
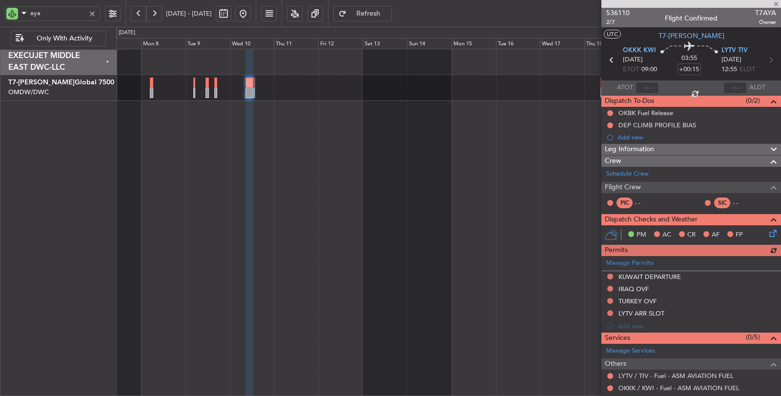
type input "+00:25"
type input "11"
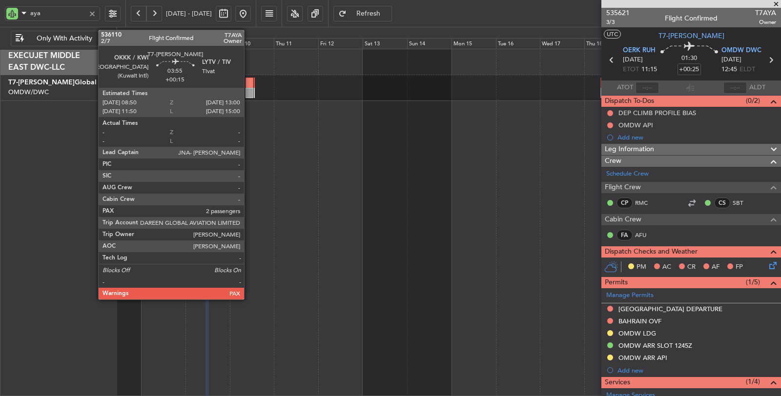
click at [249, 94] on div at bounding box center [250, 93] width 8 height 10
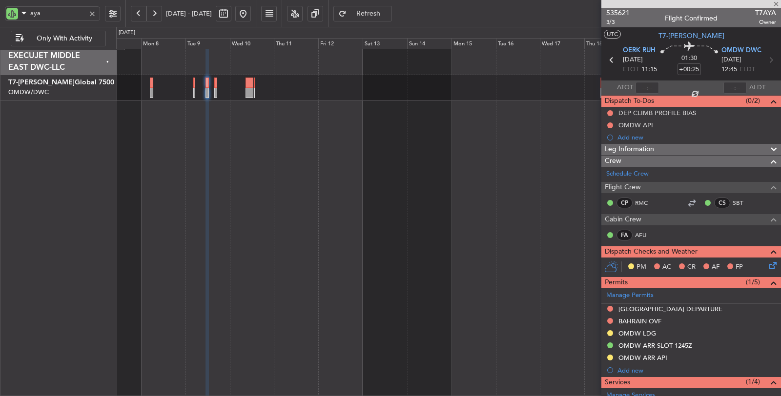
type input "+00:15"
type input "2"
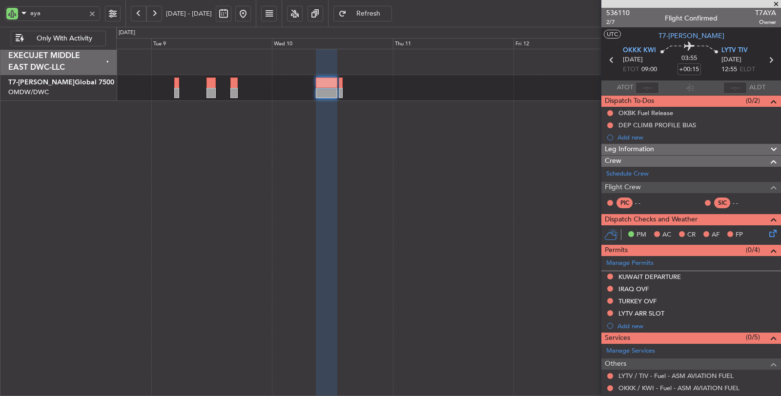
click at [398, 155] on div at bounding box center [449, 223] width 666 height 348
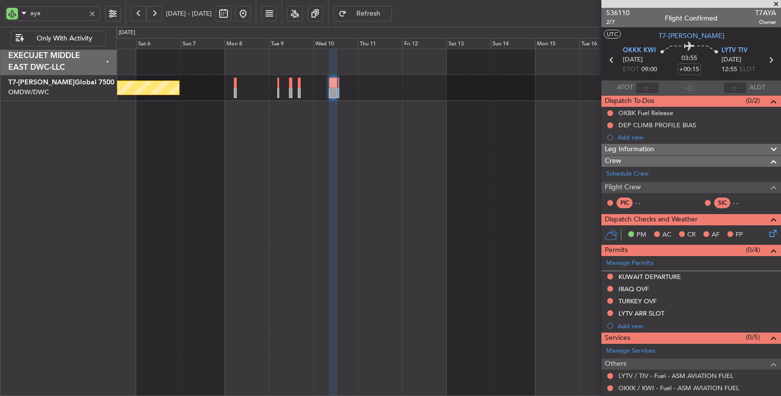
click at [90, 13] on div at bounding box center [92, 13] width 11 height 11
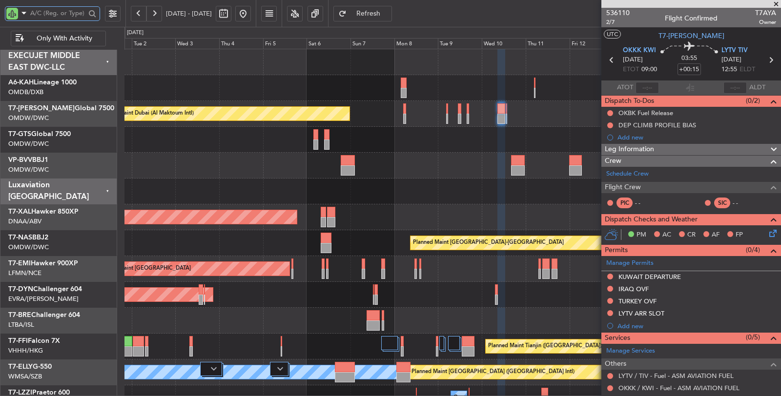
click at [396, 197] on div at bounding box center [453, 192] width 657 height 26
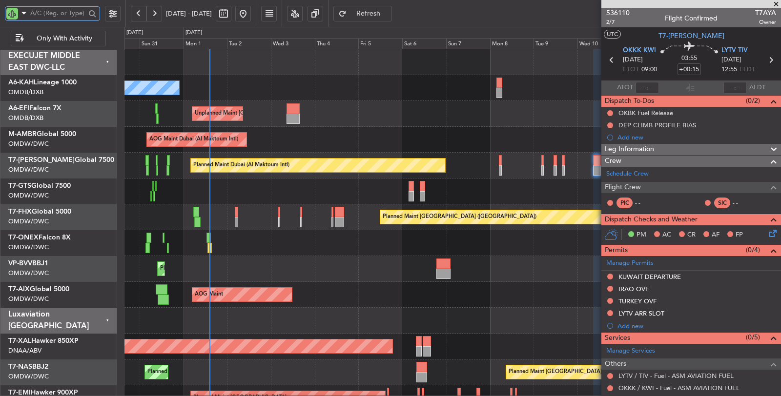
click at [162, 216] on div "Planned Maint [GEOGRAPHIC_DATA] ([GEOGRAPHIC_DATA])" at bounding box center [453, 218] width 657 height 26
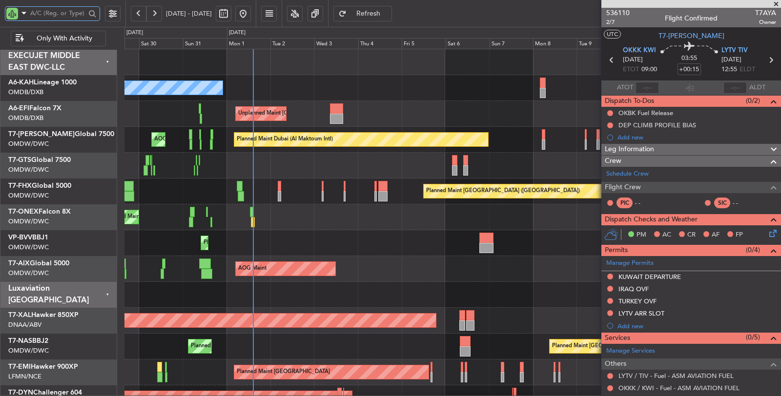
click at [221, 113] on div "Unplanned Maint Paris (Le Bourget) Planned Maint Dubai (Dubai Intl)" at bounding box center [453, 114] width 656 height 26
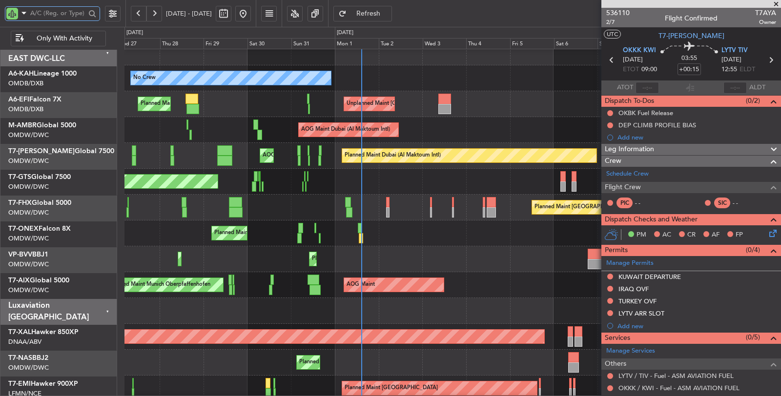
scroll to position [10, 0]
click at [291, 295] on div "AOG Maint Unplanned Maint Munich Oberpfaffenhofen" at bounding box center [453, 285] width 656 height 26
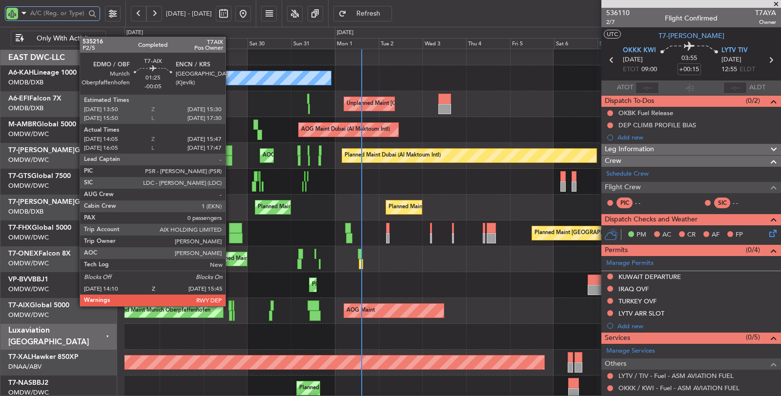
click at [230, 305] on div at bounding box center [230, 306] width 3 height 10
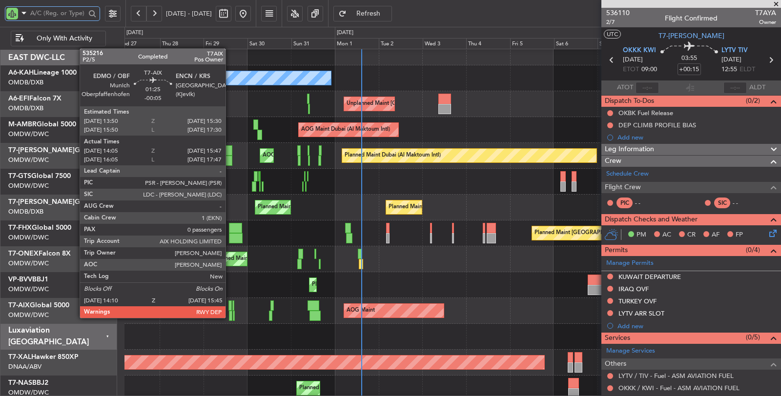
click at [230, 317] on div at bounding box center [230, 316] width 3 height 10
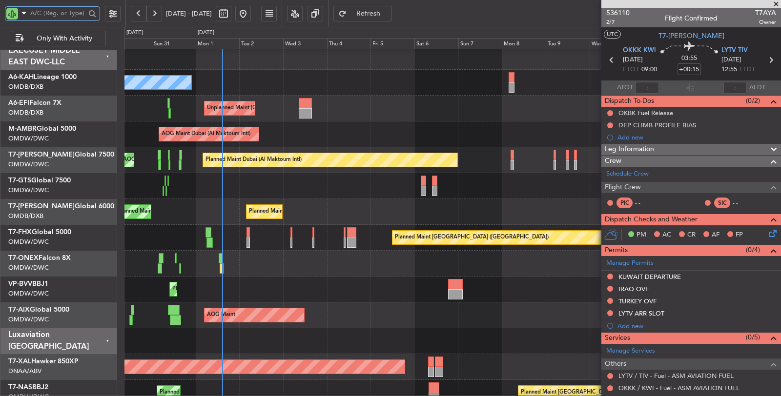
click at [241, 197] on div "Unplanned Maint [GEOGRAPHIC_DATA] (Seletar)" at bounding box center [453, 186] width 657 height 26
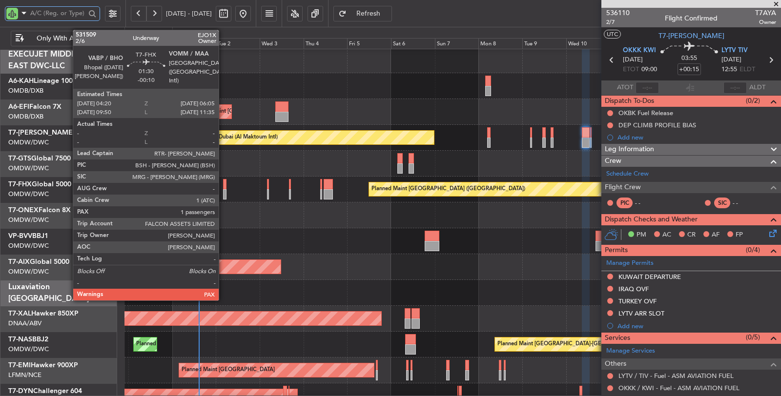
click at [224, 195] on div at bounding box center [224, 194] width 3 height 10
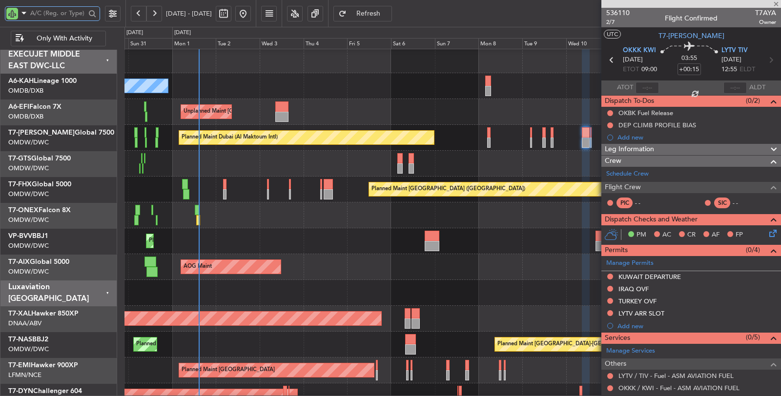
type input "-00:10"
type input "1"
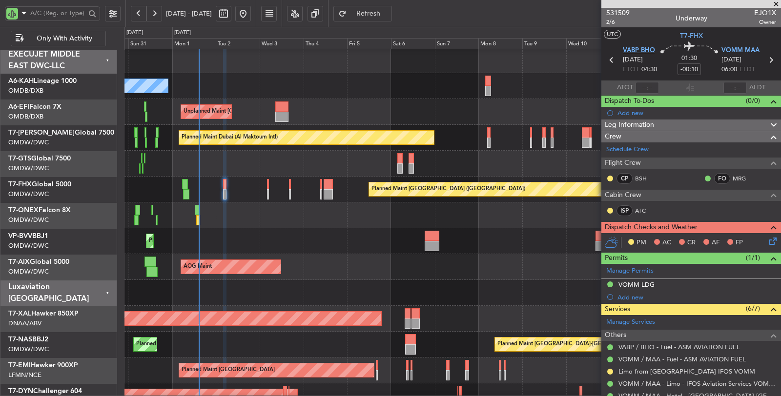
click at [647, 50] on span "VABP BHO" at bounding box center [639, 51] width 32 height 10
click at [728, 50] on span "VOMM MAA" at bounding box center [741, 51] width 38 height 10
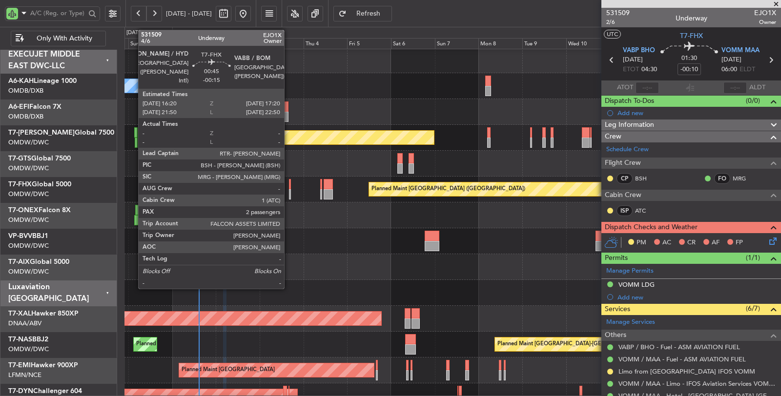
click at [289, 195] on div at bounding box center [290, 194] width 2 height 10
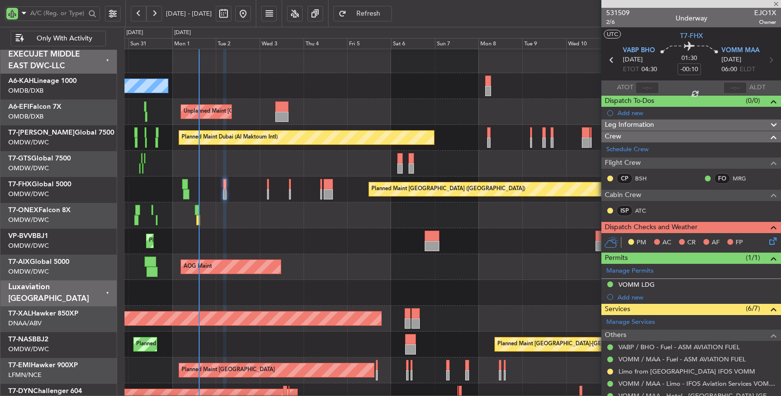
type input "-00:15"
type input "2"
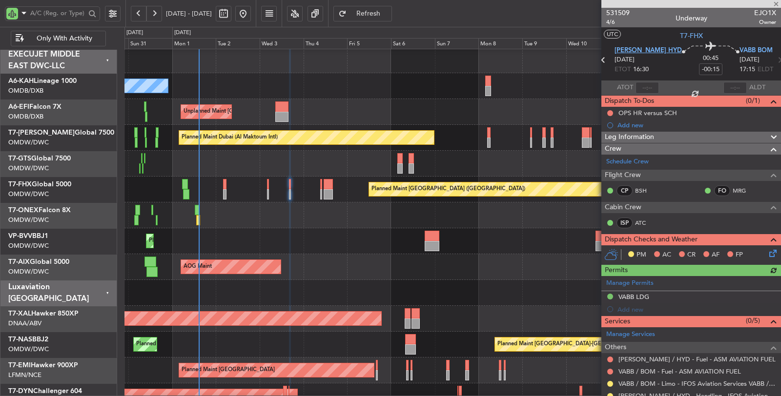
click at [637, 49] on span "VOHS HYD" at bounding box center [648, 51] width 67 height 10
click at [740, 51] on span "VABB BOM" at bounding box center [756, 51] width 33 height 10
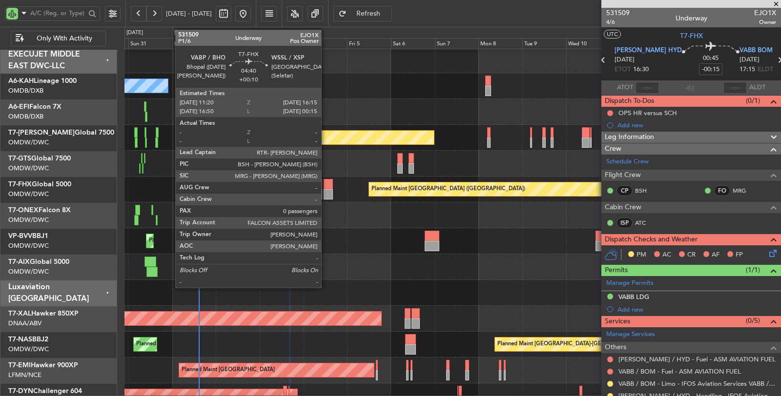
click at [326, 197] on div at bounding box center [328, 194] width 9 height 10
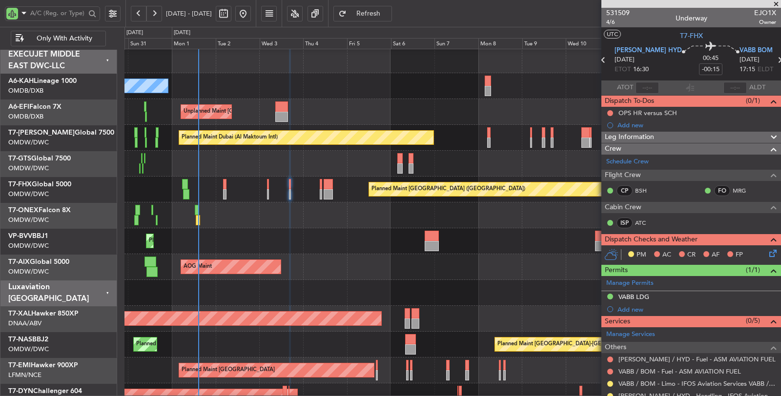
click at [773, 59] on icon at bounding box center [779, 60] width 13 height 13
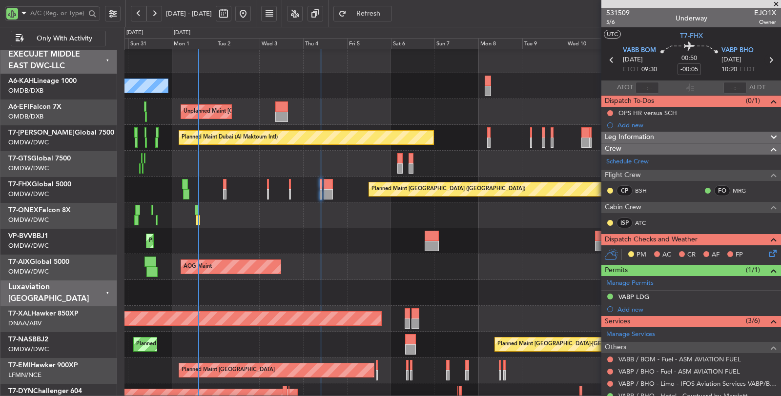
click at [767, 62] on icon at bounding box center [771, 60] width 13 height 13
type input "+00:10"
type input "0"
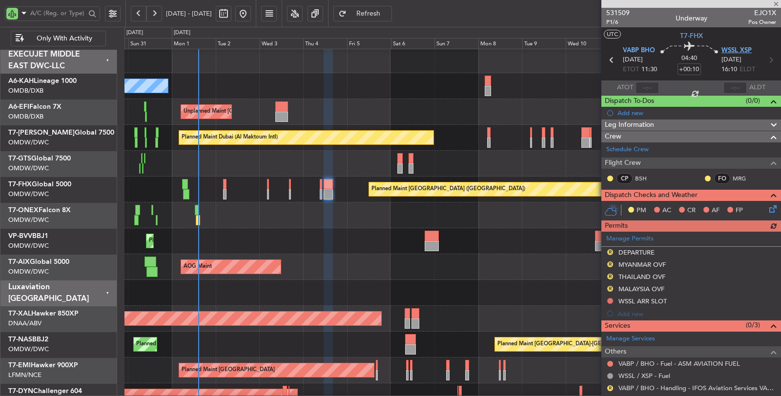
click at [736, 51] on span "WSSL XSP" at bounding box center [737, 51] width 30 height 10
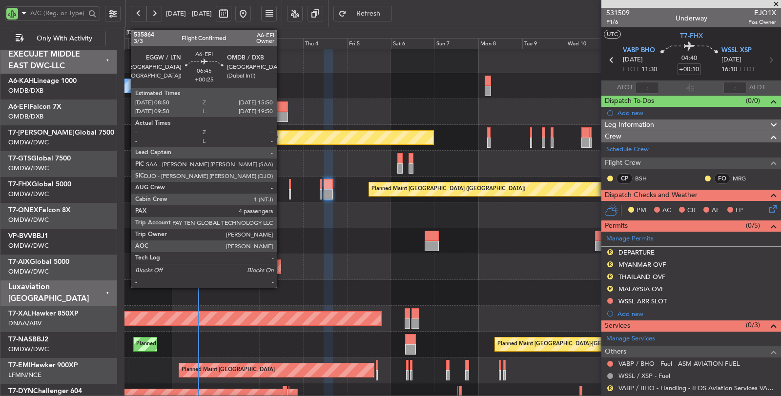
click at [282, 108] on div at bounding box center [281, 107] width 13 height 10
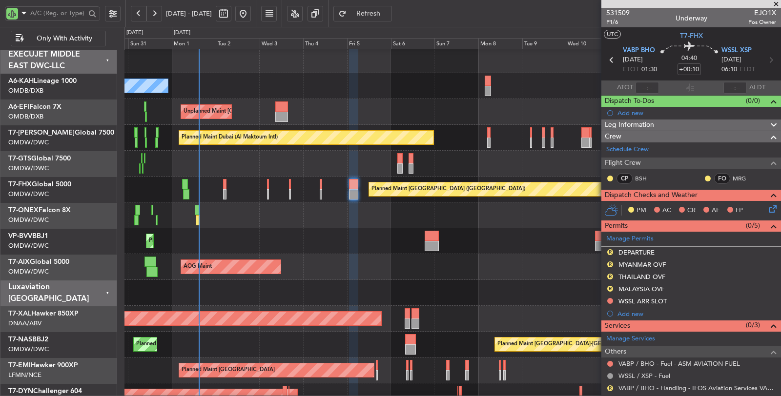
click at [381, 13] on span "Refresh" at bounding box center [369, 13] width 40 height 7
click at [74, 11] on input "text" at bounding box center [57, 13] width 55 height 15
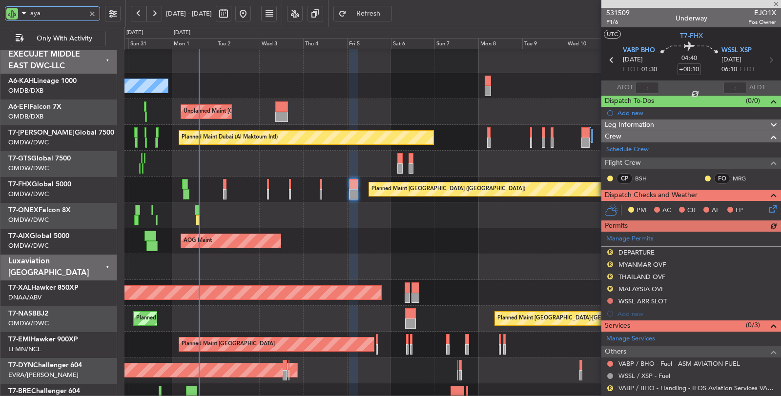
scroll to position [0, 0]
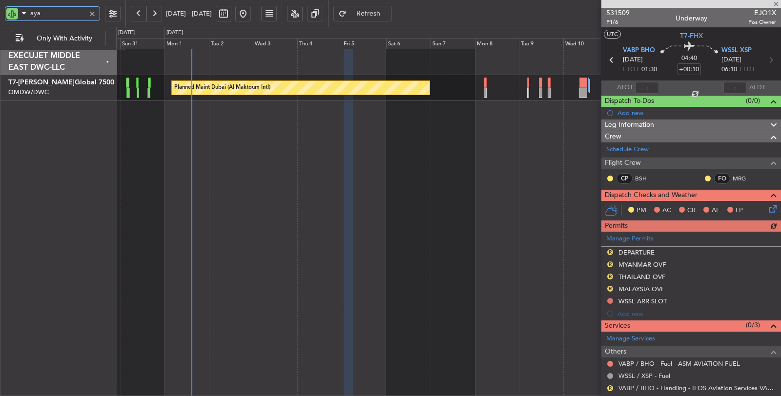
type input "aya"
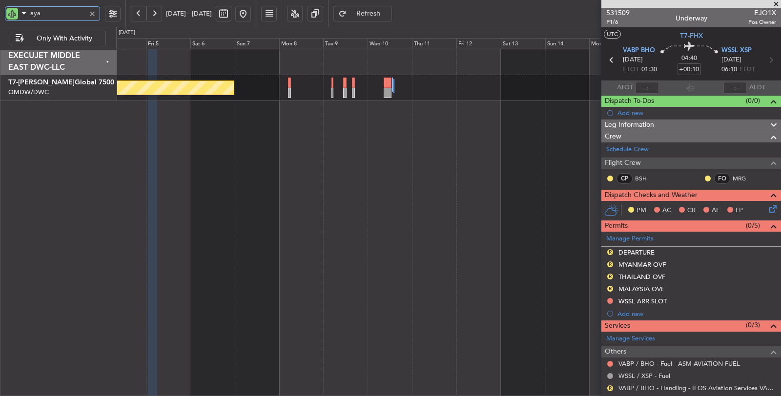
click at [291, 192] on div "Planned Maint Dubai (Al Maktoum Intl)" at bounding box center [449, 223] width 666 height 348
click at [322, 203] on div "Planned Maint Dubai (Al Maktoum Intl)" at bounding box center [449, 223] width 666 height 348
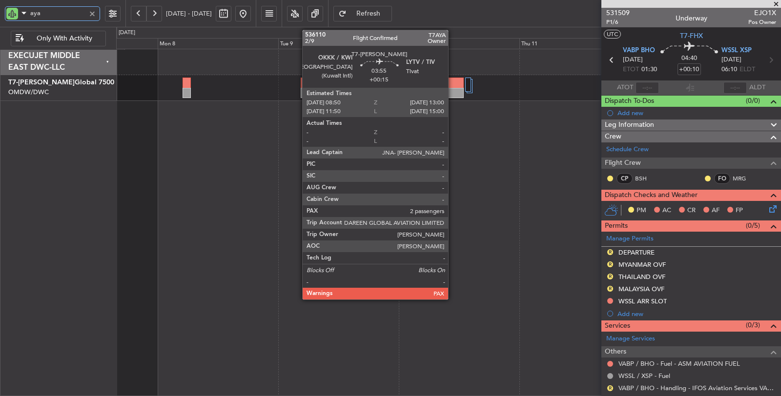
click at [453, 92] on div at bounding box center [453, 93] width 21 height 10
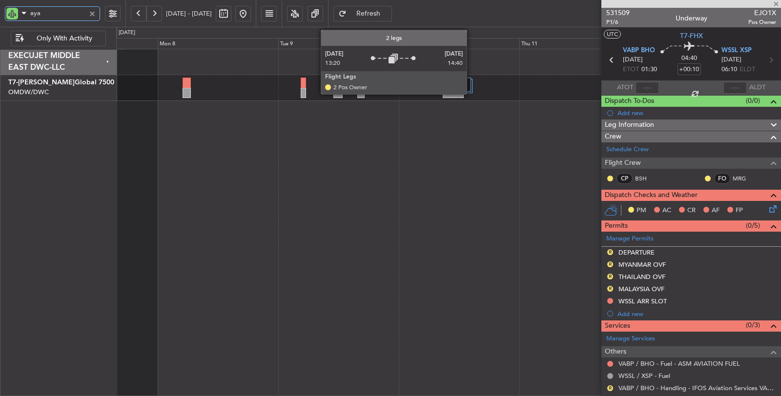
click at [472, 86] on div at bounding box center [469, 86] width 5 height 14
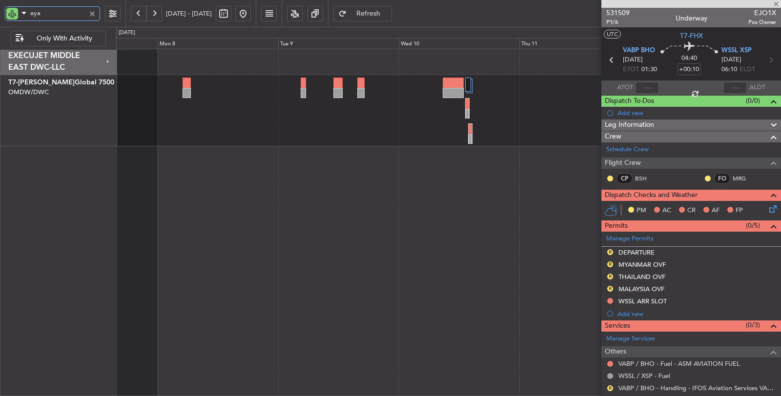
type input "+00:15"
type input "2"
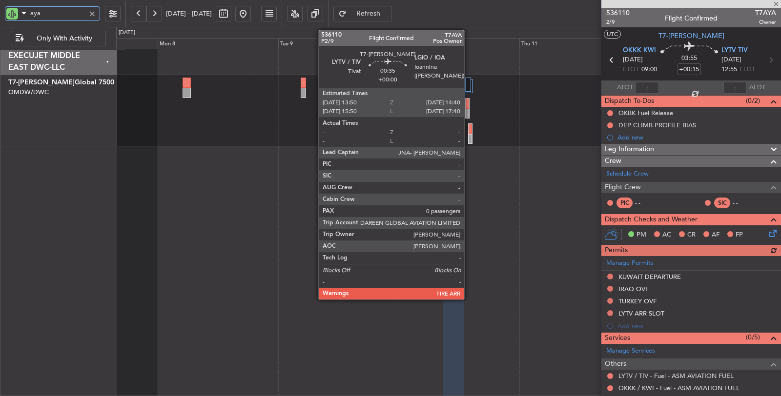
click at [469, 128] on div at bounding box center [470, 129] width 3 height 10
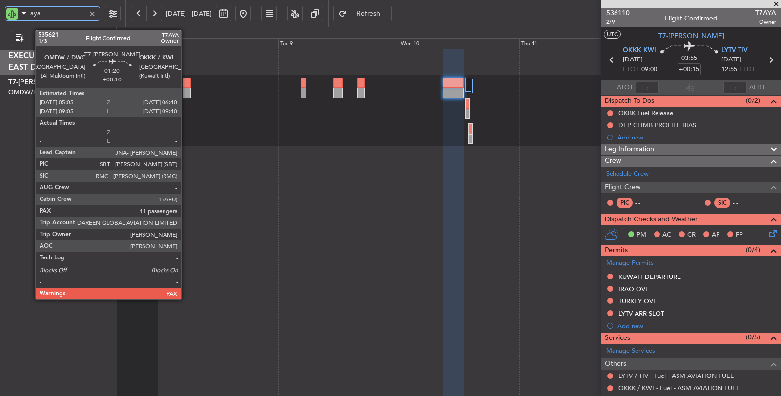
click at [186, 89] on div at bounding box center [187, 93] width 8 height 10
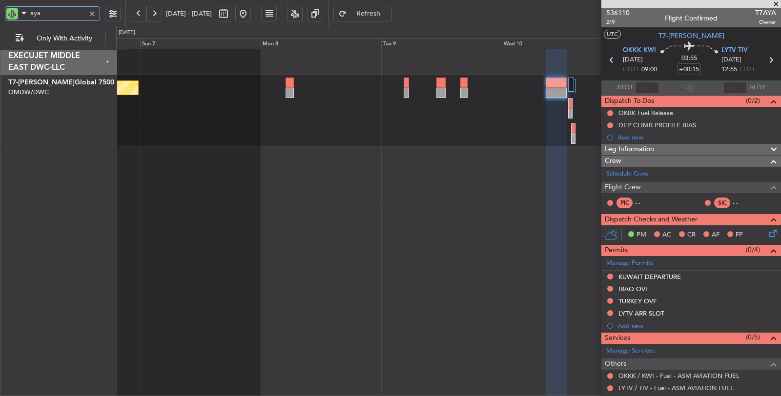
click at [448, 138] on div "Planned Maint Dubai (Al Maktoum Intl)" at bounding box center [449, 223] width 666 height 348
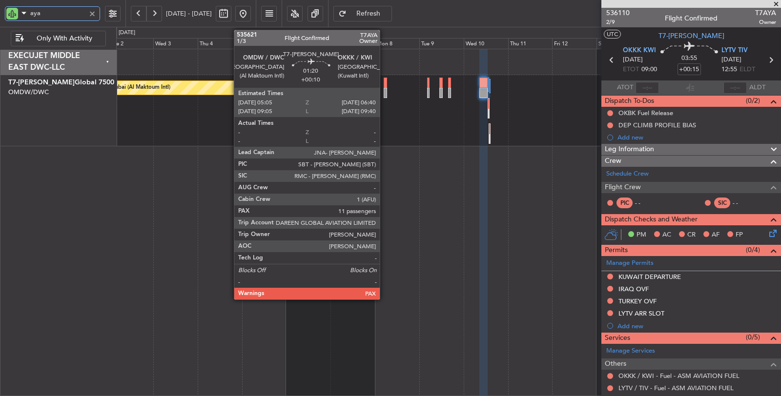
click at [385, 91] on div at bounding box center [385, 93] width 3 height 10
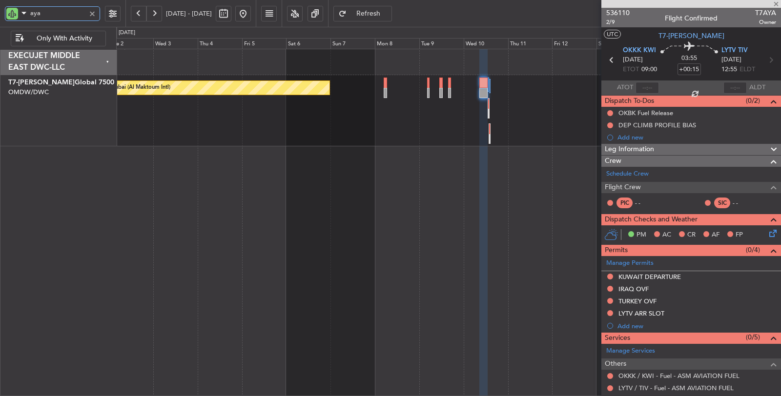
type input "+00:10"
type input "11"
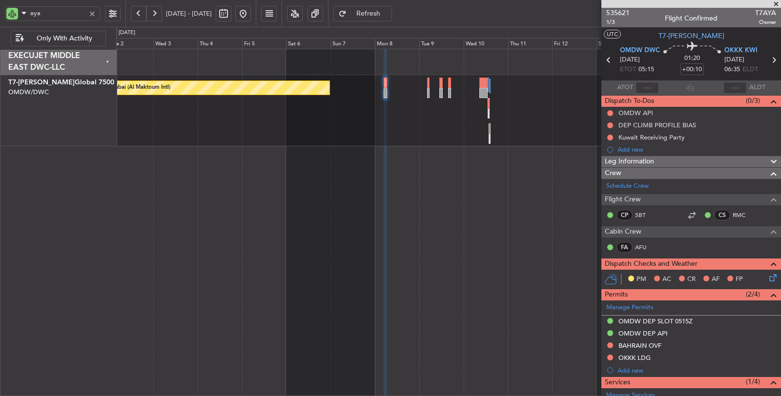
click at [90, 7] on div "aya" at bounding box center [52, 13] width 95 height 15
click at [93, 13] on div at bounding box center [92, 13] width 11 height 11
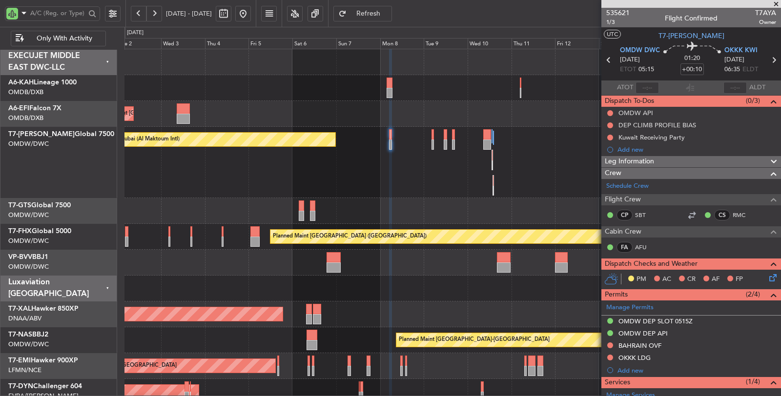
click at [251, 18] on button at bounding box center [243, 14] width 16 height 16
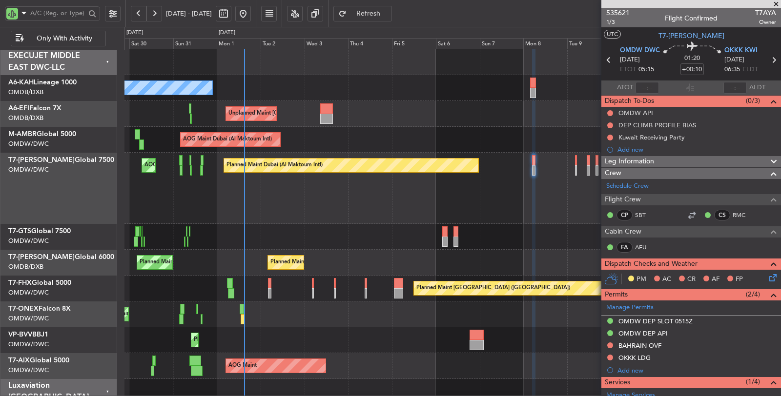
click at [176, 123] on div "Unplanned Maint Paris (Le Bourget) Planned Maint Dubai (Dubai Intl)" at bounding box center [453, 114] width 657 height 26
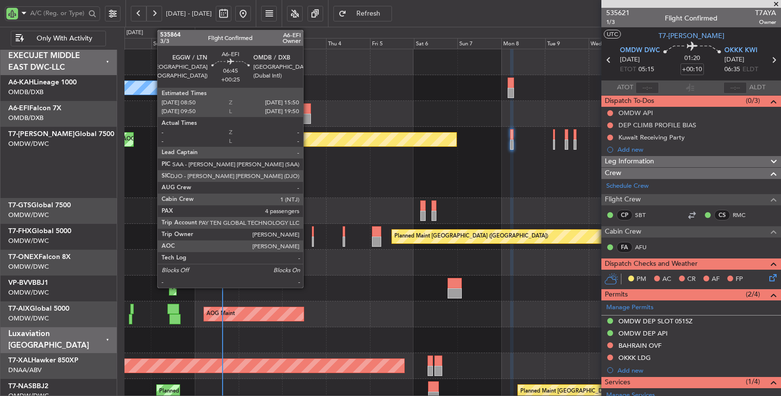
click at [308, 116] on div at bounding box center [304, 119] width 13 height 10
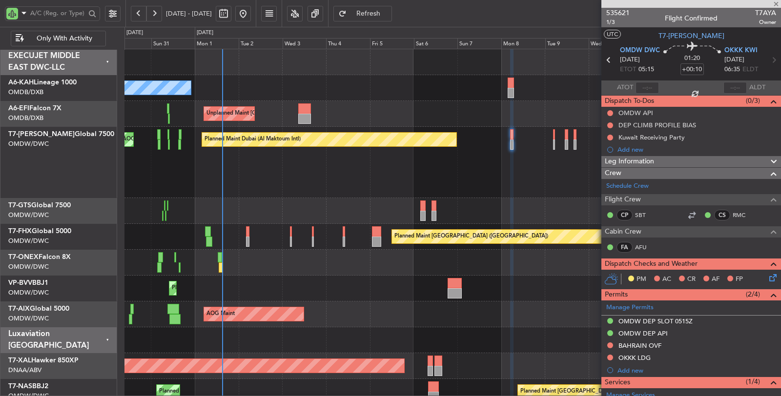
type input "+00:25"
type input "4"
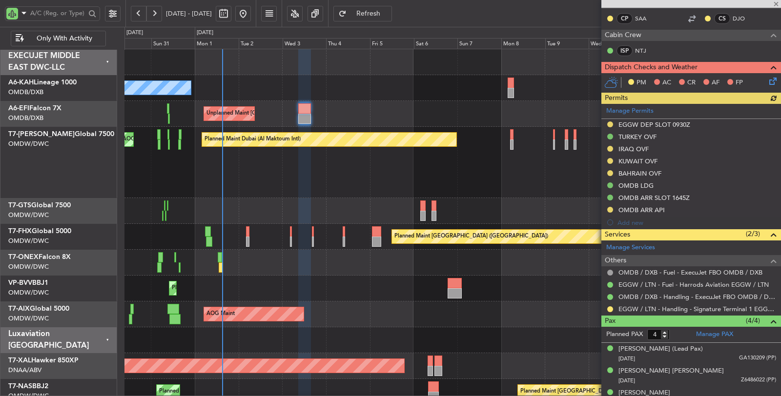
scroll to position [163, 0]
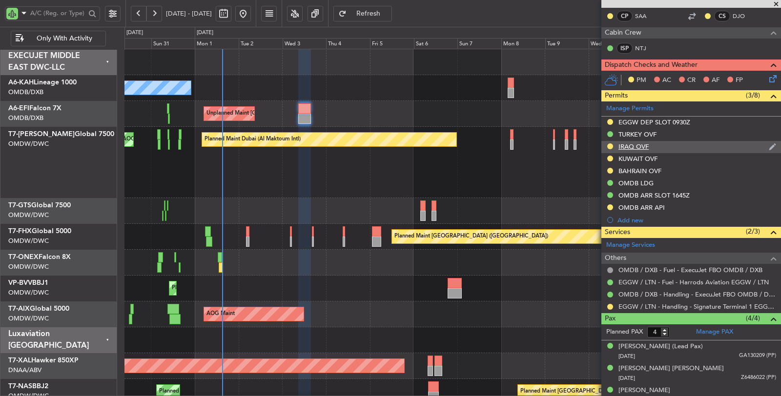
click at [639, 145] on div "IRAQ OVF" at bounding box center [634, 147] width 30 height 8
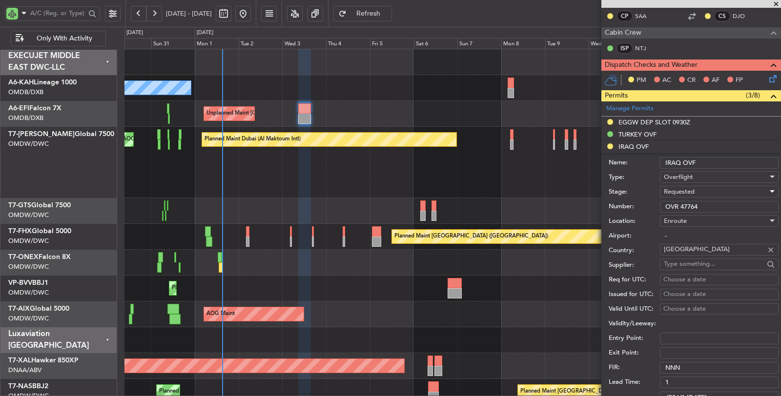
click at [696, 186] on div "Requested" at bounding box center [716, 192] width 104 height 15
click at [697, 262] on span "Received OK" at bounding box center [716, 264] width 102 height 15
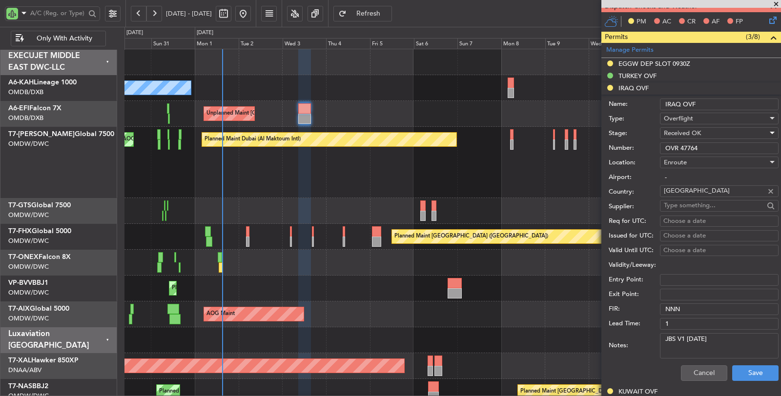
scroll to position [271, 0]
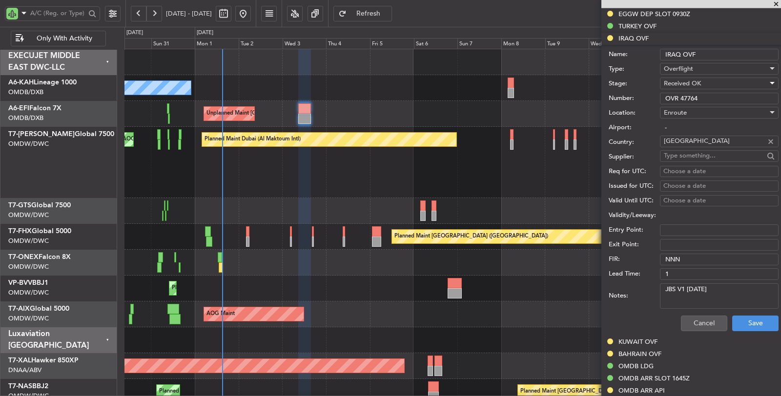
click at [709, 289] on textarea "JBS V1 01 SEP" at bounding box center [719, 296] width 119 height 25
click at [678, 288] on textarea "JBS V1 01 SEP" at bounding box center [719, 296] width 119 height 25
click at [675, 298] on textarea "JBS V1 01 SEP" at bounding box center [719, 296] width 119 height 25
click at [709, 299] on textarea "JBS V1 02 SEP" at bounding box center [719, 296] width 119 height 25
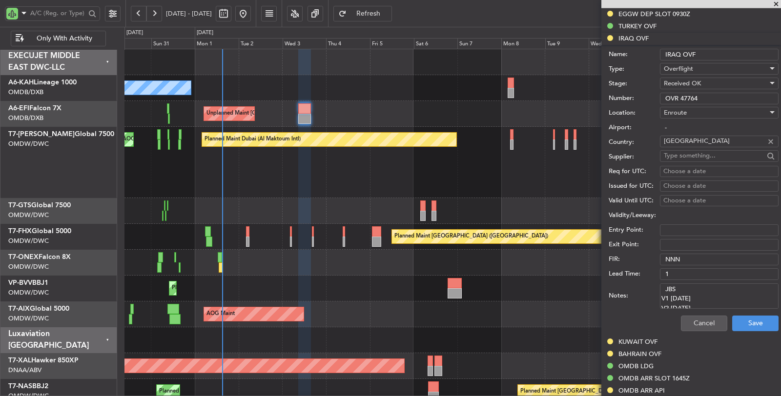
drag, startPoint x: 701, startPoint y: 302, endPoint x: 635, endPoint y: 276, distance: 70.4
click at [635, 282] on div "Notes: JBS V1 02 SEP V2 03 SEP" at bounding box center [694, 296] width 170 height 29
type textarea "JBS V1 02 SEP V2 03 SEP"
click at [741, 319] on button "Save" at bounding box center [755, 324] width 46 height 16
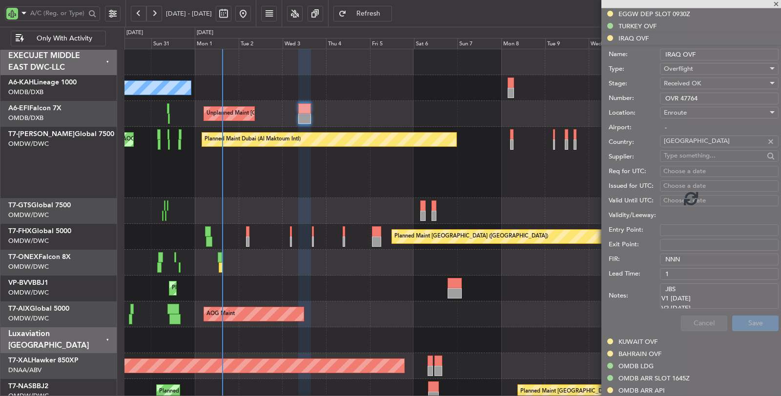
scroll to position [191, 0]
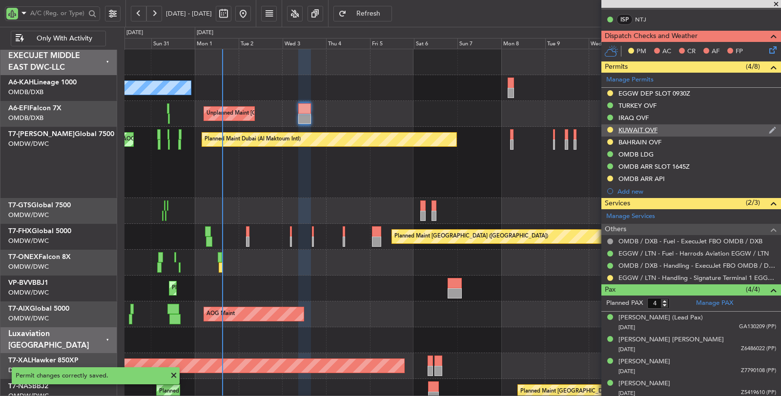
click at [642, 130] on div "KUWAIT OVF" at bounding box center [638, 130] width 39 height 8
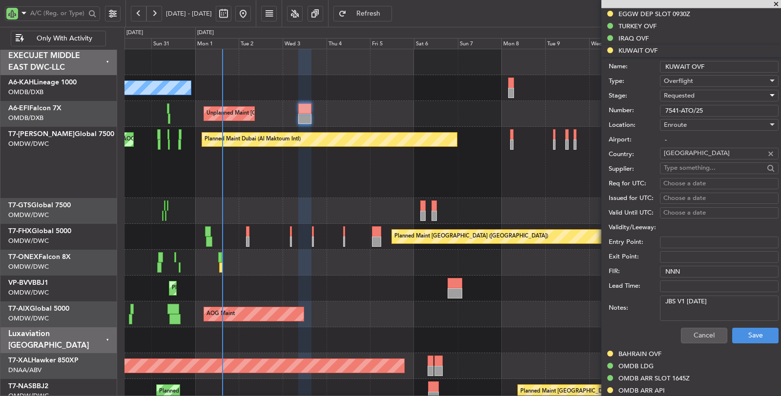
click at [677, 94] on span "Requested" at bounding box center [679, 95] width 31 height 9
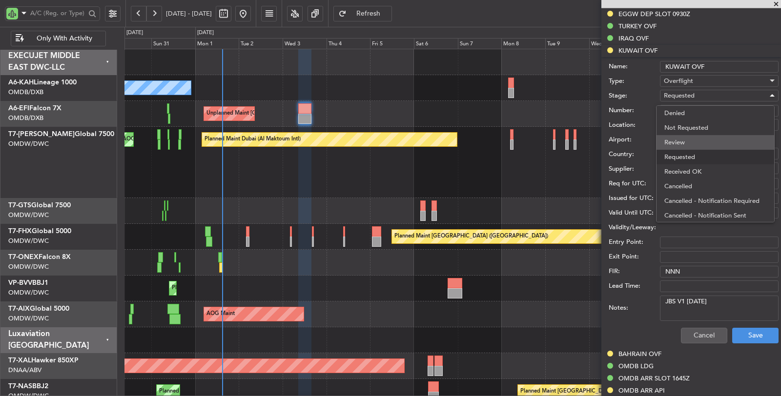
scroll to position [4, 0]
drag, startPoint x: 678, startPoint y: 165, endPoint x: 677, endPoint y: 222, distance: 56.7
click at [678, 165] on span "Received OK" at bounding box center [716, 168] width 102 height 15
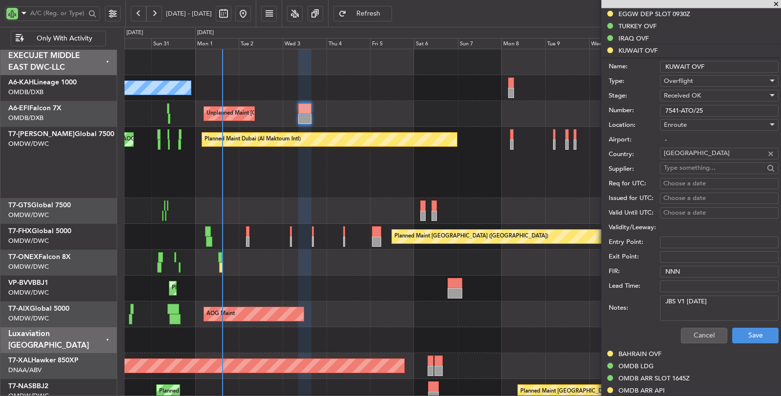
drag, startPoint x: 723, startPoint y: 299, endPoint x: 641, endPoint y: 301, distance: 82.6
click at [642, 300] on div "Notes: JBS V1 01 SEP" at bounding box center [694, 308] width 170 height 29
paste textarea "V1 02 SEP V2 03"
type textarea "JBS V1 02 SEP V2 03 SEP"
click at [753, 329] on button "Save" at bounding box center [755, 336] width 46 height 16
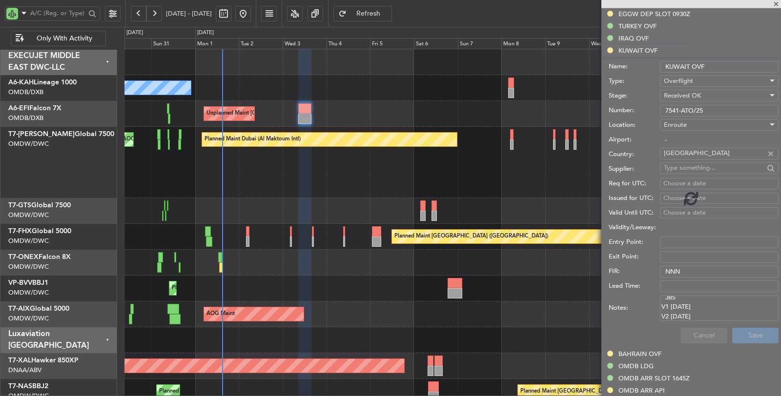
scroll to position [191, 0]
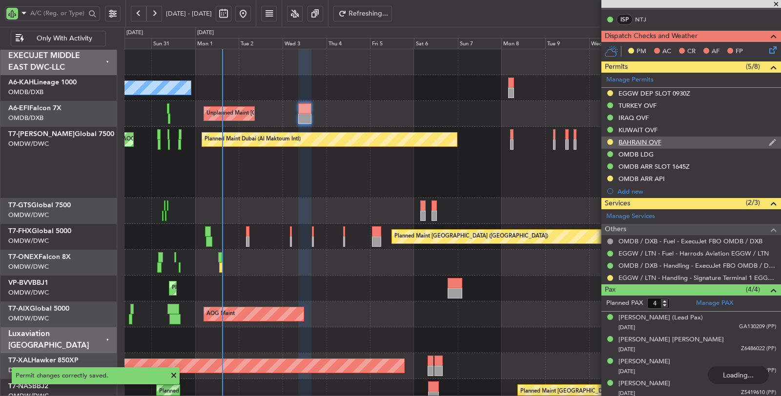
click at [634, 138] on div "BAHRAIN OVF" at bounding box center [640, 142] width 43 height 8
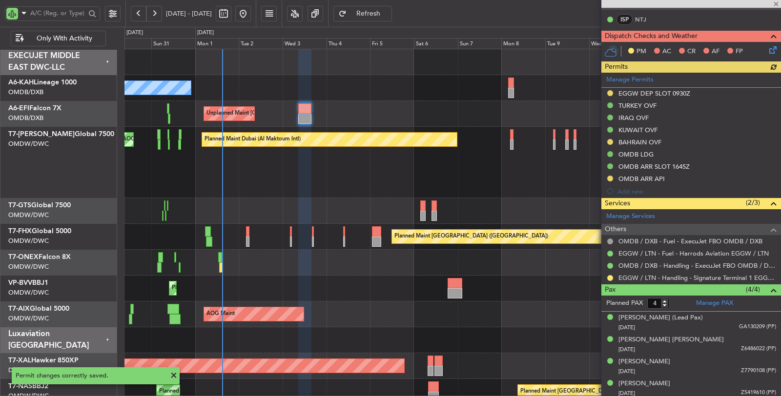
click at [638, 137] on div "Manage Permits EGGW DEP SLOT 0930Z TURKEY OVF IRAQ OVF KUWAIT OVF BAHRAIN OVF O…" at bounding box center [692, 135] width 180 height 125
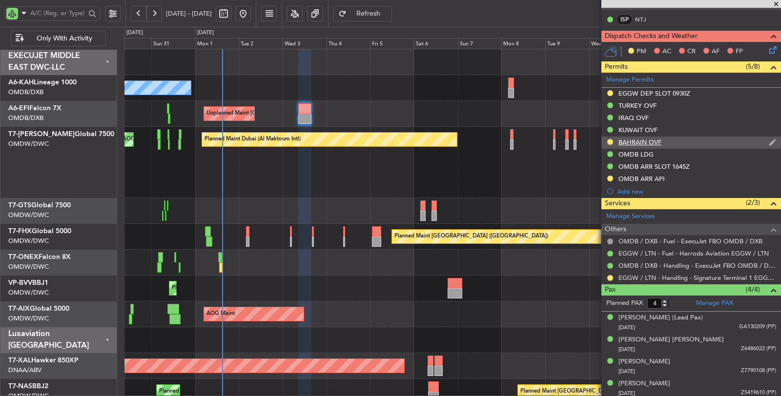
click at [637, 141] on div "BAHRAIN OVF" at bounding box center [640, 142] width 43 height 8
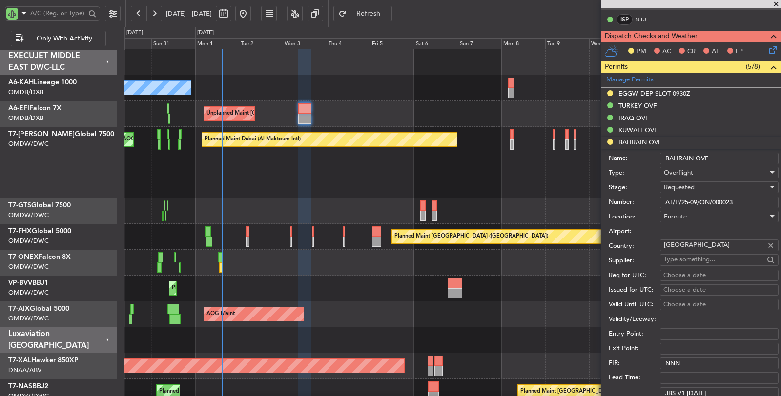
click at [680, 186] on span "Requested" at bounding box center [679, 187] width 31 height 9
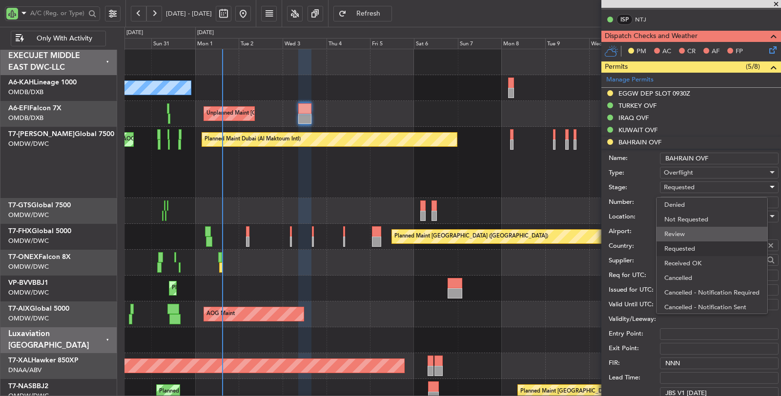
scroll to position [4, 0]
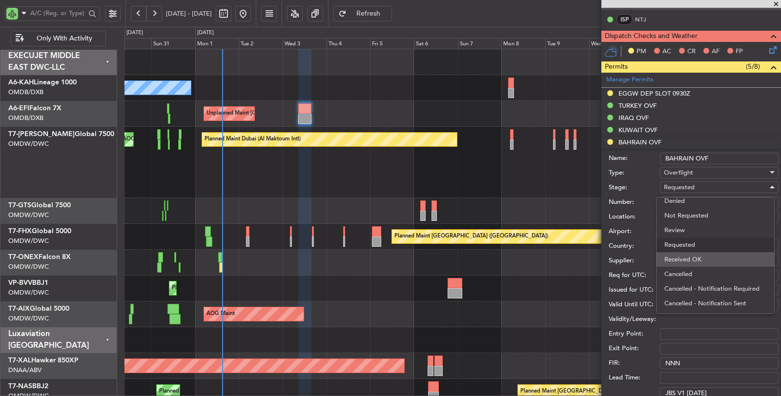
click at [697, 260] on span "Received OK" at bounding box center [716, 259] width 102 height 15
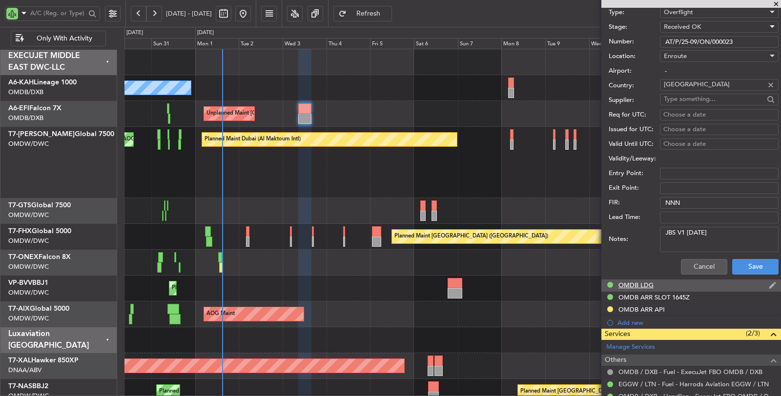
scroll to position [355, 0]
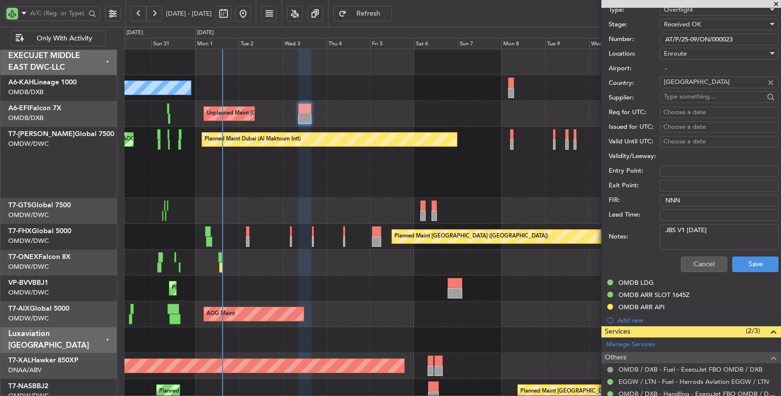
drag, startPoint x: 718, startPoint y: 230, endPoint x: 629, endPoint y: 232, distance: 88.9
click at [629, 231] on div "Notes: JBS V1 01 SEP" at bounding box center [694, 237] width 170 height 29
paste textarea "V1 02 SEP V2 03"
type textarea "JBS V1 02 SEP V2 03 SEP"
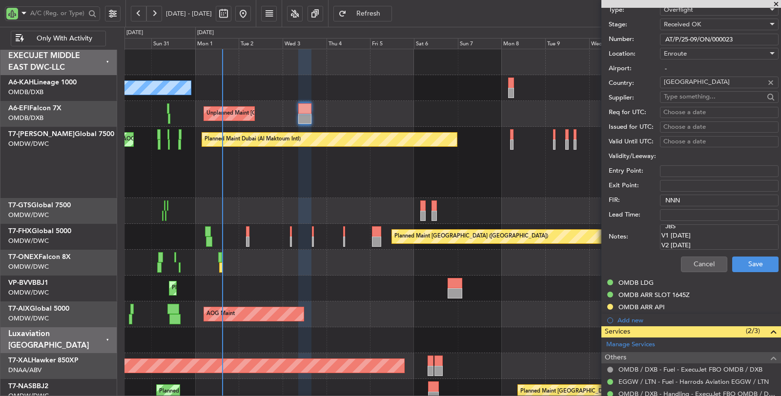
click at [735, 249] on div "Notes: JBS V1 02 SEP V2 03 SEP" at bounding box center [694, 237] width 170 height 29
click at [742, 260] on button "Save" at bounding box center [755, 265] width 46 height 16
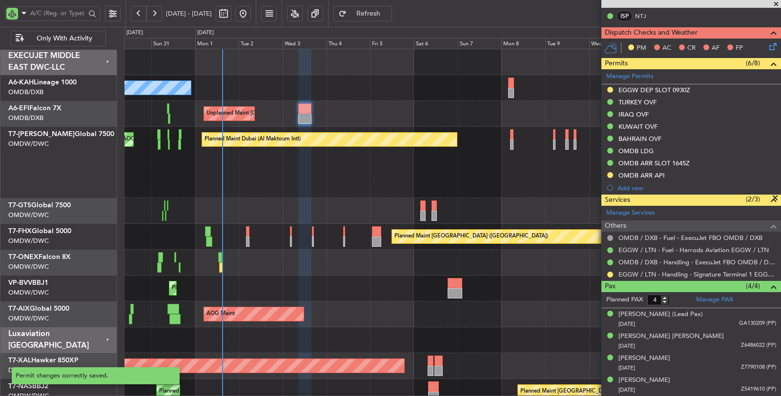
scroll to position [63, 0]
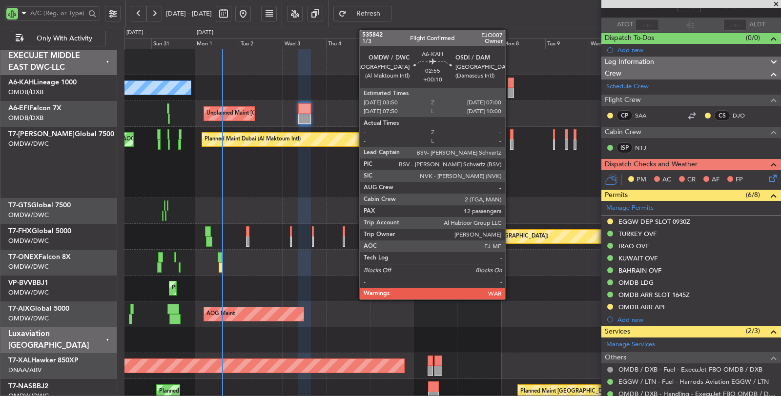
click at [511, 94] on div at bounding box center [511, 93] width 6 height 10
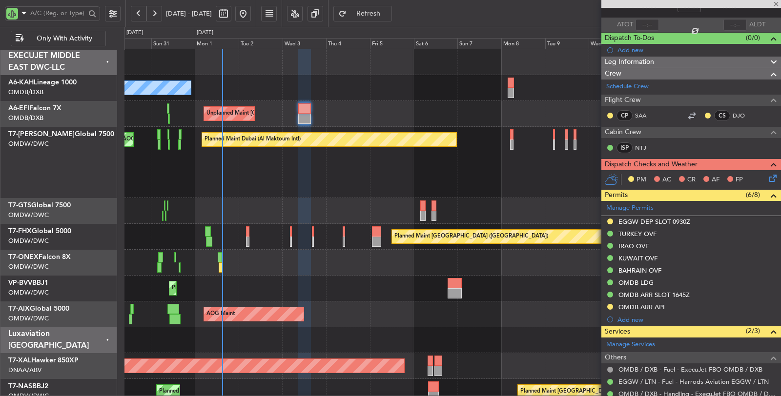
type input "+00:10"
type input "12"
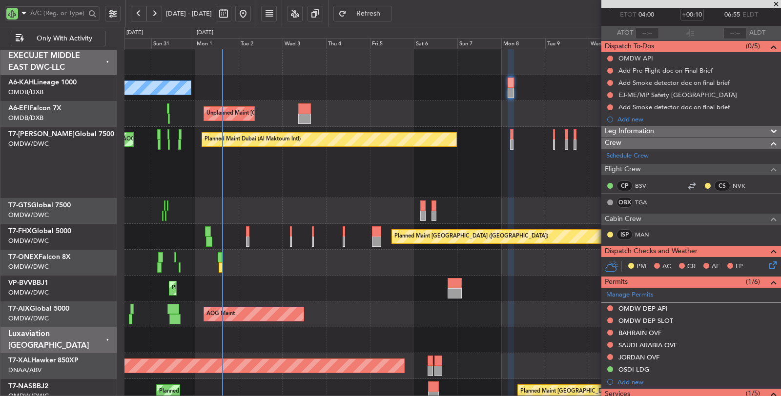
scroll to position [54, 0]
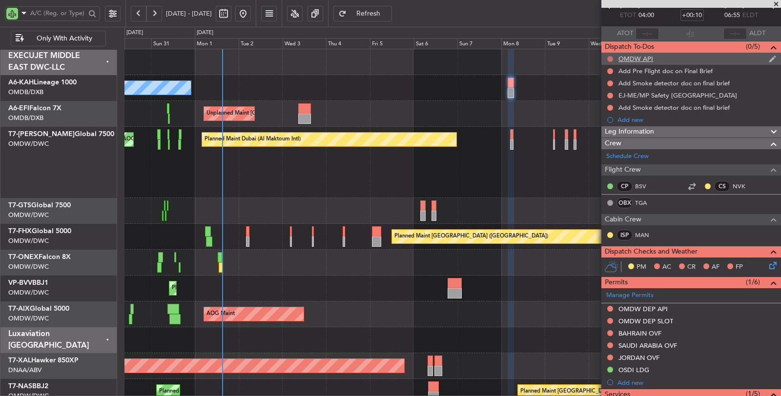
click at [609, 57] on button at bounding box center [610, 59] width 6 height 6
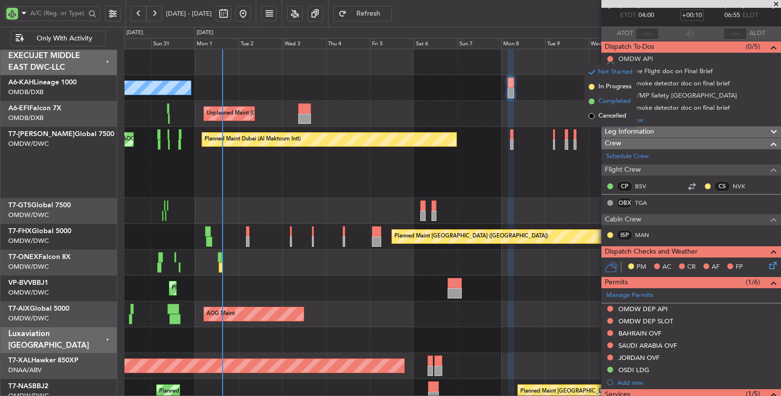
click at [607, 100] on span "Completed" at bounding box center [615, 102] width 32 height 10
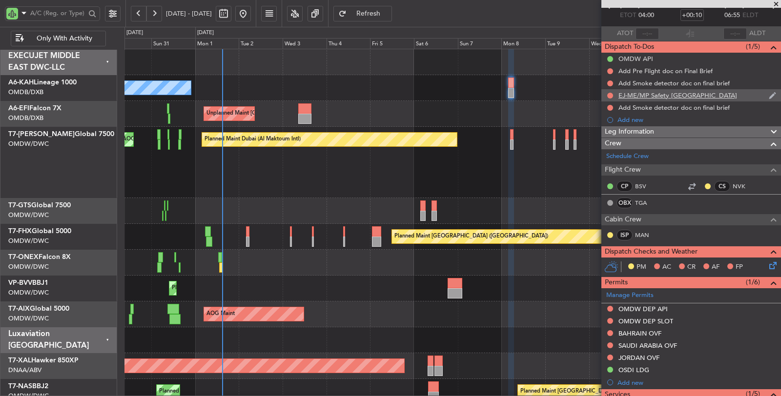
click at [628, 94] on div "EJ-ME/MP Safety [GEOGRAPHIC_DATA]" at bounding box center [678, 95] width 119 height 8
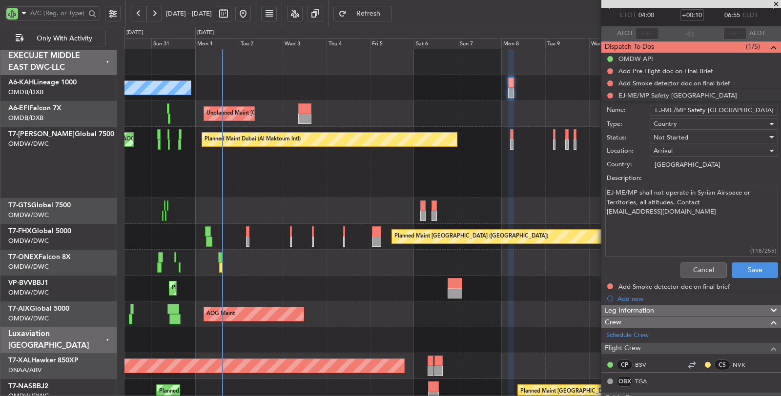
drag, startPoint x: 682, startPoint y: 191, endPoint x: 683, endPoint y: 200, distance: 8.8
click at [683, 200] on textarea "EJ-ME/MP shall not operate in Syrian Airspace or Territories, all altitudes. Co…" at bounding box center [691, 222] width 173 height 70
click at [695, 267] on button "Cancel" at bounding box center [704, 271] width 46 height 16
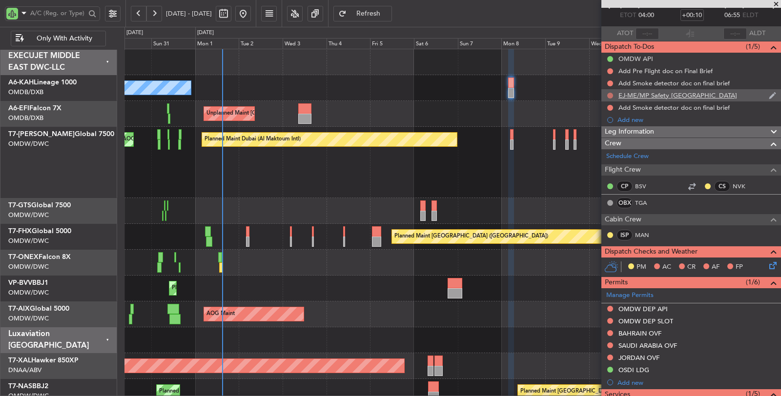
click at [611, 95] on button at bounding box center [610, 96] width 6 height 6
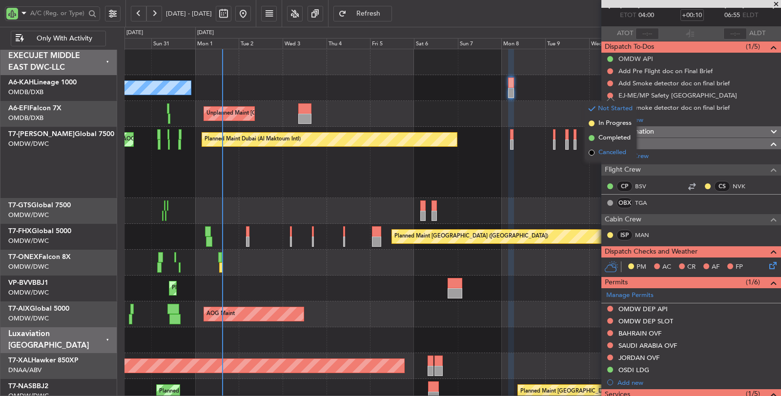
click at [611, 150] on span "Cancelled" at bounding box center [613, 153] width 28 height 10
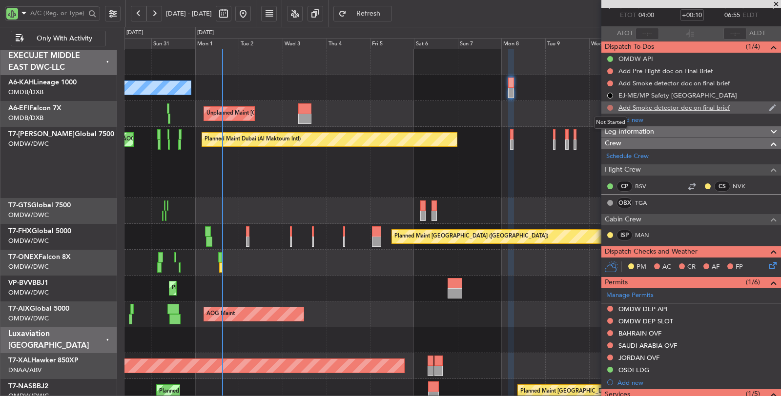
click at [610, 105] on button at bounding box center [610, 108] width 6 height 6
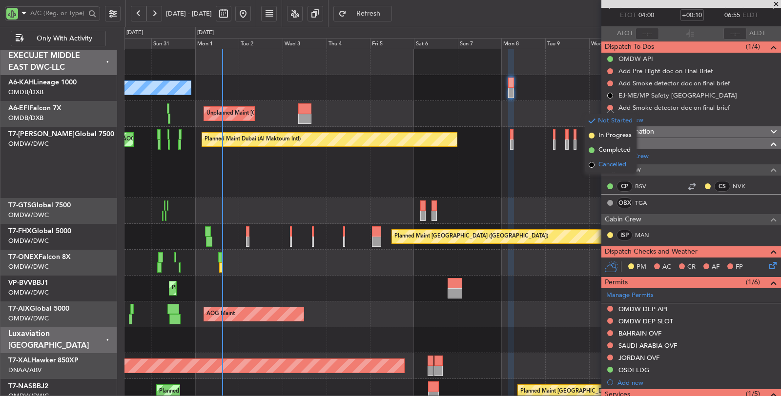
click at [611, 164] on span "Cancelled" at bounding box center [613, 165] width 28 height 10
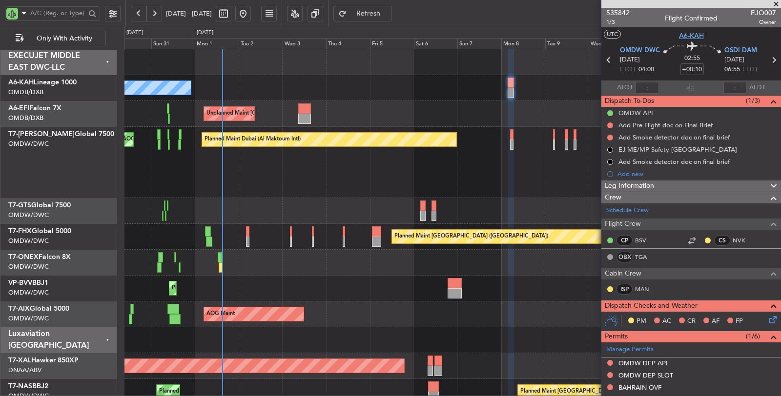
click at [686, 33] on span "A6-KAH" at bounding box center [691, 36] width 25 height 10
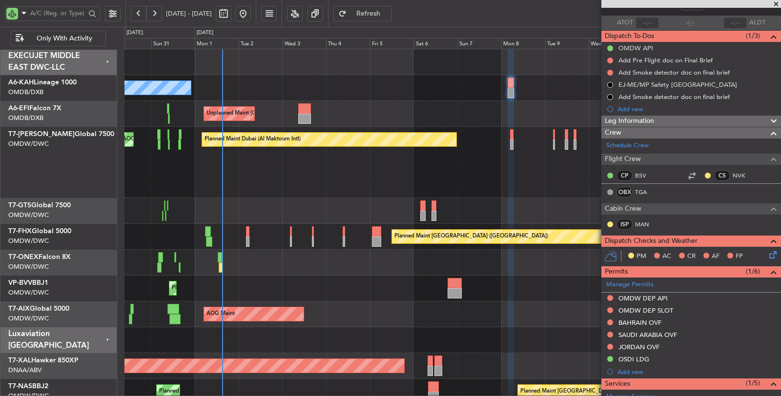
scroll to position [217, 0]
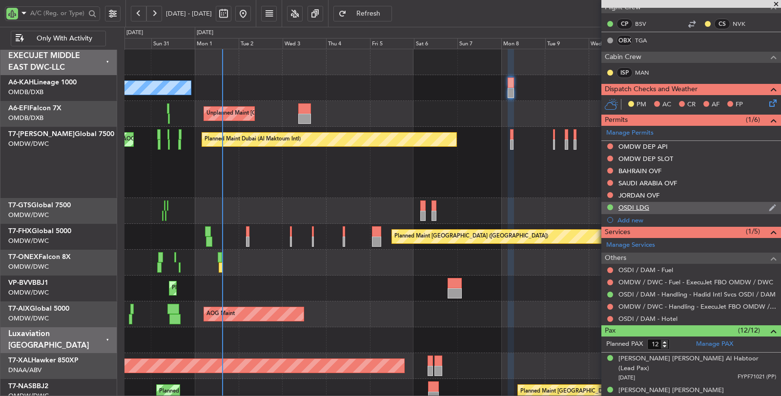
click at [646, 204] on div "OSDI LDG" at bounding box center [634, 208] width 31 height 8
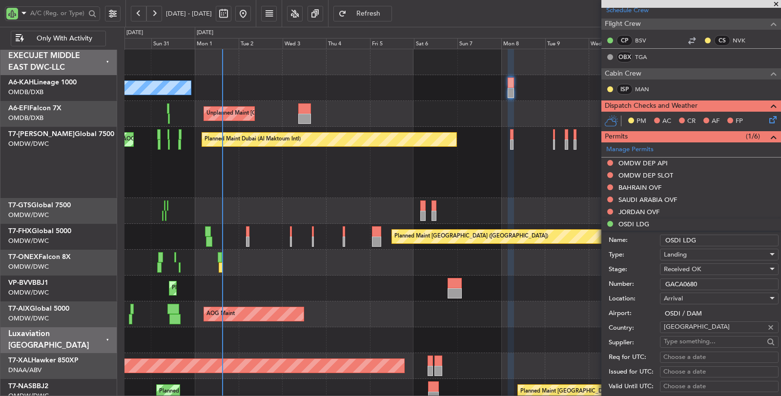
scroll to position [325, 0]
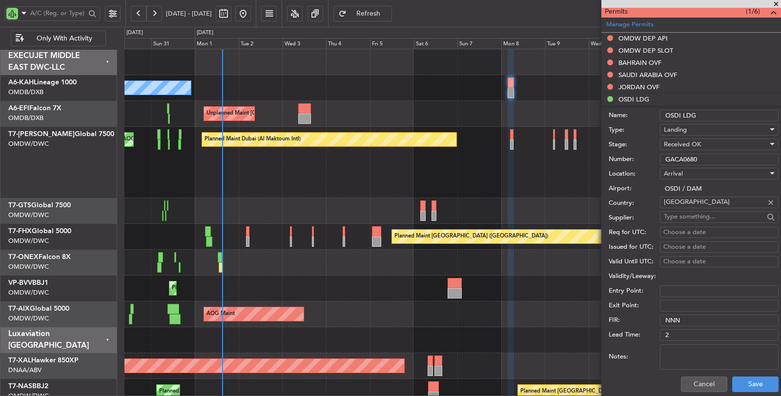
click at [693, 355] on textarea "Notes:" at bounding box center [719, 357] width 119 height 25
type textarea "HADID"
click at [745, 387] on button "Save" at bounding box center [755, 385] width 46 height 16
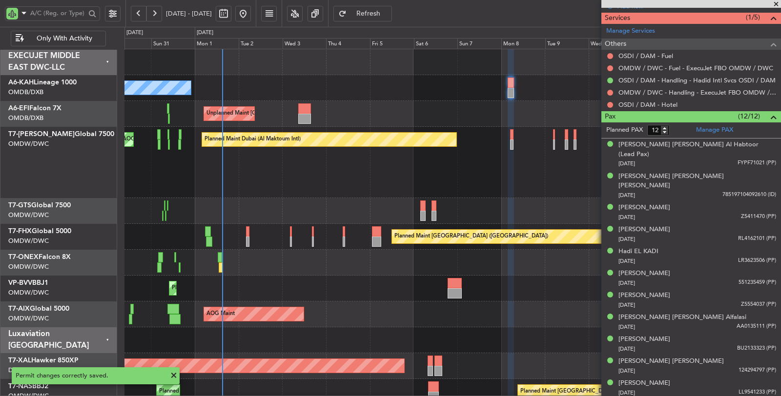
scroll to position [433, 0]
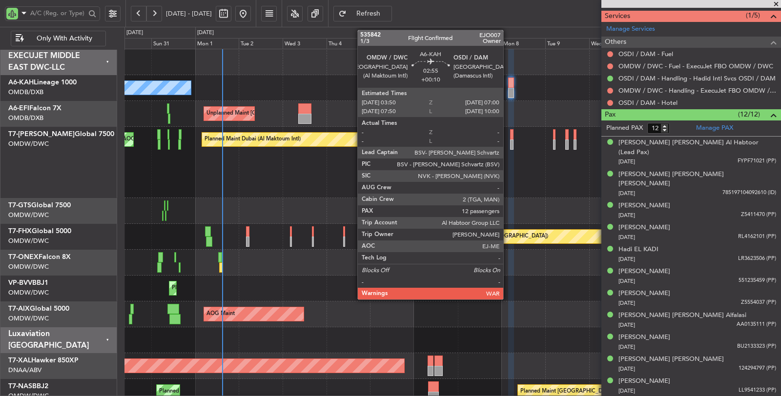
click at [508, 89] on div at bounding box center [511, 93] width 6 height 10
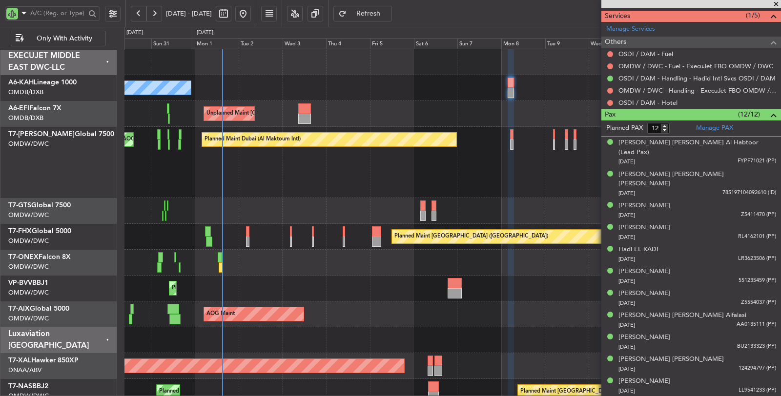
click at [318, 109] on div "No Crew Unplanned Maint Paris (Le Bourget) Planned Maint Dubai (Dubai Intl) Pla…" at bounding box center [453, 343] width 656 height 589
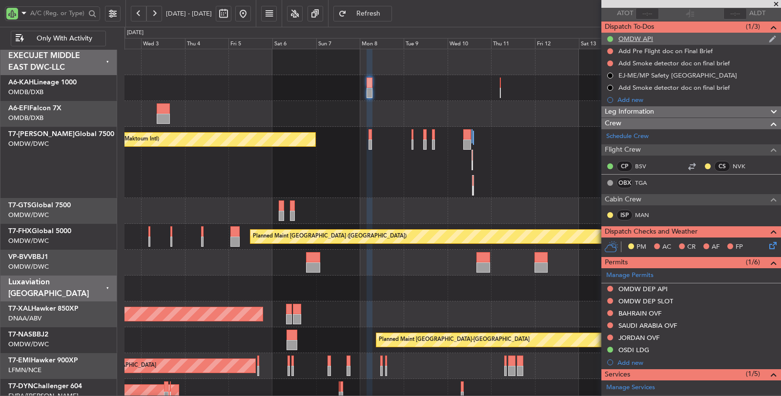
scroll to position [0, 0]
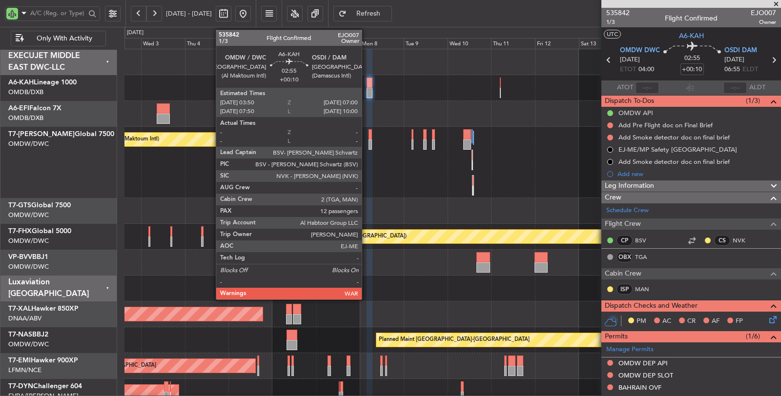
click at [367, 83] on div at bounding box center [370, 83] width 6 height 10
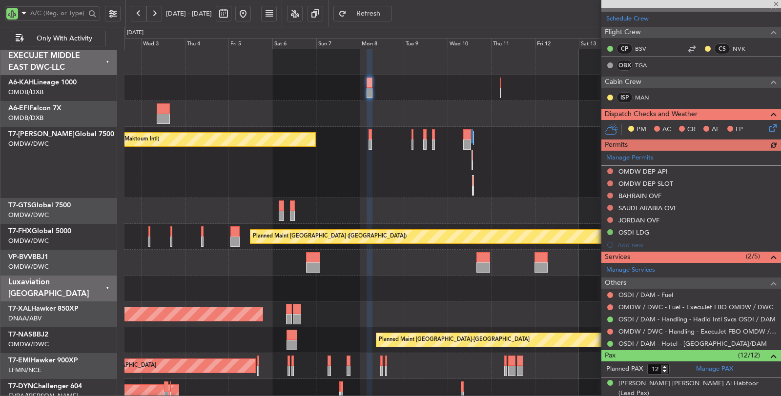
scroll to position [271, 0]
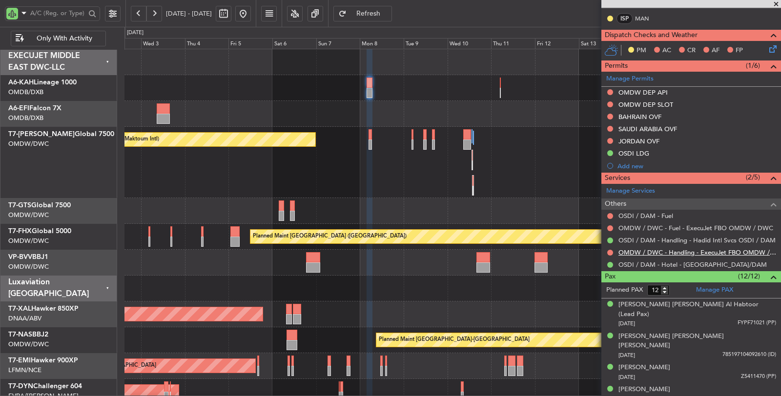
click at [660, 250] on link "OMDW / DWC - Handling - ExecuJet FBO OMDW / DWC" at bounding box center [698, 253] width 158 height 8
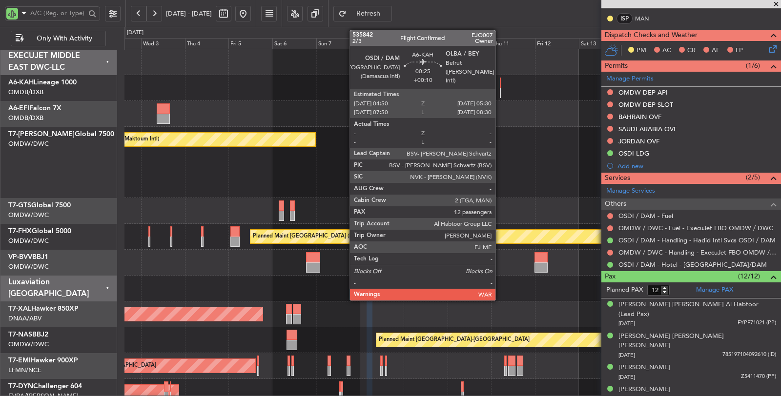
click at [501, 91] on div at bounding box center [500, 93] width 1 height 10
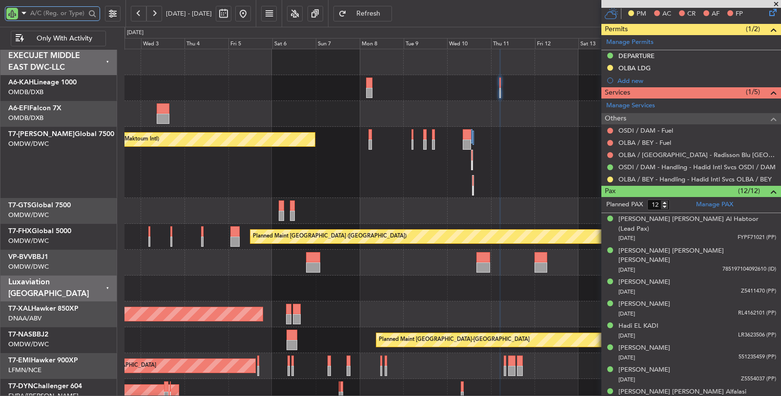
click at [62, 14] on input "text" at bounding box center [57, 13] width 55 height 15
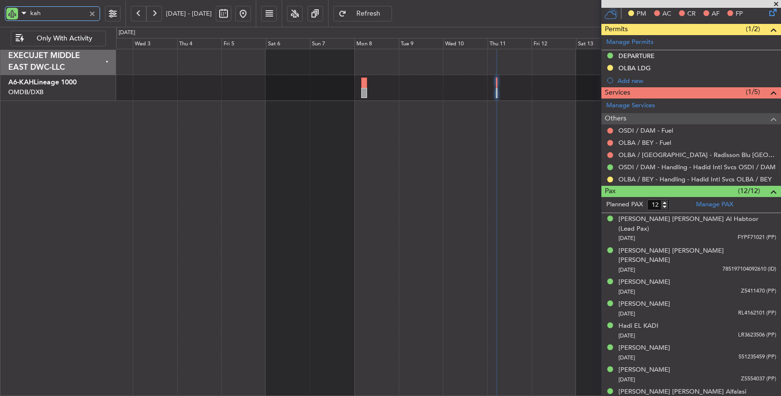
type input "kah"
click at [132, 11] on button at bounding box center [139, 14] width 16 height 16
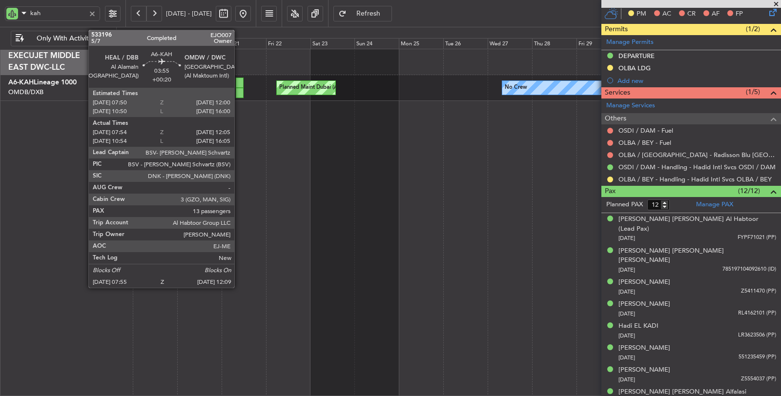
click at [239, 93] on div at bounding box center [240, 93] width 8 height 10
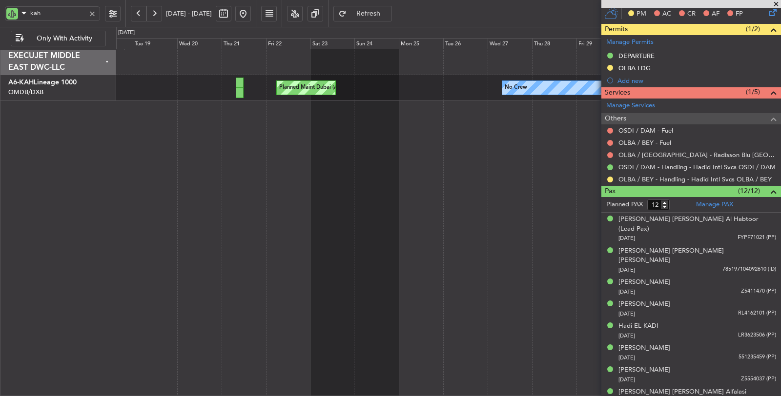
click at [138, 10] on button at bounding box center [139, 14] width 16 height 16
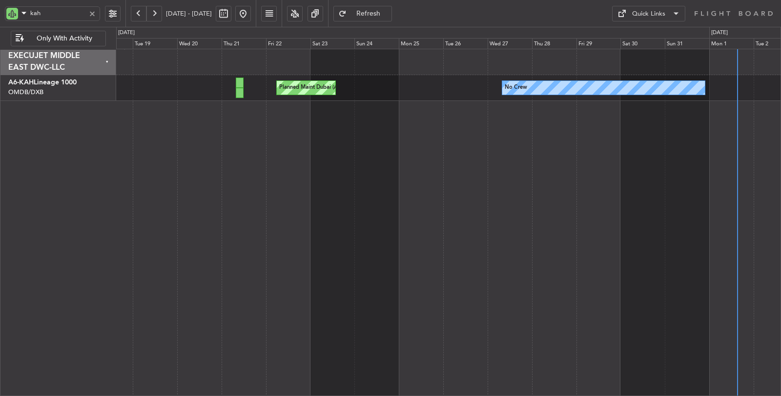
scroll to position [0, 0]
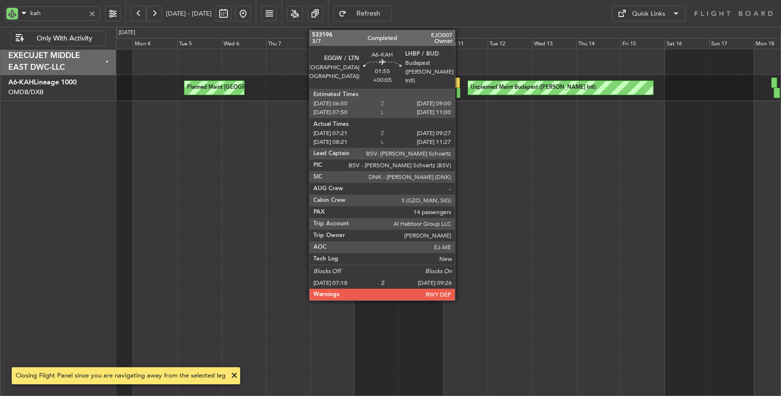
click at [460, 94] on div at bounding box center [459, 93] width 4 height 10
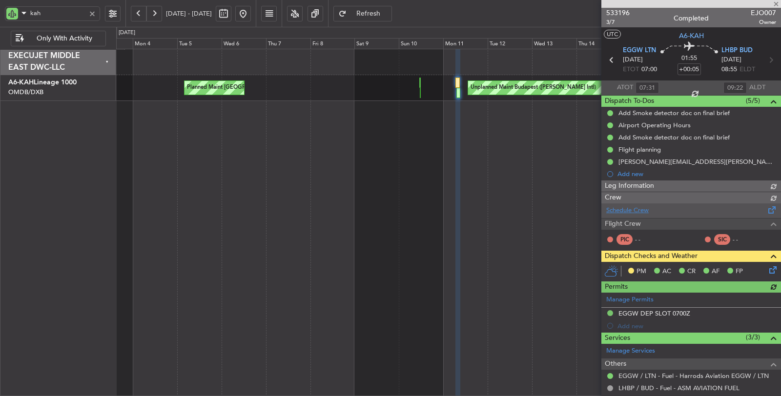
type input "Rohit Roy (ROY)"
type input "6984"
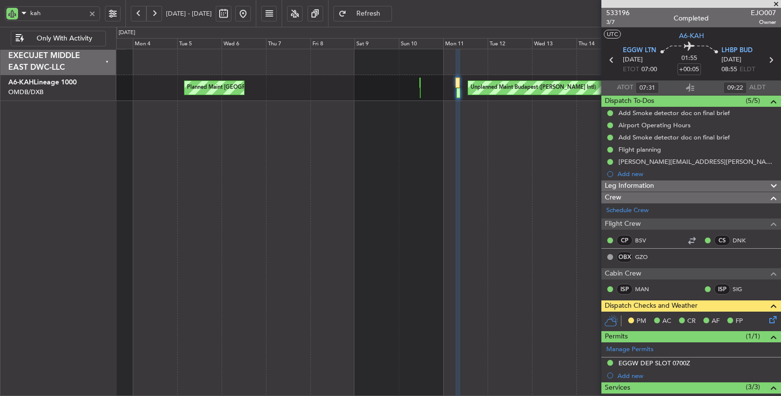
click at [137, 12] on button at bounding box center [139, 14] width 16 height 16
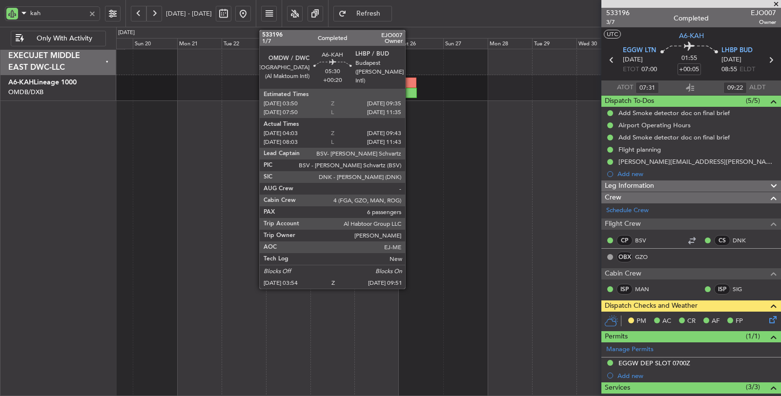
click at [410, 89] on div at bounding box center [411, 93] width 11 height 10
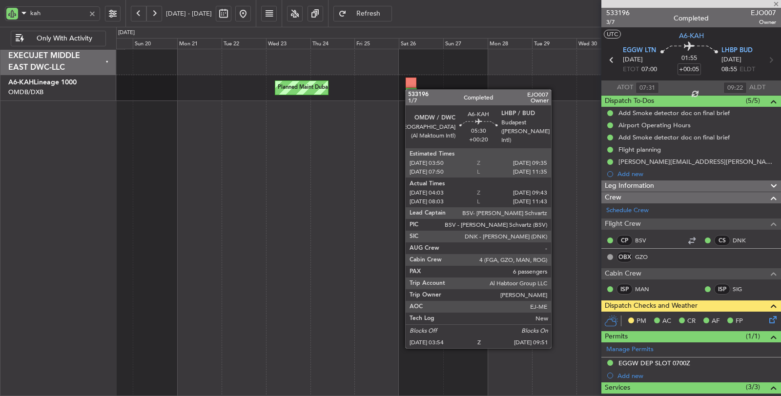
type input "+00:20"
type input "04:13"
type input "09:38"
type input "6"
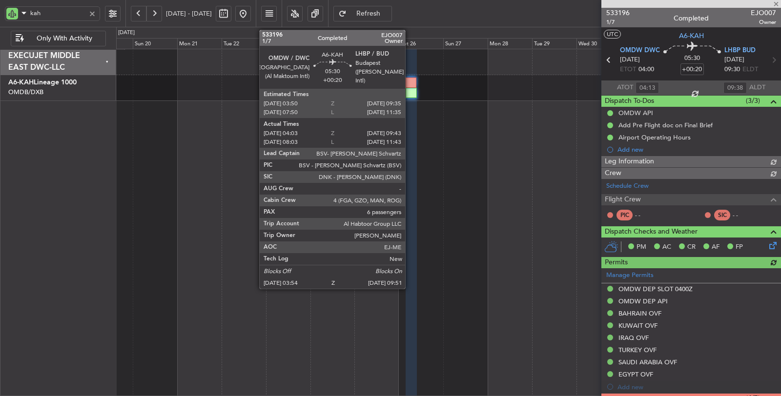
type input "Anita Mani (ANI)"
type input "6835"
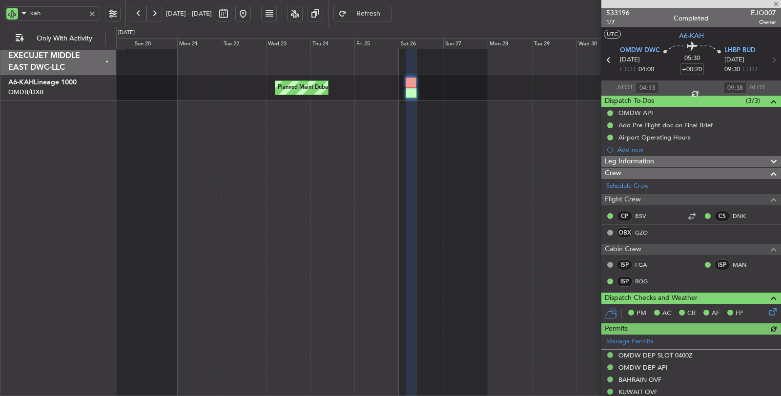
click at [138, 13] on button at bounding box center [139, 14] width 16 height 16
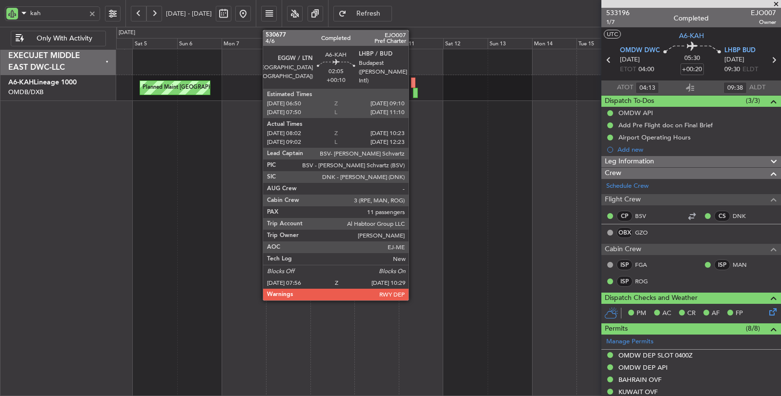
click at [414, 89] on div at bounding box center [415, 93] width 5 height 10
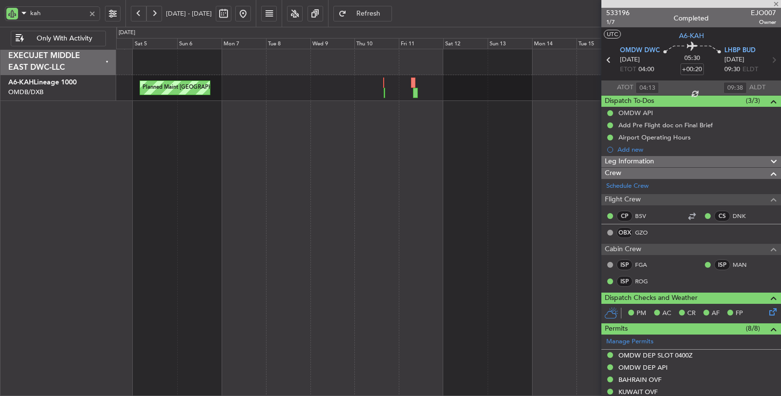
type input "+00:10"
type input "08:12"
type input "10:18"
type input "11"
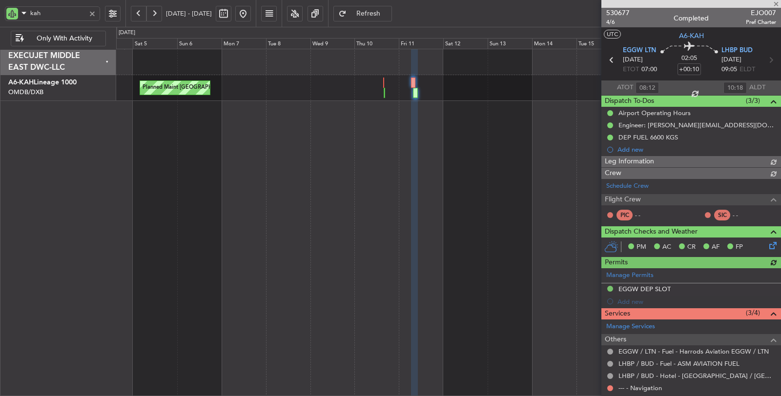
type input "Dherander Fithani (DHF)"
type input "6743"
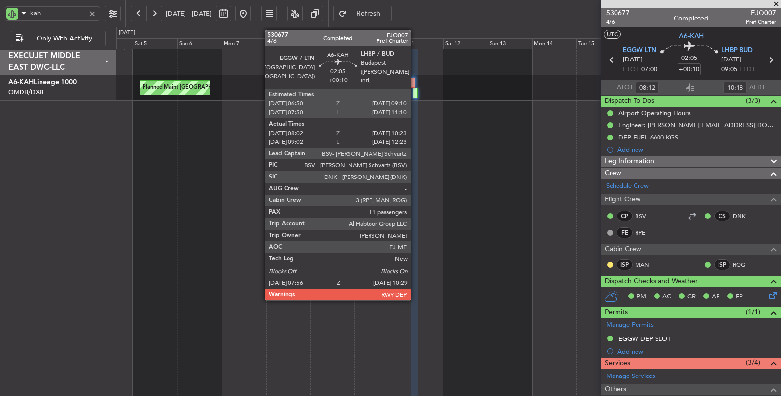
click at [416, 94] on div at bounding box center [415, 93] width 5 height 10
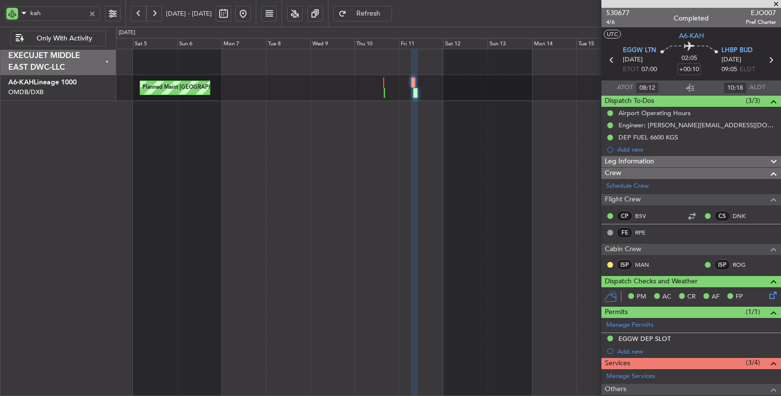
click at [251, 15] on button at bounding box center [243, 14] width 16 height 16
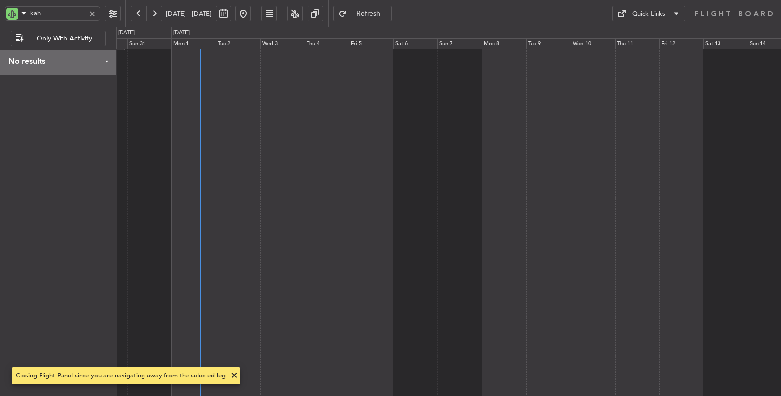
click at [218, 153] on div at bounding box center [449, 223] width 666 height 348
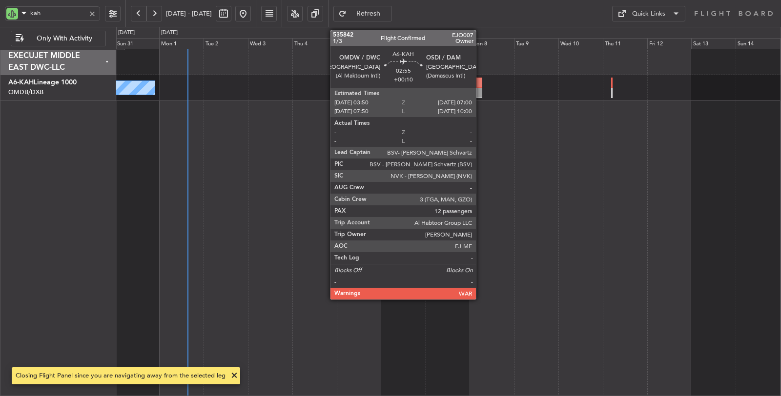
click at [481, 90] on div at bounding box center [480, 93] width 6 height 10
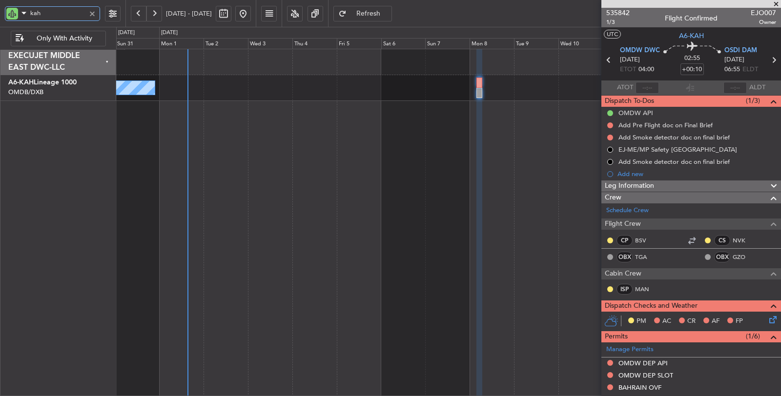
drag, startPoint x: 48, startPoint y: 14, endPoint x: 8, endPoint y: 13, distance: 40.0
click at [8, 13] on div "kah" at bounding box center [52, 13] width 95 height 15
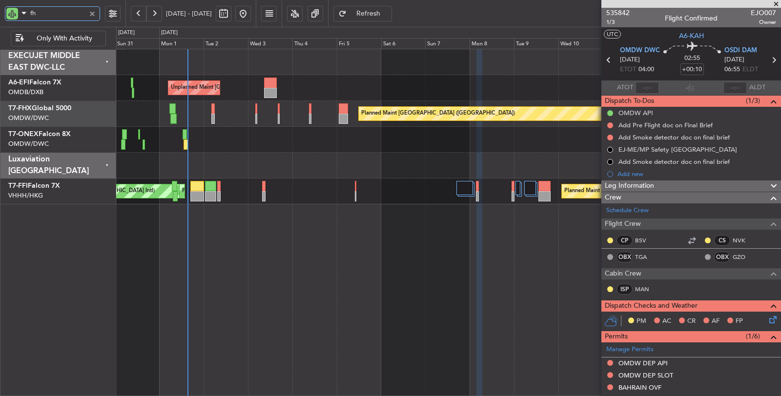
type input "fhx"
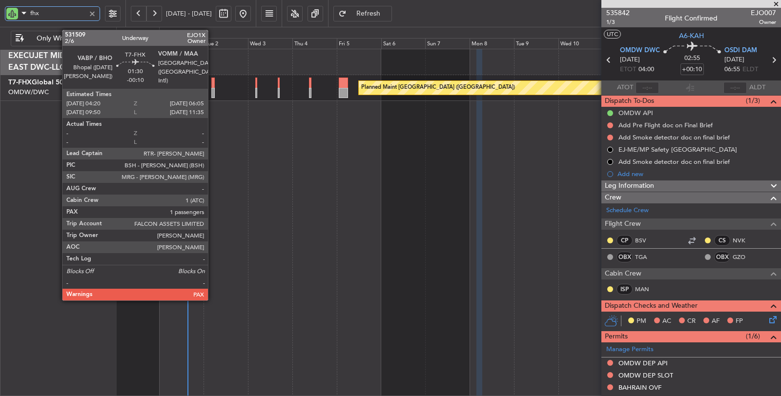
click at [213, 94] on div at bounding box center [212, 93] width 3 height 10
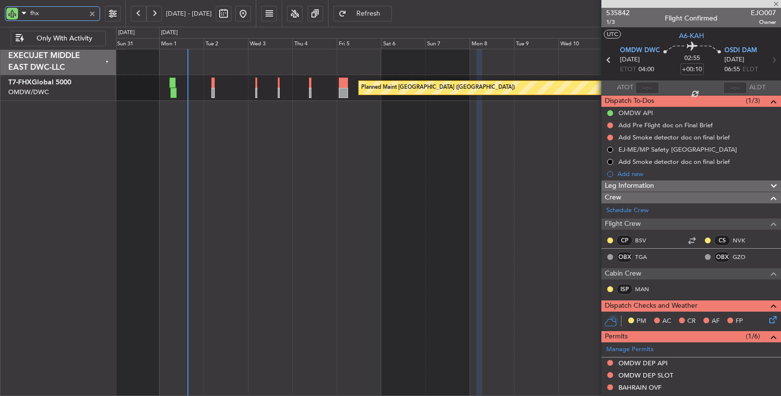
type input "-00:10"
type input "1"
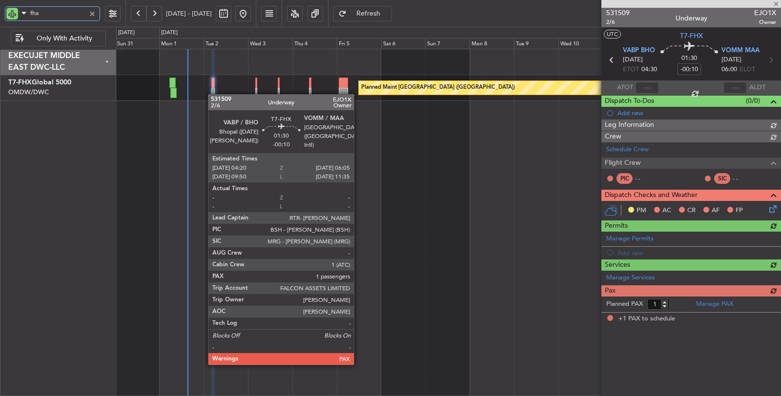
click at [213, 94] on div at bounding box center [212, 93] width 3 height 10
type input "fhx"
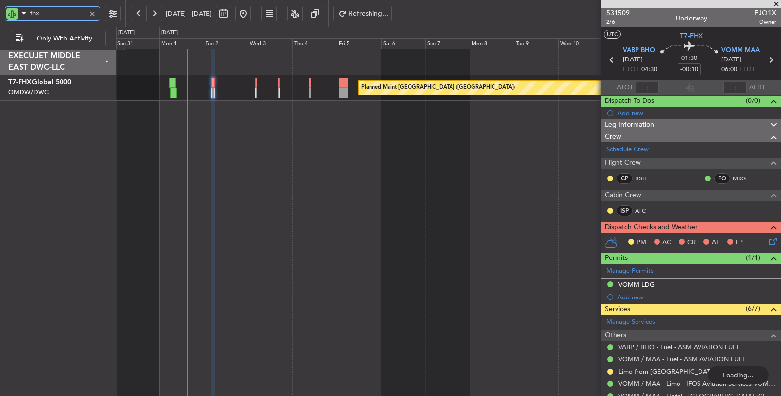
click at [348, 137] on div "Planned Maint [GEOGRAPHIC_DATA] ([GEOGRAPHIC_DATA])" at bounding box center [449, 223] width 666 height 348
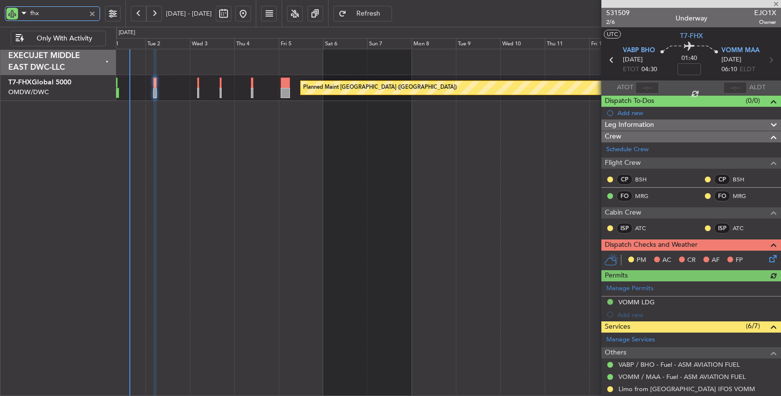
drag, startPoint x: 50, startPoint y: 13, endPoint x: 0, endPoint y: 11, distance: 49.8
click at [0, 11] on div "fhx" at bounding box center [62, 13] width 125 height 27
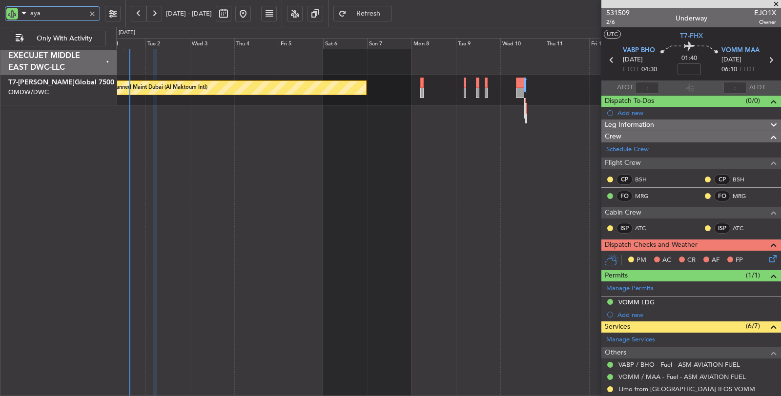
drag, startPoint x: 51, startPoint y: 13, endPoint x: 18, endPoint y: 17, distance: 33.4
click at [18, 16] on div "aya" at bounding box center [52, 13] width 95 height 15
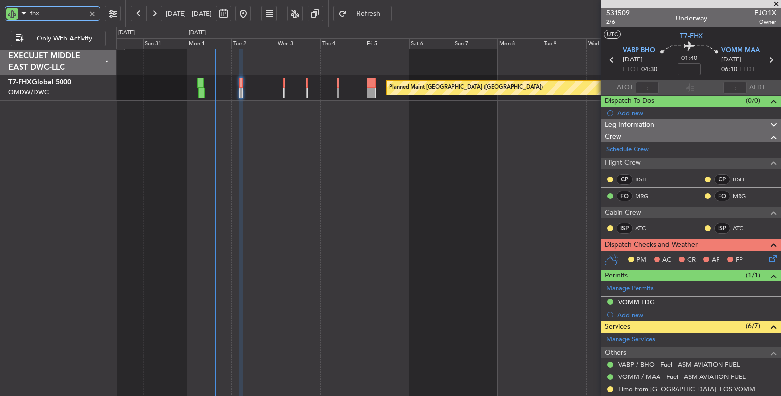
click at [270, 149] on div "Planned Maint [GEOGRAPHIC_DATA] ([GEOGRAPHIC_DATA])" at bounding box center [449, 223] width 666 height 348
drag, startPoint x: 62, startPoint y: 13, endPoint x: 8, endPoint y: 16, distance: 53.8
click at [8, 16] on div "fhx" at bounding box center [52, 13] width 95 height 15
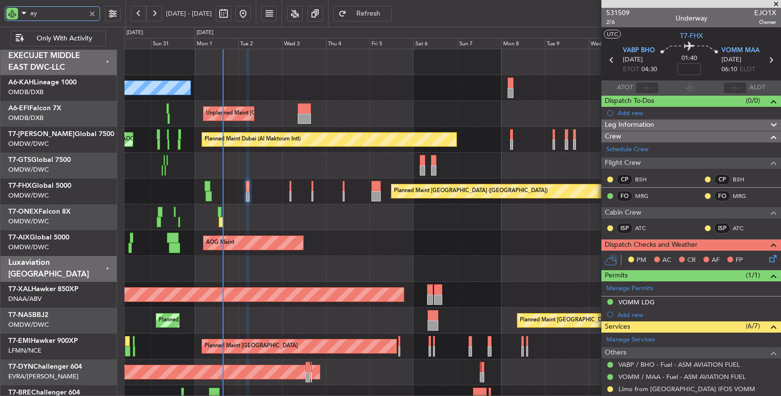
type input "aya"
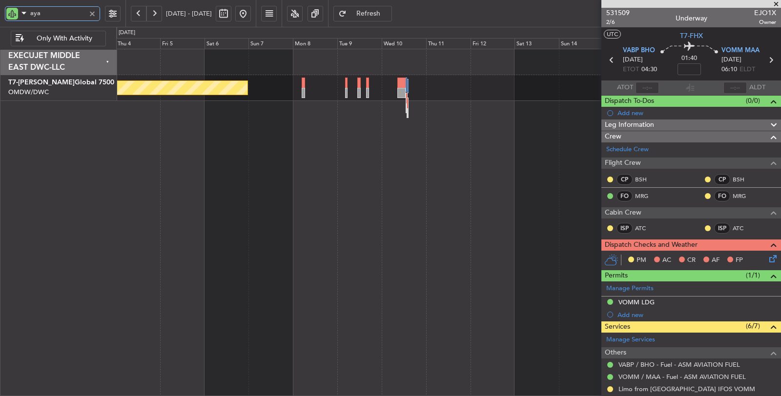
click at [341, 118] on div "Planned Maint Dubai (Al Maktoum Intl)" at bounding box center [449, 223] width 666 height 348
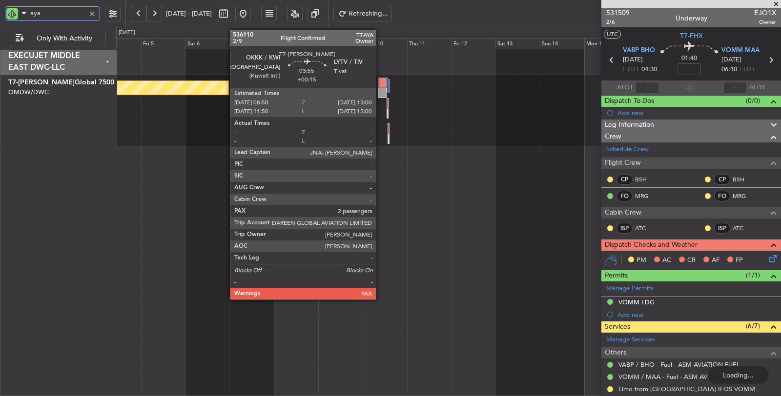
click at [381, 88] on div at bounding box center [382, 93] width 8 height 10
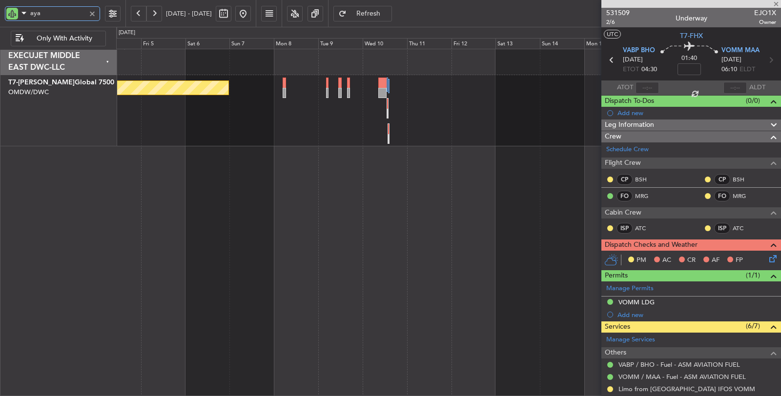
type input "+00:15"
type input "2"
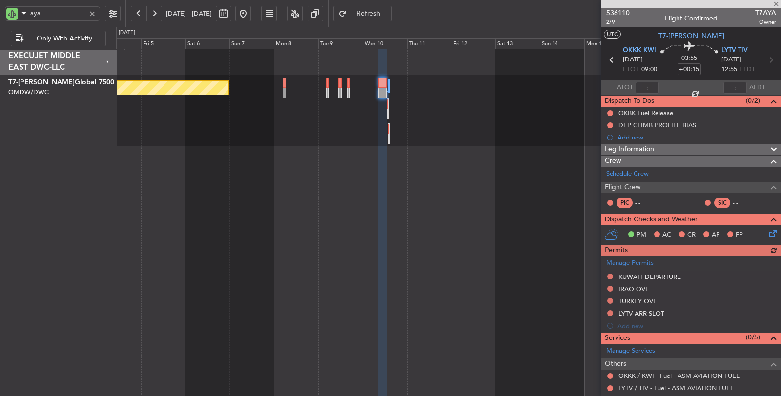
click at [734, 51] on span "LYTV TIV" at bounding box center [735, 51] width 26 height 10
drag, startPoint x: 51, startPoint y: 12, endPoint x: 10, endPoint y: 17, distance: 41.4
click at [10, 17] on div "aya" at bounding box center [52, 13] width 95 height 15
type input "onex"
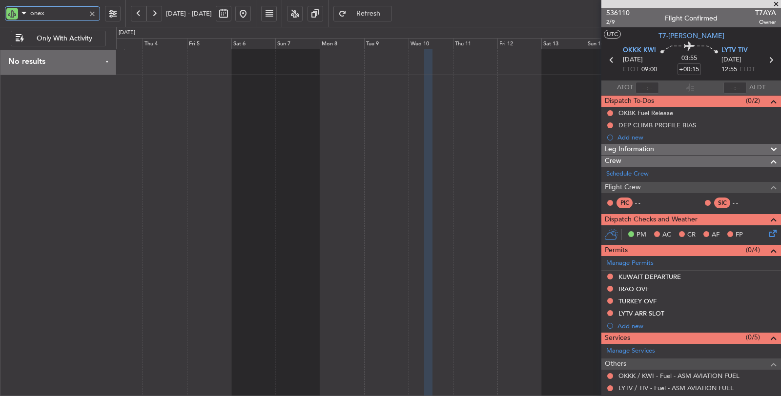
click at [431, 113] on div at bounding box center [449, 223] width 666 height 348
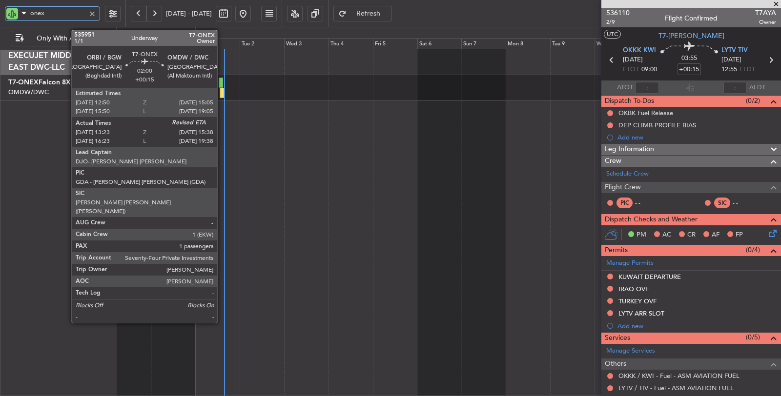
click at [222, 89] on div at bounding box center [222, 93] width 4 height 10
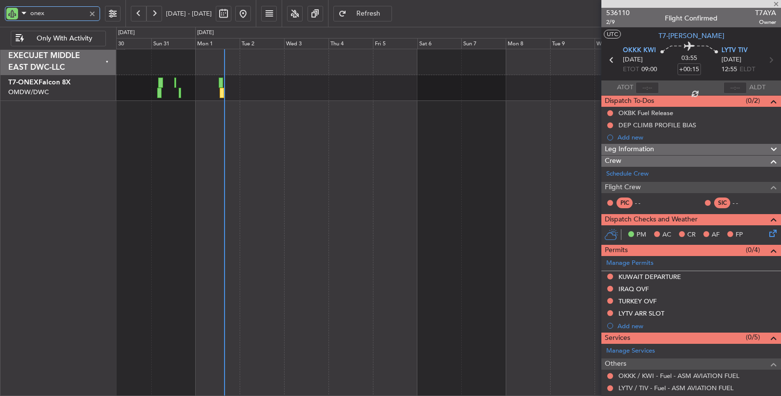
type input "13:33"
type input "1"
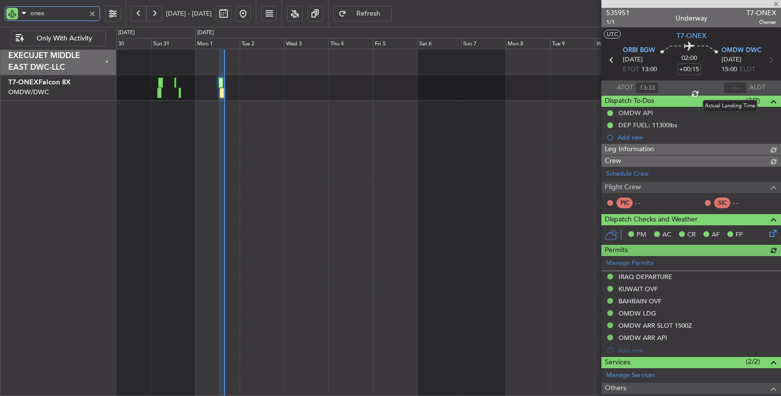
type input "Rohit Roy (ROY)"
type input "7150"
type input "onex"
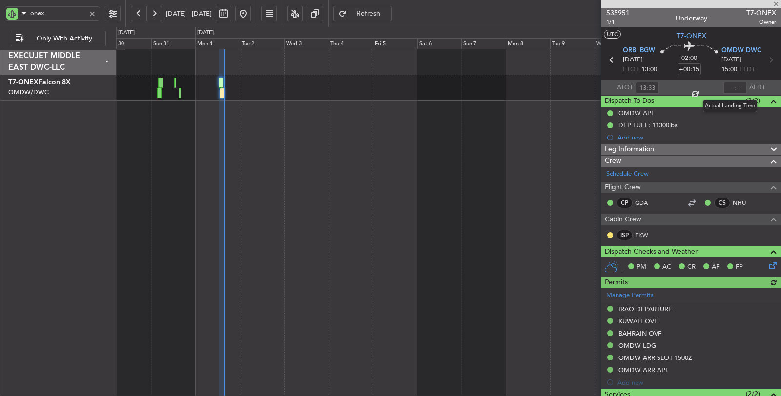
click at [728, 86] on div at bounding box center [735, 88] width 23 height 12
click at [729, 86] on div at bounding box center [735, 88] width 23 height 12
click at [731, 85] on input "text" at bounding box center [735, 88] width 23 height 12
type input "15:29"
click at [343, 188] on div "Planned Maint Dubai (Al Maktoum Intl) Planned Maint Nurnberg Planned Maint Duba…" at bounding box center [449, 223] width 666 height 348
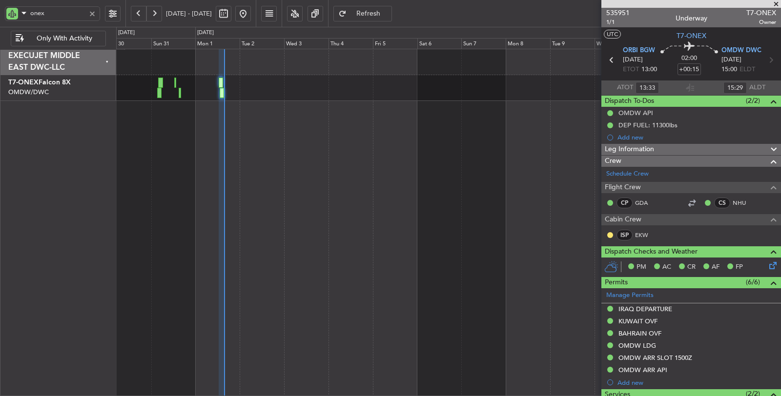
click at [93, 13] on div at bounding box center [92, 13] width 11 height 11
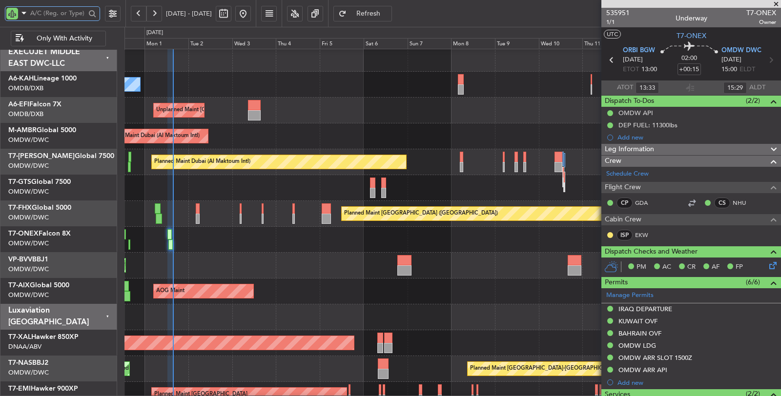
scroll to position [3, 0]
click at [229, 265] on div "Planned Maint Dubai (Al Maktoum Intl) Planned Maint Dubai (Al Maktoum Intl)" at bounding box center [453, 266] width 657 height 26
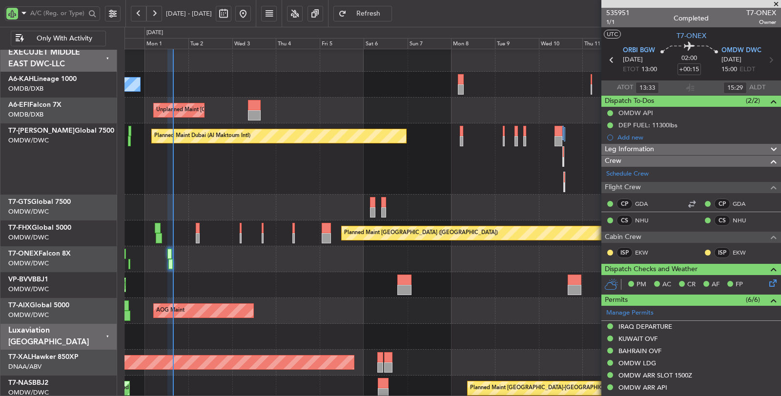
type input "Rohit Roy (ROY)"
type input "7150"
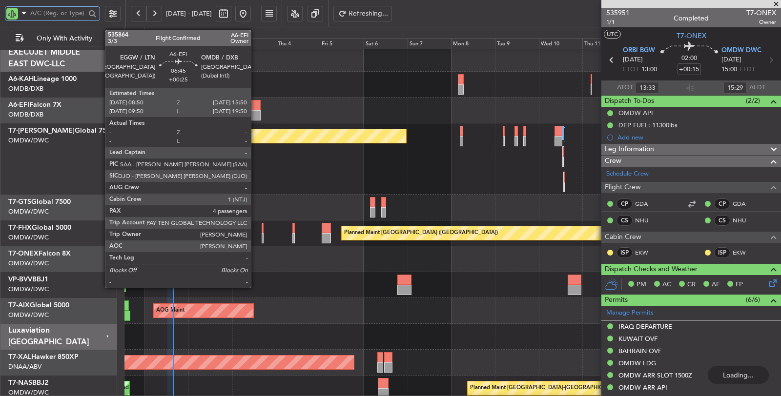
click at [256, 111] on div at bounding box center [254, 115] width 13 height 10
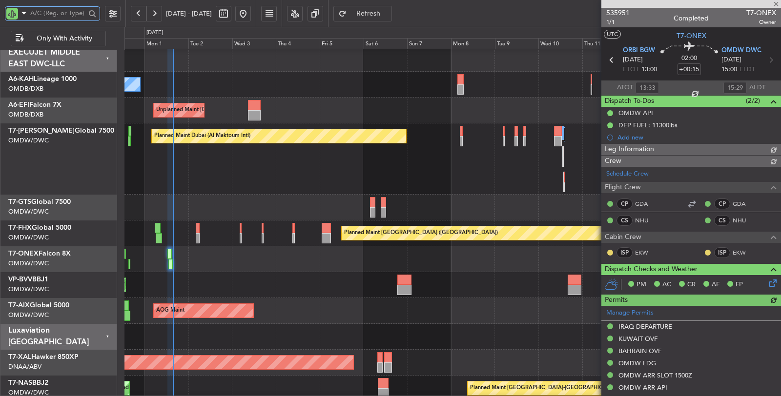
type input "Rohit Roy (ROY)"
type input "7150"
type input "+00:25"
type input "4"
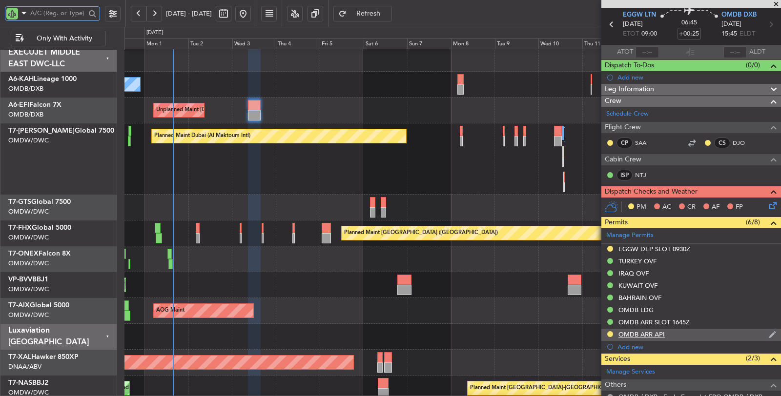
scroll to position [191, 0]
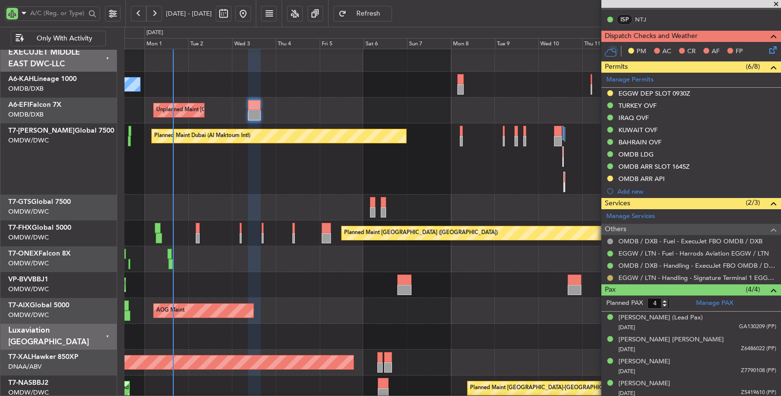
click at [609, 275] on button at bounding box center [610, 278] width 6 height 6
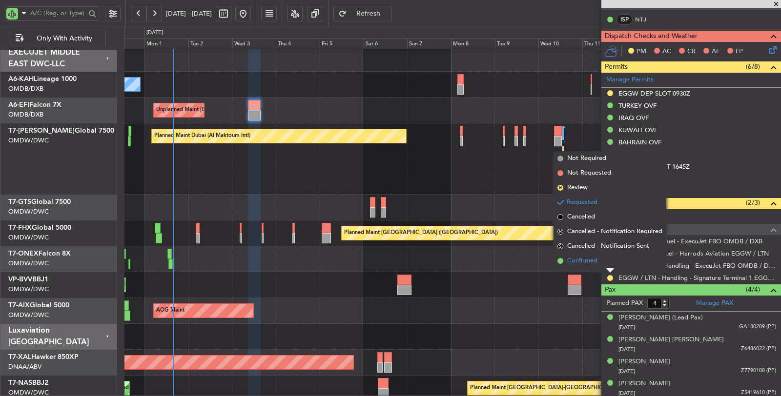
click at [588, 260] on span "Confirmed" at bounding box center [582, 261] width 30 height 10
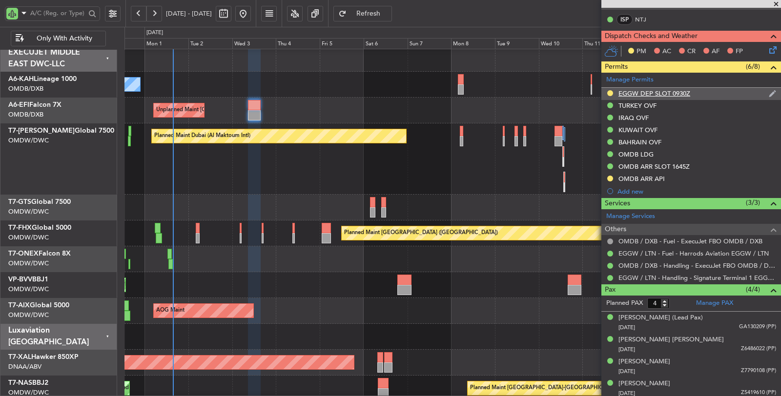
click at [668, 89] on div "EGGW DEP SLOT 0930Z" at bounding box center [655, 93] width 72 height 8
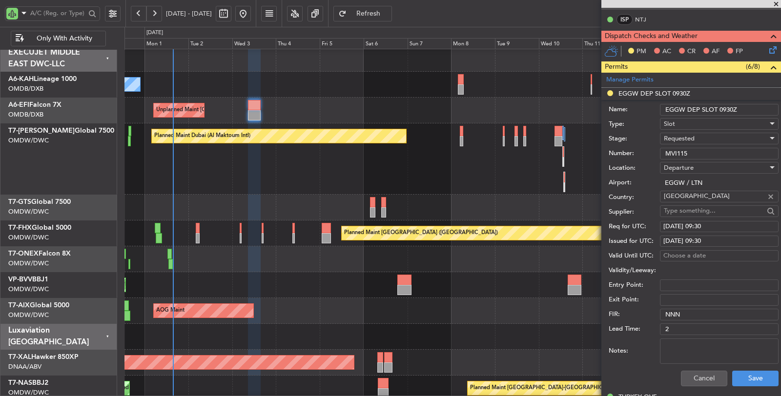
click at [726, 224] on div "[DATE] 09:30" at bounding box center [720, 227] width 112 height 10
select select "9"
select select "2025"
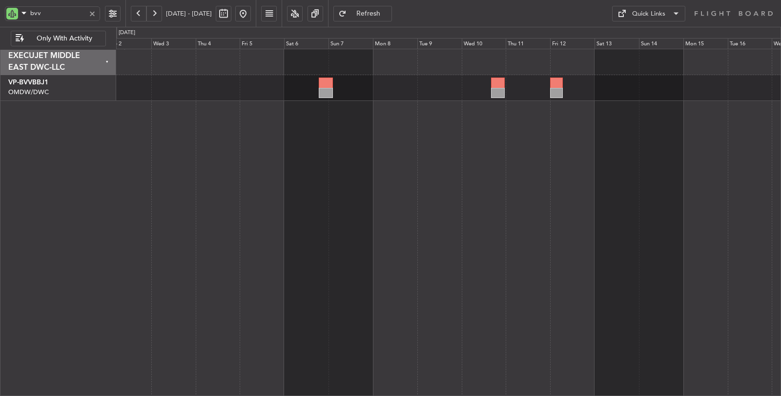
drag, startPoint x: 42, startPoint y: 17, endPoint x: 20, endPoint y: 21, distance: 23.0
click at [20, 21] on body "bvv [DATE] - [DATE] Refresh Quick Links Only With Activity Planned Maint [GEOGR…" at bounding box center [390, 198] width 781 height 396
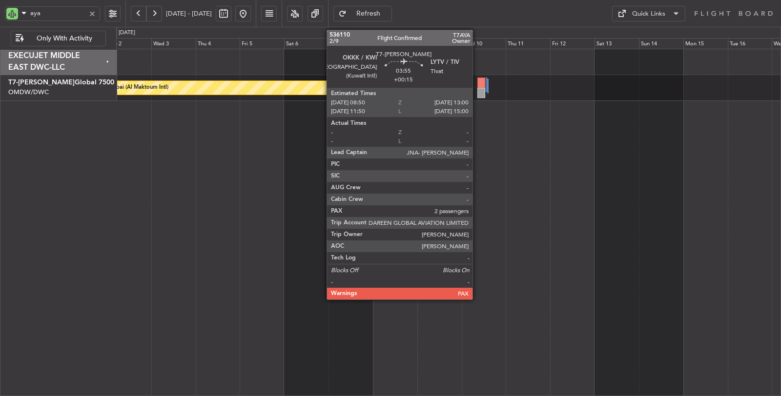
click at [478, 90] on div at bounding box center [482, 93] width 8 height 10
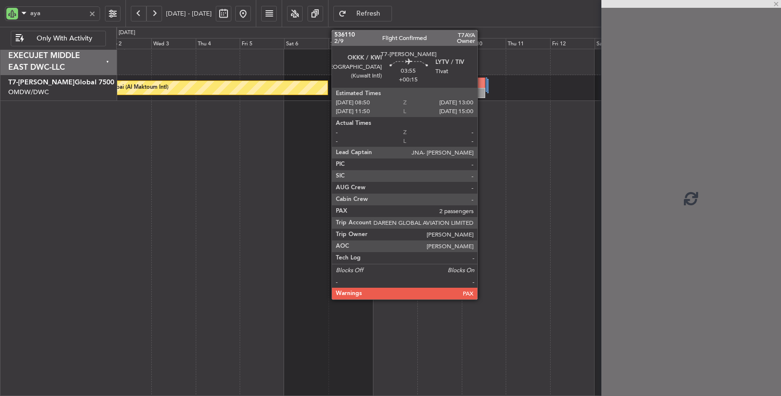
click at [482, 90] on div at bounding box center [482, 93] width 8 height 10
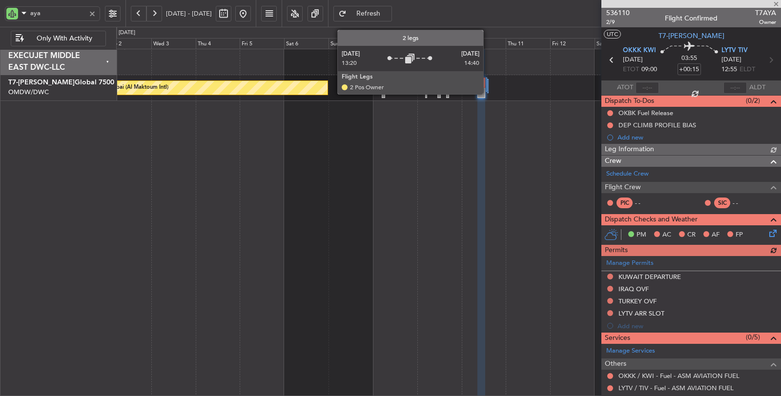
click at [488, 88] on div at bounding box center [487, 86] width 1 height 14
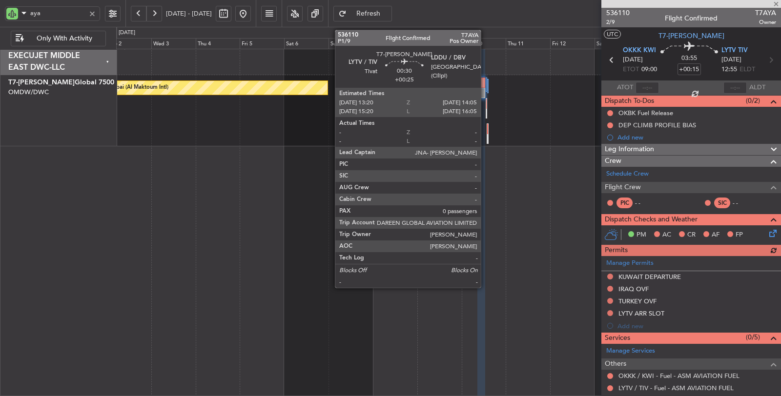
click at [486, 111] on div at bounding box center [486, 114] width 1 height 10
type input "aya"
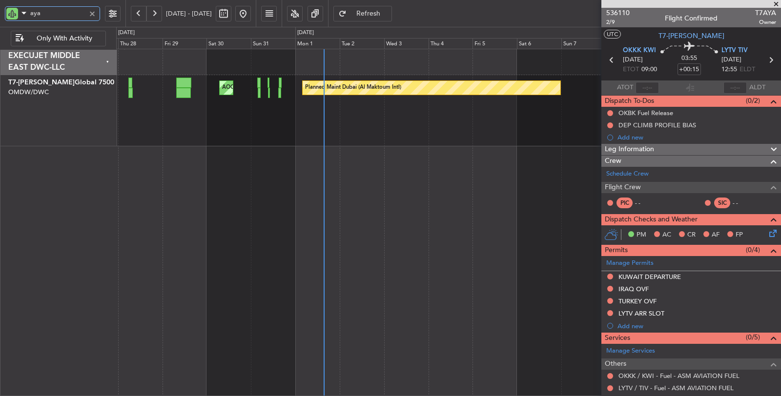
click at [440, 119] on div "Planned Maint Dubai (Al Maktoum Intl) AOG Maint [GEOGRAPHIC_DATA] (Al Maktoum I…" at bounding box center [448, 110] width 665 height 71
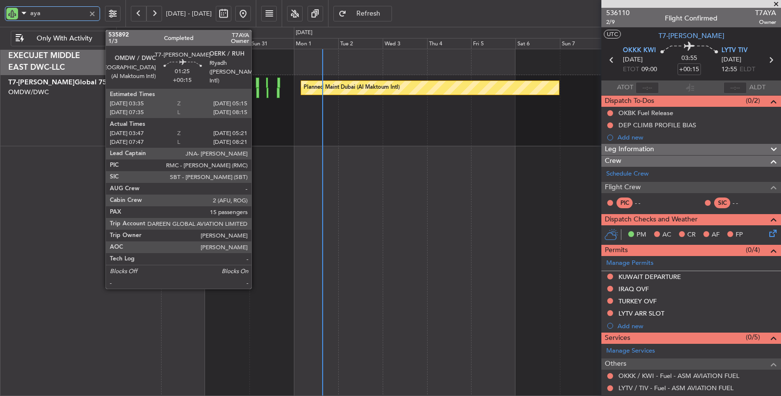
click at [256, 91] on div at bounding box center [257, 93] width 3 height 10
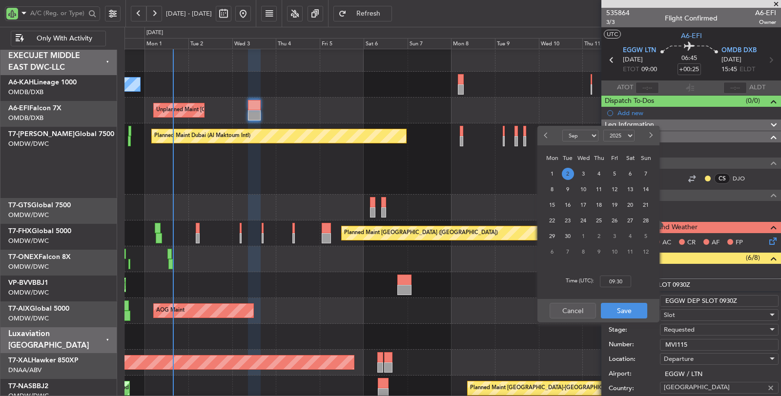
select select "9"
select select "2025"
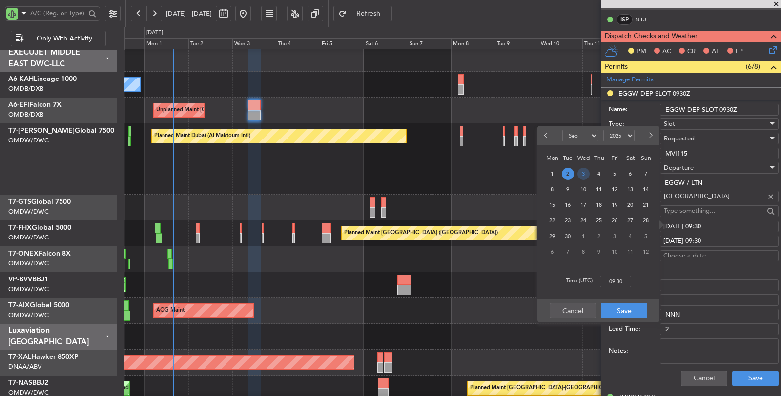
click at [583, 171] on span "3" at bounding box center [584, 174] width 12 height 12
click at [614, 282] on input "00:00" at bounding box center [615, 282] width 31 height 12
type input "09:00"
click at [623, 312] on button "Save" at bounding box center [624, 311] width 46 height 16
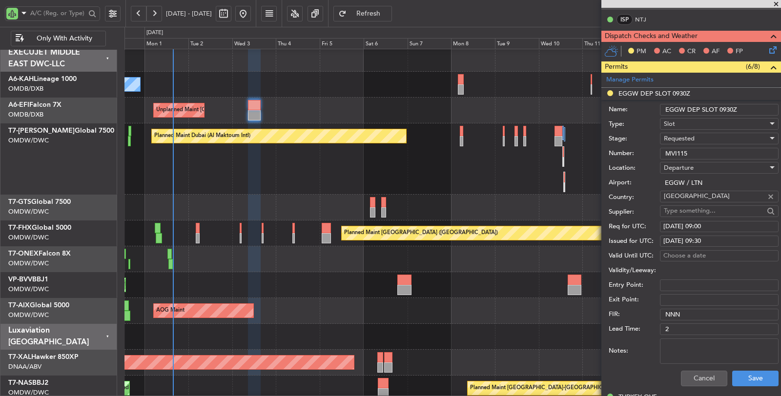
click at [702, 234] on div "Issued for UTC: [DATE] 09:30" at bounding box center [694, 241] width 170 height 15
click at [702, 237] on div "[DATE] 09:30" at bounding box center [720, 242] width 112 height 10
select select "9"
select select "2025"
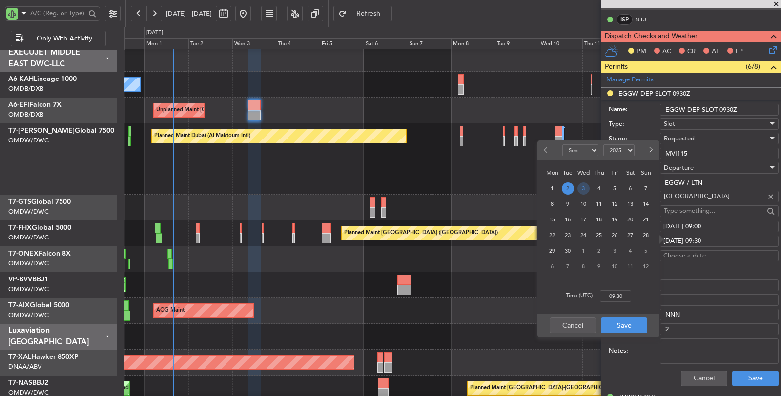
click at [579, 186] on span "3" at bounding box center [584, 189] width 12 height 12
click at [613, 297] on input "00:00" at bounding box center [615, 297] width 31 height 12
type input "09:00"
click at [619, 326] on button "Save" at bounding box center [624, 326] width 46 height 16
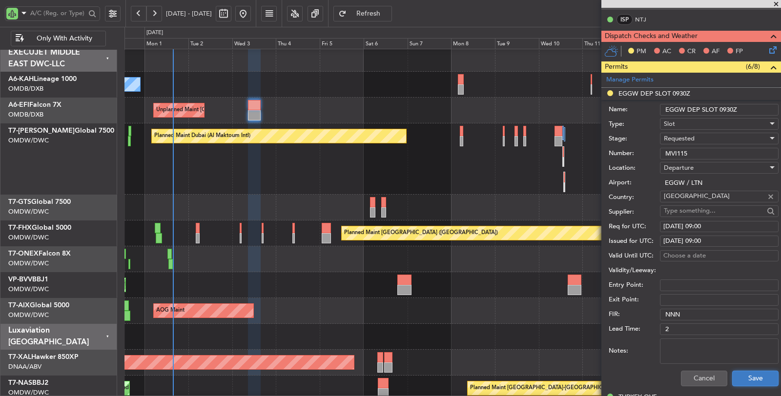
click at [745, 376] on button "Save" at bounding box center [755, 379] width 46 height 16
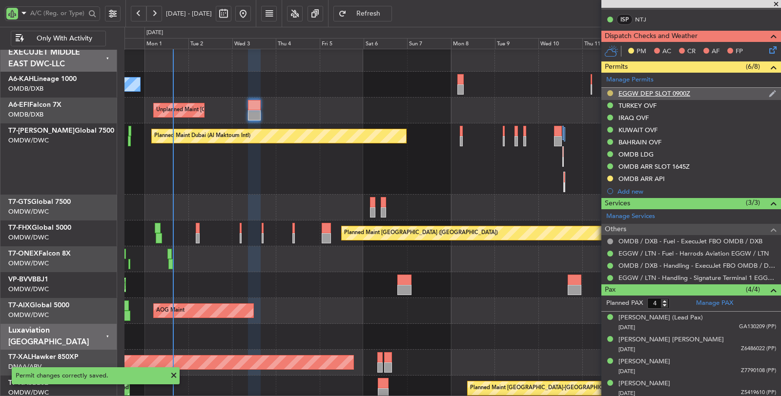
click at [611, 90] on button at bounding box center [610, 93] width 6 height 6
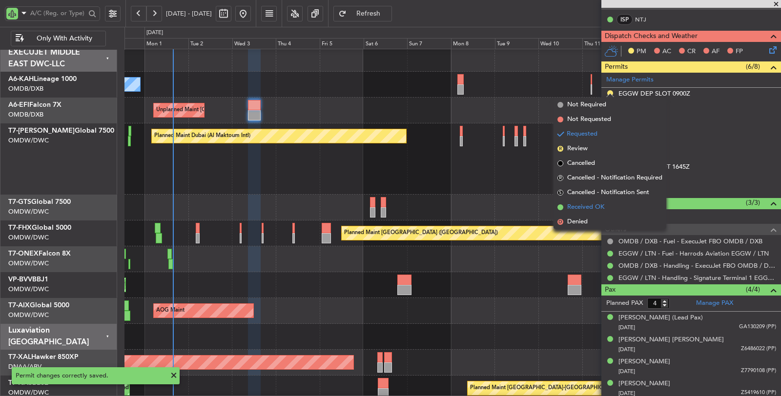
click at [591, 204] on span "Received OK" at bounding box center [585, 208] width 37 height 10
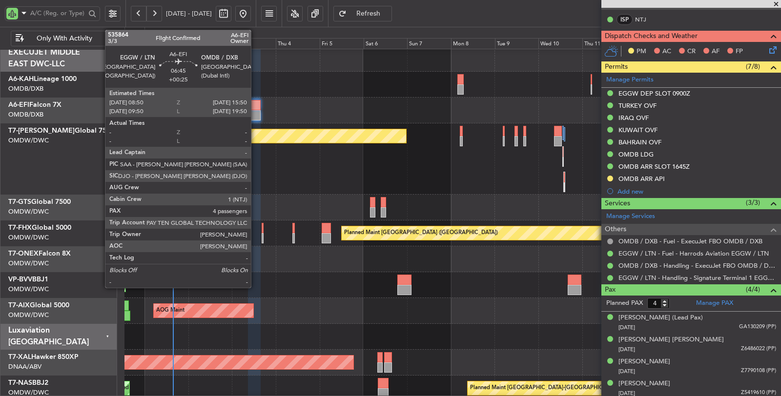
click at [256, 116] on div at bounding box center [254, 115] width 13 height 10
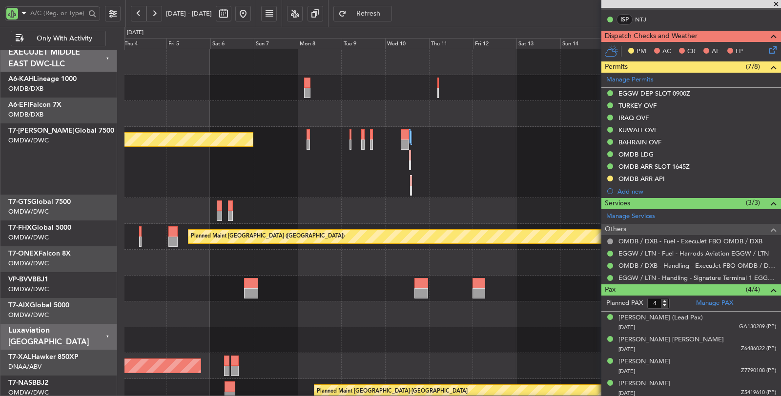
click at [277, 127] on div "No Crew Unplanned Maint [GEOGRAPHIC_DATA] ([GEOGRAPHIC_DATA]) Planned Maint [GE…" at bounding box center [453, 343] width 656 height 589
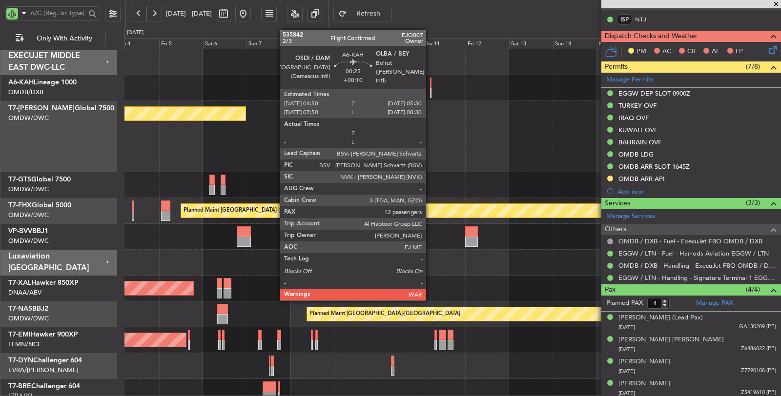
click at [431, 94] on div at bounding box center [430, 93] width 1 height 10
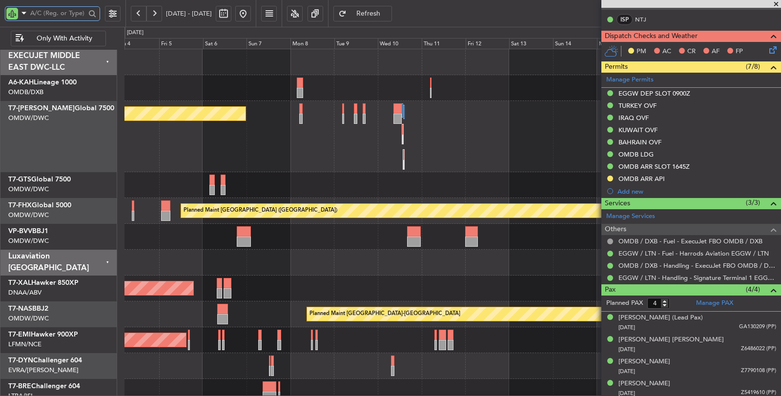
click at [63, 12] on input "text" at bounding box center [57, 13] width 55 height 15
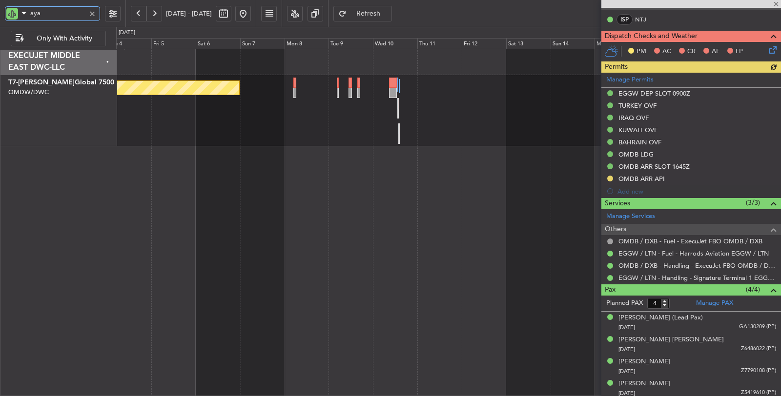
drag, startPoint x: 50, startPoint y: 13, endPoint x: 17, endPoint y: 15, distance: 33.7
click at [17, 15] on div "aya" at bounding box center [52, 13] width 95 height 15
type input "KAH"
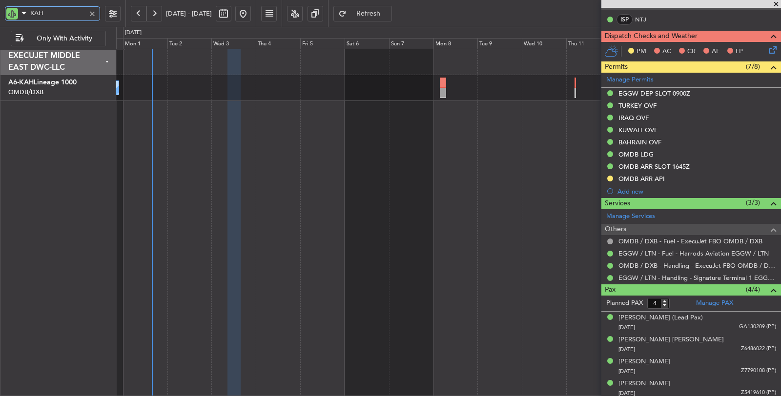
click at [386, 87] on div "No Crew" at bounding box center [448, 88] width 665 height 26
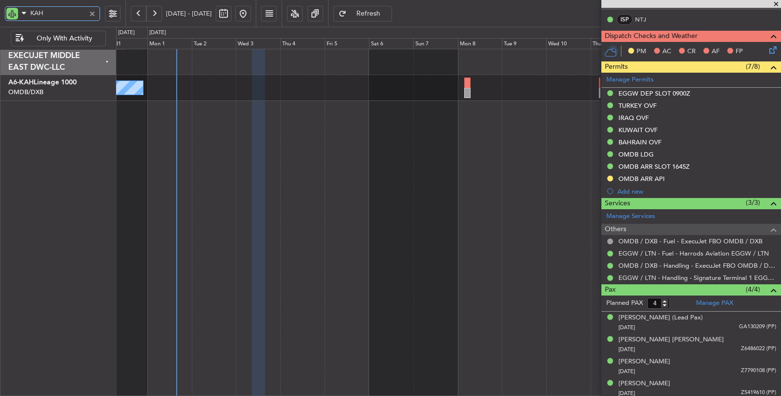
click at [206, 116] on div "No Crew" at bounding box center [449, 223] width 666 height 348
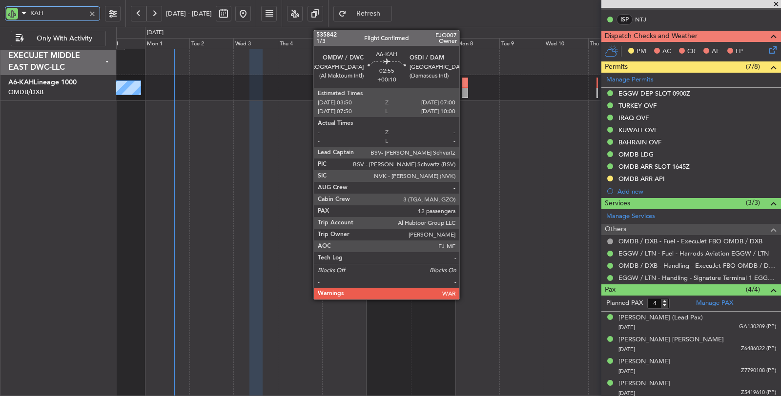
click at [464, 90] on div at bounding box center [465, 93] width 6 height 10
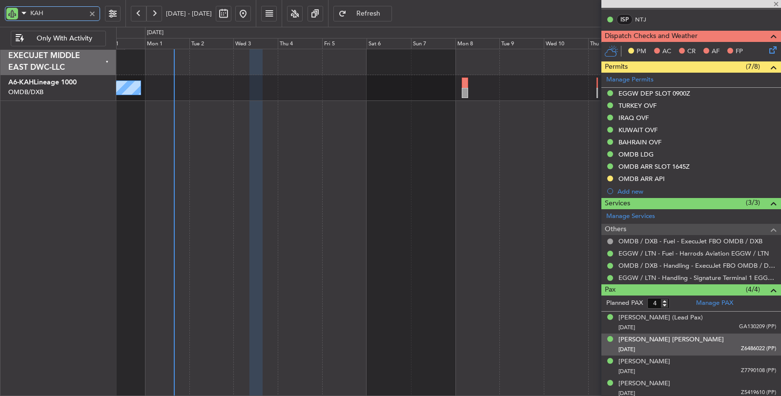
type input "+00:10"
type input "12"
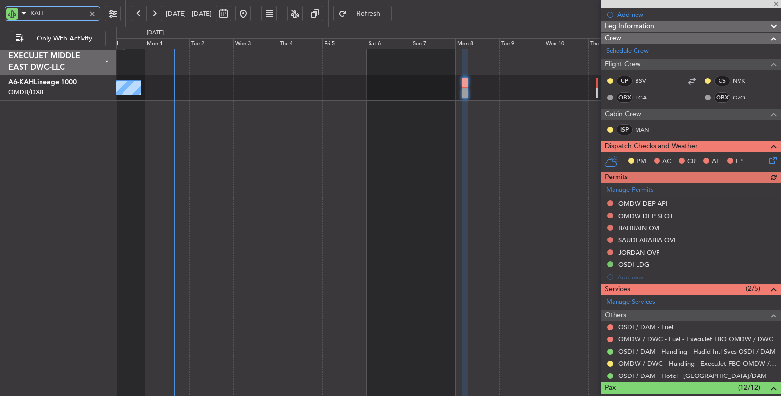
scroll to position [163, 0]
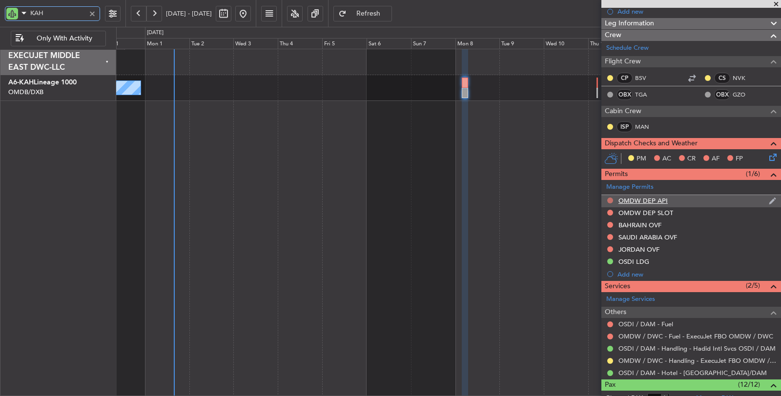
type input "KAH"
click at [610, 198] on button at bounding box center [610, 201] width 6 height 6
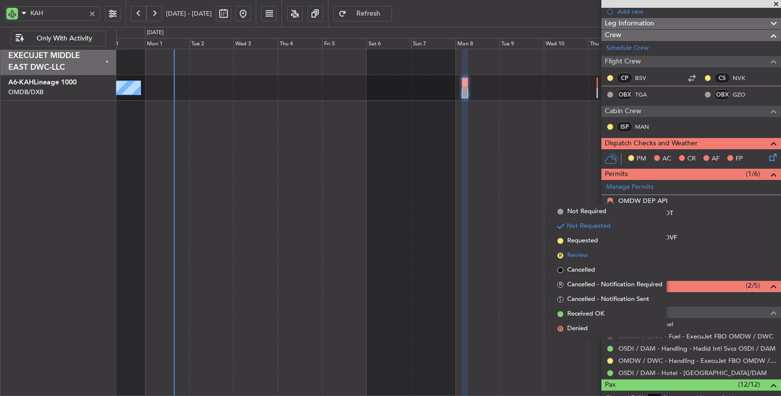
click at [593, 253] on li "R Review" at bounding box center [610, 256] width 113 height 15
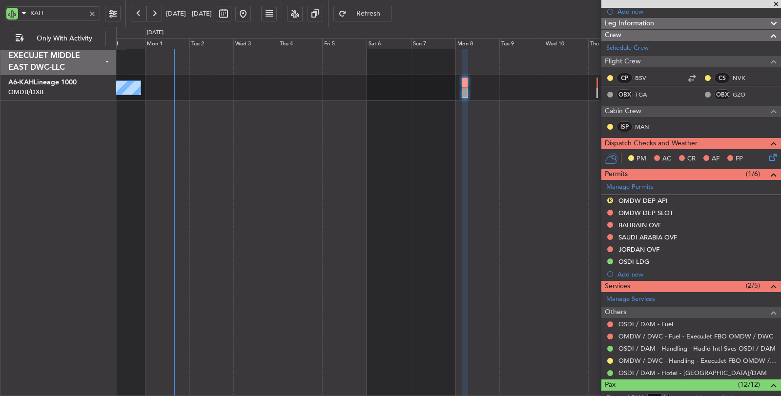
click at [641, 198] on div "OMDW DEP API" at bounding box center [643, 201] width 49 height 8
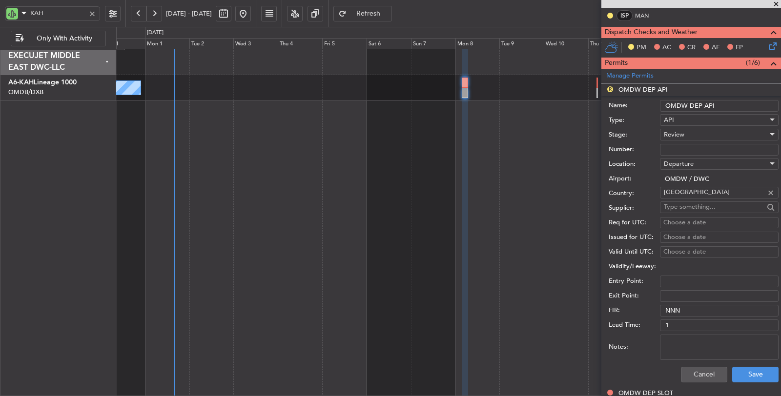
scroll to position [325, 0]
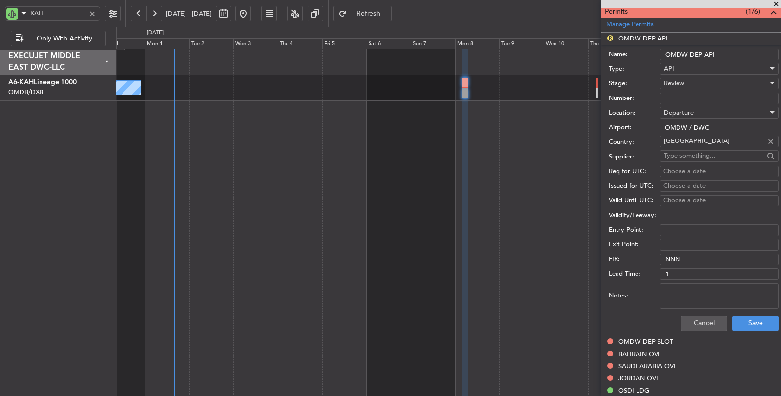
click at [697, 291] on textarea "Notes:" at bounding box center [719, 296] width 119 height 25
type textarea "n"
type textarea "Need to adjust Engineer details once we know who is flying"
click at [750, 320] on button "Save" at bounding box center [755, 324] width 46 height 16
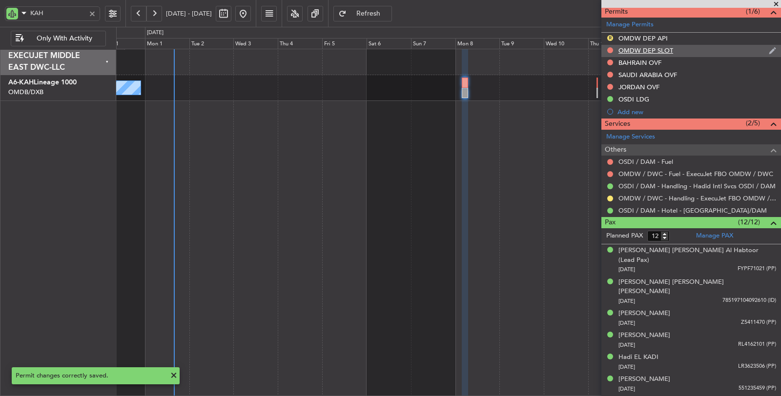
click at [648, 48] on div "OMDW DEP SLOT" at bounding box center [646, 50] width 55 height 8
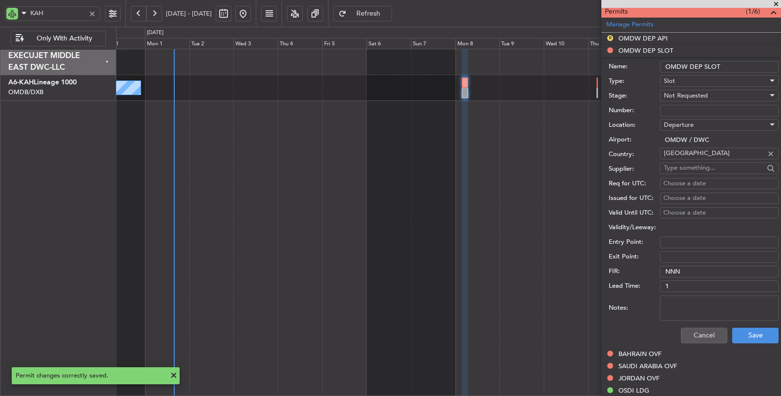
click at [679, 91] on span "Not Requested" at bounding box center [686, 95] width 44 height 9
click at [680, 170] on span "Received OK" at bounding box center [716, 172] width 102 height 15
click at [682, 105] on input "Number:" at bounding box center [719, 111] width 119 height 12
paste input "K EJO181"
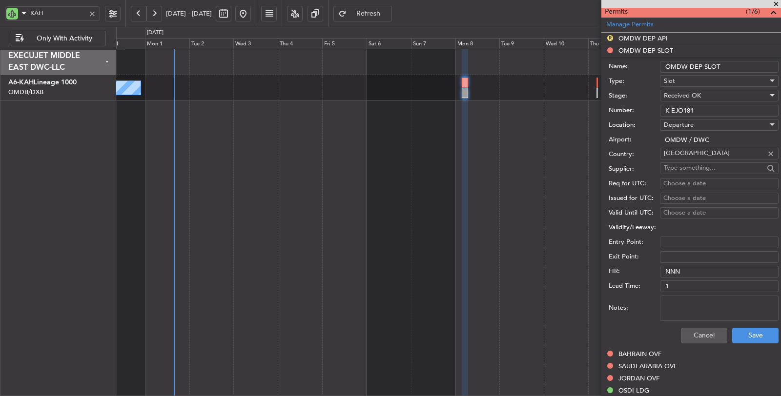
type input "K EJO181"
click at [681, 182] on div "Choose a date" at bounding box center [720, 184] width 112 height 10
select select "9"
select select "2025"
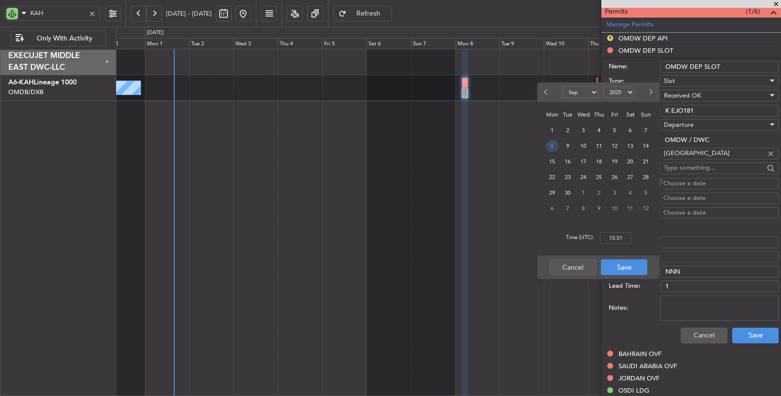
click at [549, 145] on span "8" at bounding box center [552, 146] width 12 height 12
click at [613, 237] on input "00:00" at bounding box center [615, 238] width 31 height 12
type input "04:00"
click at [626, 267] on button "Save" at bounding box center [624, 268] width 46 height 16
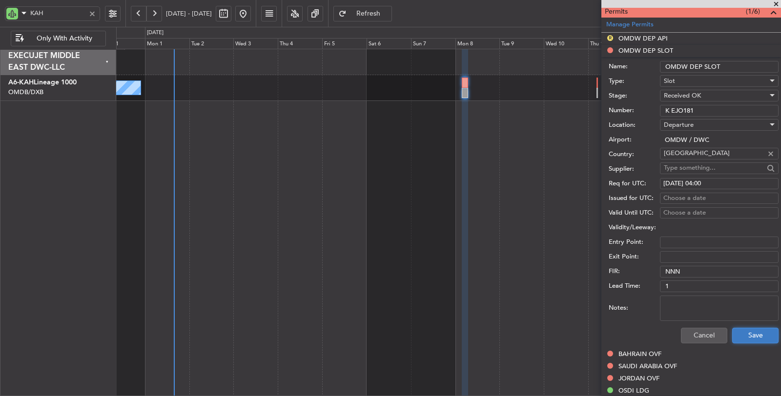
click at [749, 336] on button "Save" at bounding box center [755, 336] width 46 height 16
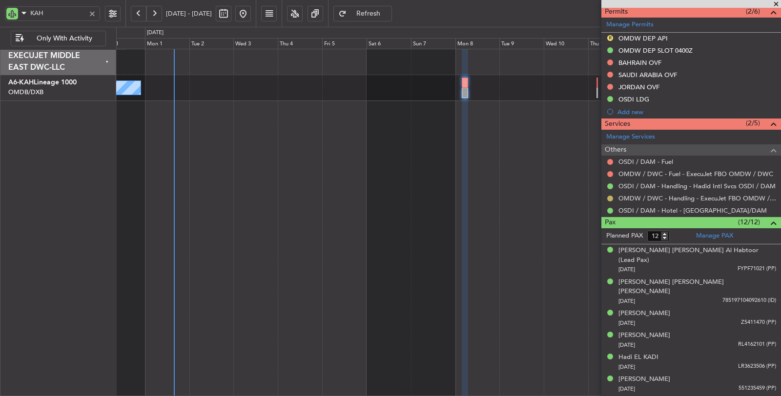
click at [610, 197] on button at bounding box center [610, 199] width 6 height 6
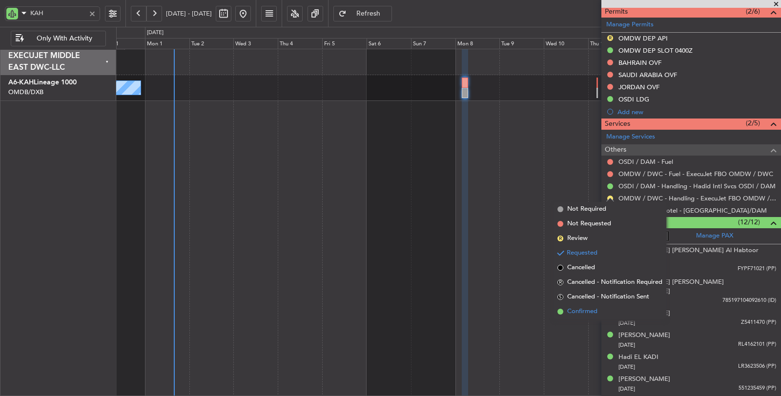
click at [587, 309] on span "Confirmed" at bounding box center [582, 312] width 30 height 10
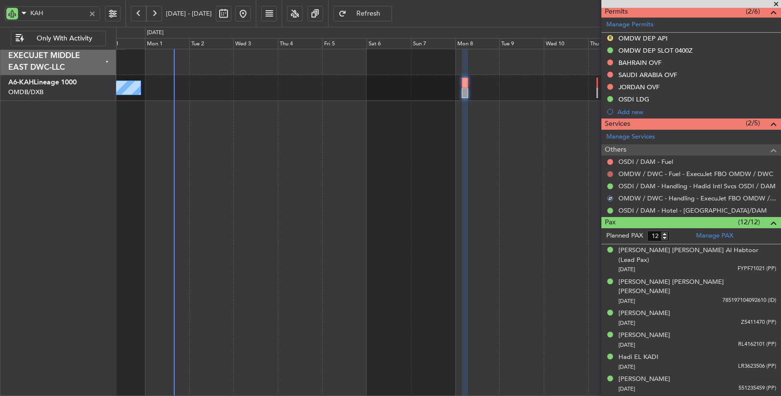
click at [608, 171] on button at bounding box center [610, 174] width 6 height 6
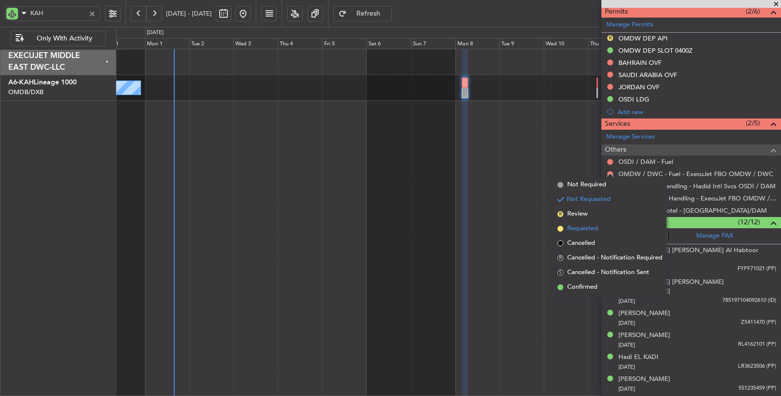
click at [586, 229] on span "Requested" at bounding box center [582, 229] width 31 height 10
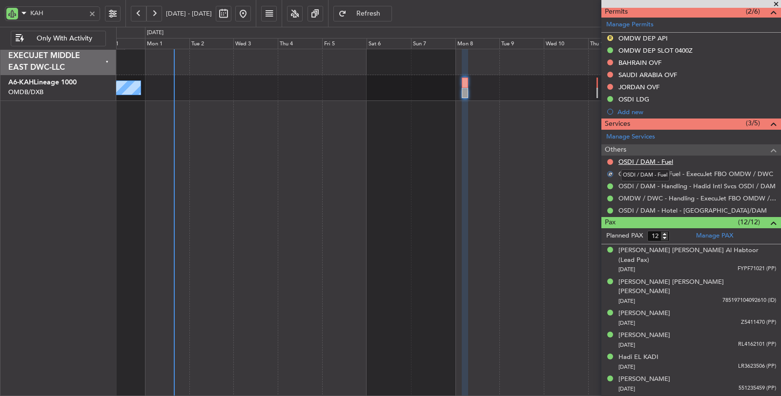
click at [633, 158] on link "OSDI / DAM - Fuel" at bounding box center [646, 162] width 55 height 8
click at [94, 13] on div at bounding box center [92, 13] width 11 height 11
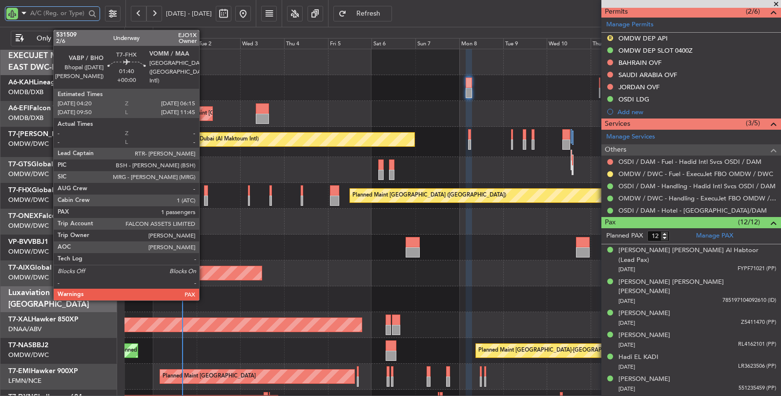
click at [204, 199] on div at bounding box center [206, 201] width 4 height 10
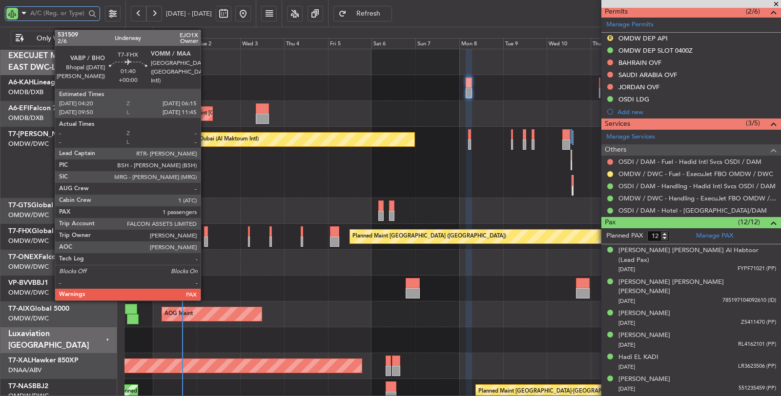
click at [206, 242] on div at bounding box center [206, 242] width 4 height 10
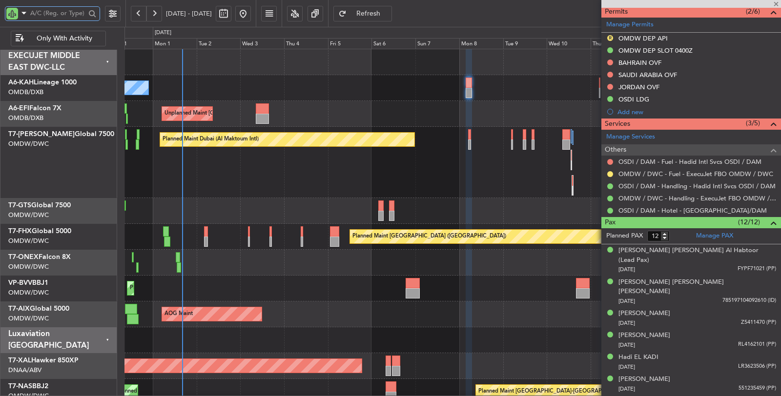
type input "1"
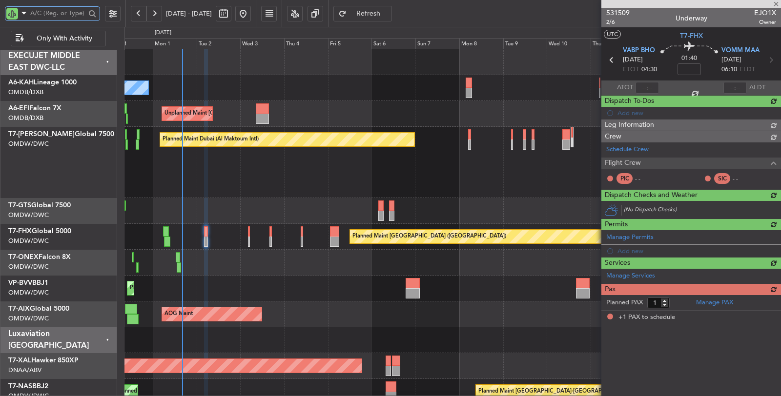
scroll to position [0, 0]
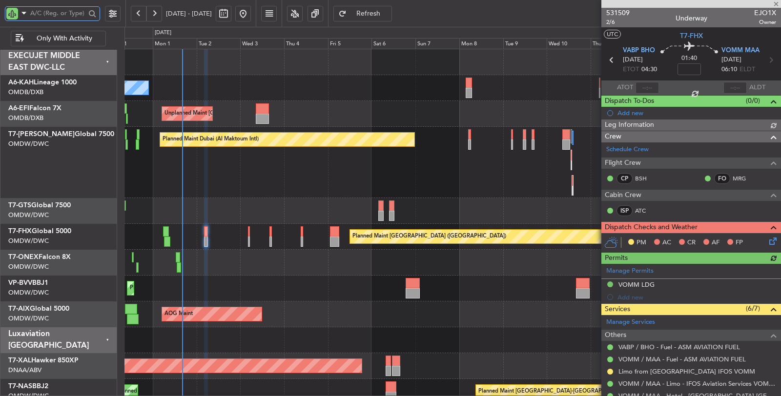
type input "[PERSON_NAME] (SYS)"
type input "7048"
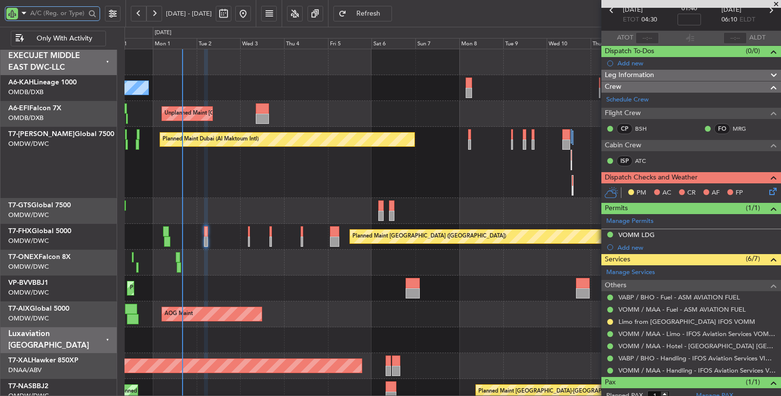
scroll to position [22, 0]
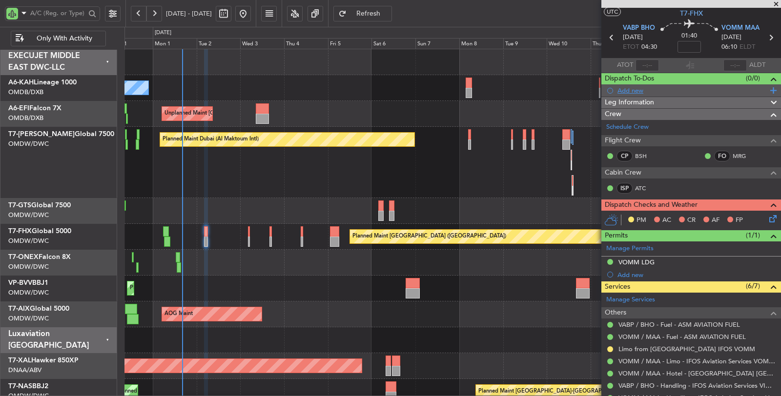
click at [633, 91] on div "Add new" at bounding box center [693, 90] width 150 height 8
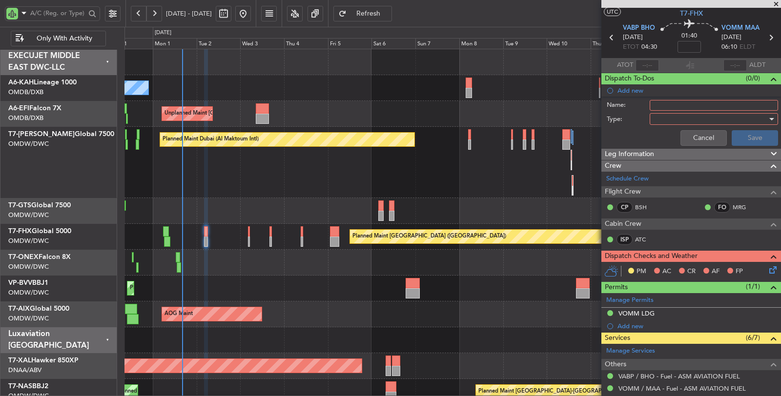
click at [663, 104] on input "Name:" at bounding box center [714, 105] width 128 height 11
type input "DEP FUEL: 13500 LBS"
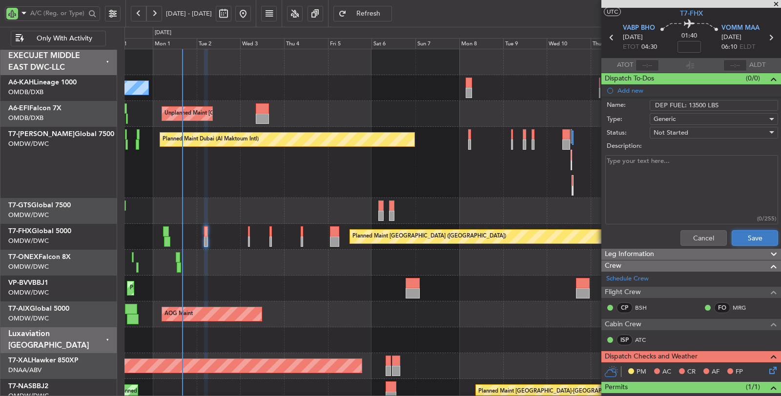
click at [734, 236] on button "Save" at bounding box center [755, 238] width 46 height 16
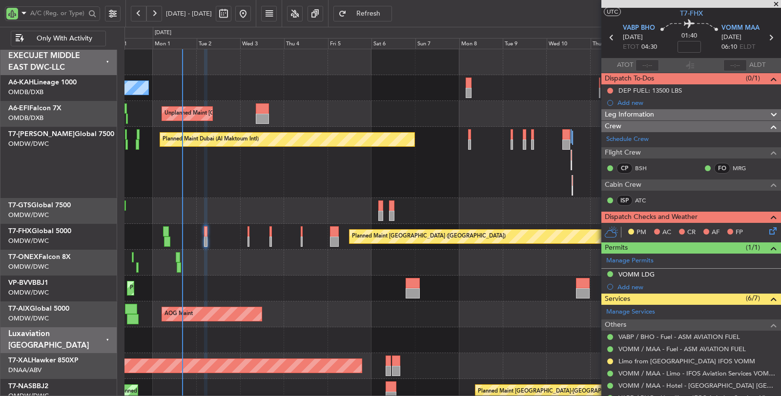
click at [768, 228] on icon at bounding box center [772, 230] width 8 height 8
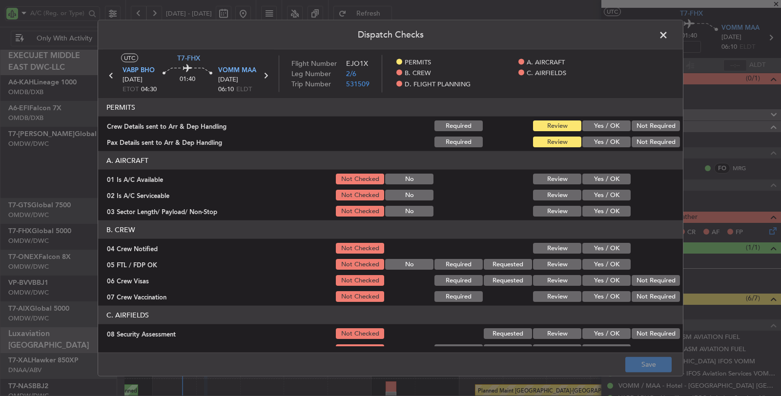
click at [617, 124] on button "Yes / OK" at bounding box center [607, 126] width 48 height 11
click at [613, 141] on button "Yes / OK" at bounding box center [607, 142] width 48 height 11
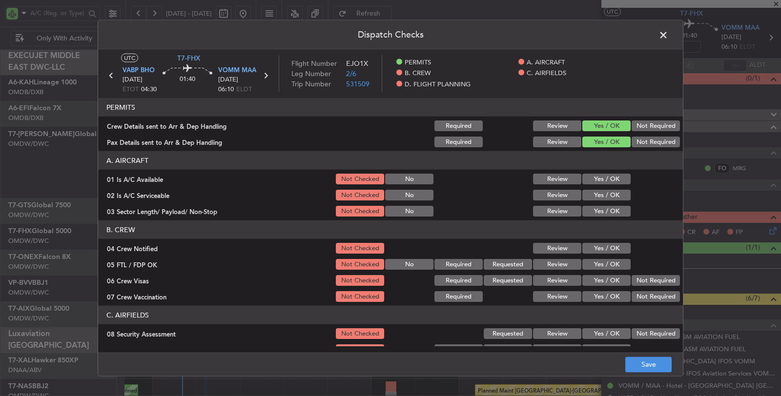
click at [610, 181] on button "Yes / OK" at bounding box center [607, 179] width 48 height 11
click at [609, 192] on button "Yes / OK" at bounding box center [607, 195] width 48 height 11
click at [607, 217] on div "Yes / OK" at bounding box center [605, 212] width 49 height 14
click at [608, 211] on button "Yes / OK" at bounding box center [607, 211] width 48 height 11
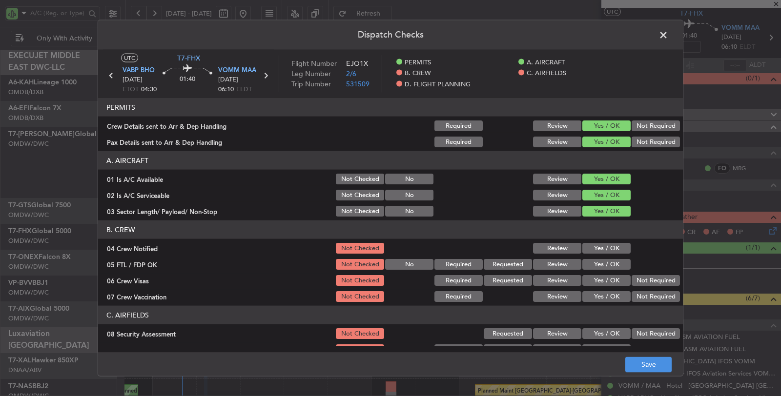
click at [606, 247] on button "Yes / OK" at bounding box center [607, 248] width 48 height 11
click at [605, 261] on button "Yes / OK" at bounding box center [607, 264] width 48 height 11
click at [609, 282] on button "Yes / OK" at bounding box center [607, 280] width 48 height 11
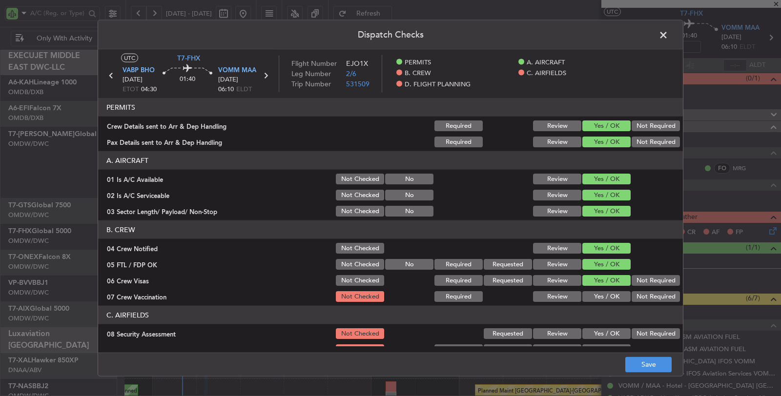
click at [638, 295] on button "Not Required" at bounding box center [656, 297] width 48 height 11
drag, startPoint x: 645, startPoint y: 333, endPoint x: 641, endPoint y: 287, distance: 46.1
click at [645, 333] on button "Not Required" at bounding box center [656, 334] width 48 height 11
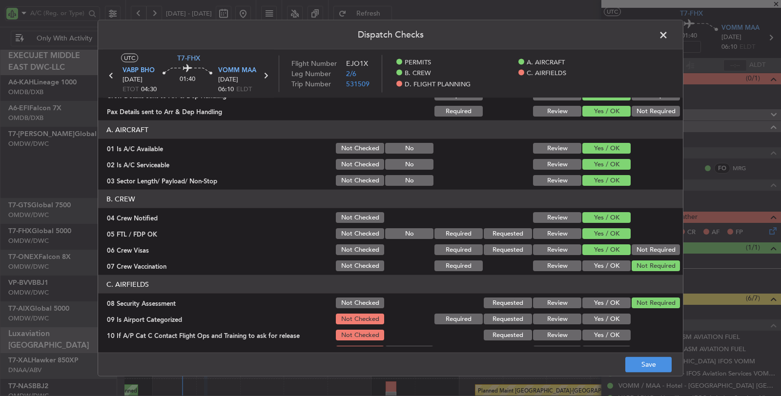
scroll to position [108, 0]
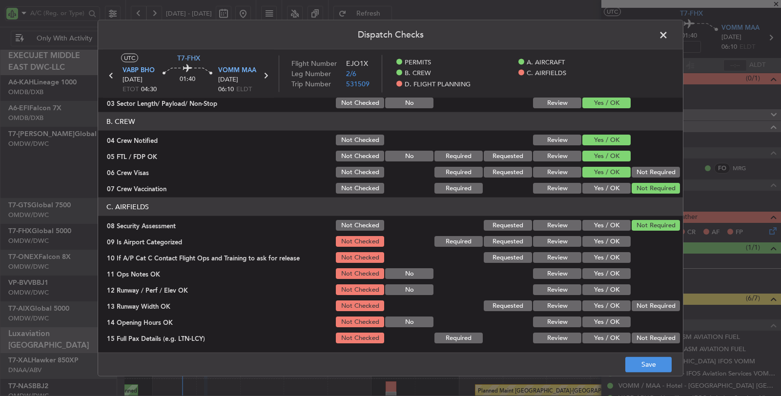
click at [610, 245] on button "Yes / OK" at bounding box center [607, 241] width 48 height 11
click at [609, 259] on button "Yes / OK" at bounding box center [607, 257] width 48 height 11
click at [607, 274] on button "Yes / OK" at bounding box center [607, 274] width 48 height 11
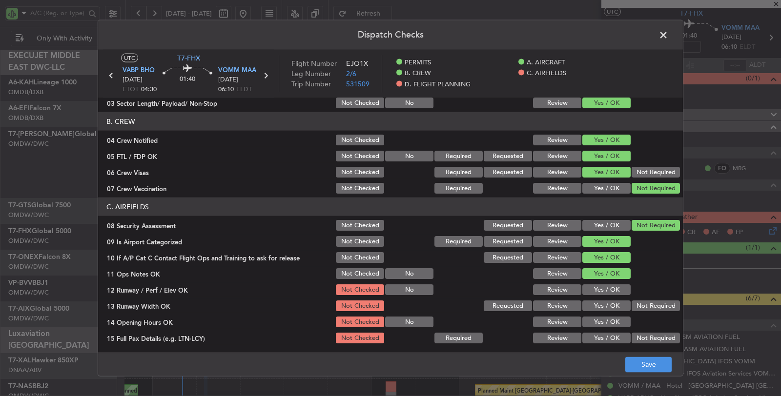
click at [607, 290] on button "Yes / OK" at bounding box center [607, 290] width 48 height 11
click at [606, 310] on button "Yes / OK" at bounding box center [607, 306] width 48 height 11
click at [604, 324] on button "Yes / OK" at bounding box center [607, 322] width 48 height 11
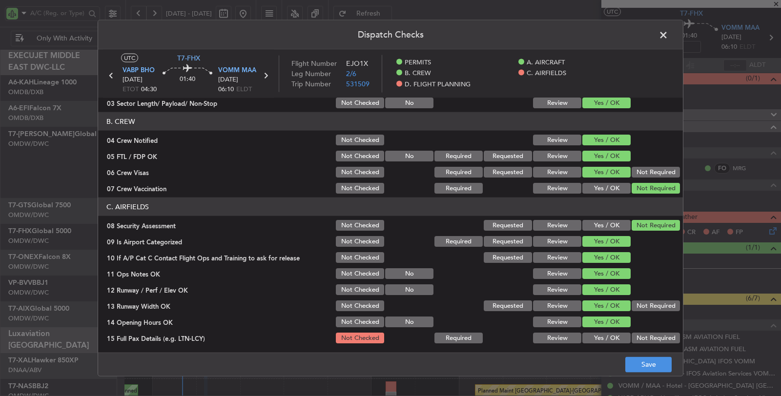
click at [603, 338] on button "Yes / OK" at bounding box center [607, 338] width 48 height 11
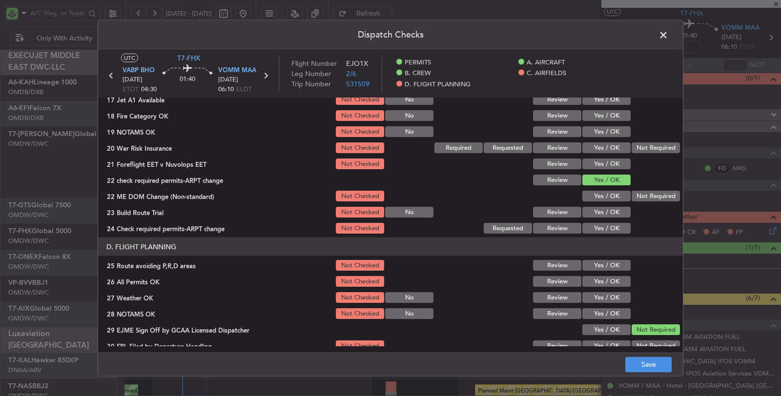
scroll to position [325, 0]
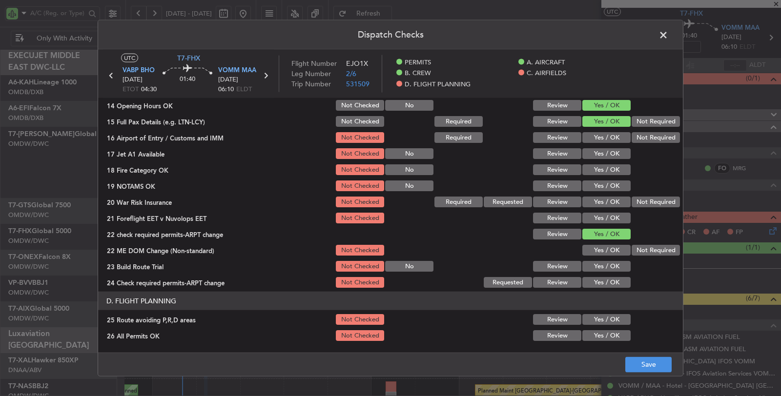
drag, startPoint x: 607, startPoint y: 133, endPoint x: 623, endPoint y: 133, distance: 15.1
click at [623, 133] on button "Yes / OK" at bounding box center [607, 137] width 48 height 11
click at [616, 154] on button "Yes / OK" at bounding box center [607, 153] width 48 height 11
click at [615, 165] on button "Yes / OK" at bounding box center [607, 170] width 48 height 11
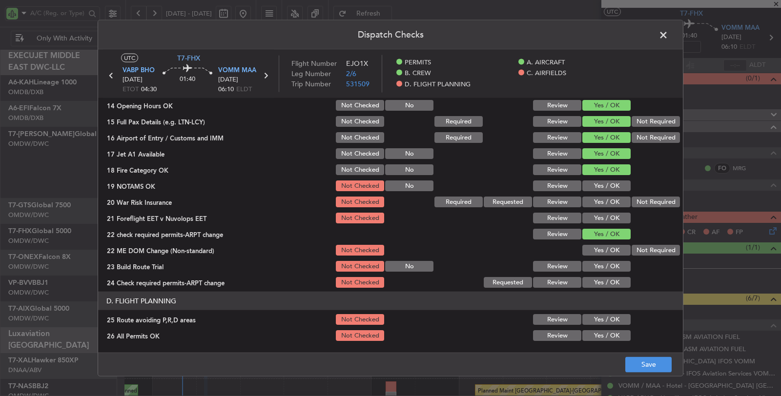
click at [613, 188] on button "Yes / OK" at bounding box center [607, 186] width 48 height 11
click at [632, 201] on button "Not Required" at bounding box center [656, 202] width 48 height 11
click at [611, 218] on button "Yes / OK" at bounding box center [607, 218] width 48 height 11
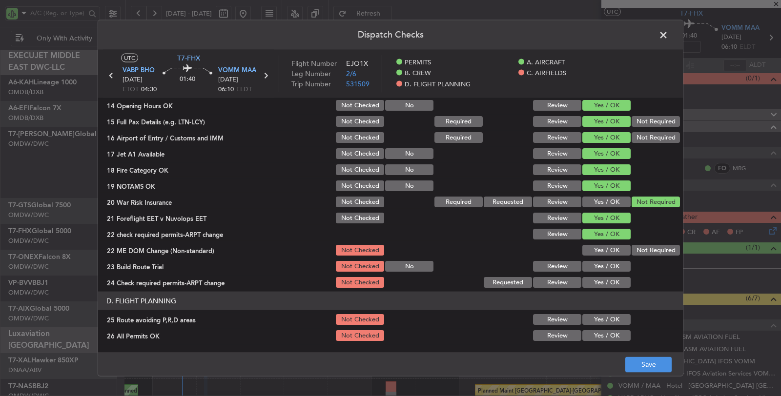
click at [620, 250] on button "Yes / OK" at bounding box center [607, 250] width 48 height 11
click at [618, 263] on button "Yes / OK" at bounding box center [607, 266] width 48 height 11
click at [614, 280] on button "Yes / OK" at bounding box center [607, 282] width 48 height 11
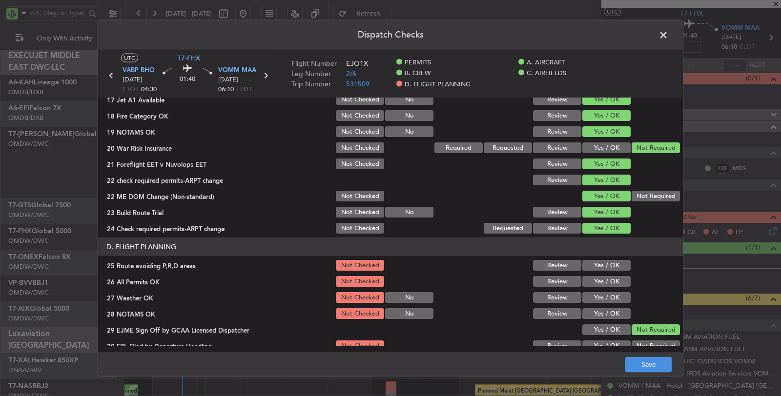
scroll to position [468, 0]
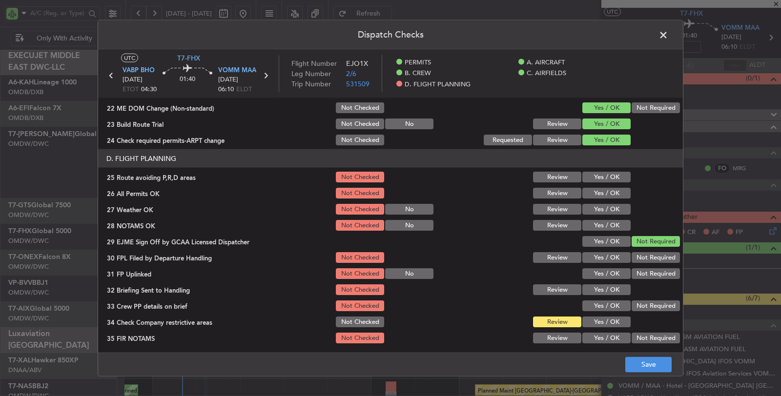
click at [609, 177] on button "Yes / OK" at bounding box center [607, 177] width 48 height 11
click at [608, 193] on button "Yes / OK" at bounding box center [607, 193] width 48 height 11
click at [607, 207] on button "Yes / OK" at bounding box center [607, 209] width 48 height 11
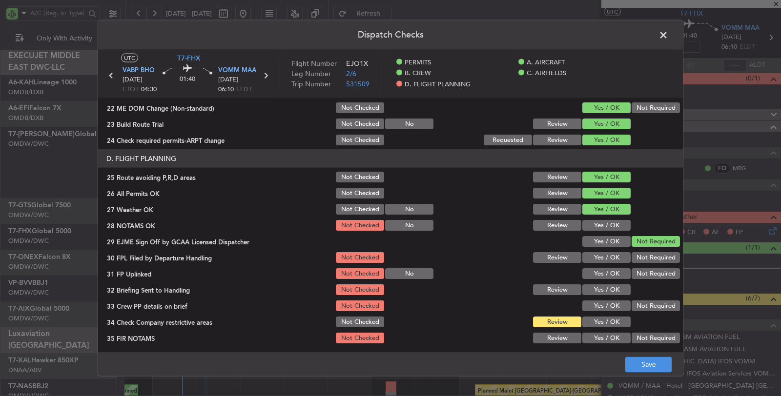
click at [605, 225] on button "Yes / OK" at bounding box center [607, 225] width 48 height 11
click at [608, 256] on button "Yes / OK" at bounding box center [607, 257] width 48 height 11
click at [607, 272] on button "Yes / OK" at bounding box center [607, 274] width 48 height 11
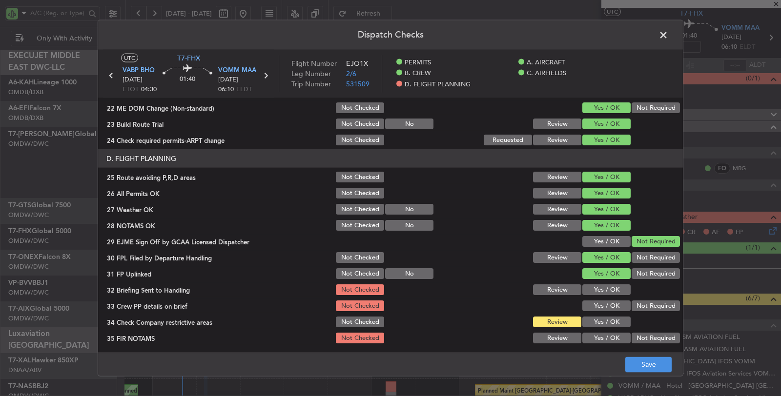
click at [605, 287] on button "Yes / OK" at bounding box center [607, 290] width 48 height 11
drag, startPoint x: 604, startPoint y: 298, endPoint x: 604, endPoint y: 304, distance: 5.9
click at [604, 299] on div "Yes / OK" at bounding box center [605, 306] width 49 height 14
click at [604, 304] on button "Yes / OK" at bounding box center [607, 306] width 48 height 11
click at [606, 323] on button "Yes / OK" at bounding box center [607, 322] width 48 height 11
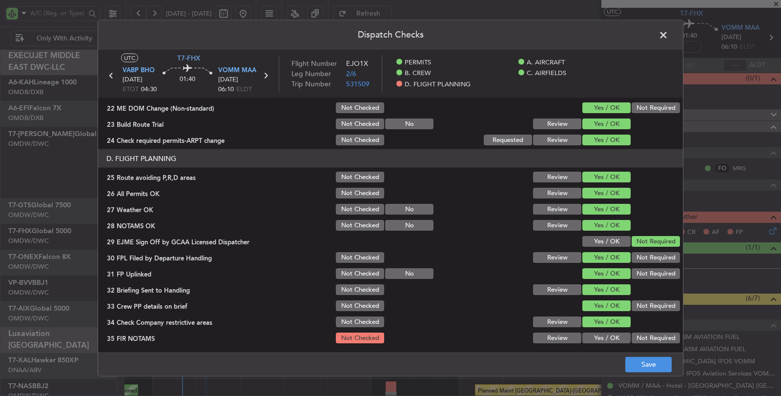
click at [608, 339] on button "Yes / OK" at bounding box center [607, 338] width 48 height 11
click at [646, 369] on button "Save" at bounding box center [649, 365] width 46 height 16
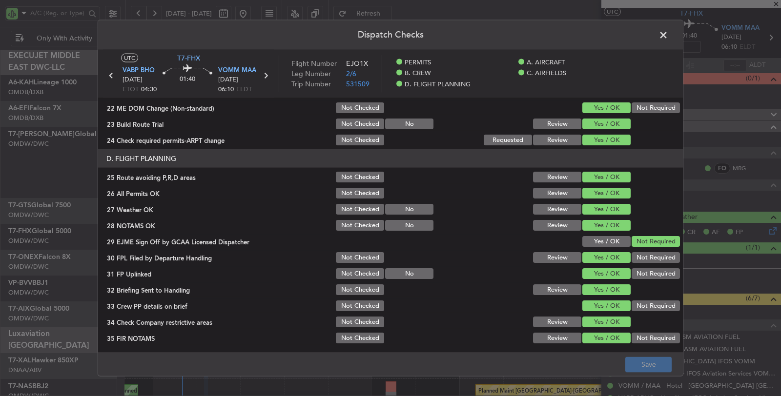
click at [668, 32] on span at bounding box center [668, 38] width 0 height 20
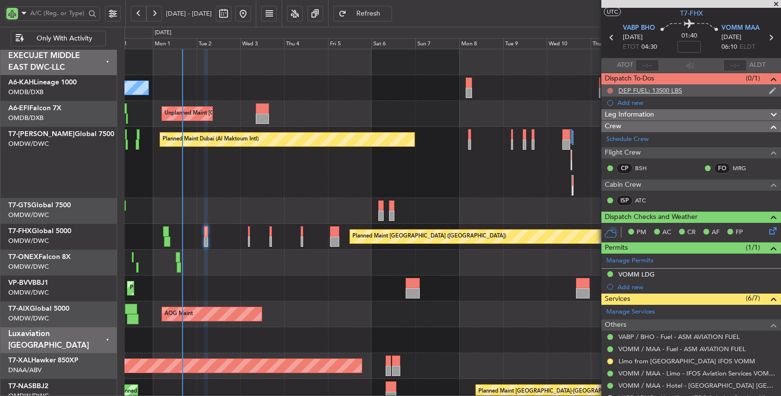
click at [611, 89] on button at bounding box center [610, 91] width 6 height 6
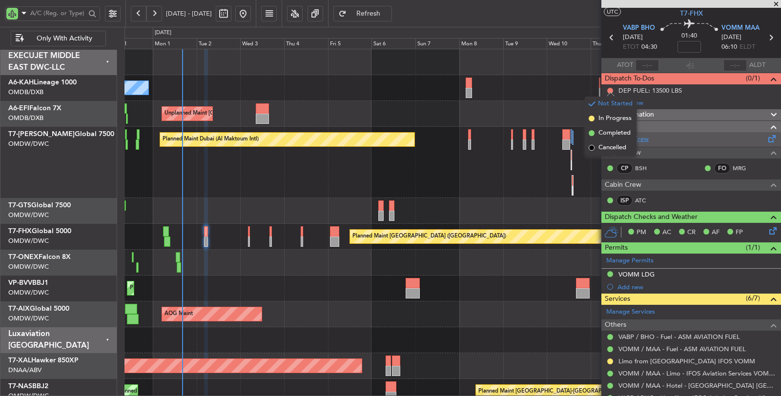
click at [610, 134] on span "Completed" at bounding box center [615, 133] width 32 height 10
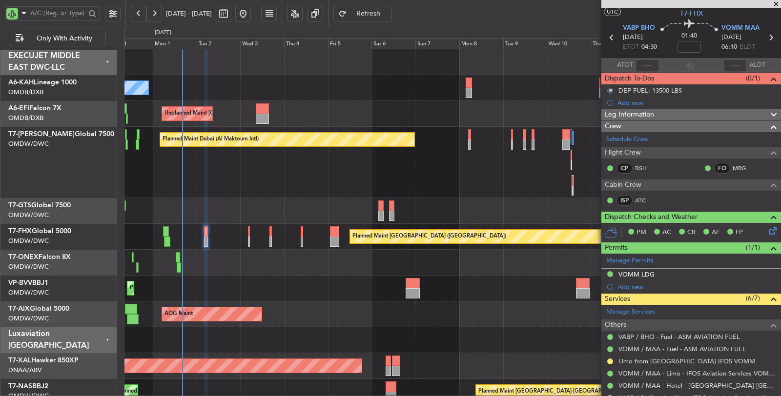
click at [313, 193] on div "Planned Maint Dubai (Al Maktoum Intl) AOG Maint [GEOGRAPHIC_DATA] (Al Maktoum I…" at bounding box center [453, 162] width 657 height 71
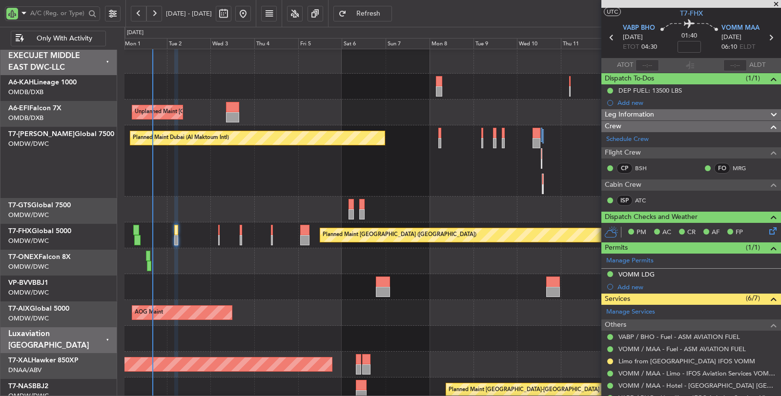
scroll to position [1, 0]
click at [241, 187] on div "Planned Maint Dubai (Al Maktoum Intl) AOG Maint [GEOGRAPHIC_DATA] (Al Maktoum I…" at bounding box center [453, 160] width 657 height 71
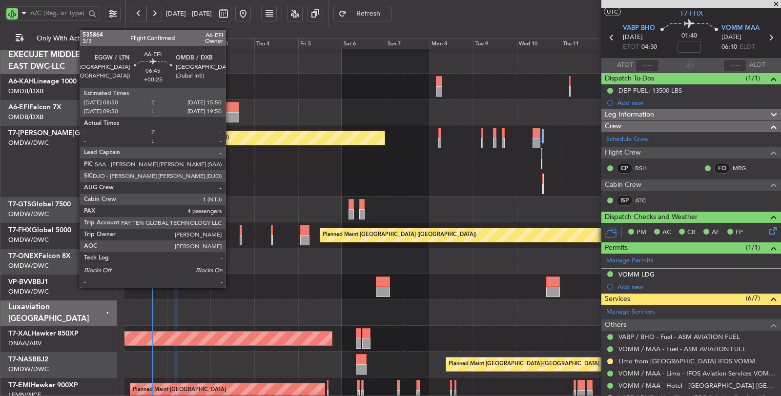
click at [230, 115] on div at bounding box center [232, 117] width 13 height 10
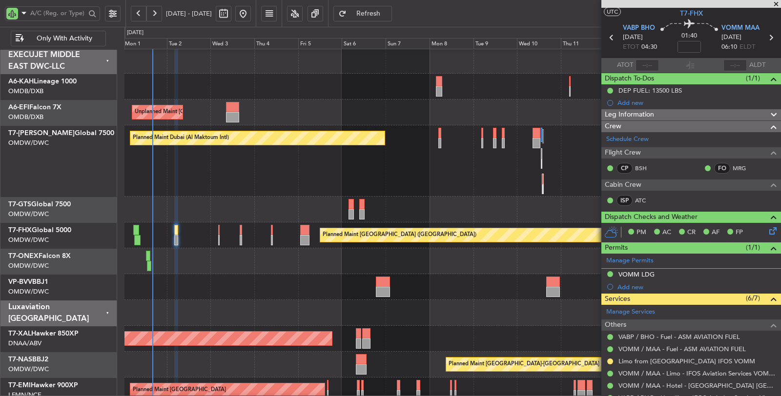
click at [236, 186] on div "Planned Maint Dubai (Al Maktoum Intl) AOG Maint [GEOGRAPHIC_DATA] (Al Maktoum I…" at bounding box center [453, 160] width 657 height 71
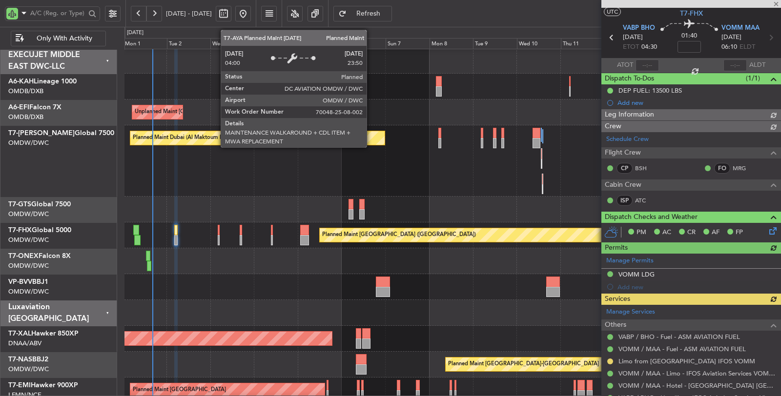
type input "[PERSON_NAME] (SYS)"
type input "7048"
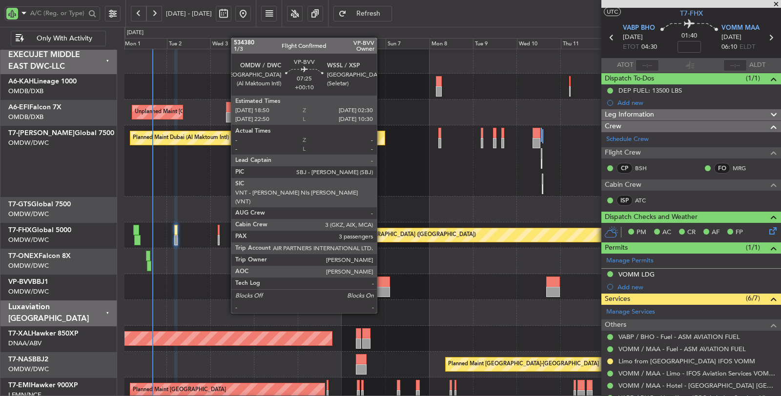
click at [382, 291] on div at bounding box center [383, 292] width 14 height 10
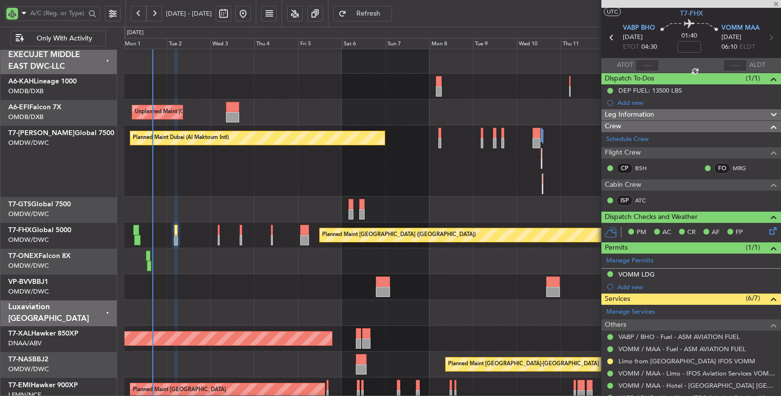
click at [382, 291] on div at bounding box center [383, 292] width 14 height 10
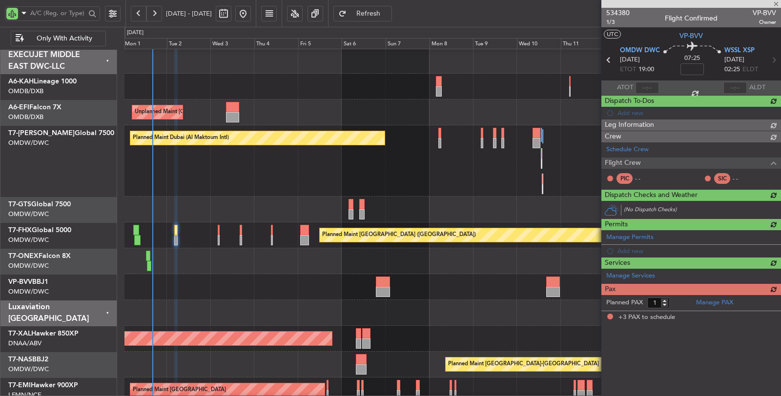
type input "+00:10"
type input "3"
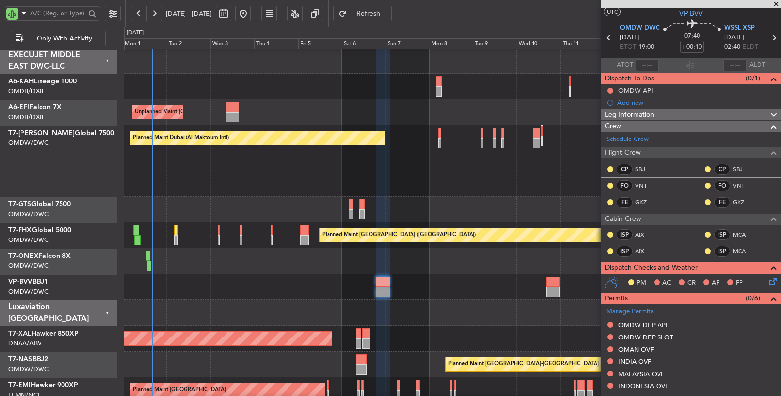
type input "+00:25"
